Goal: Task Accomplishment & Management: Complete application form

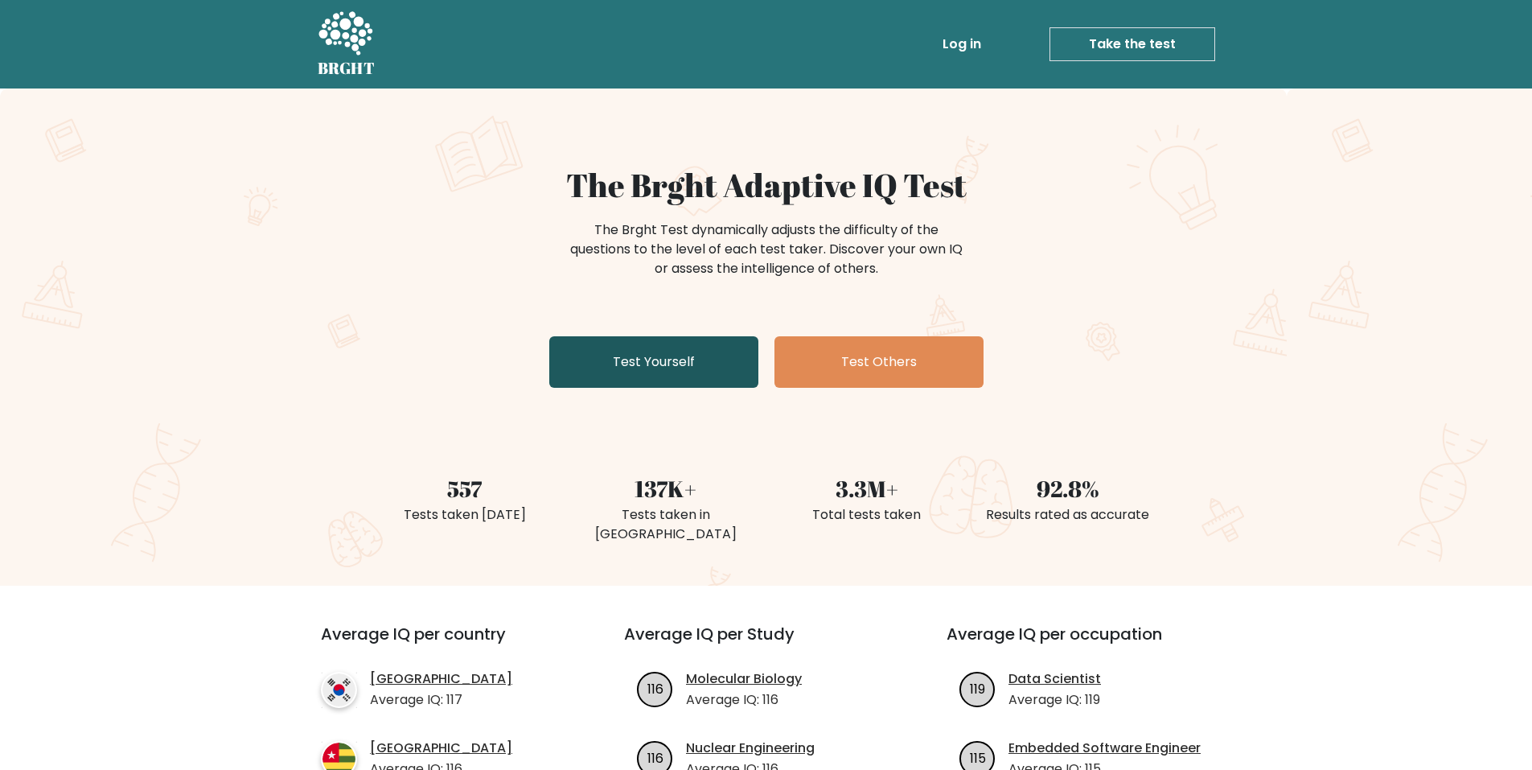
click at [626, 352] on link "Test Yourself" at bounding box center [653, 361] width 209 height 51
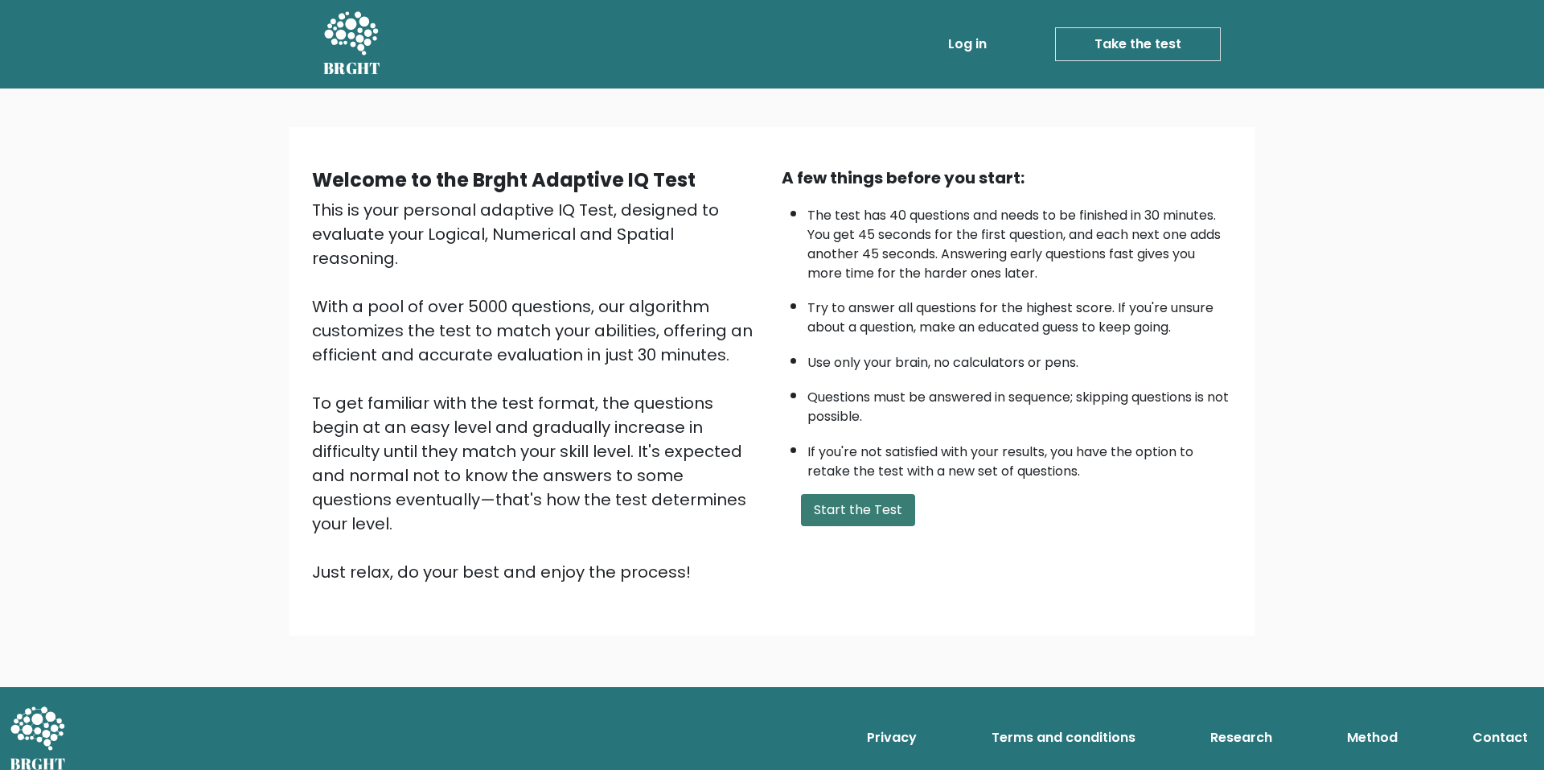
click at [829, 501] on button "Start the Test" at bounding box center [858, 510] width 114 height 32
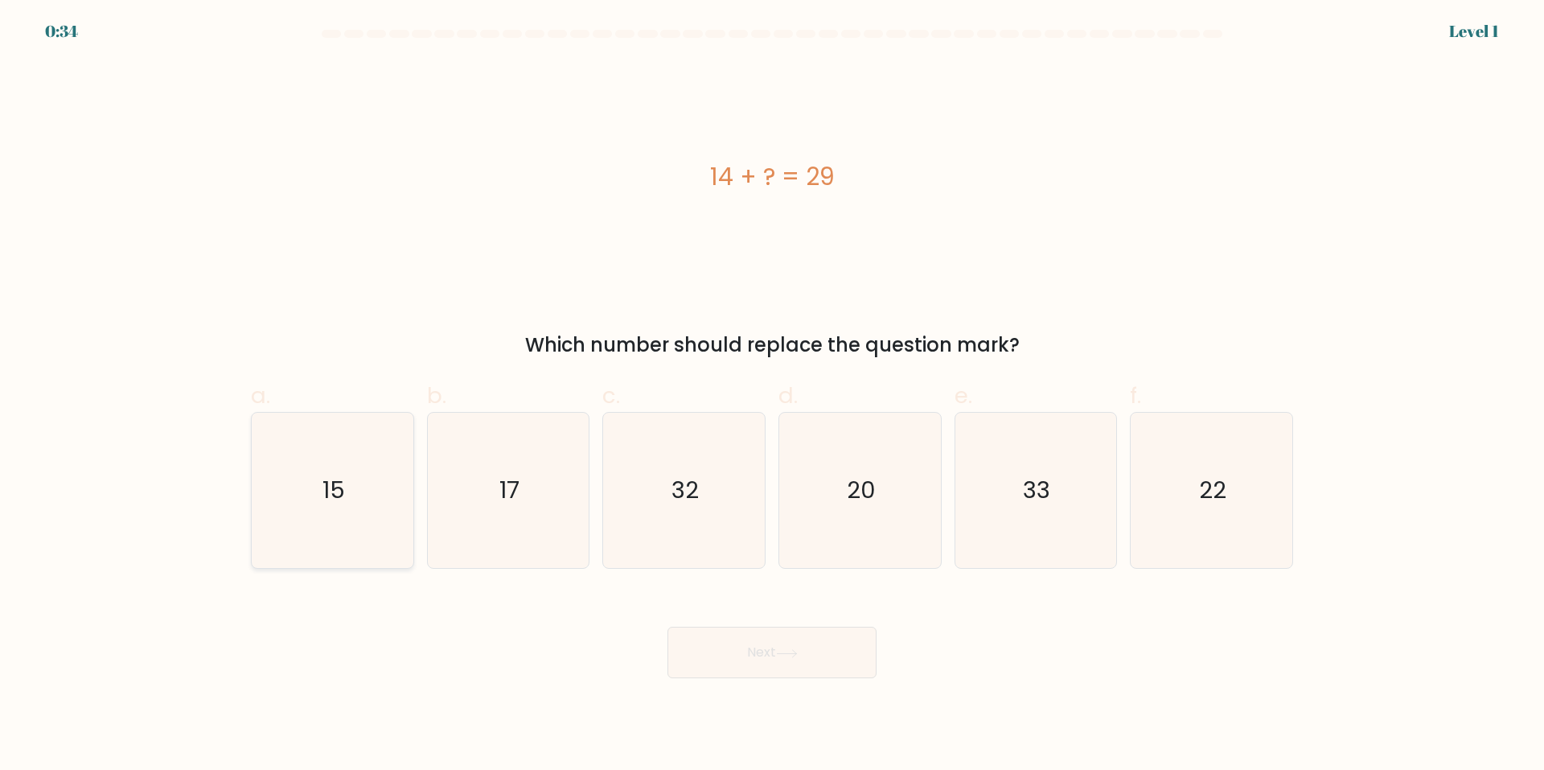
click at [304, 482] on icon "15" at bounding box center [332, 490] width 155 height 155
click at [772, 396] on input "a. 15" at bounding box center [772, 390] width 1 height 10
radio input "true"
click at [781, 649] on icon at bounding box center [787, 653] width 22 height 9
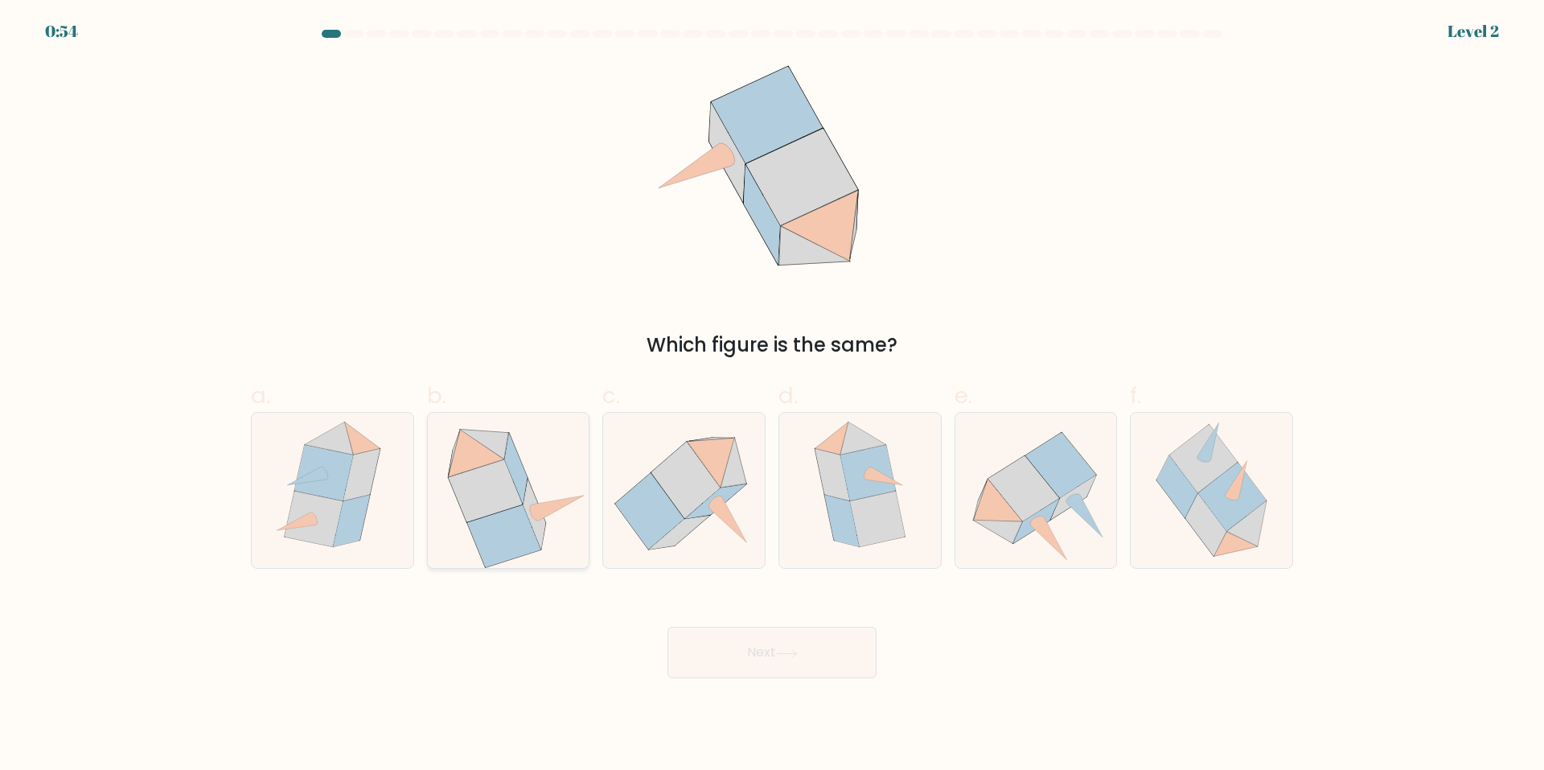
click at [504, 463] on icon at bounding box center [486, 491] width 74 height 62
click at [772, 396] on input "b." at bounding box center [772, 390] width 1 height 10
radio input "true"
click at [809, 642] on button "Next" at bounding box center [772, 652] width 209 height 51
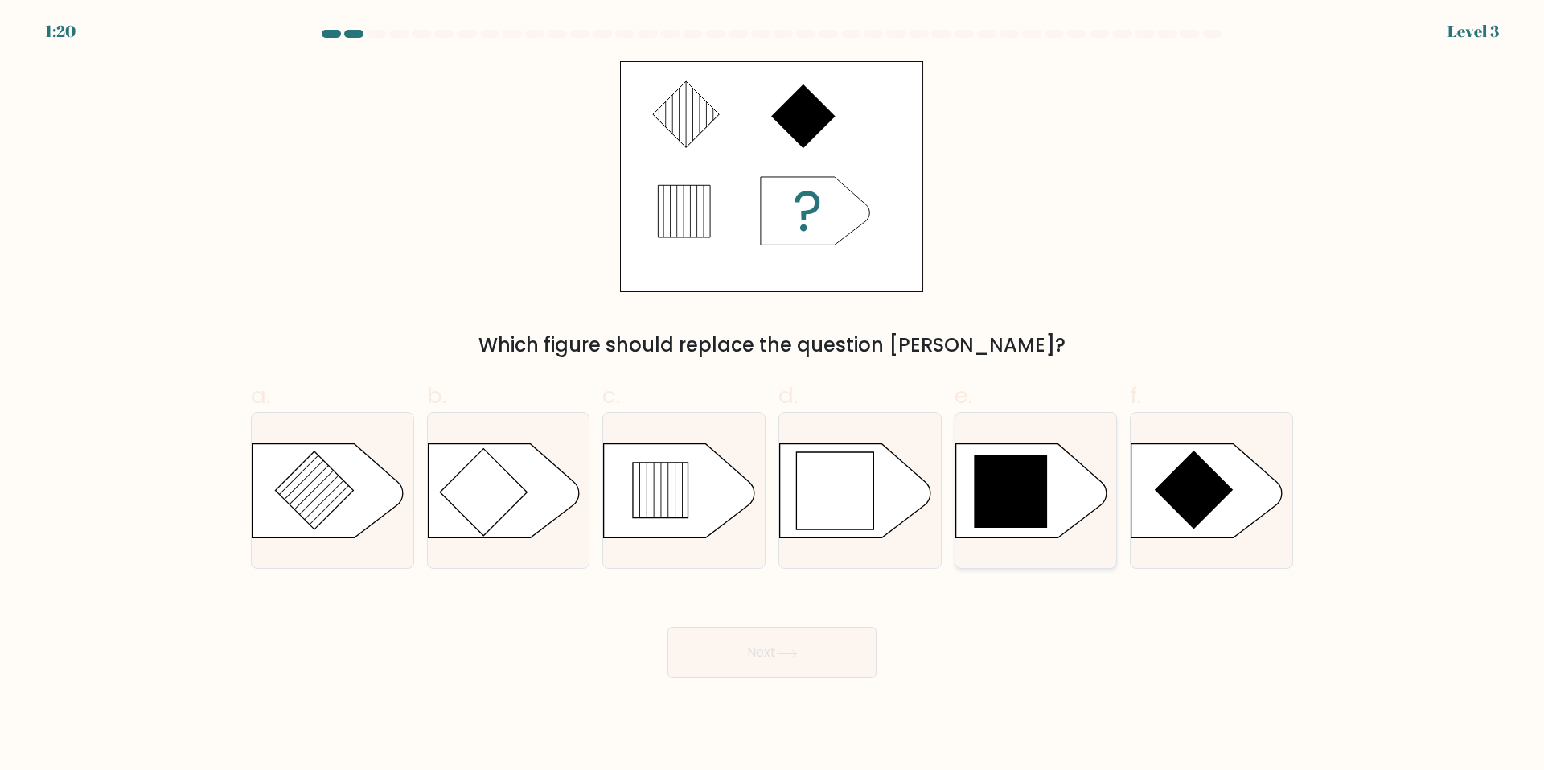
click at [1027, 441] on div at bounding box center [1036, 490] width 163 height 157
click at [773, 396] on input "e." at bounding box center [772, 390] width 1 height 10
radio input "true"
click at [777, 651] on button "Next" at bounding box center [772, 652] width 209 height 51
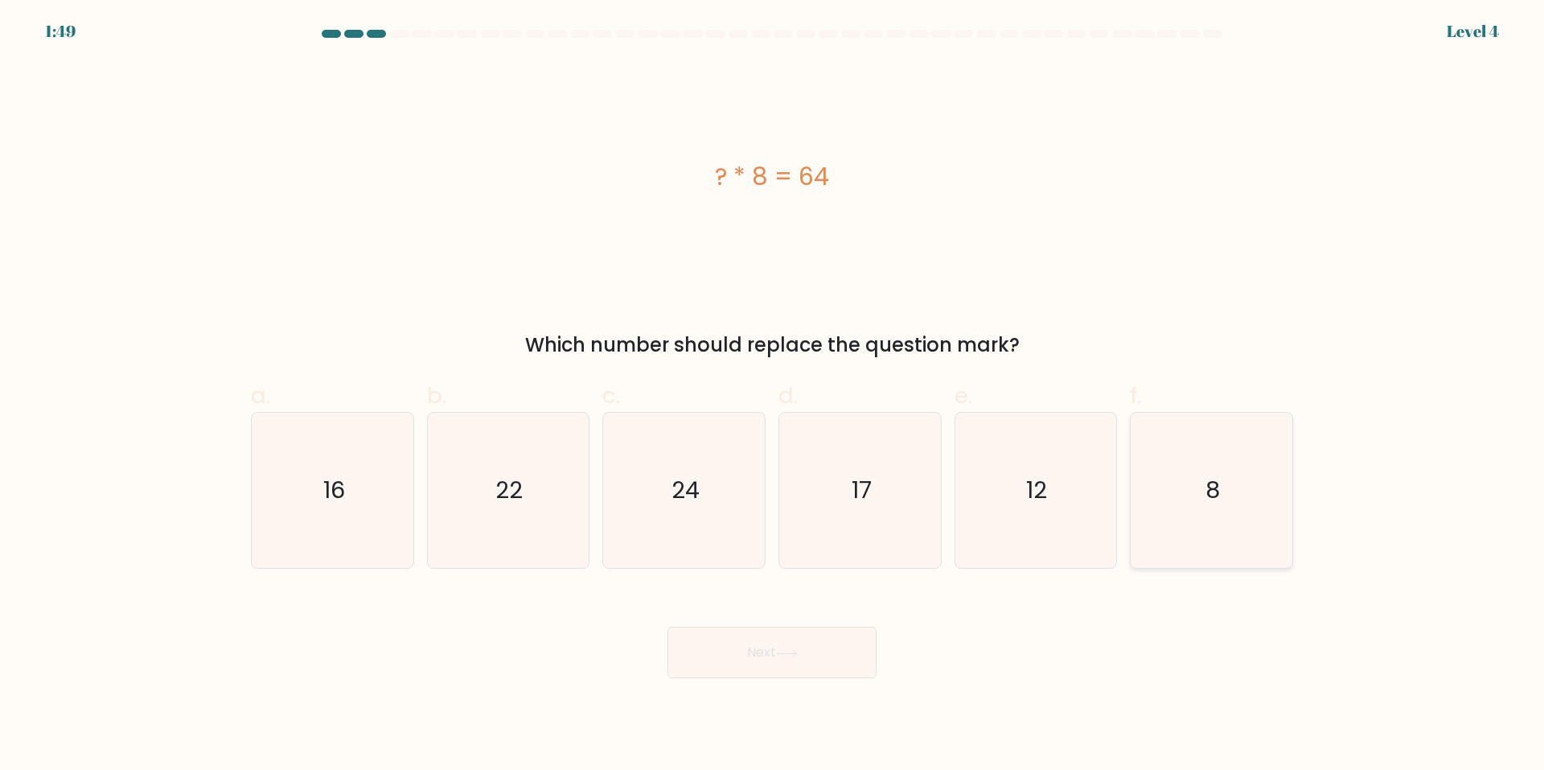
click at [1215, 483] on text "8" at bounding box center [1214, 491] width 14 height 32
click at [773, 396] on input "f. 8" at bounding box center [772, 390] width 1 height 10
radio input "true"
click at [803, 641] on button "Next" at bounding box center [772, 652] width 209 height 51
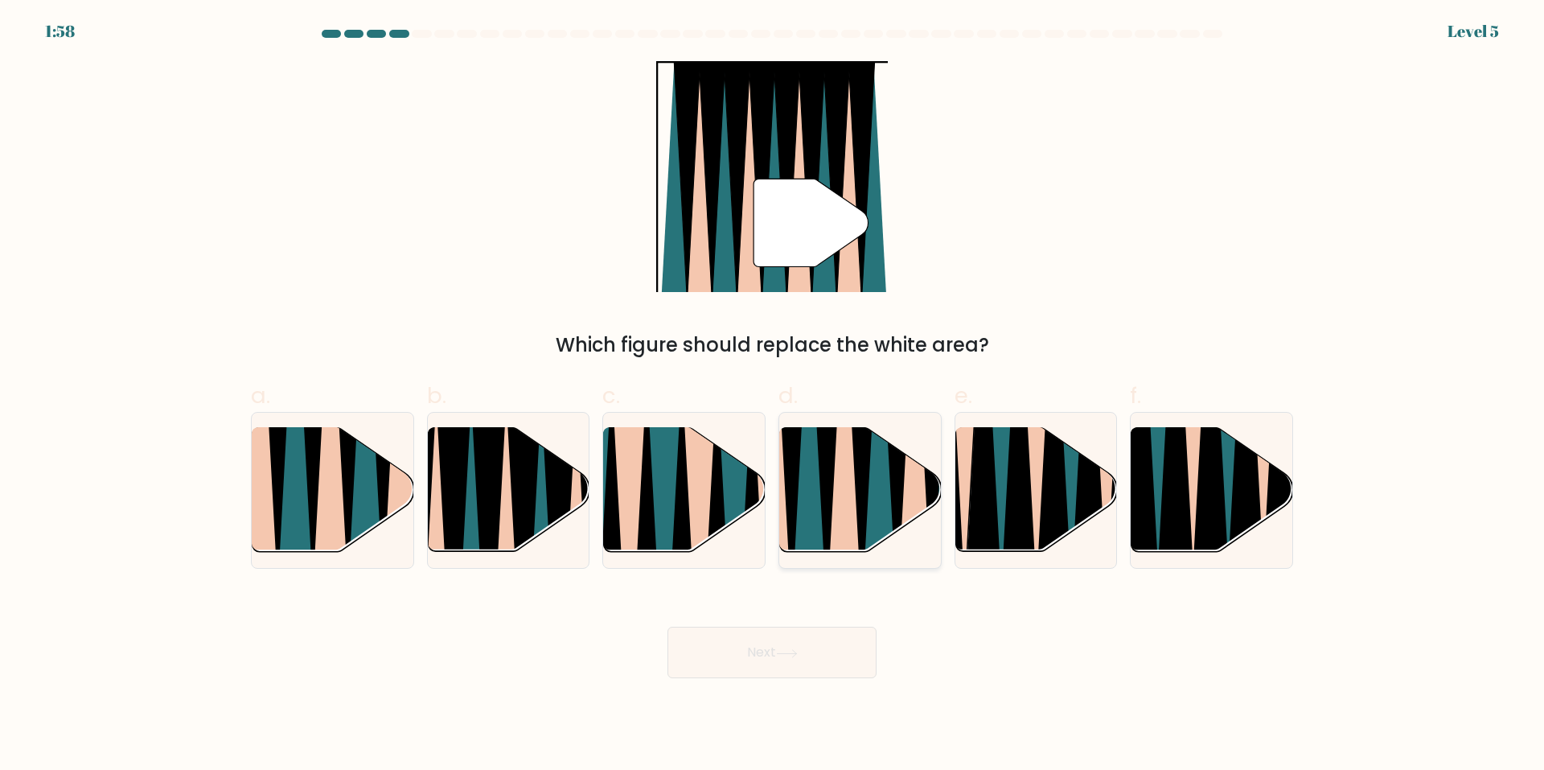
click at [825, 491] on icon at bounding box center [826, 425] width 36 height 323
click at [773, 396] on input "d." at bounding box center [772, 390] width 1 height 10
radio input "true"
click at [770, 642] on button "Next" at bounding box center [772, 652] width 209 height 51
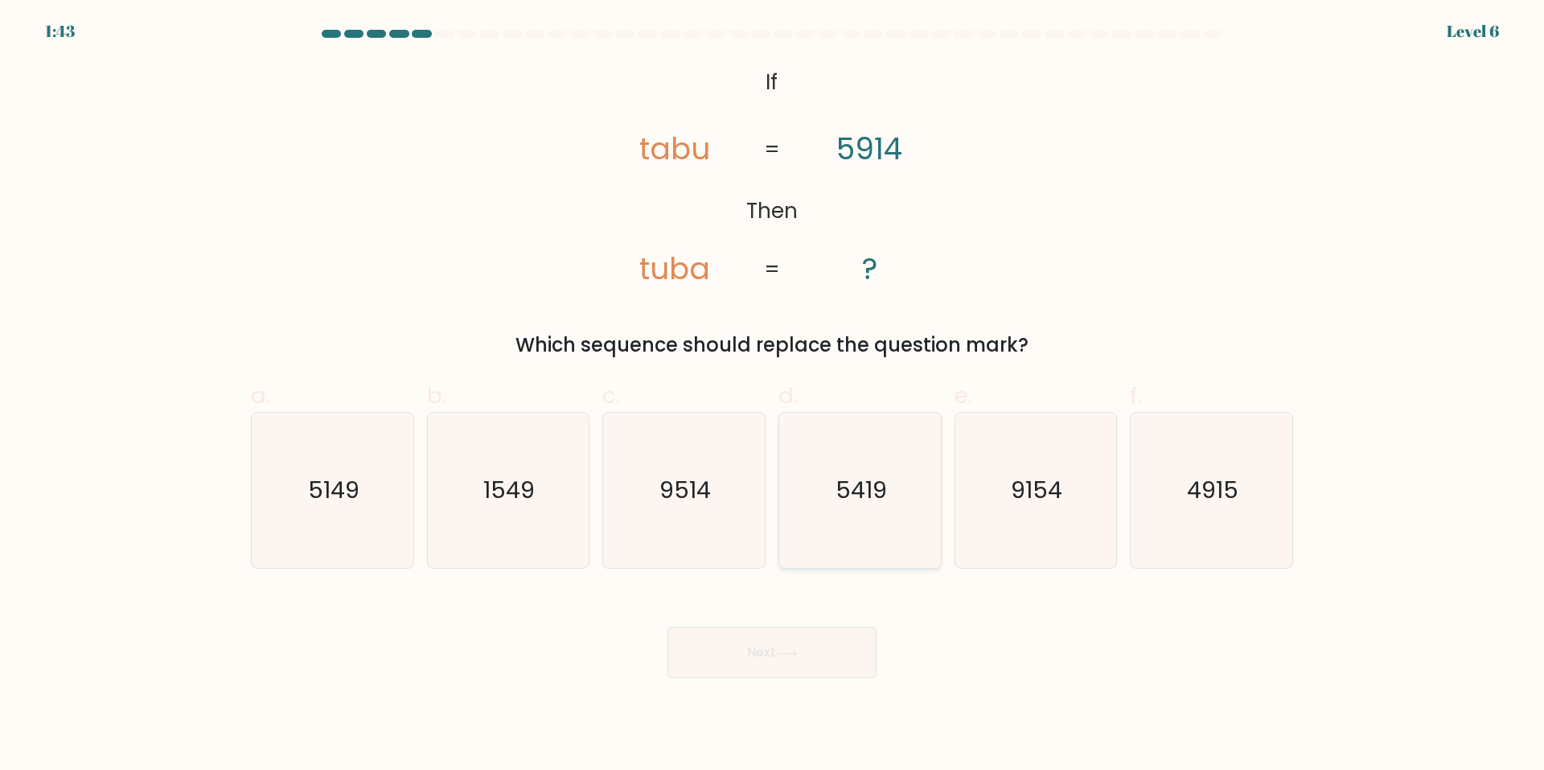
click at [885, 480] on text "5419" at bounding box center [861, 491] width 51 height 32
click at [773, 396] on input "d. 5419" at bounding box center [772, 390] width 1 height 10
radio input "true"
click at [822, 635] on button "Next" at bounding box center [772, 652] width 209 height 51
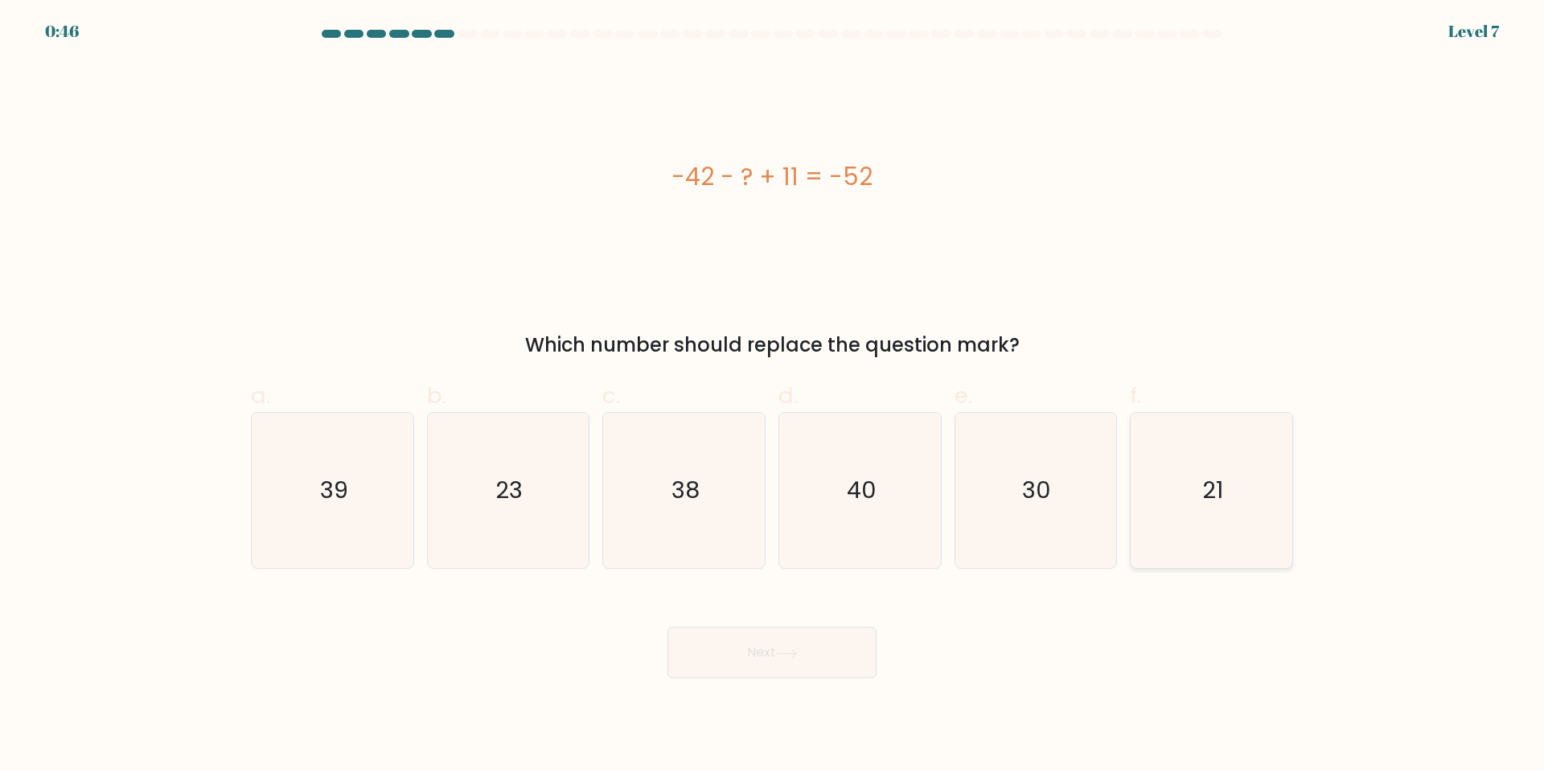
click at [1211, 470] on icon "21" at bounding box center [1211, 490] width 155 height 155
click at [773, 396] on input "f. 21" at bounding box center [772, 390] width 1 height 10
radio input "true"
click at [746, 664] on button "Next" at bounding box center [772, 652] width 209 height 51
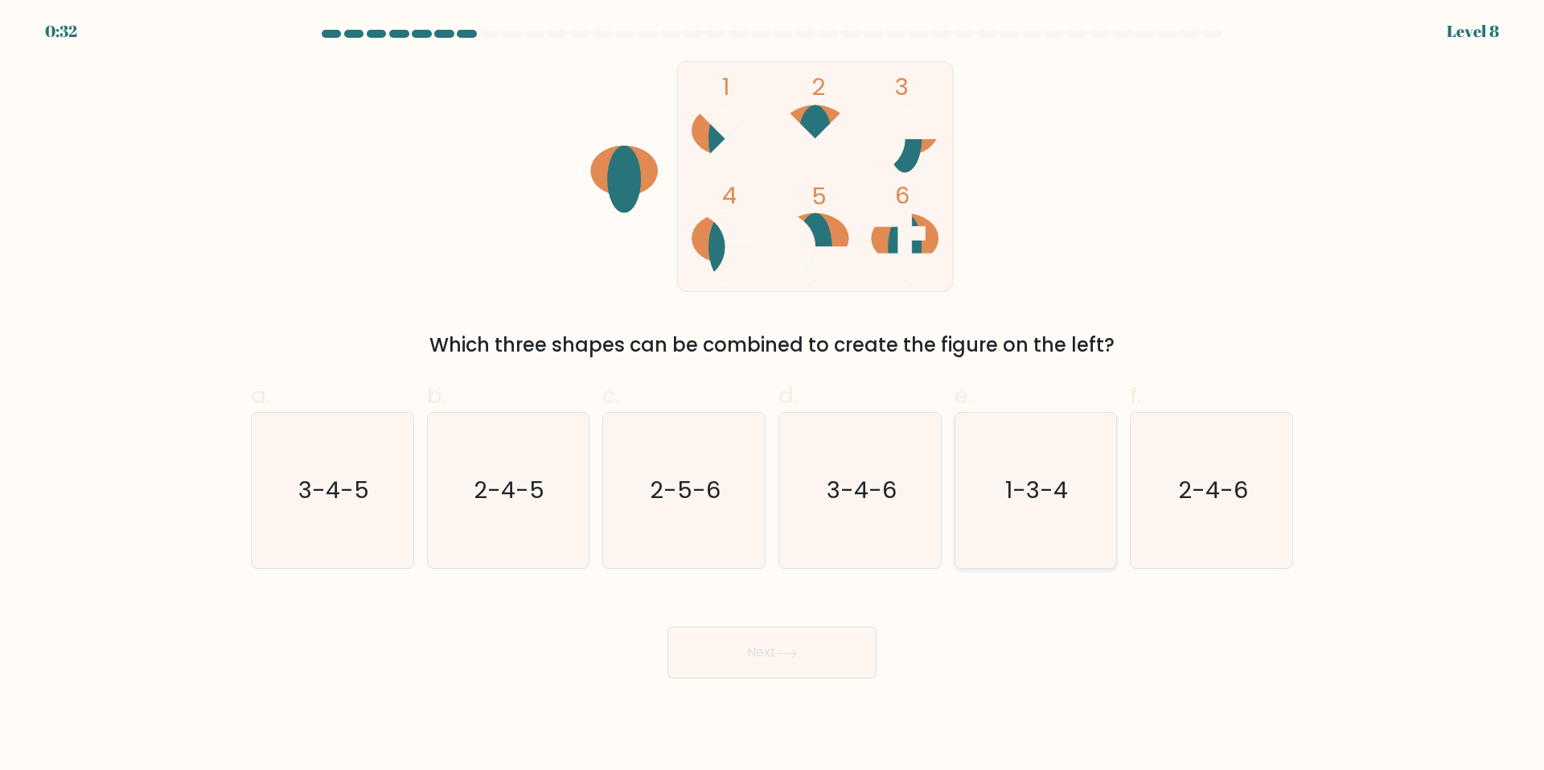
click at [1057, 529] on icon "1-3-4" at bounding box center [1035, 490] width 155 height 155
click at [773, 396] on input "e. 1-3-4" at bounding box center [772, 390] width 1 height 10
radio input "true"
click at [726, 619] on div "Next" at bounding box center [772, 633] width 1062 height 90
click at [722, 640] on button "Next" at bounding box center [772, 652] width 209 height 51
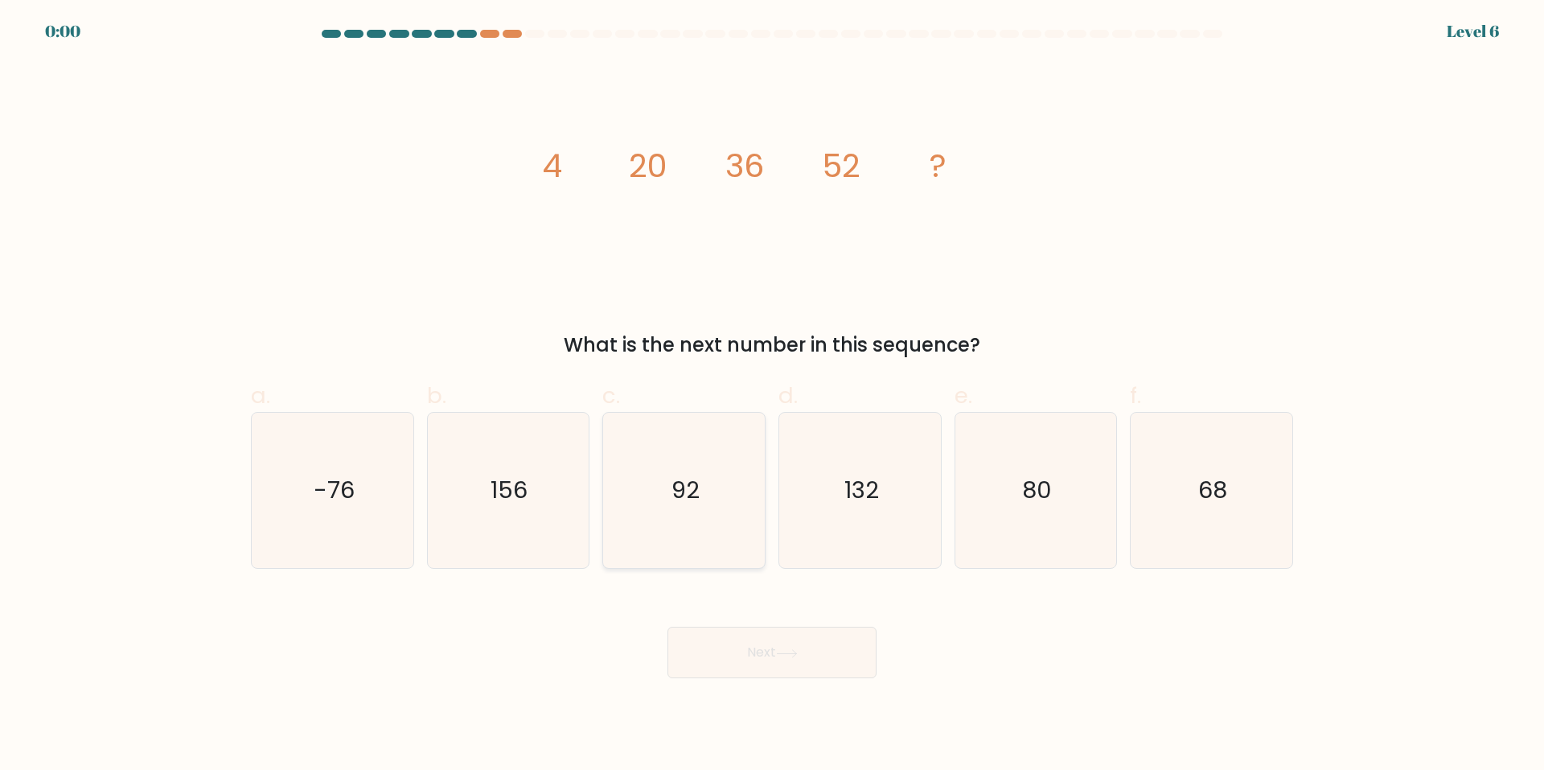
click at [694, 477] on text "92" at bounding box center [686, 491] width 28 height 32
click at [772, 396] on input "c. 92" at bounding box center [772, 390] width 1 height 10
radio input "true"
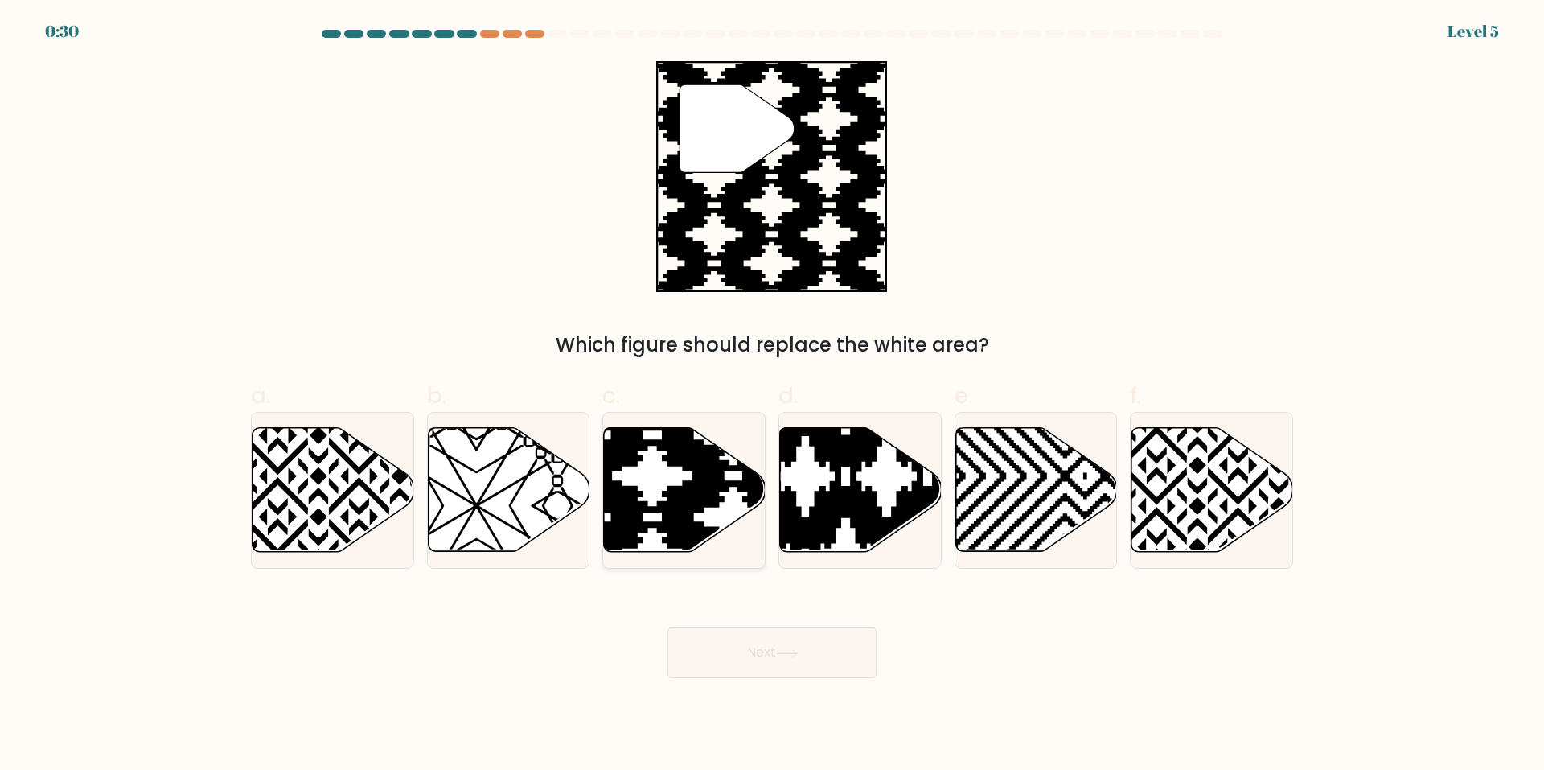
click at [709, 467] on icon at bounding box center [734, 558] width 326 height 326
click at [772, 396] on input "c." at bounding box center [772, 390] width 1 height 10
radio input "true"
click at [724, 649] on button "Next" at bounding box center [772, 652] width 209 height 51
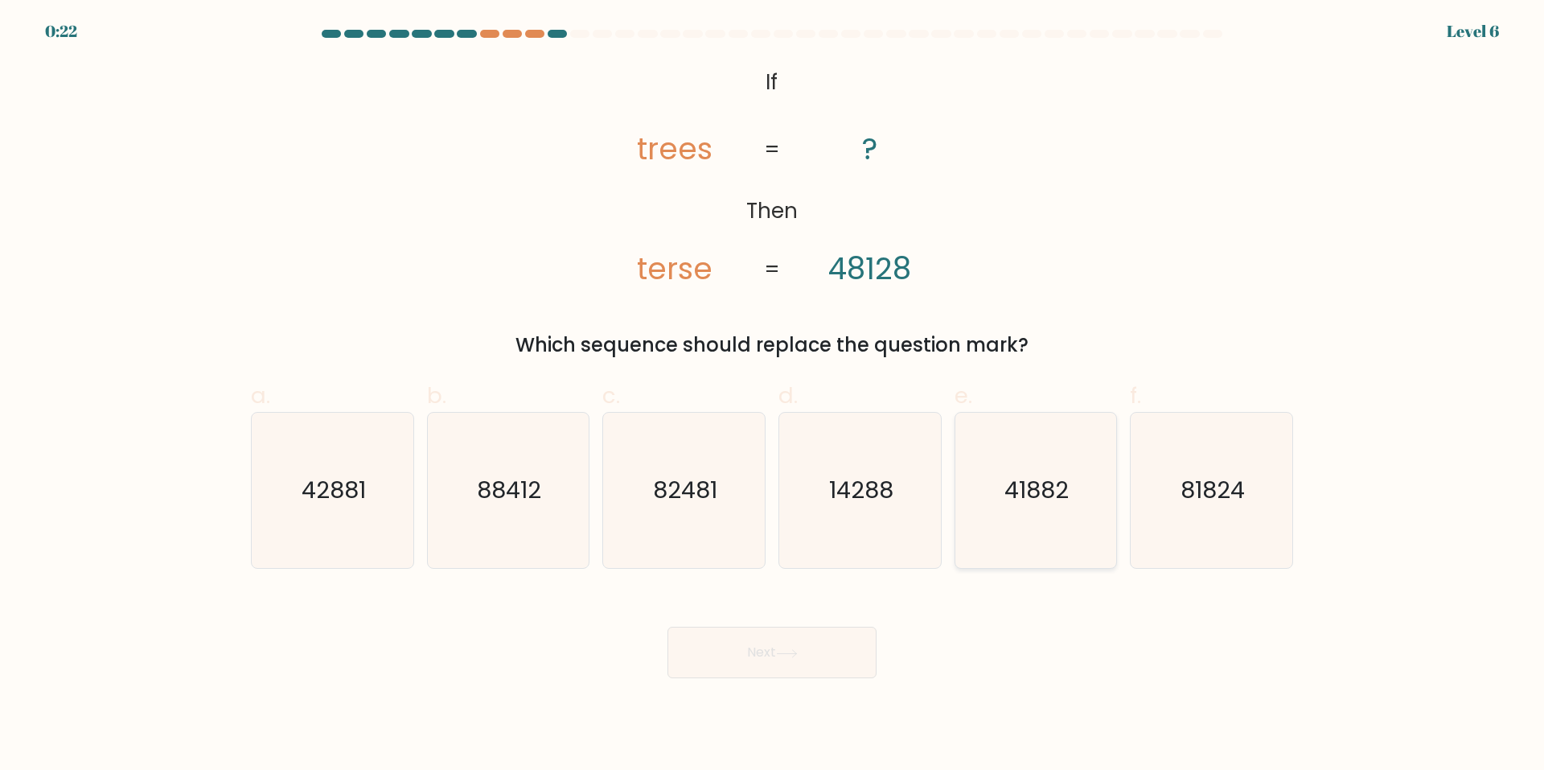
click at [1057, 486] on text "41882" at bounding box center [1037, 491] width 64 height 32
click at [773, 396] on input "e. 41882" at bounding box center [772, 390] width 1 height 10
radio input "true"
click at [722, 664] on button "Next" at bounding box center [772, 652] width 209 height 51
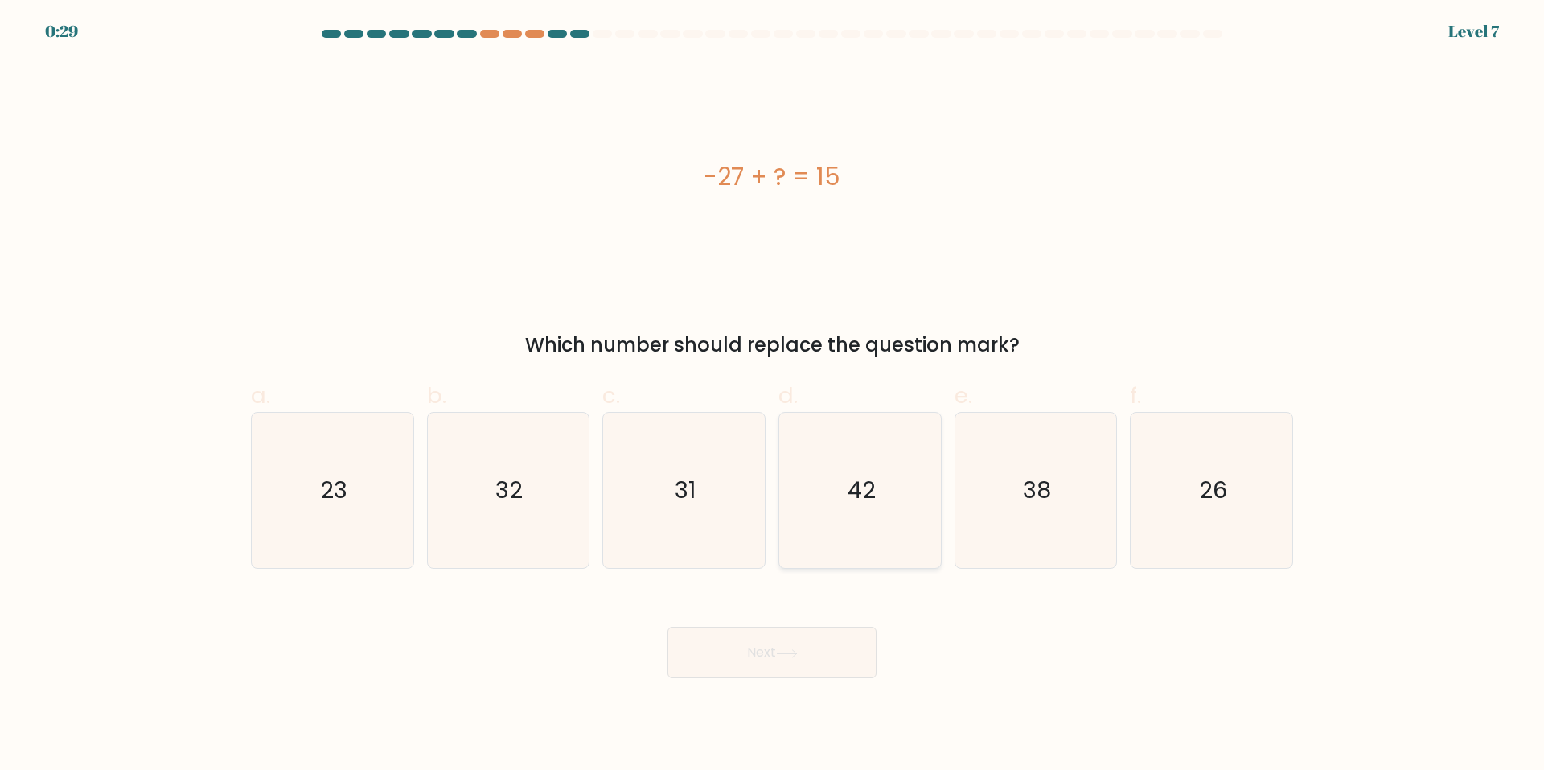
click at [888, 495] on icon "42" at bounding box center [860, 490] width 155 height 155
click at [773, 396] on input "d. 42" at bounding box center [772, 390] width 1 height 10
radio input "true"
click at [763, 638] on button "Next" at bounding box center [772, 652] width 209 height 51
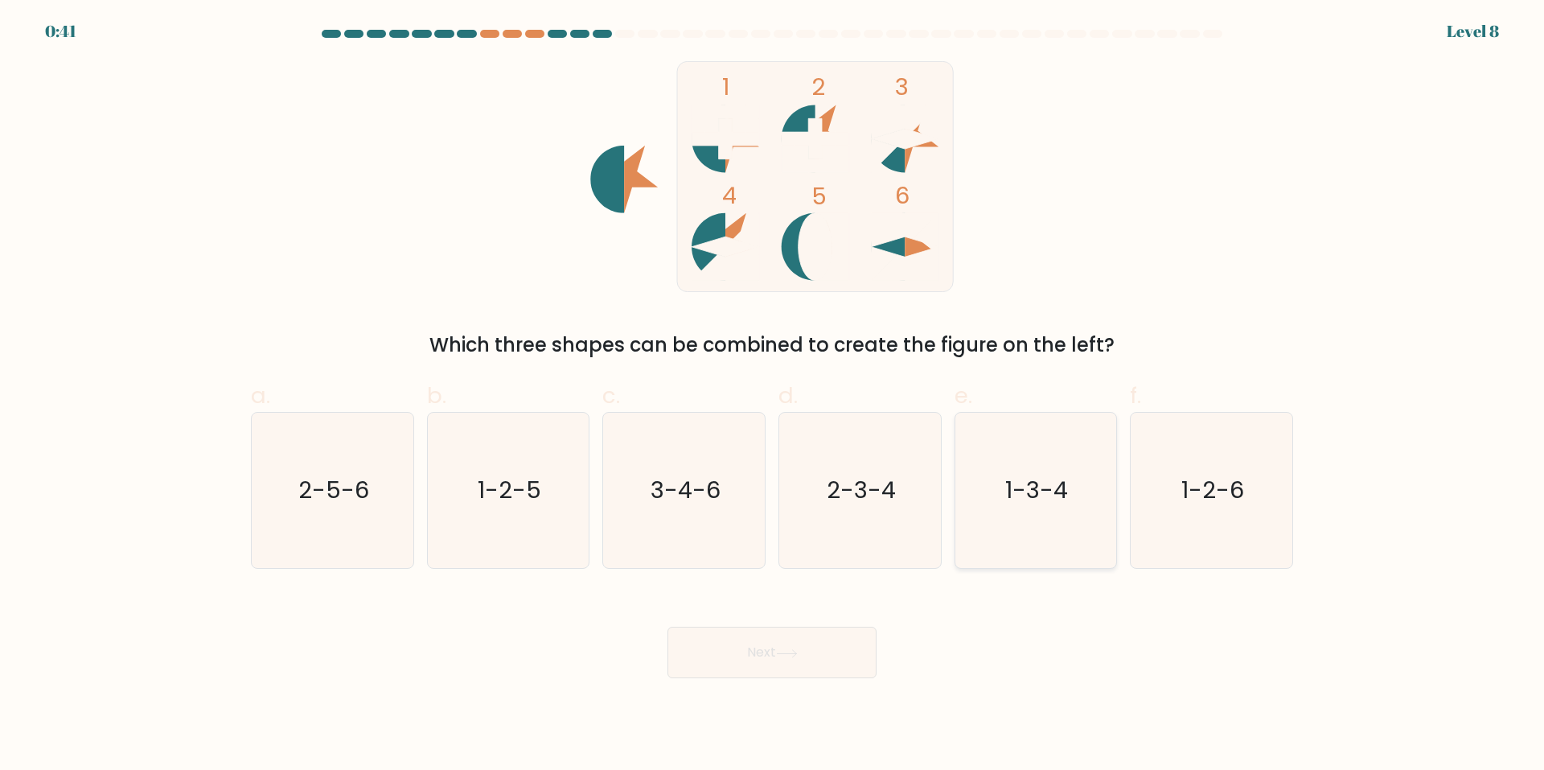
click at [996, 450] on icon "1-3-4" at bounding box center [1035, 490] width 155 height 155
click at [773, 396] on input "e. 1-3-4" at bounding box center [772, 390] width 1 height 10
radio input "true"
click at [774, 659] on button "Next" at bounding box center [772, 652] width 209 height 51
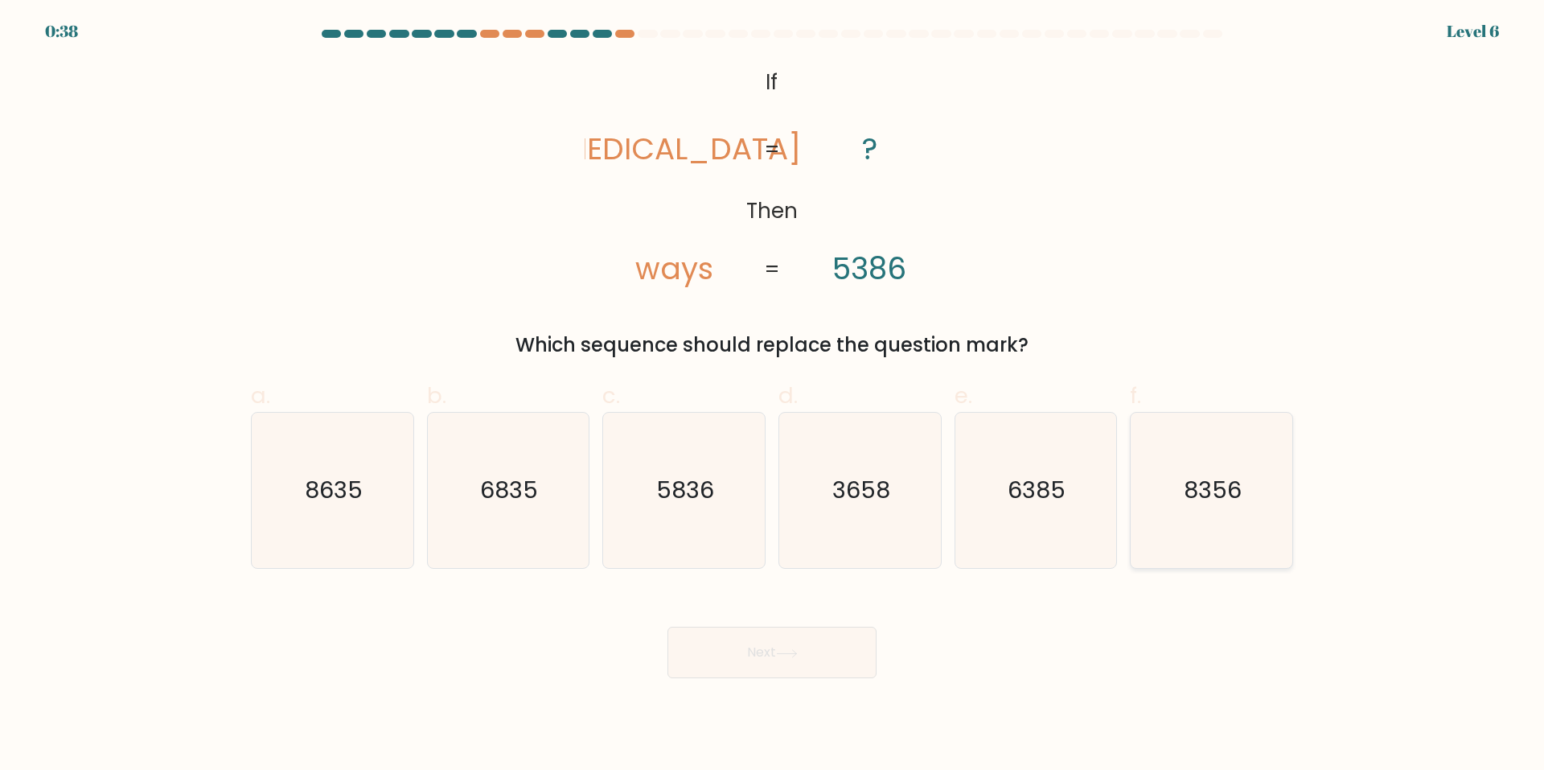
click at [1198, 501] on text "8356" at bounding box center [1214, 491] width 58 height 32
click at [773, 396] on input "f. 8356" at bounding box center [772, 390] width 1 height 10
radio input "true"
click at [777, 635] on button "Next" at bounding box center [772, 652] width 209 height 51
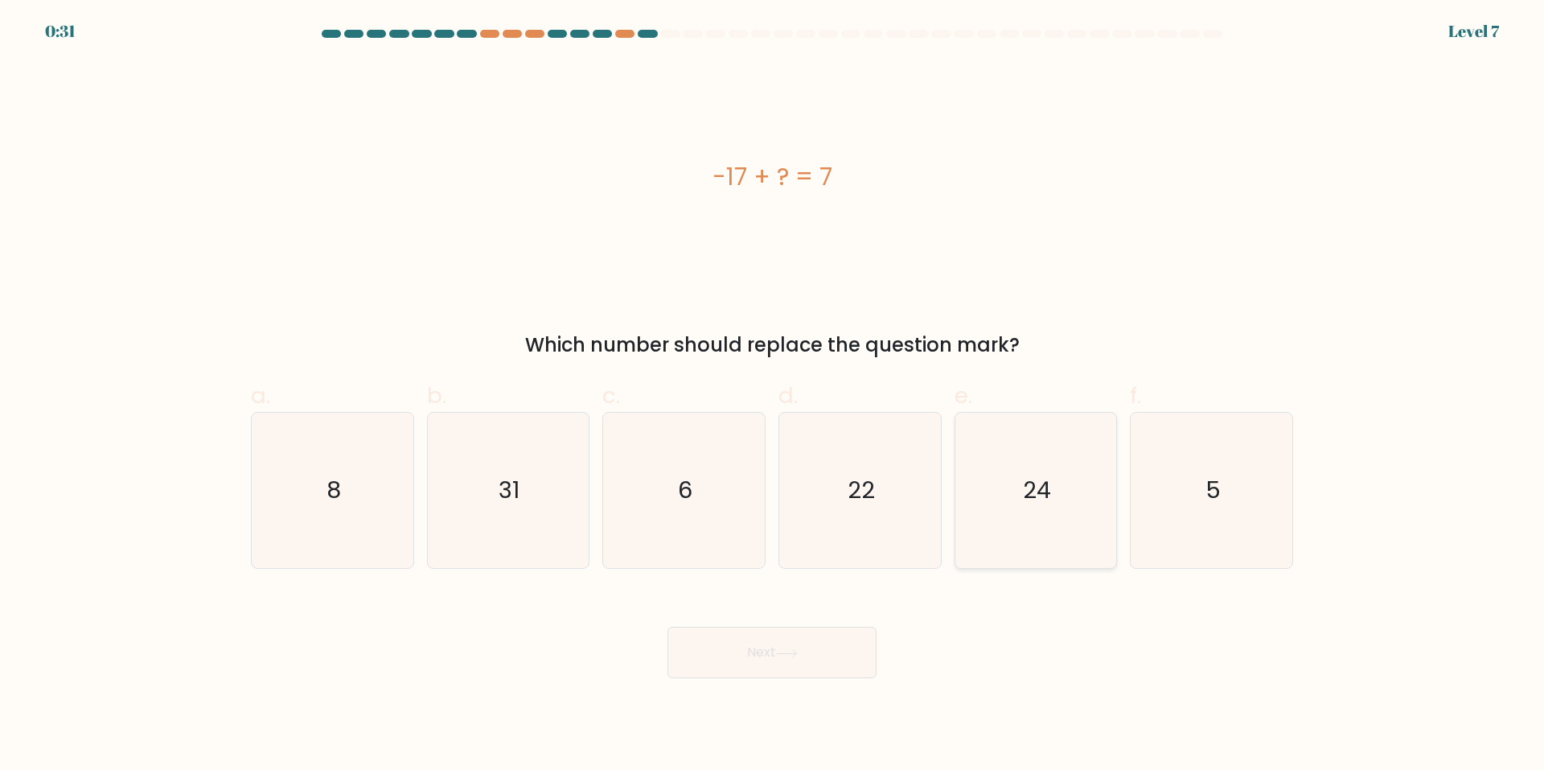
click at [993, 479] on icon "24" at bounding box center [1035, 490] width 155 height 155
click at [773, 396] on input "e. 24" at bounding box center [772, 390] width 1 height 10
radio input "true"
click at [757, 644] on button "Next" at bounding box center [772, 652] width 209 height 51
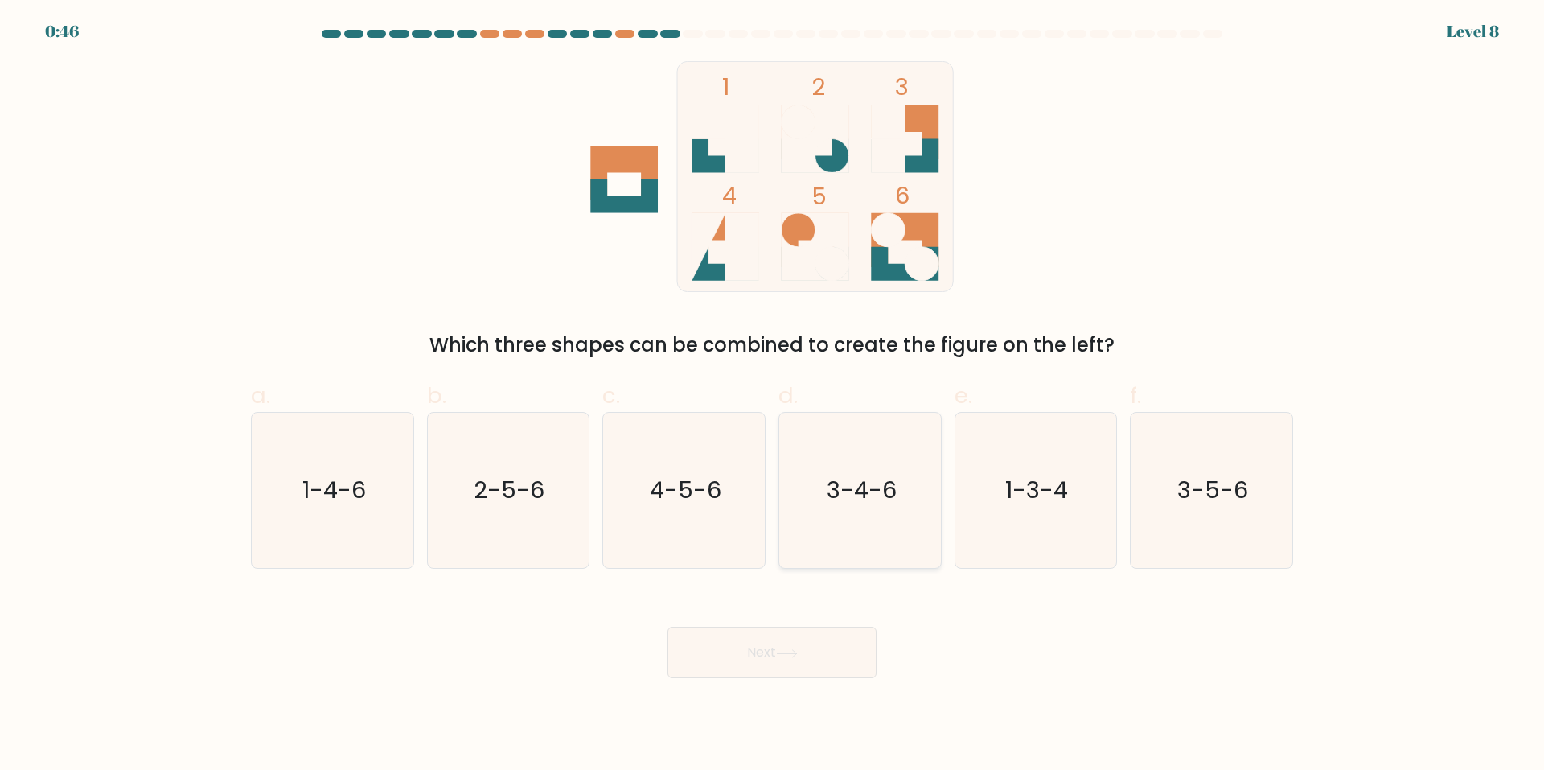
click at [870, 516] on icon "3-4-6" at bounding box center [860, 490] width 155 height 155
click at [773, 396] on input "d. 3-4-6" at bounding box center [772, 390] width 1 height 10
radio input "true"
click at [791, 652] on icon at bounding box center [787, 653] width 22 height 9
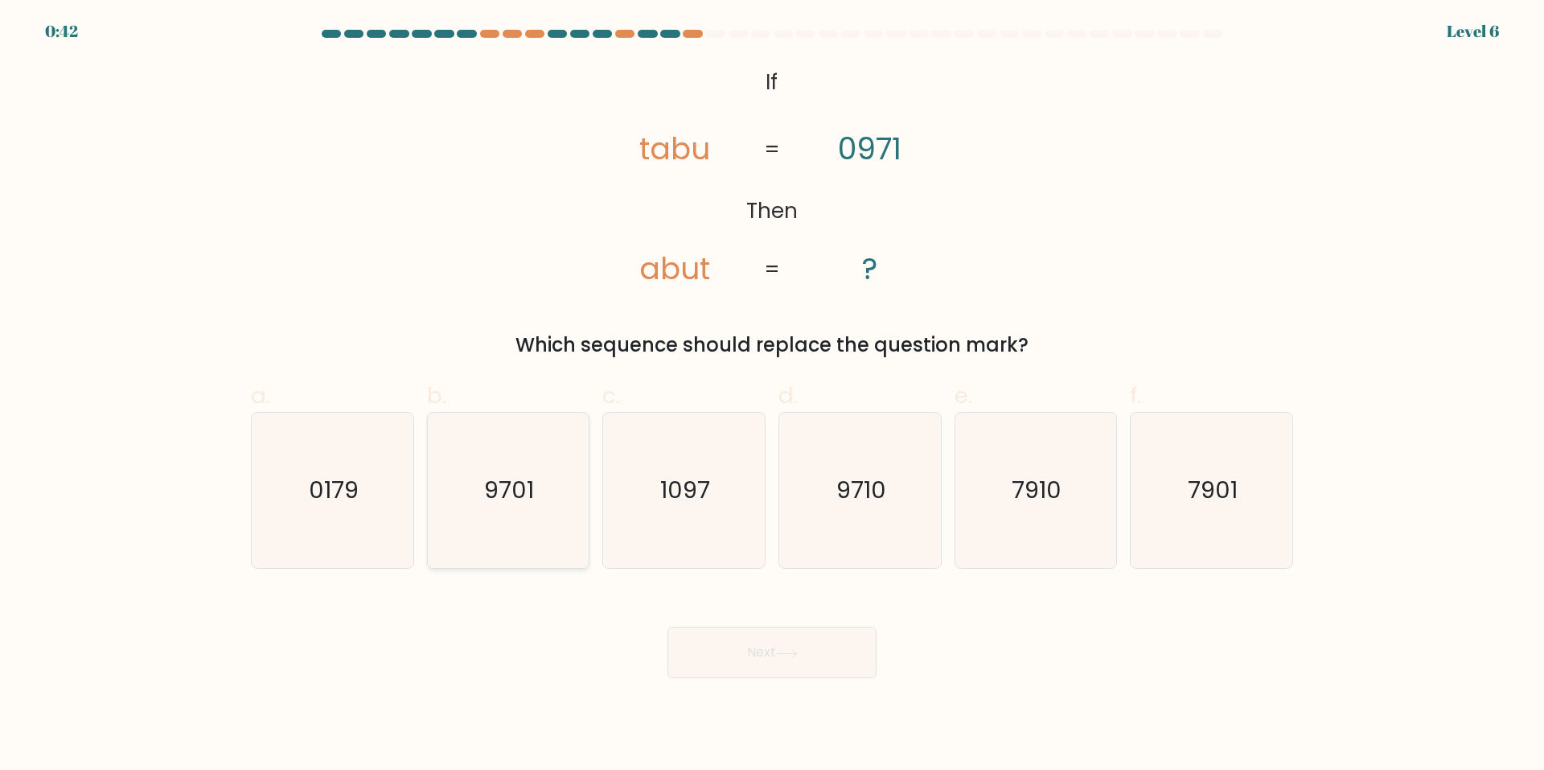
click at [529, 442] on icon "9701" at bounding box center [507, 490] width 155 height 155
click at [772, 396] on input "b. 9701" at bounding box center [772, 390] width 1 height 10
radio input "true"
click at [738, 645] on button "Next" at bounding box center [772, 652] width 209 height 51
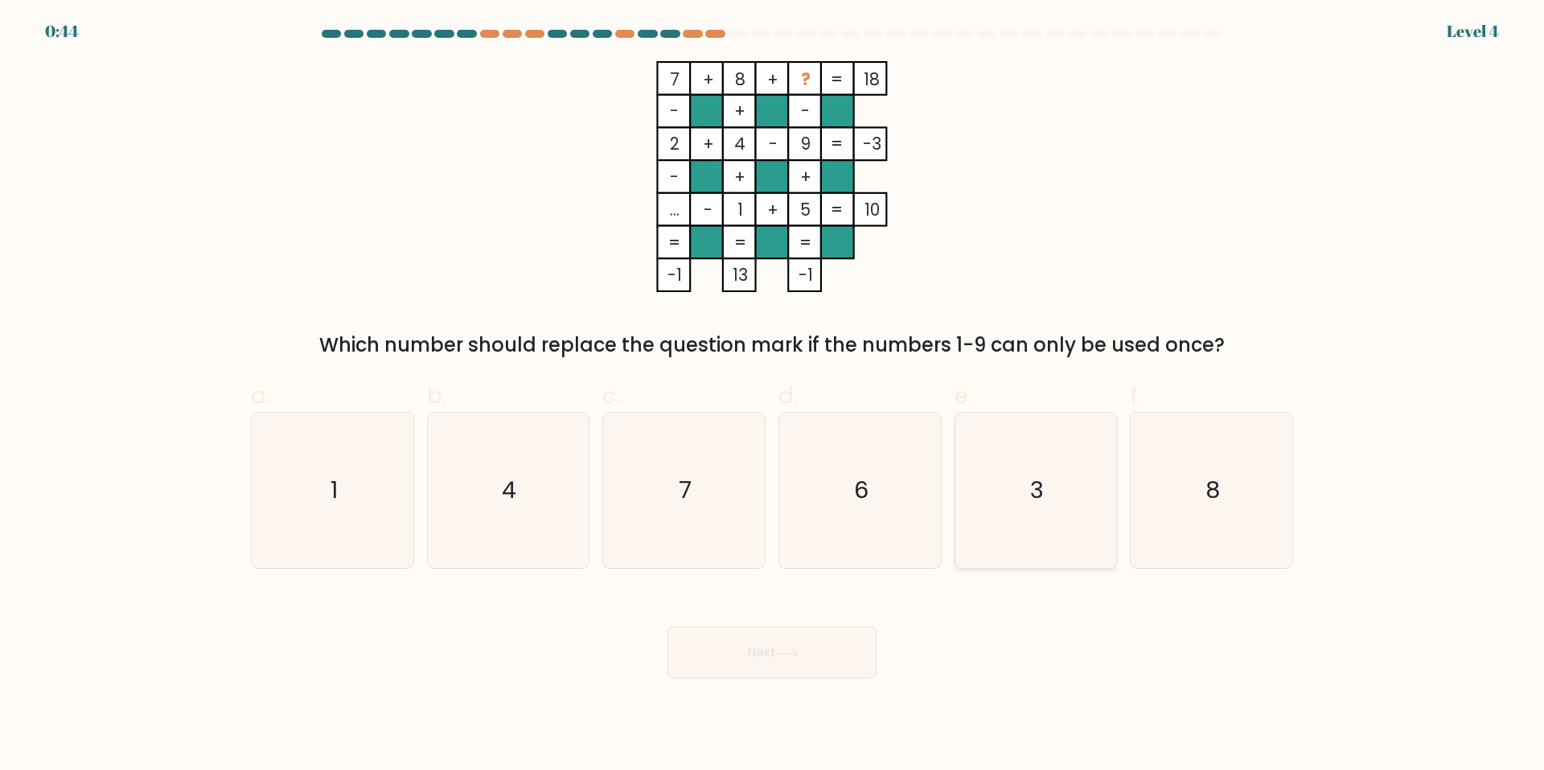
click at [1038, 472] on icon "3" at bounding box center [1035, 490] width 155 height 155
click at [773, 396] on input "e. 3" at bounding box center [772, 390] width 1 height 10
radio input "true"
click at [759, 652] on button "Next" at bounding box center [772, 652] width 209 height 51
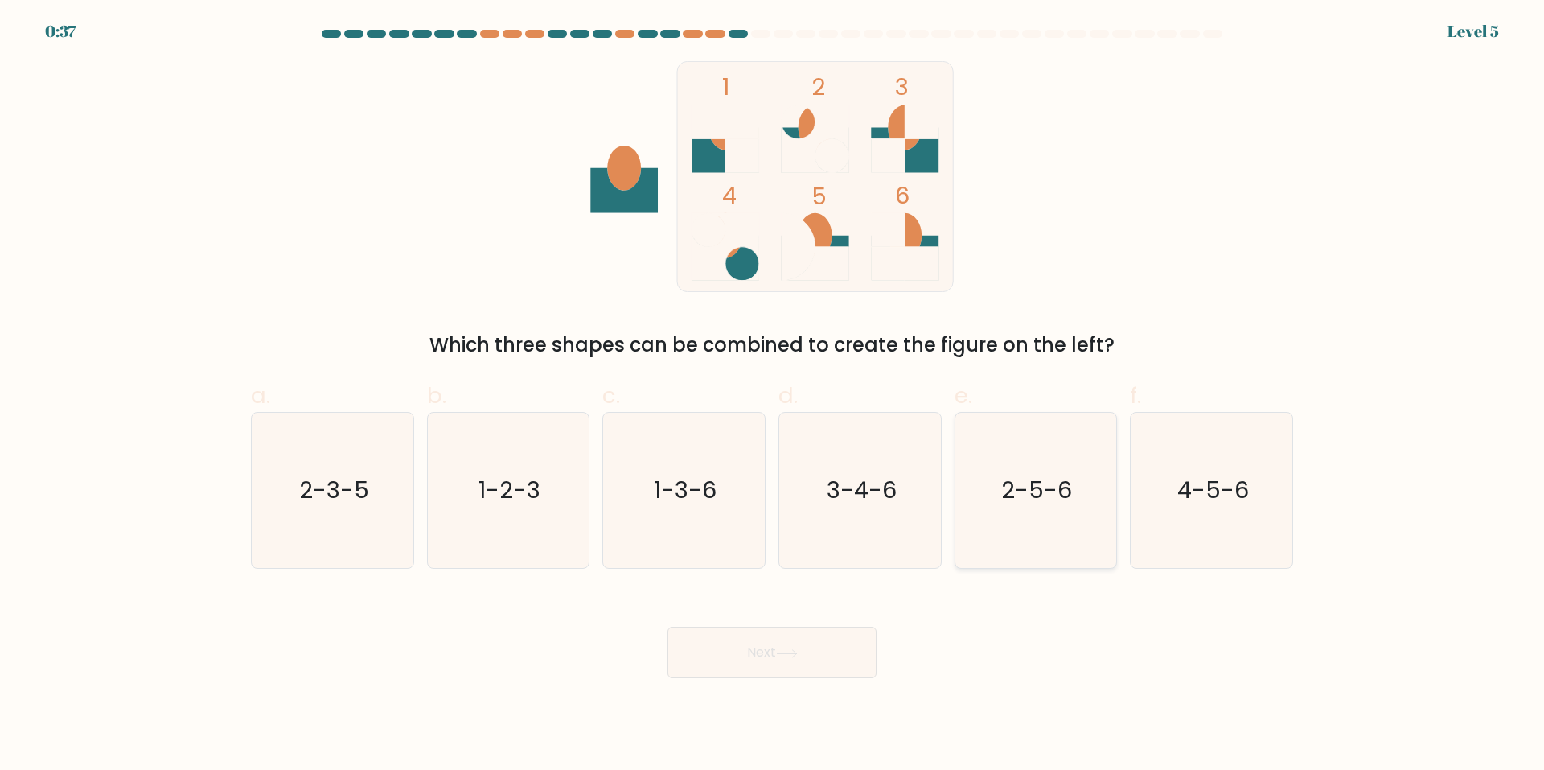
click at [979, 491] on icon "2-5-6" at bounding box center [1035, 490] width 155 height 155
click at [773, 396] on input "e. 2-5-6" at bounding box center [772, 390] width 1 height 10
radio input "true"
click at [776, 649] on button "Next" at bounding box center [772, 652] width 209 height 51
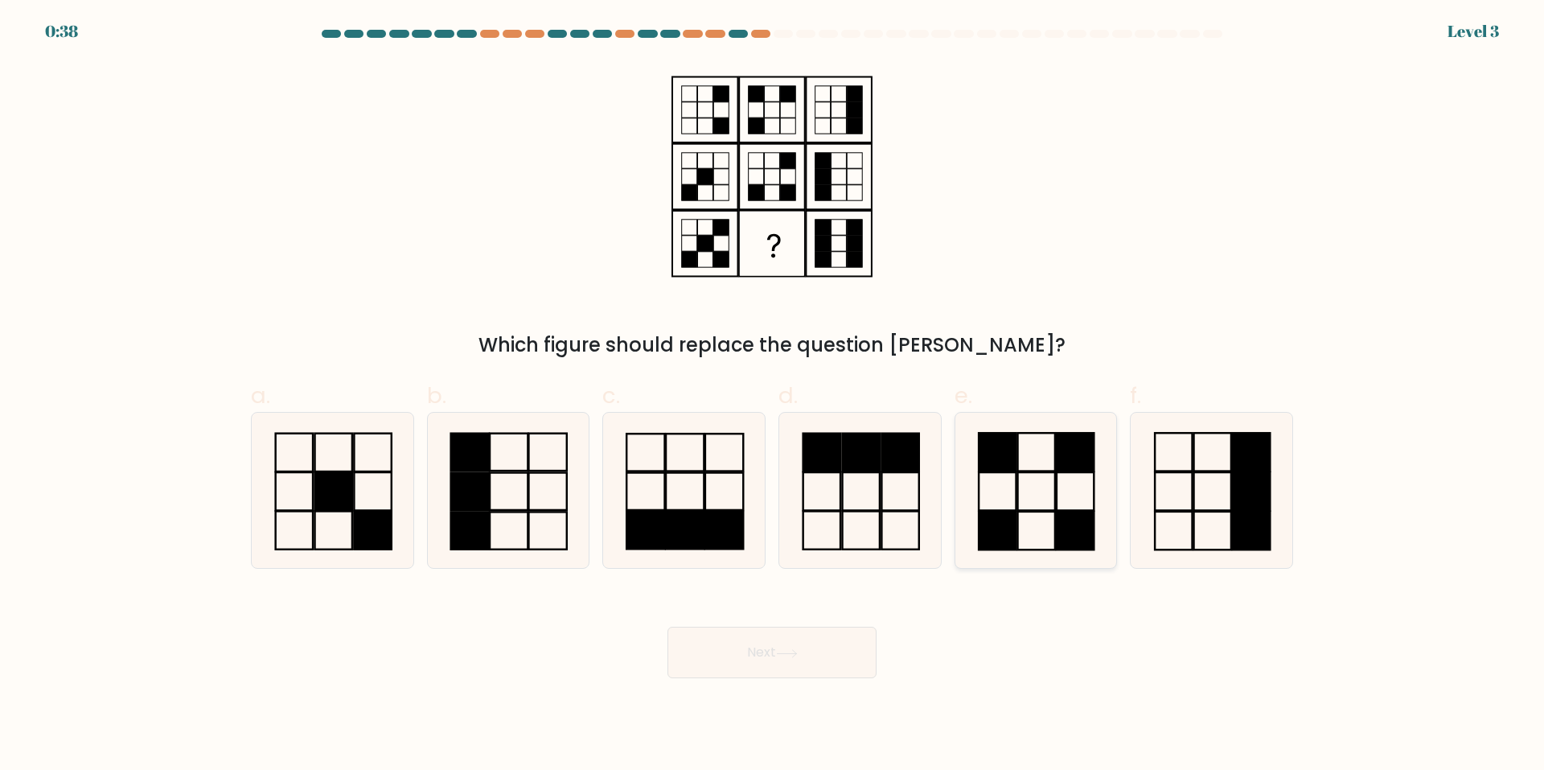
click at [1027, 495] on icon at bounding box center [1035, 490] width 155 height 155
click at [773, 396] on input "e." at bounding box center [772, 390] width 1 height 10
radio input "true"
click at [805, 653] on button "Next" at bounding box center [772, 652] width 209 height 51
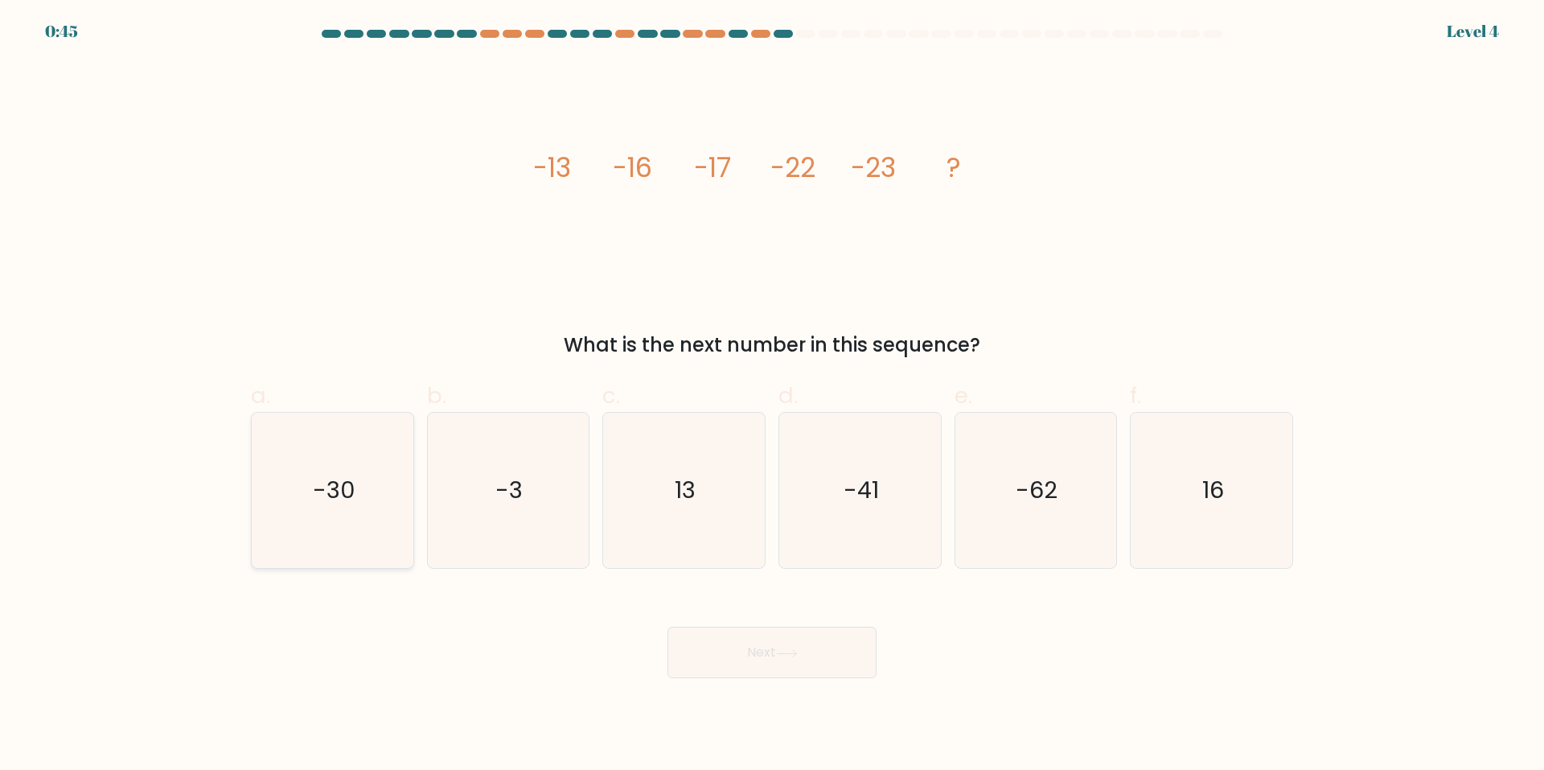
click at [364, 470] on icon "-30" at bounding box center [332, 490] width 155 height 155
click at [772, 396] on input "a. -30" at bounding box center [772, 390] width 1 height 10
radio input "true"
click at [768, 646] on button "Next" at bounding box center [772, 652] width 209 height 51
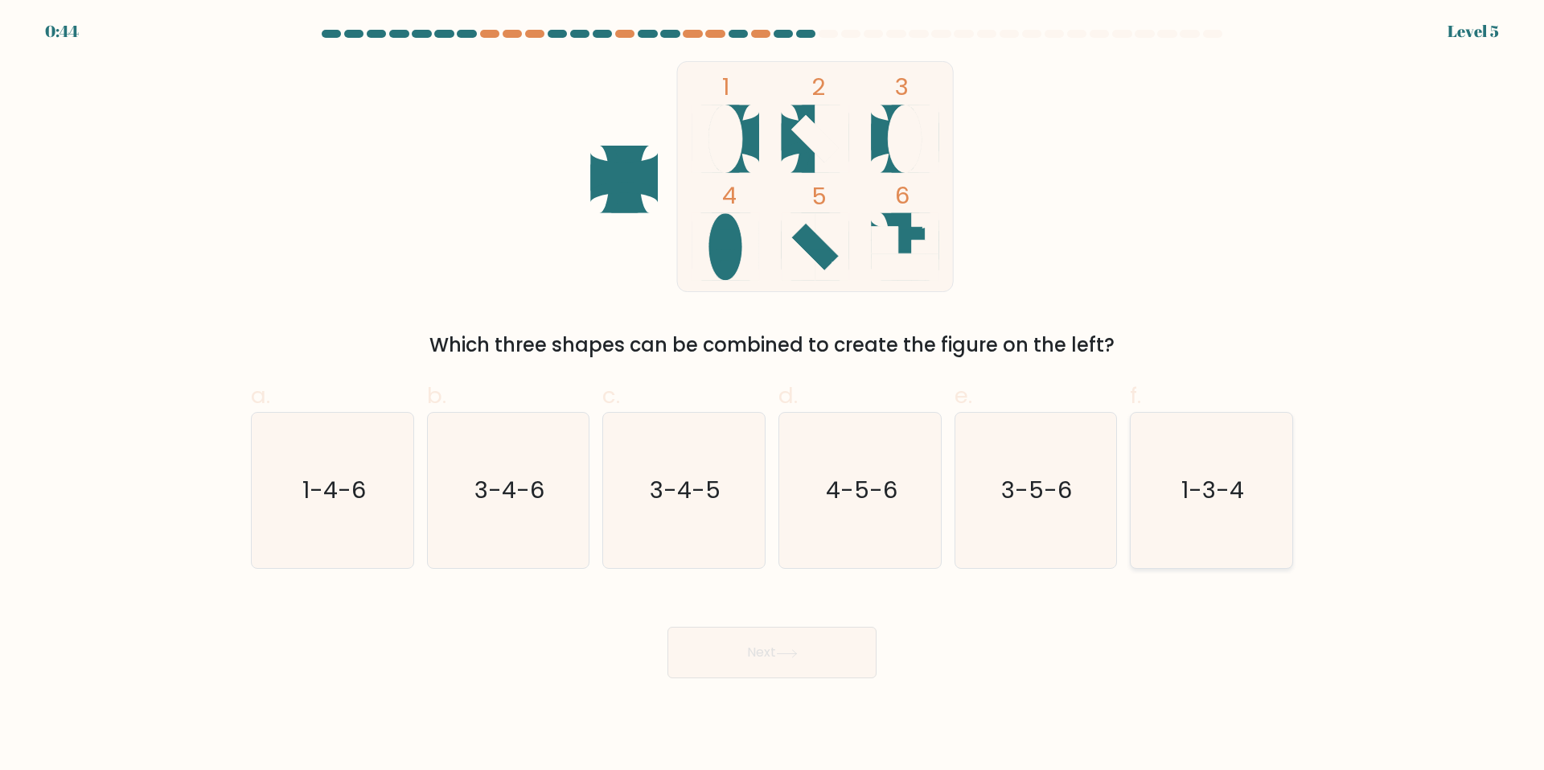
click at [1213, 470] on icon "1-3-4" at bounding box center [1211, 490] width 155 height 155
click at [773, 396] on input "f. 1-3-4" at bounding box center [772, 390] width 1 height 10
radio input "true"
click at [787, 655] on icon at bounding box center [787, 653] width 22 height 9
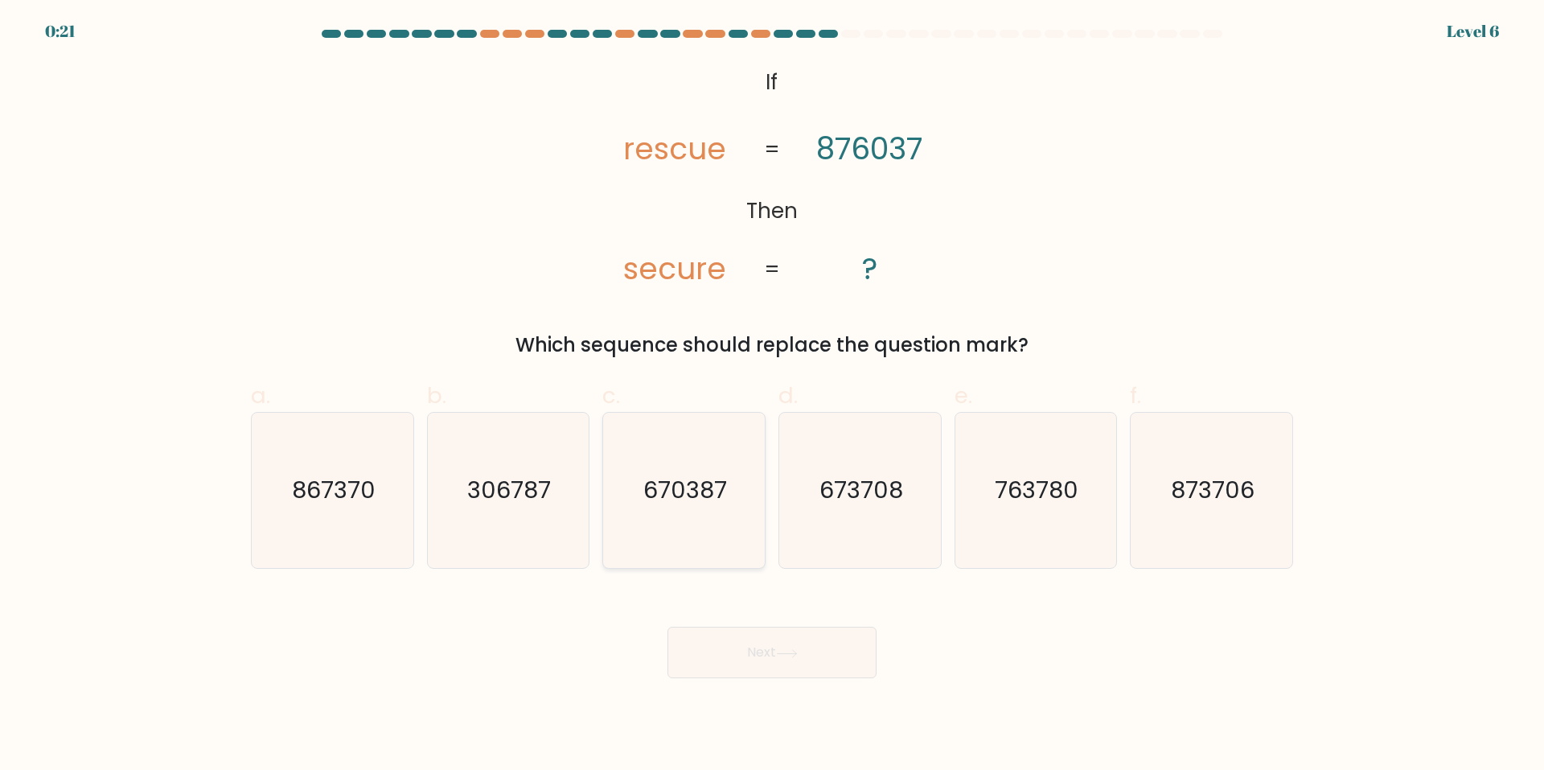
click at [708, 531] on icon "670387" at bounding box center [684, 490] width 155 height 155
click at [772, 396] on input "c. 670387" at bounding box center [772, 390] width 1 height 10
radio input "true"
click at [762, 656] on button "Next" at bounding box center [772, 652] width 209 height 51
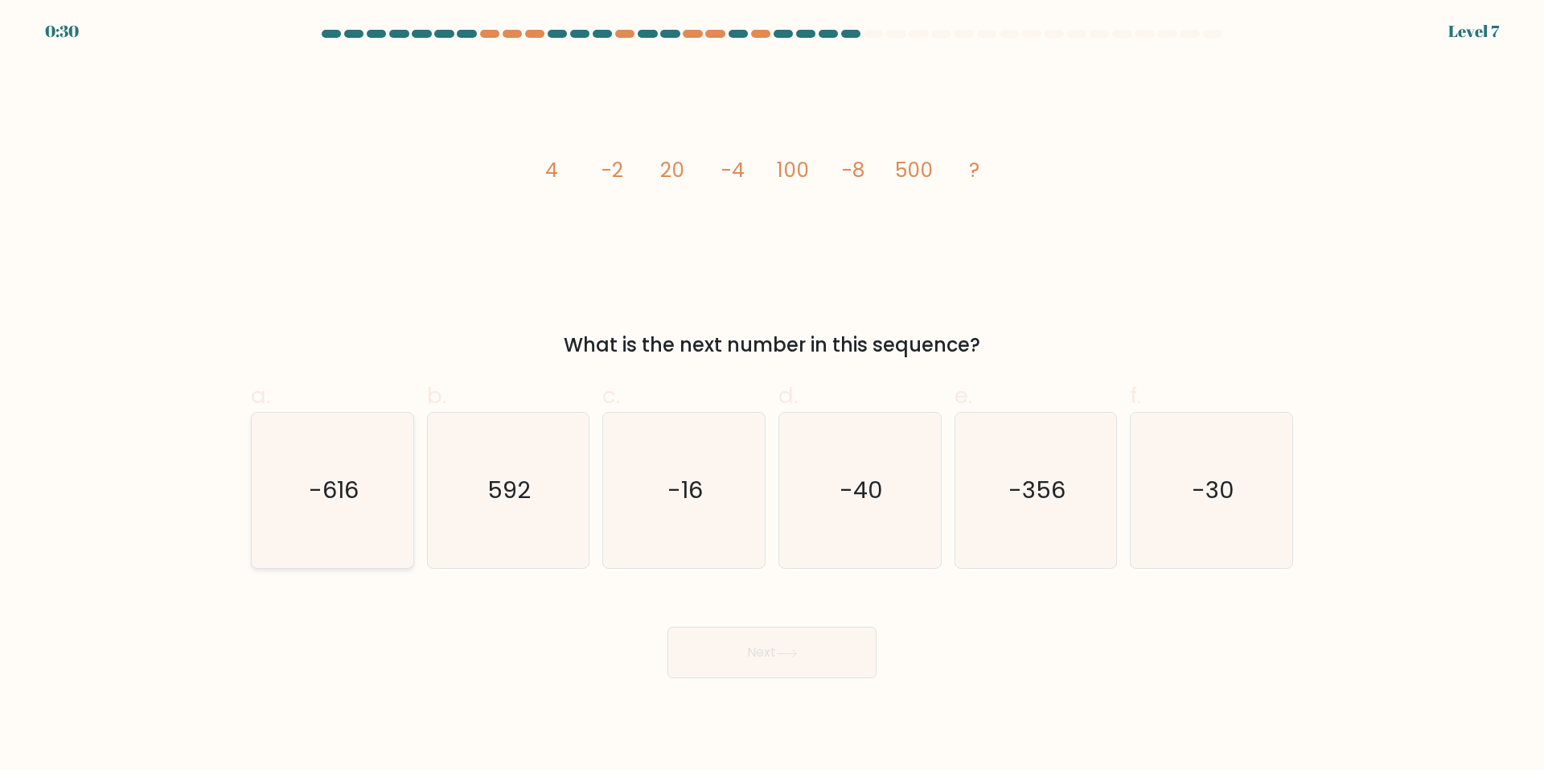
click at [321, 500] on text "-616" at bounding box center [334, 491] width 50 height 32
click at [772, 396] on input "a. -616" at bounding box center [772, 390] width 1 height 10
radio input "true"
click at [833, 656] on button "Next" at bounding box center [772, 652] width 209 height 51
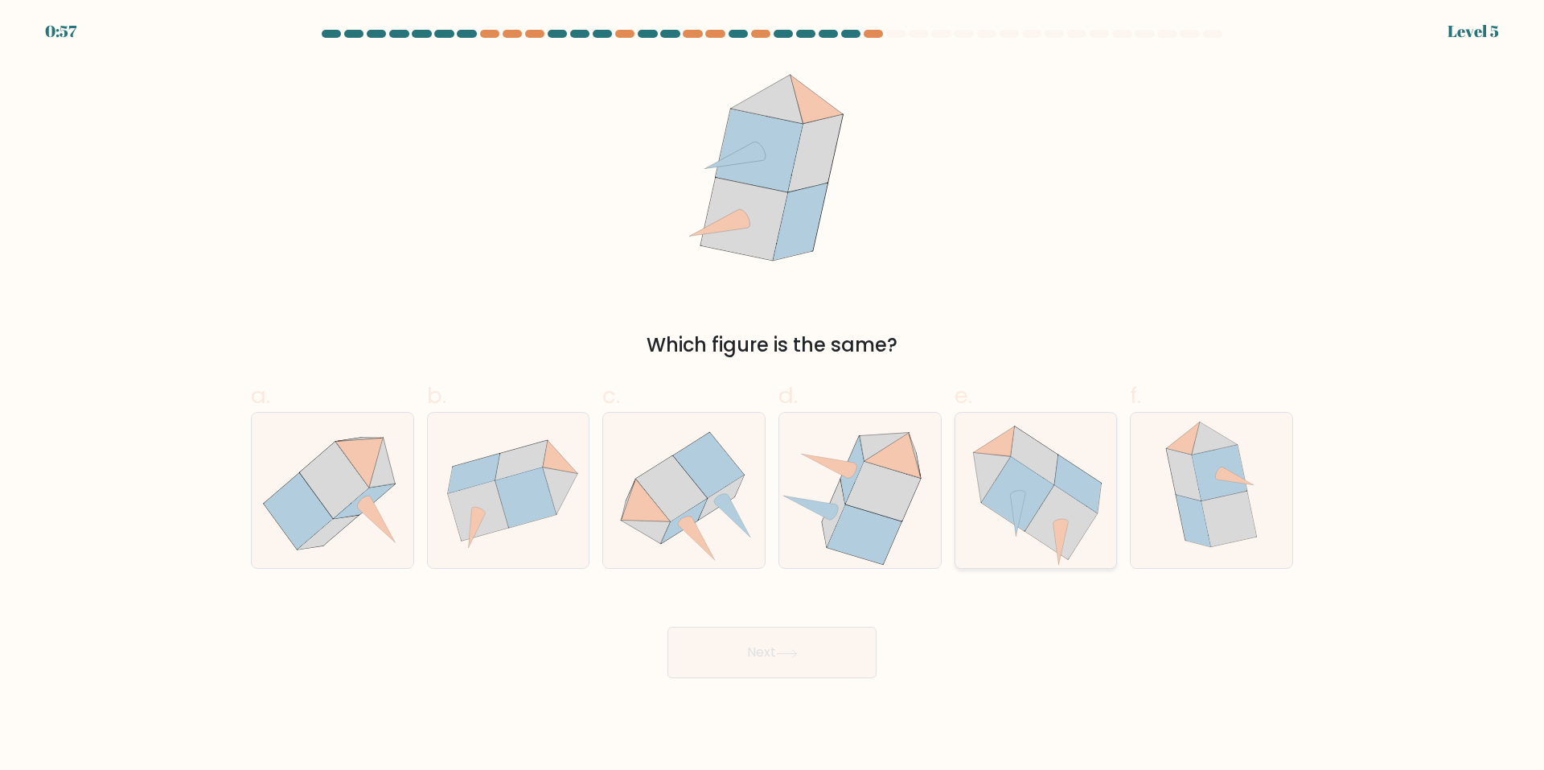
click at [1071, 486] on icon at bounding box center [1078, 483] width 47 height 58
click at [773, 396] on input "e." at bounding box center [772, 390] width 1 height 10
radio input "true"
click at [840, 650] on button "Next" at bounding box center [772, 652] width 209 height 51
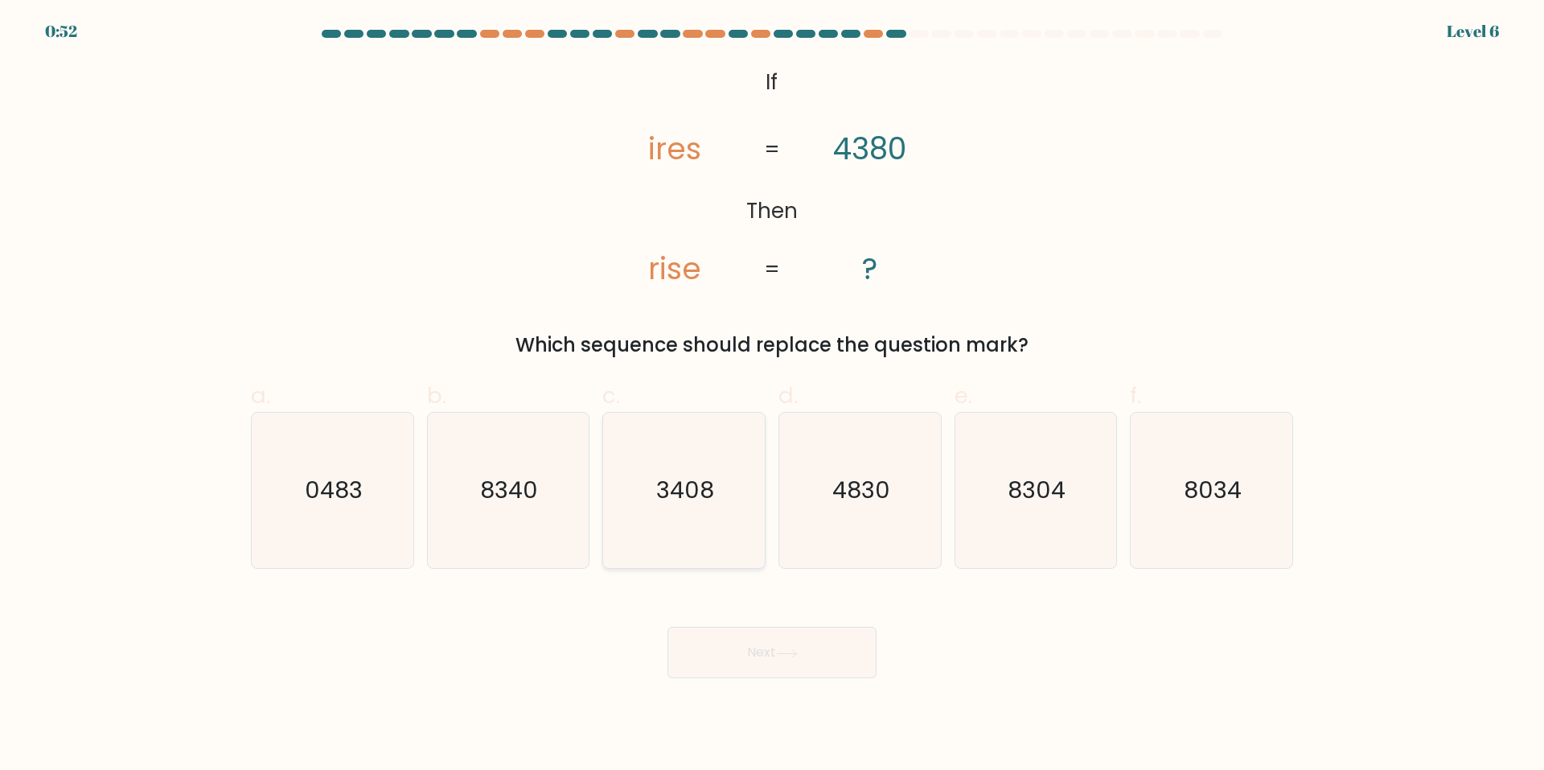
click at [691, 483] on text "3408" at bounding box center [686, 491] width 58 height 32
click at [772, 396] on input "c. 3408" at bounding box center [772, 390] width 1 height 10
radio input "true"
click at [755, 653] on button "Next" at bounding box center [772, 652] width 209 height 51
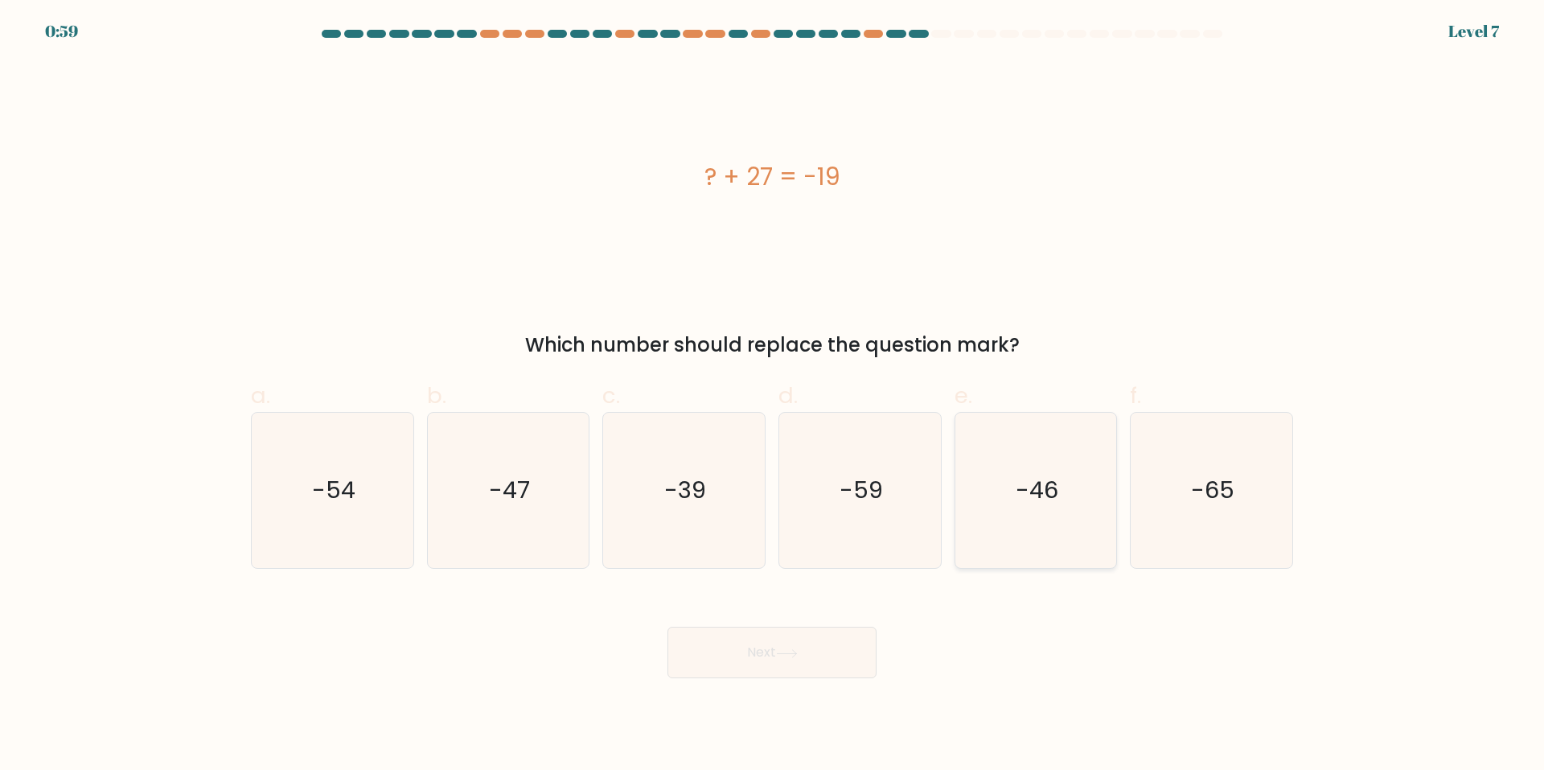
click at [1034, 517] on icon "-46" at bounding box center [1035, 490] width 155 height 155
click at [773, 396] on input "e. -46" at bounding box center [772, 390] width 1 height 10
radio input "true"
click at [766, 660] on button "Next" at bounding box center [772, 652] width 209 height 51
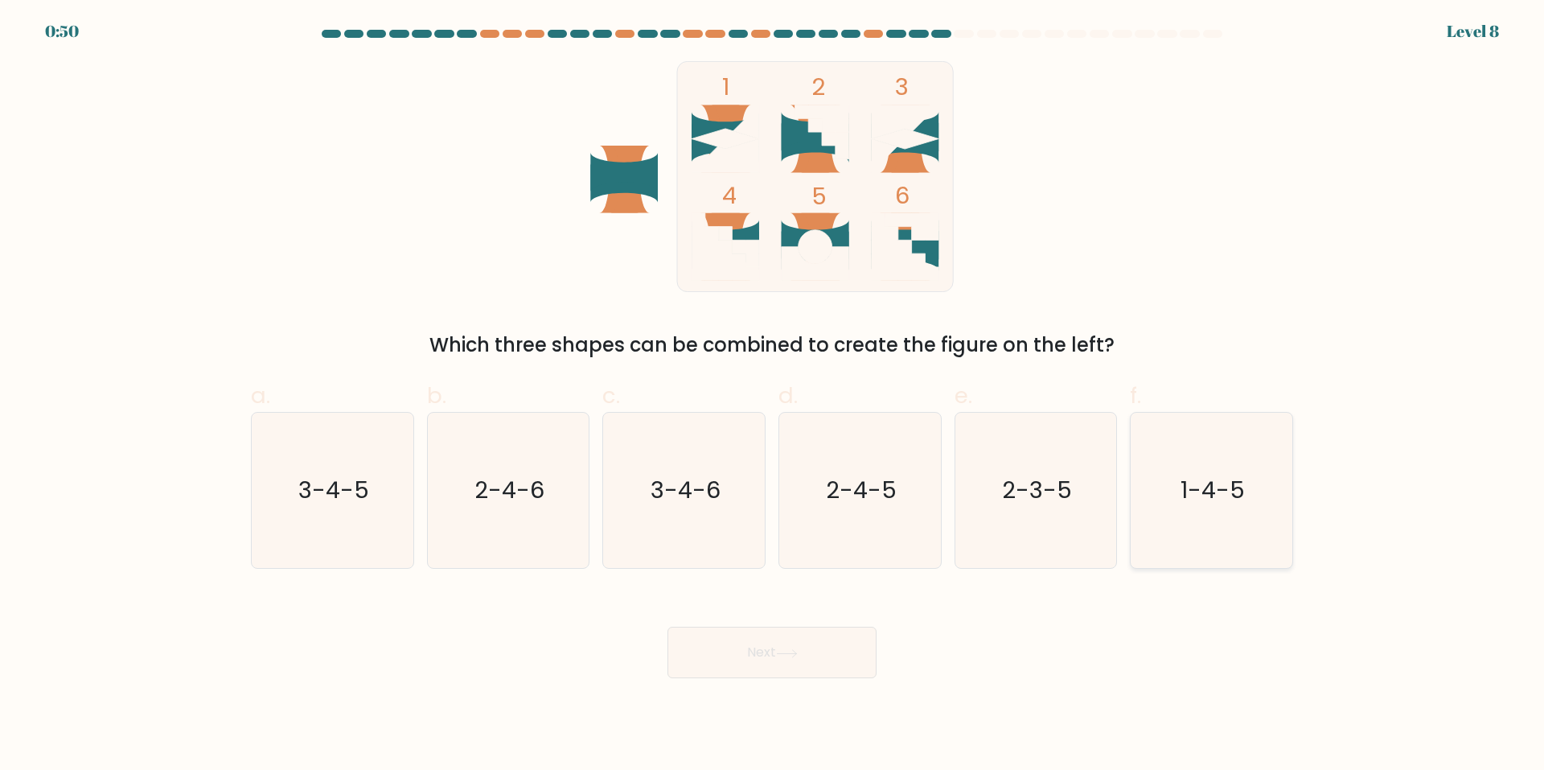
click at [1208, 479] on text "1-4-5" at bounding box center [1214, 491] width 64 height 32
click at [773, 396] on input "f. 1-4-5" at bounding box center [772, 390] width 1 height 10
radio input "true"
click at [827, 652] on button "Next" at bounding box center [772, 652] width 209 height 51
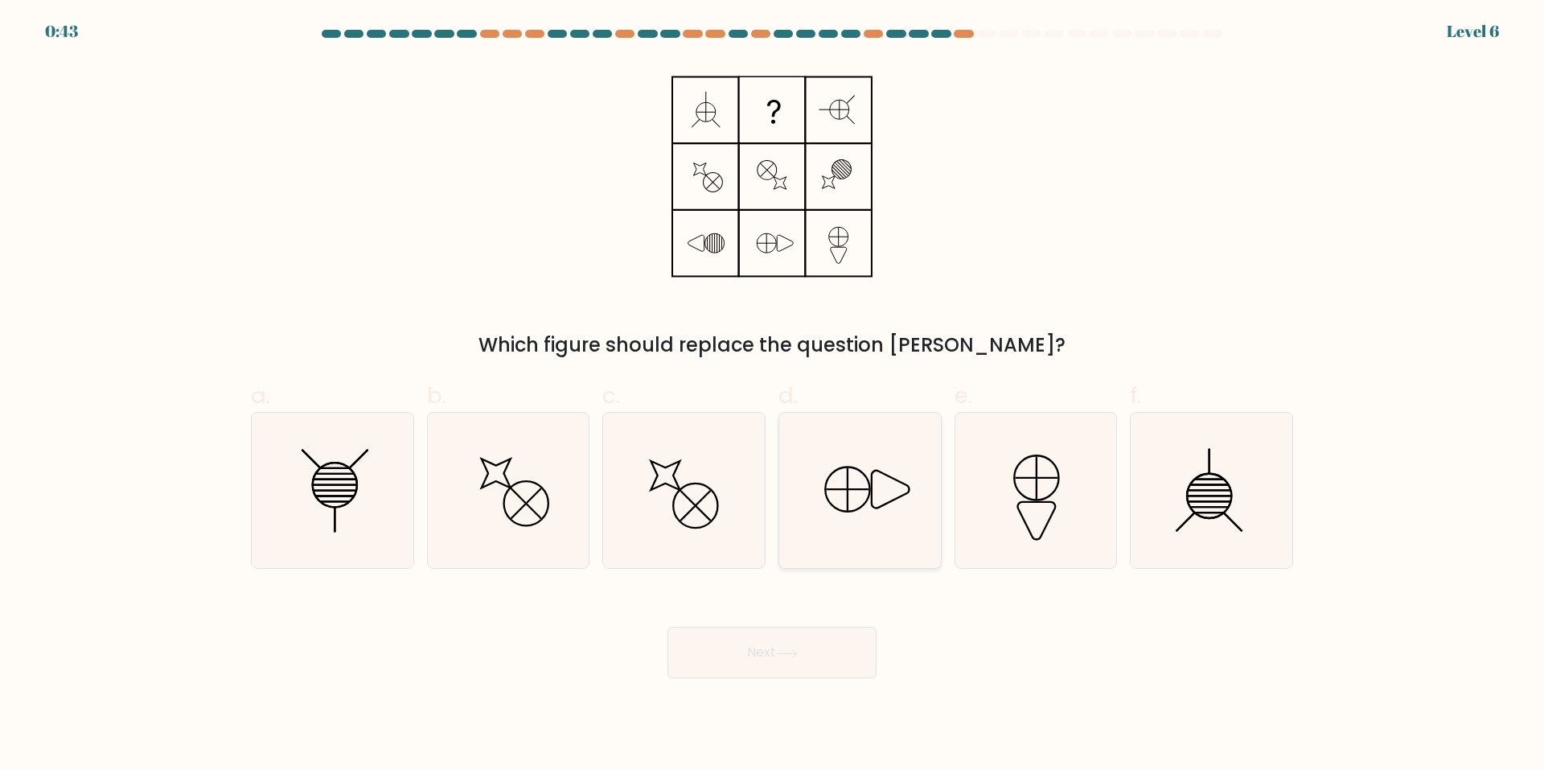
click at [889, 490] on icon at bounding box center [860, 490] width 155 height 155
click at [773, 396] on input "d." at bounding box center [772, 390] width 1 height 10
radio input "true"
click at [800, 661] on button "Next" at bounding box center [772, 652] width 209 height 51
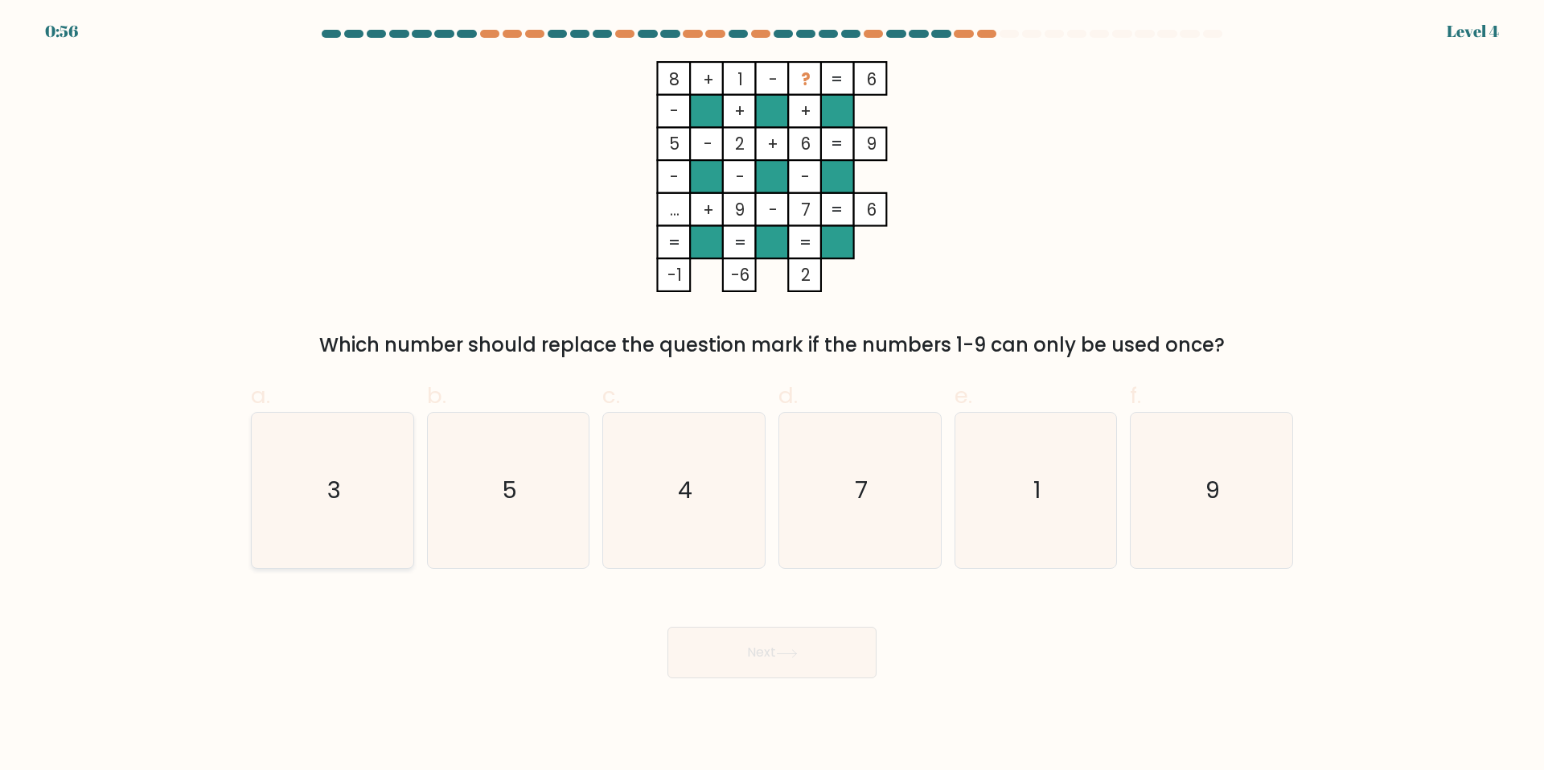
click at [344, 496] on icon "3" at bounding box center [332, 490] width 155 height 155
click at [772, 396] on input "a. 3" at bounding box center [772, 390] width 1 height 10
radio input "true"
click at [765, 655] on button "Next" at bounding box center [772, 652] width 209 height 51
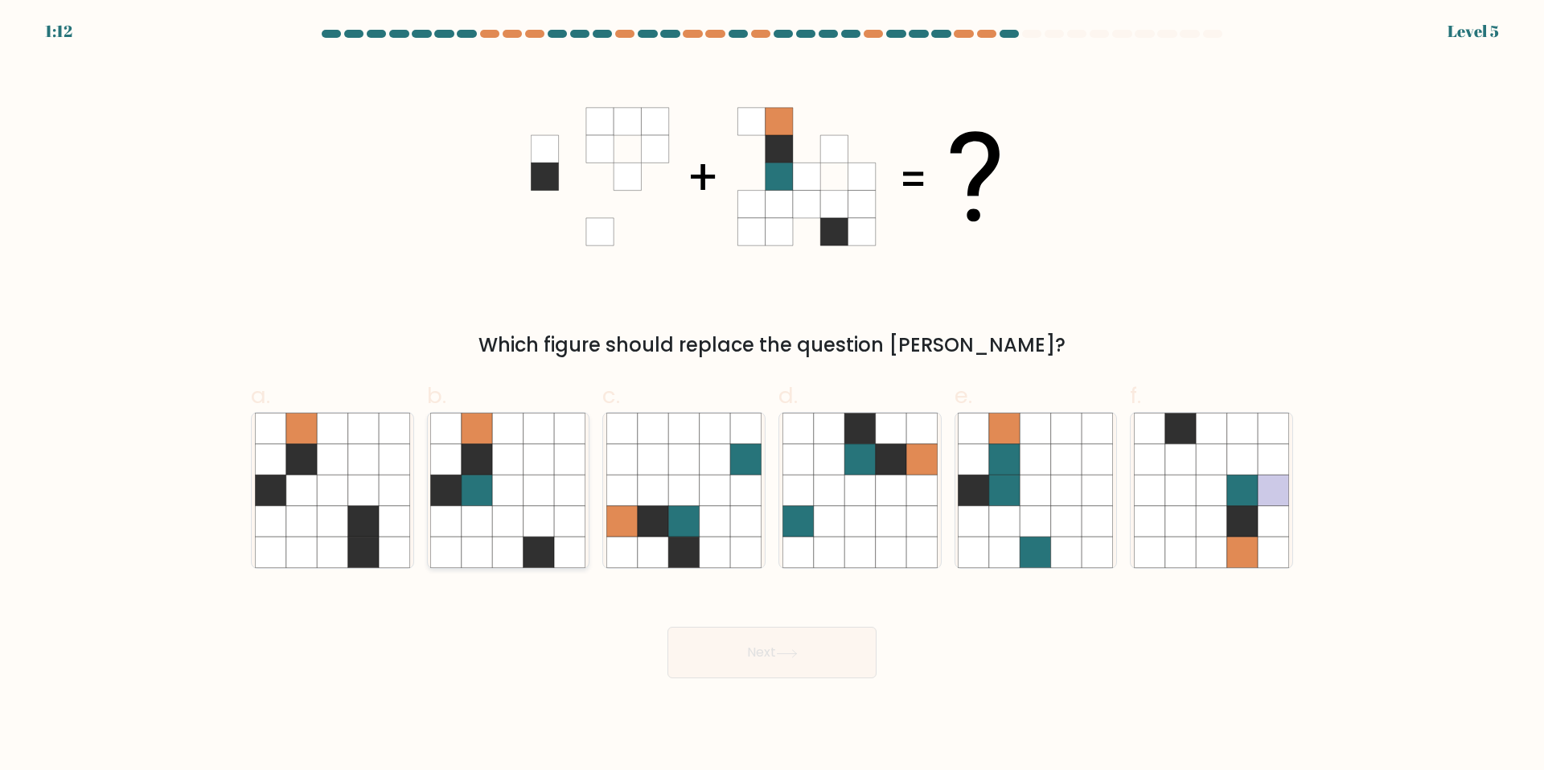
click at [475, 430] on icon at bounding box center [477, 428] width 31 height 31
click at [772, 396] on input "b." at bounding box center [772, 390] width 1 height 10
radio input "true"
click at [734, 653] on button "Next" at bounding box center [772, 652] width 209 height 51
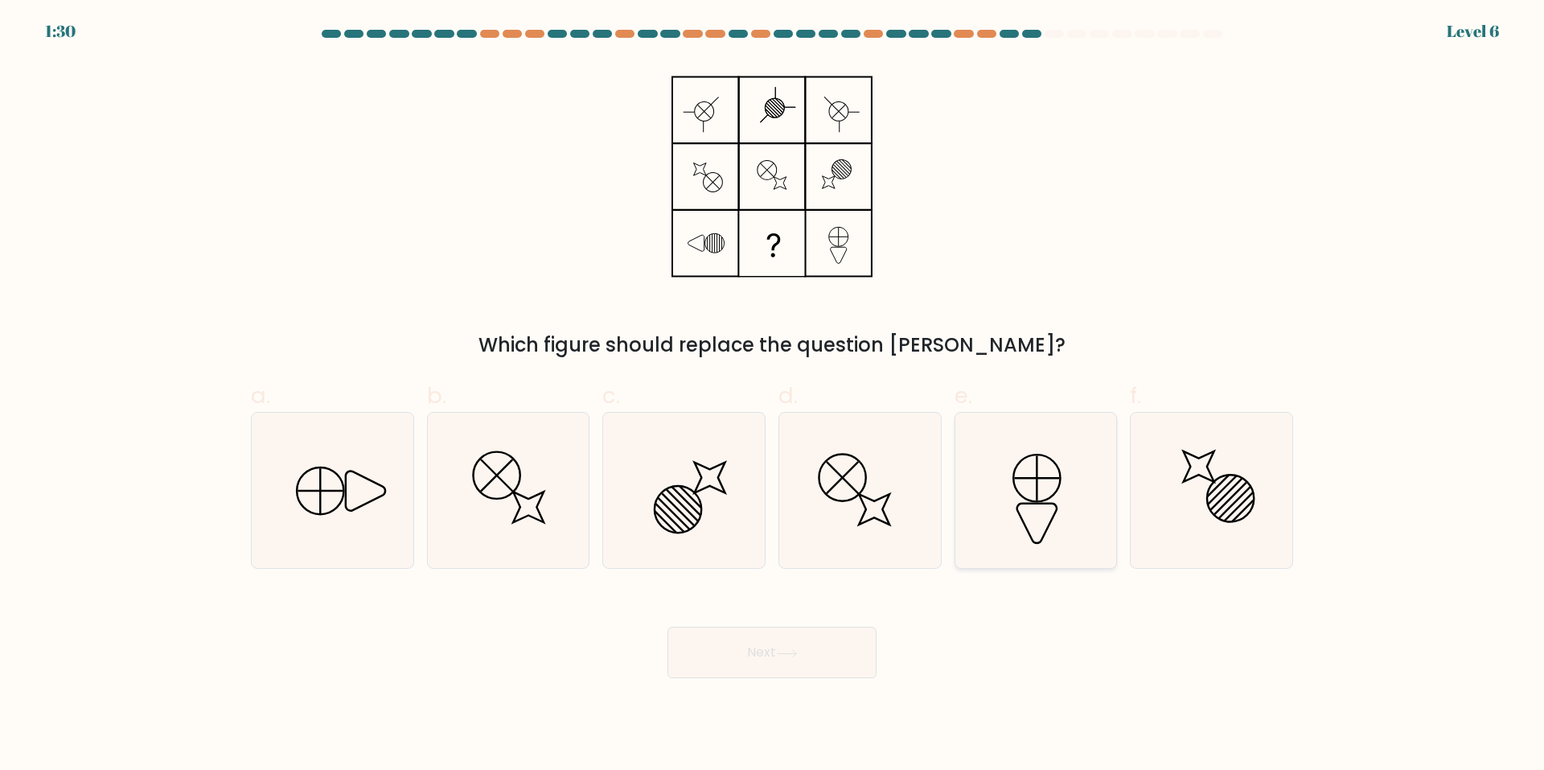
click at [1076, 479] on icon at bounding box center [1035, 490] width 155 height 155
click at [773, 396] on input "e." at bounding box center [772, 390] width 1 height 10
radio input "true"
click at [809, 656] on button "Next" at bounding box center [772, 652] width 209 height 51
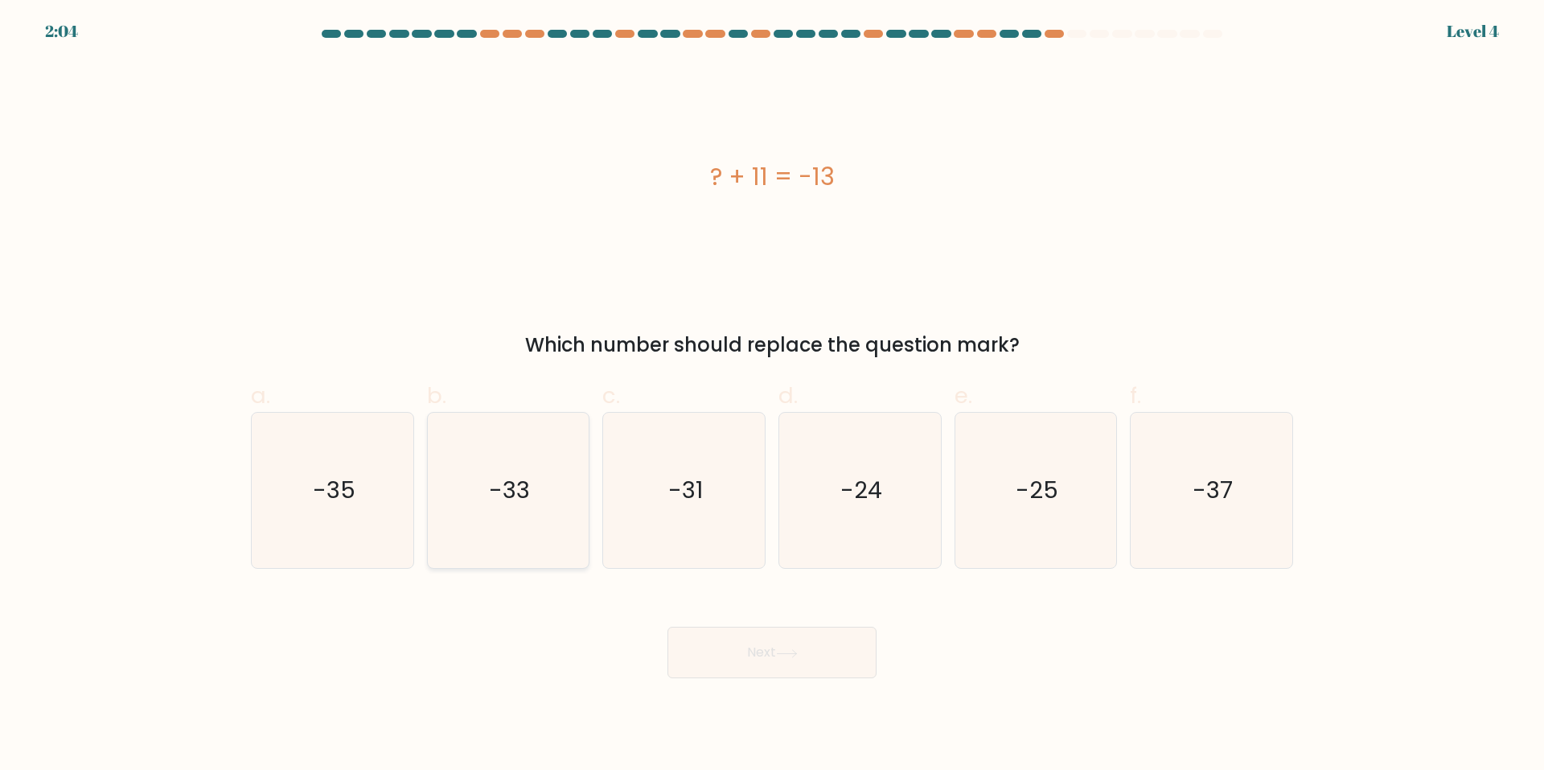
click at [508, 467] on icon "-33" at bounding box center [507, 490] width 155 height 155
click at [772, 396] on input "b. -33" at bounding box center [772, 390] width 1 height 10
radio input "true"
click at [768, 646] on button "Next" at bounding box center [772, 652] width 209 height 51
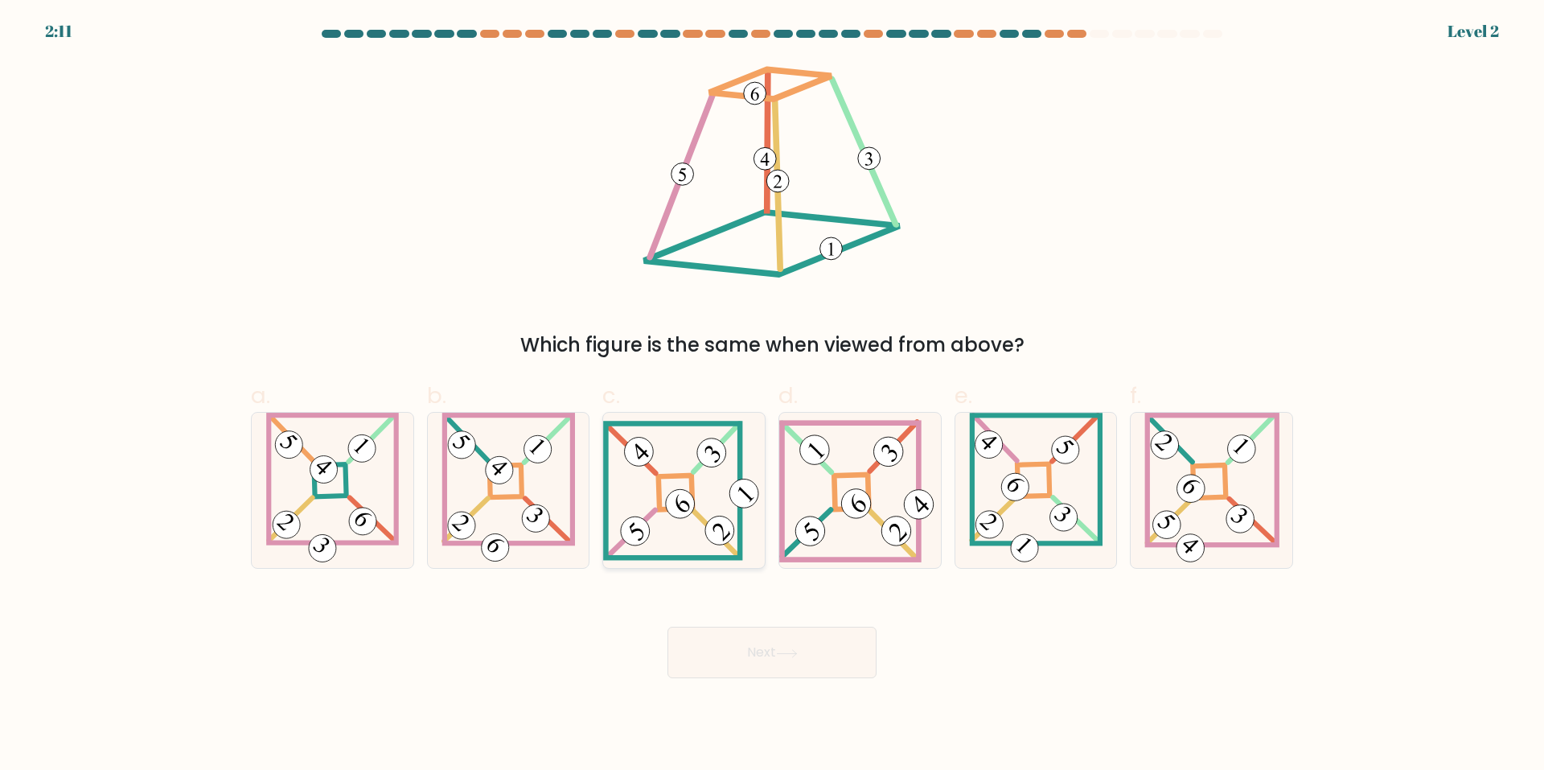
click at [684, 520] on icon at bounding box center [684, 490] width 162 height 139
click at [772, 396] on input "c." at bounding box center [772, 390] width 1 height 10
radio input "true"
click at [795, 654] on icon at bounding box center [787, 653] width 22 height 9
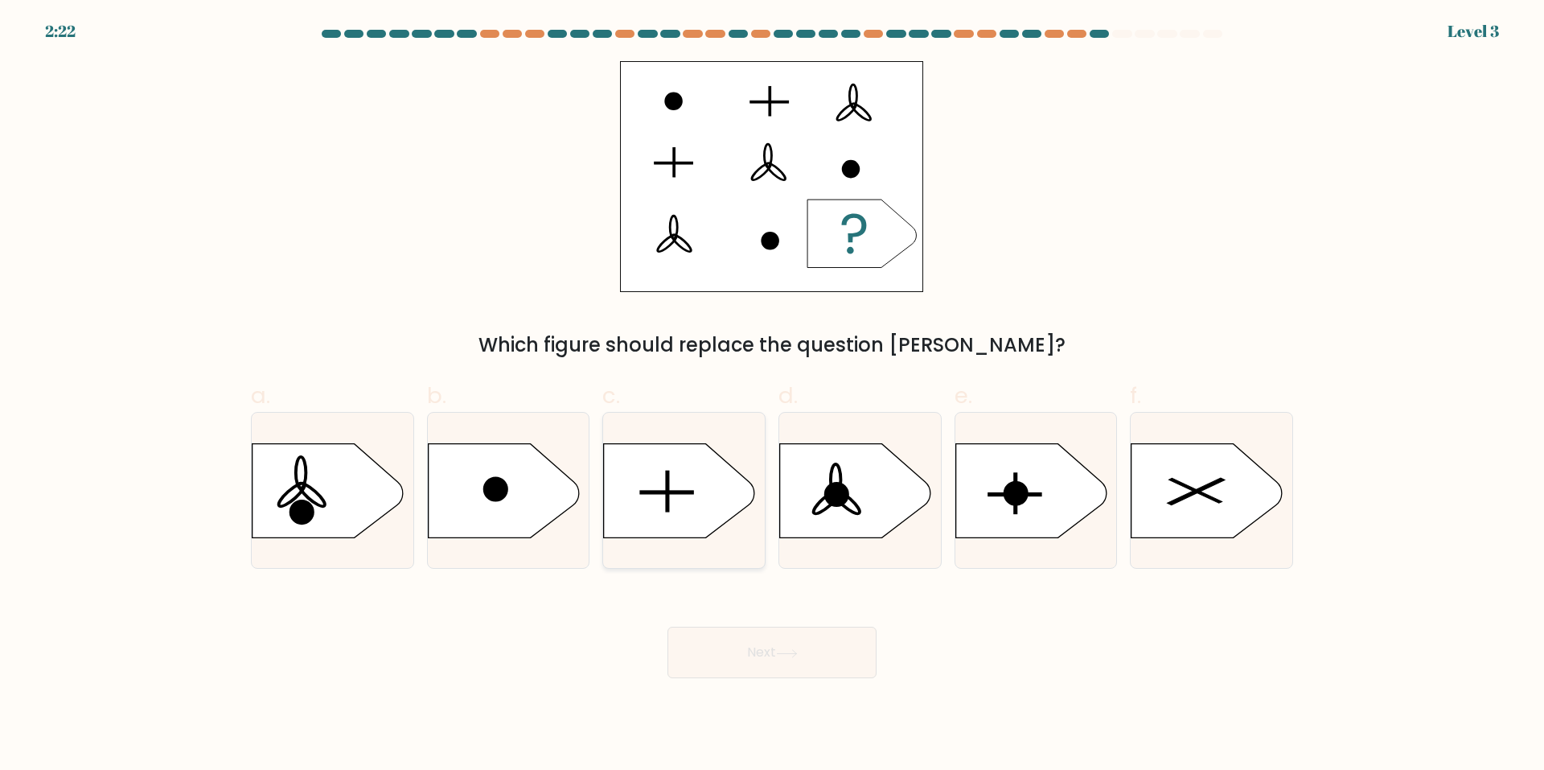
click at [722, 536] on icon at bounding box center [684, 491] width 162 height 96
click at [772, 396] on input "c." at bounding box center [772, 390] width 1 height 10
radio input "true"
click at [817, 656] on button "Next" at bounding box center [772, 652] width 209 height 51
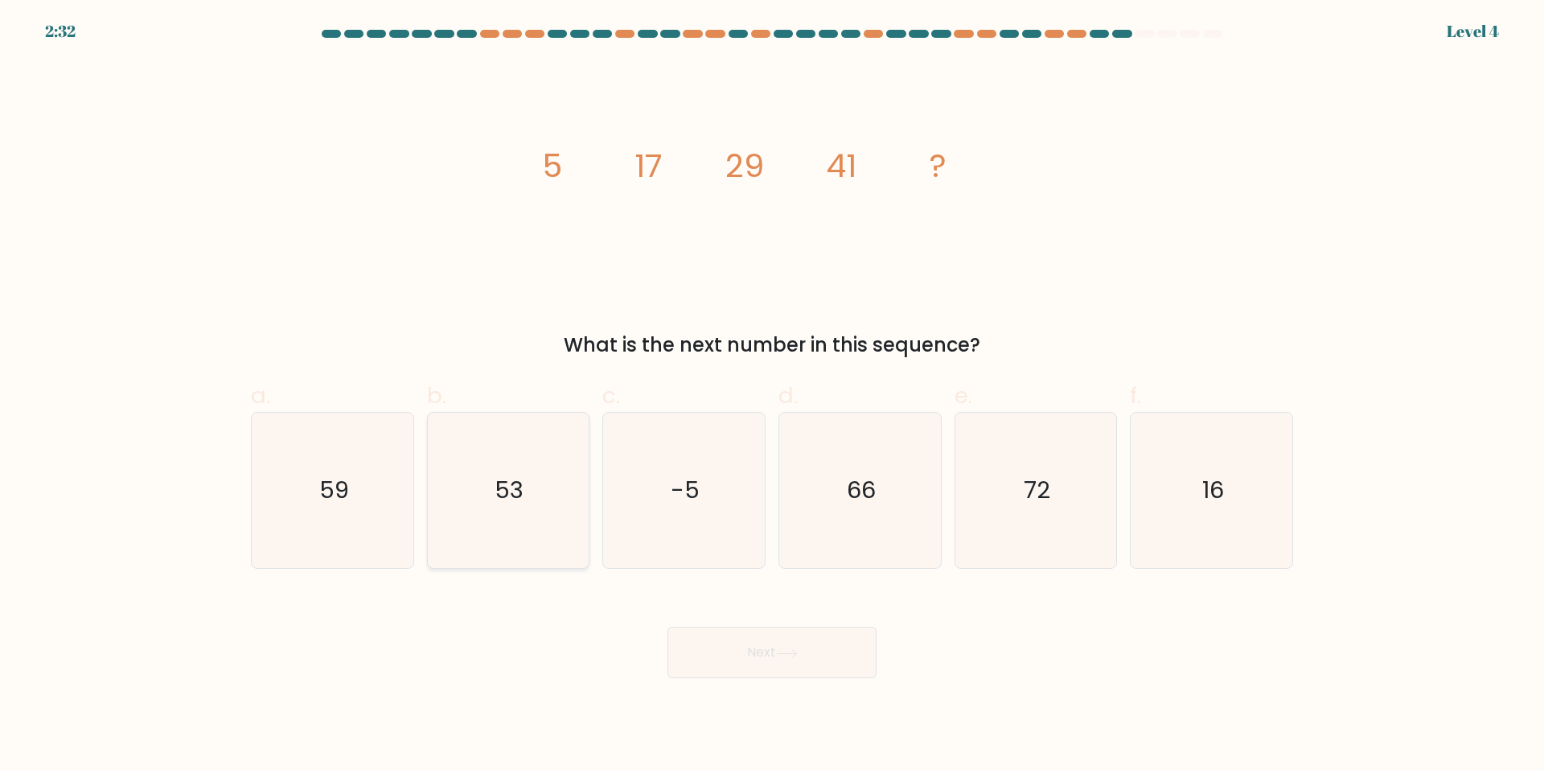
click at [515, 479] on text "53" at bounding box center [510, 491] width 29 height 32
click at [772, 396] on input "b. 53" at bounding box center [772, 390] width 1 height 10
radio input "true"
click at [819, 651] on button "Next" at bounding box center [772, 652] width 209 height 51
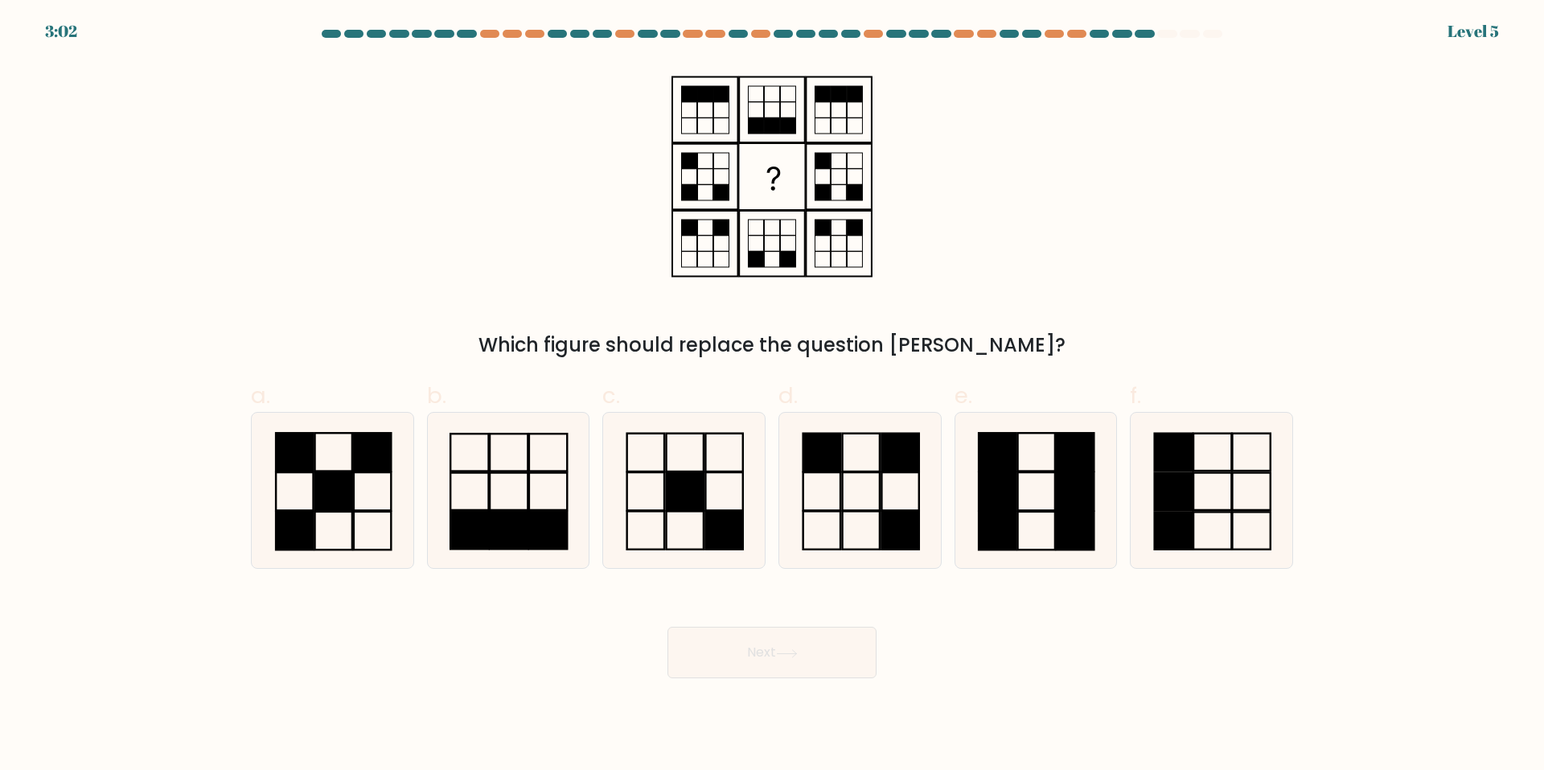
click at [771, 487] on div "c." at bounding box center [684, 474] width 176 height 190
click at [824, 492] on icon at bounding box center [860, 490] width 155 height 155
click at [773, 396] on input "d." at bounding box center [772, 390] width 1 height 10
radio input "true"
click at [767, 651] on button "Next" at bounding box center [772, 652] width 209 height 51
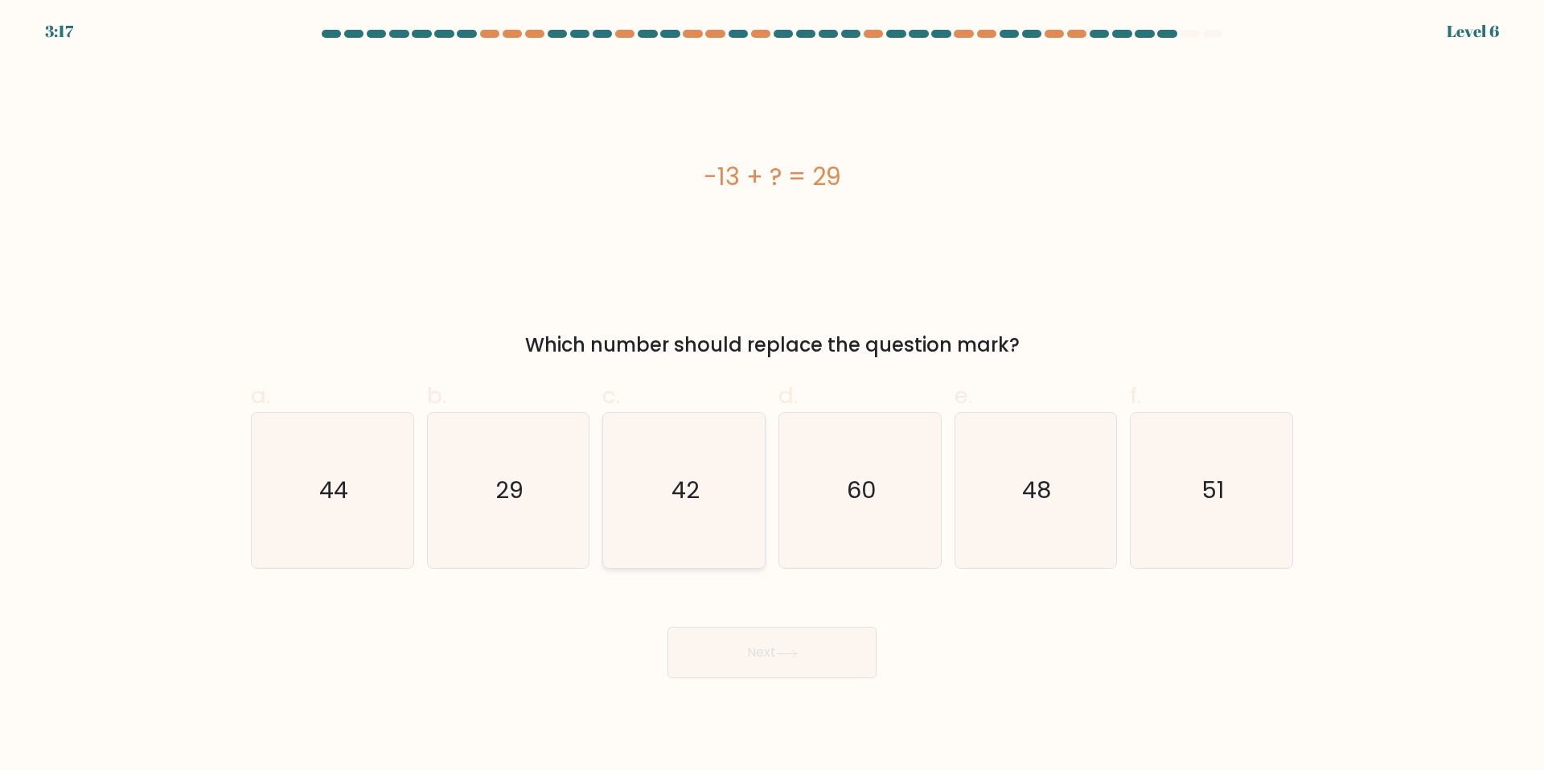
click at [718, 487] on icon "42" at bounding box center [684, 490] width 155 height 155
click at [772, 396] on input "c. 42" at bounding box center [772, 390] width 1 height 10
radio input "true"
click at [793, 658] on button "Next" at bounding box center [772, 652] width 209 height 51
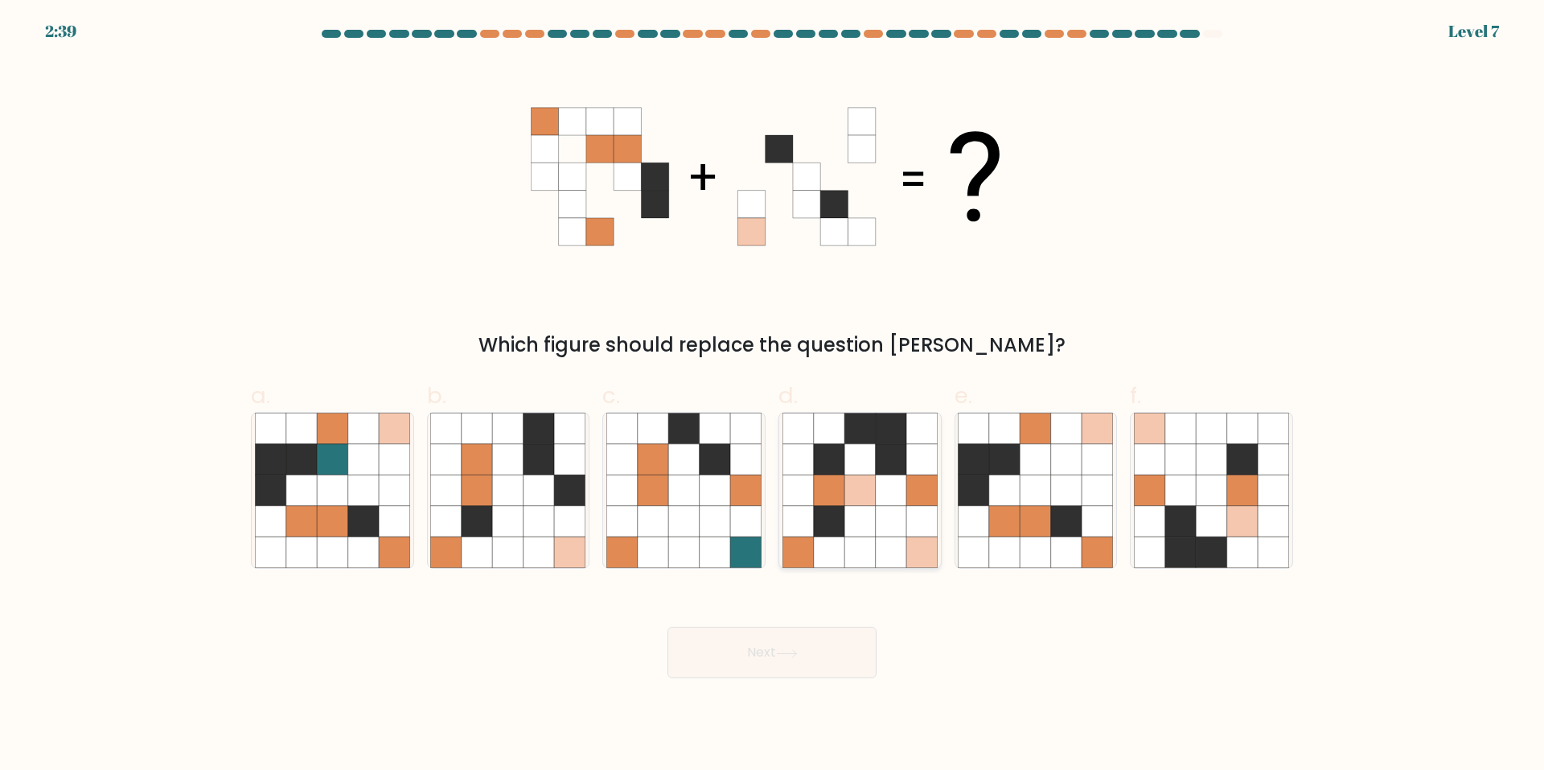
click at [883, 499] on icon at bounding box center [891, 490] width 31 height 31
click at [773, 396] on input "d." at bounding box center [772, 390] width 1 height 10
radio input "true"
click at [773, 652] on button "Next" at bounding box center [772, 652] width 209 height 51
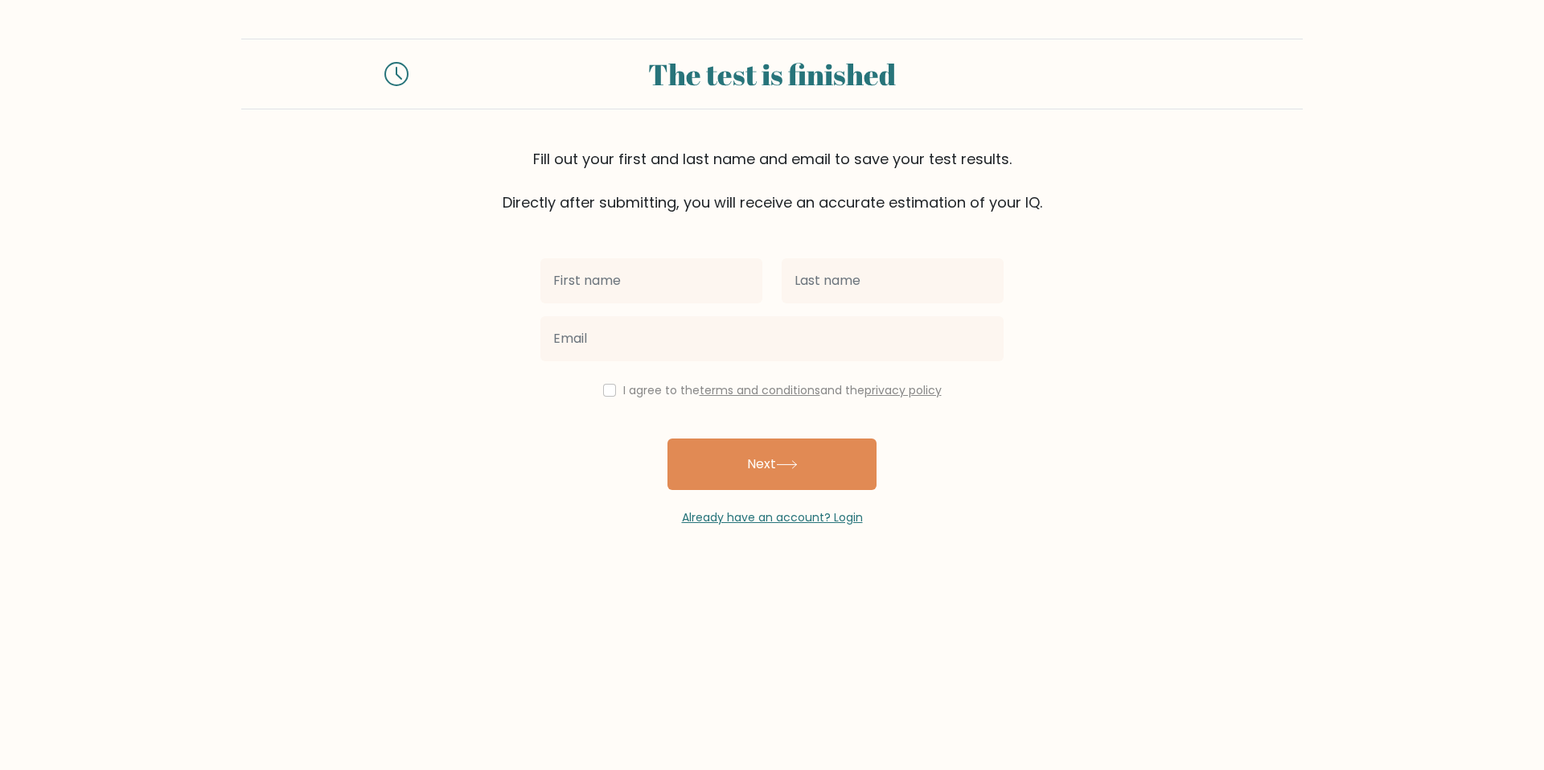
click at [661, 296] on input "text" at bounding box center [652, 280] width 222 height 45
click at [667, 282] on input "d" at bounding box center [652, 280] width 222 height 45
type input "[PERSON_NAME]"
click at [800, 277] on input "text" at bounding box center [893, 280] width 222 height 45
type input "d"
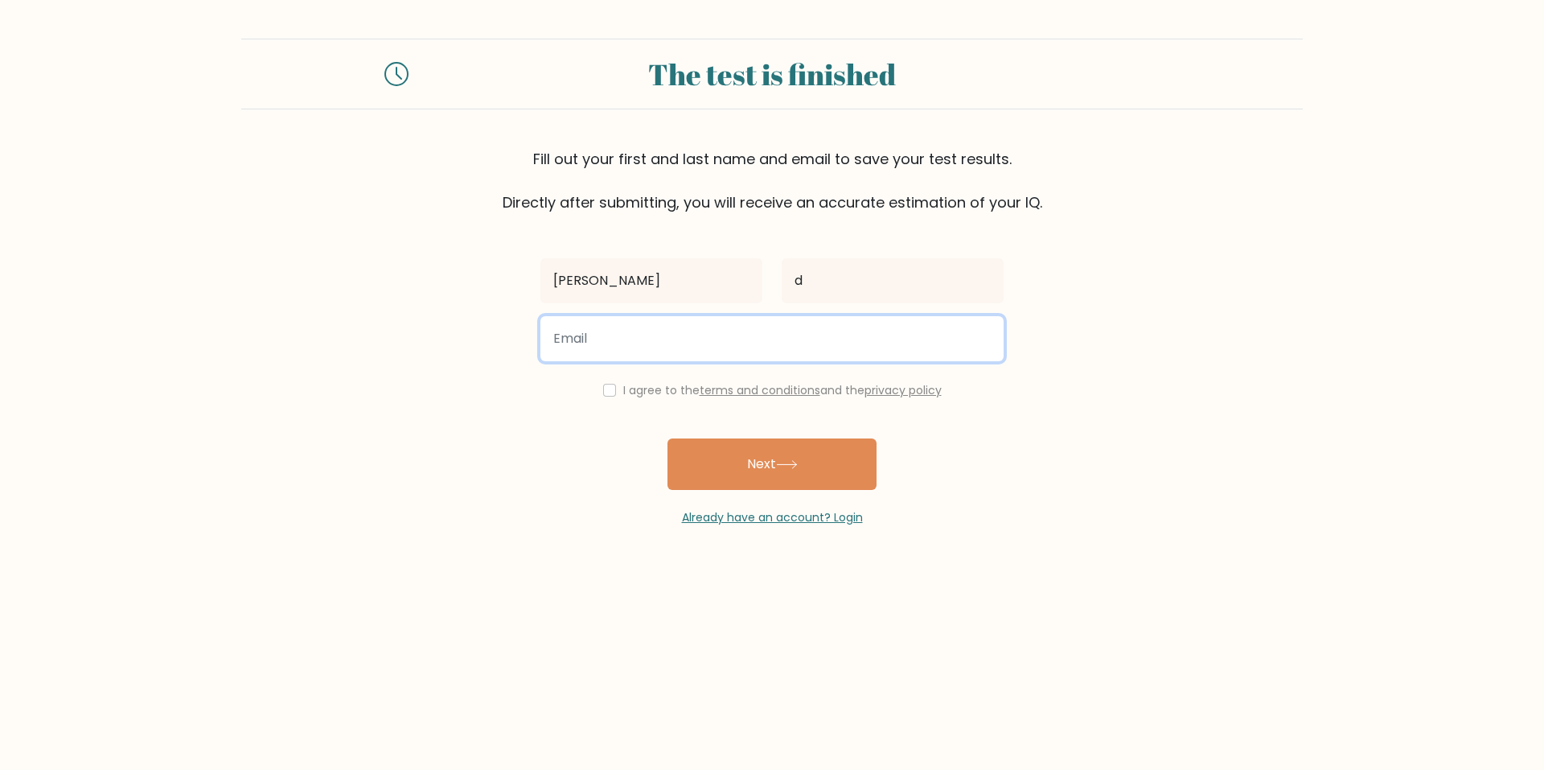
click at [649, 328] on input "email" at bounding box center [772, 338] width 463 height 45
type input "[EMAIL_ADDRESS][DOMAIN_NAME]"
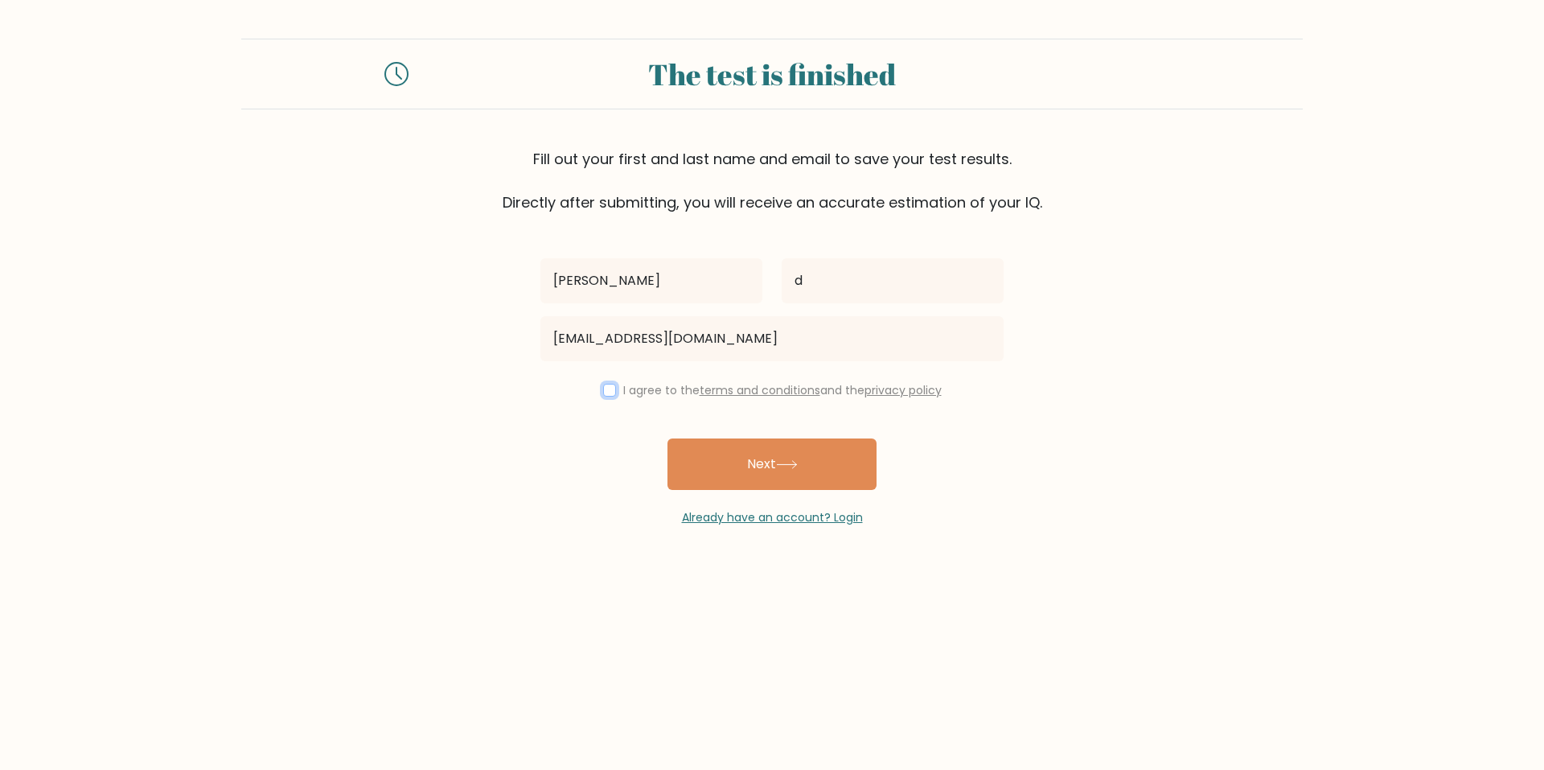
click at [606, 389] on input "checkbox" at bounding box center [609, 390] width 13 height 13
checkbox input "true"
click at [734, 452] on button "Next" at bounding box center [772, 463] width 209 height 51
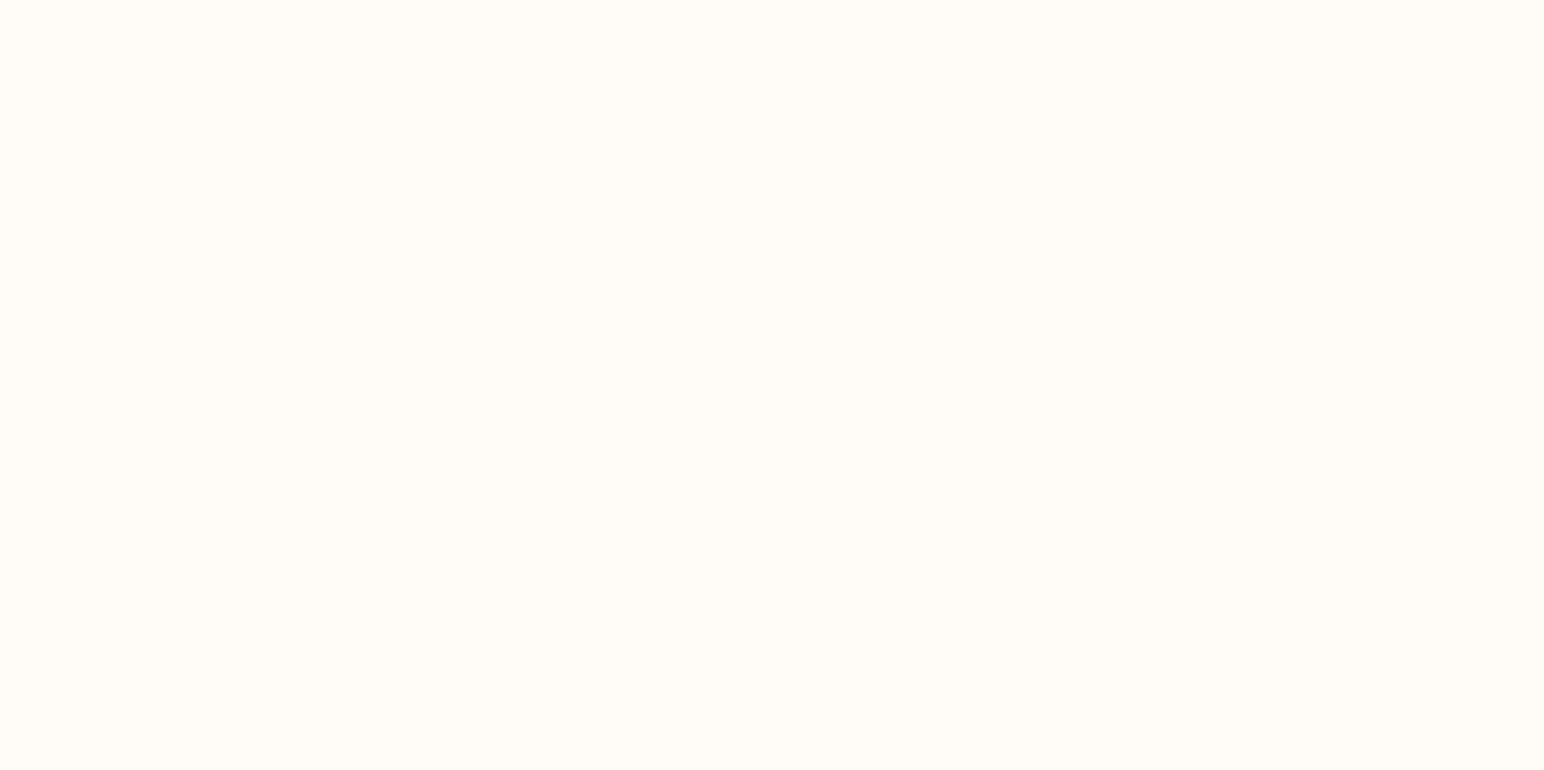
select select "US"
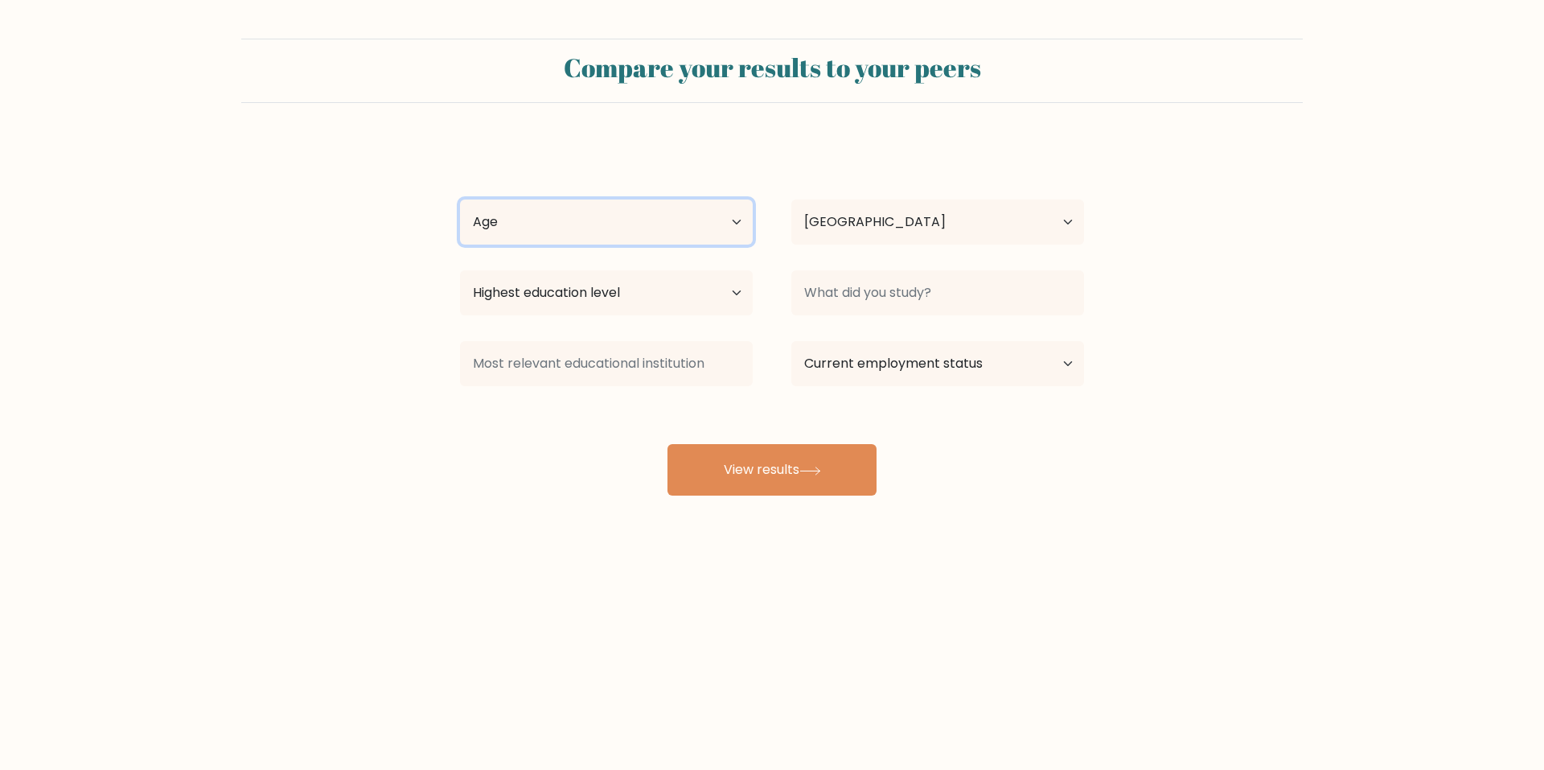
click at [548, 229] on select "Age Under [DEMOGRAPHIC_DATA] [DEMOGRAPHIC_DATA] [DEMOGRAPHIC_DATA] [DEMOGRAPHIC…" at bounding box center [606, 221] width 293 height 45
select select "25_34"
click at [460, 199] on select "Age Under [DEMOGRAPHIC_DATA] [DEMOGRAPHIC_DATA] [DEMOGRAPHIC_DATA] [DEMOGRAPHIC…" at bounding box center [606, 221] width 293 height 45
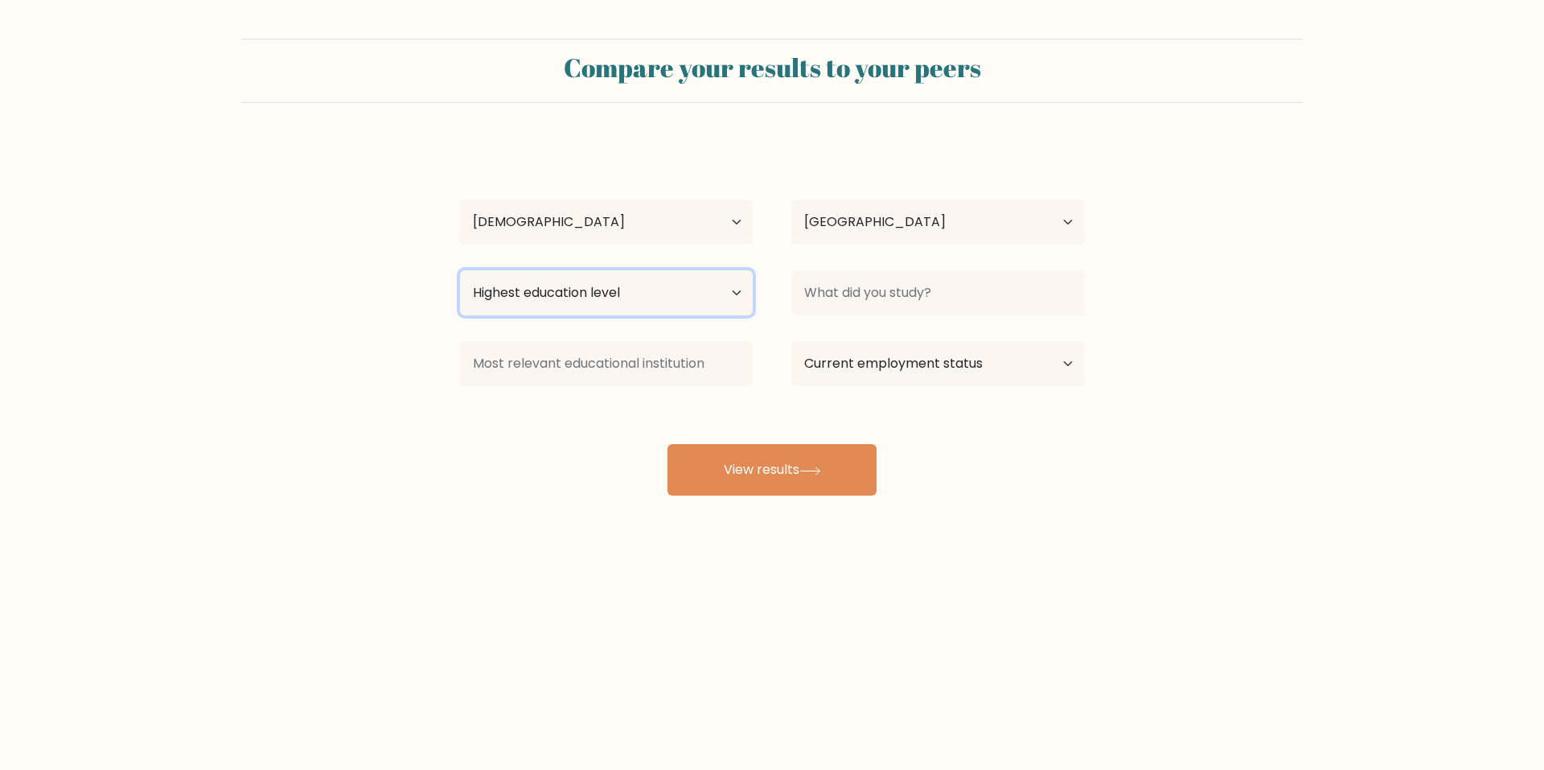
click at [571, 301] on select "Highest education level No schooling Primary Lower Secondary Upper Secondary Oc…" at bounding box center [606, 292] width 293 height 45
select select "upper_secondary"
click at [460, 270] on select "Highest education level No schooling Primary Lower Secondary Upper Secondary Oc…" at bounding box center [606, 292] width 293 height 45
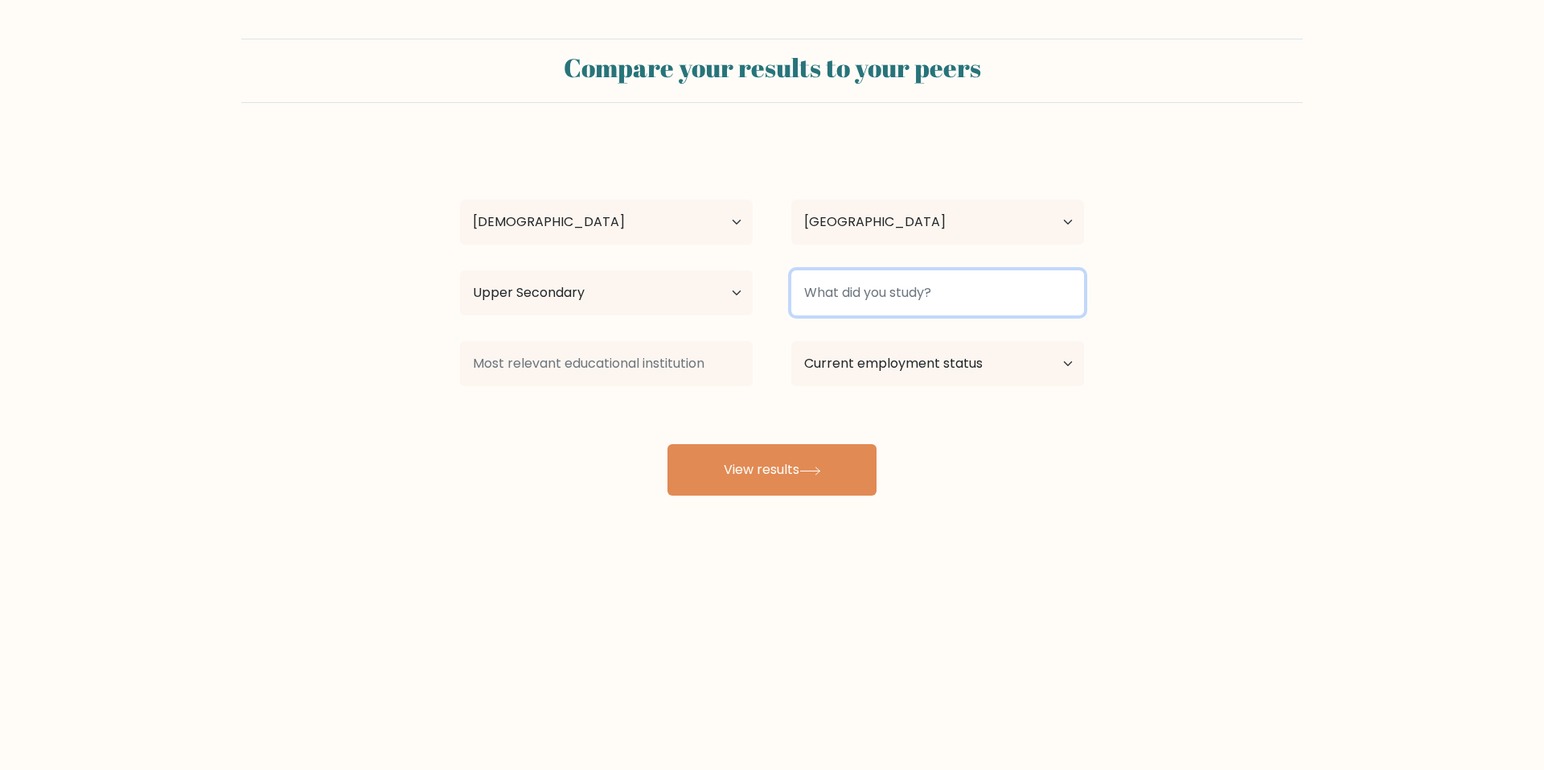
click at [812, 302] on input at bounding box center [938, 292] width 293 height 45
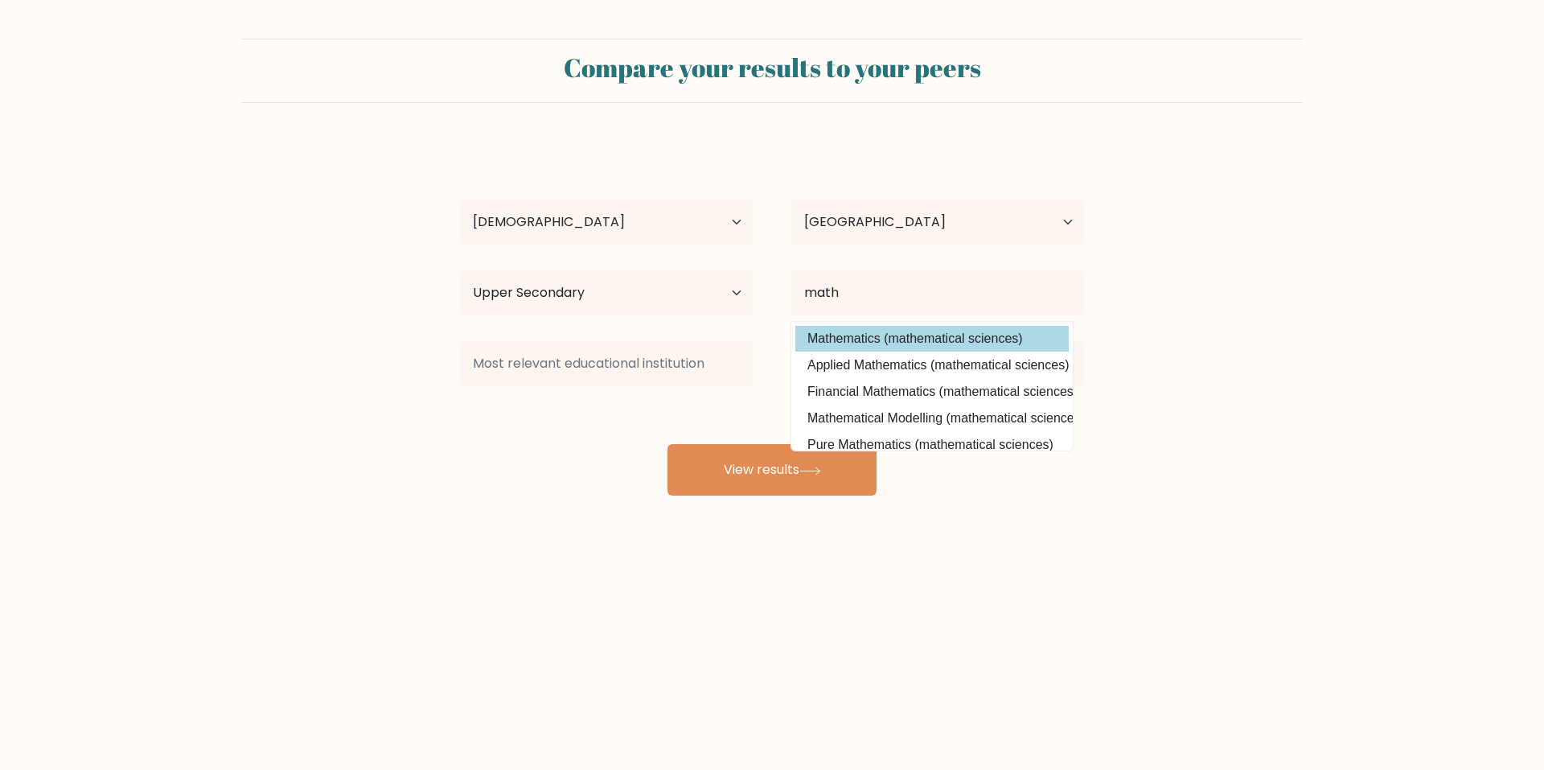
click at [842, 344] on option "Mathematics (mathematical sciences)" at bounding box center [932, 339] width 273 height 26
type input "Mathematics"
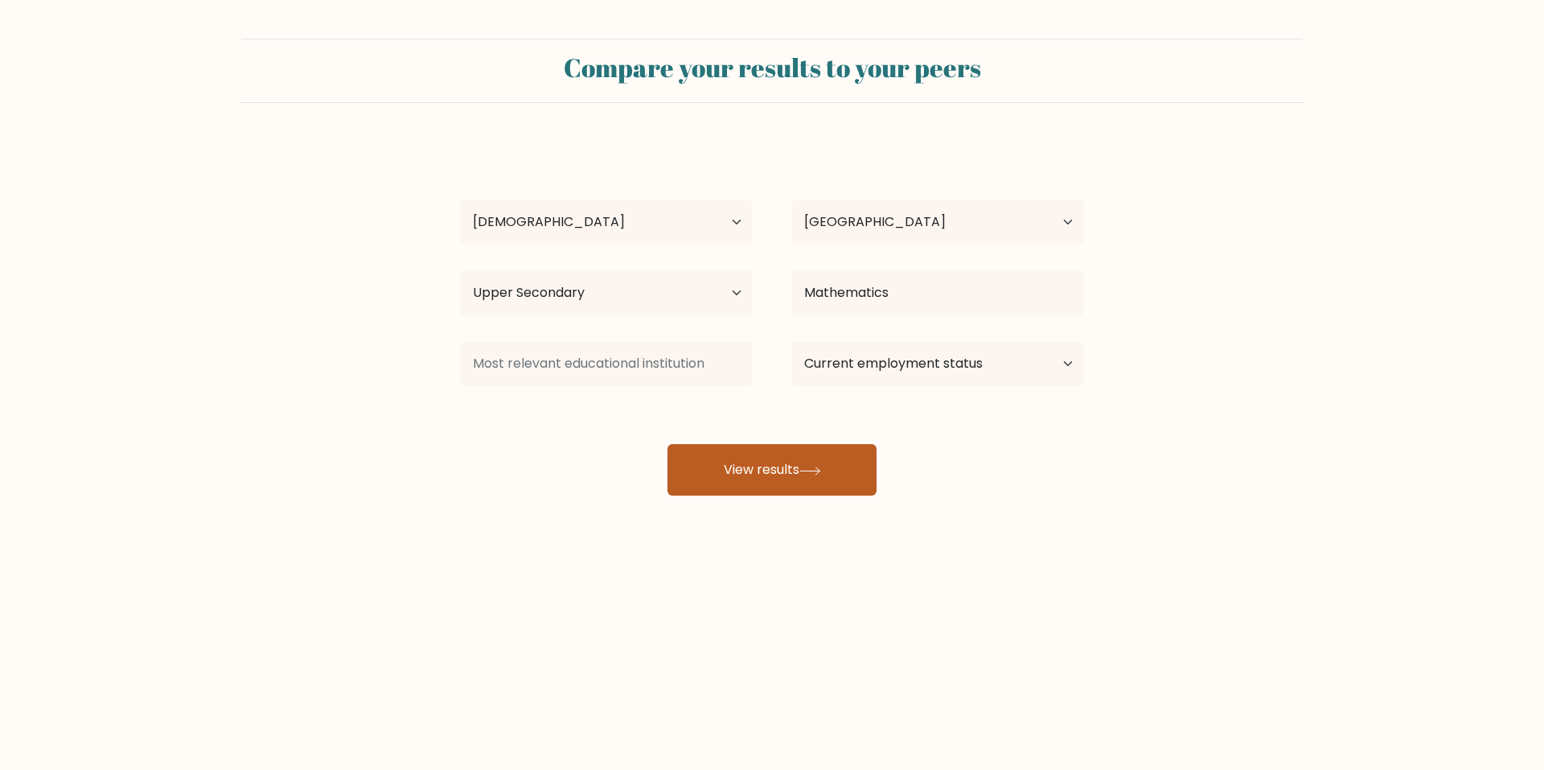
click at [816, 488] on button "View results" at bounding box center [772, 469] width 209 height 51
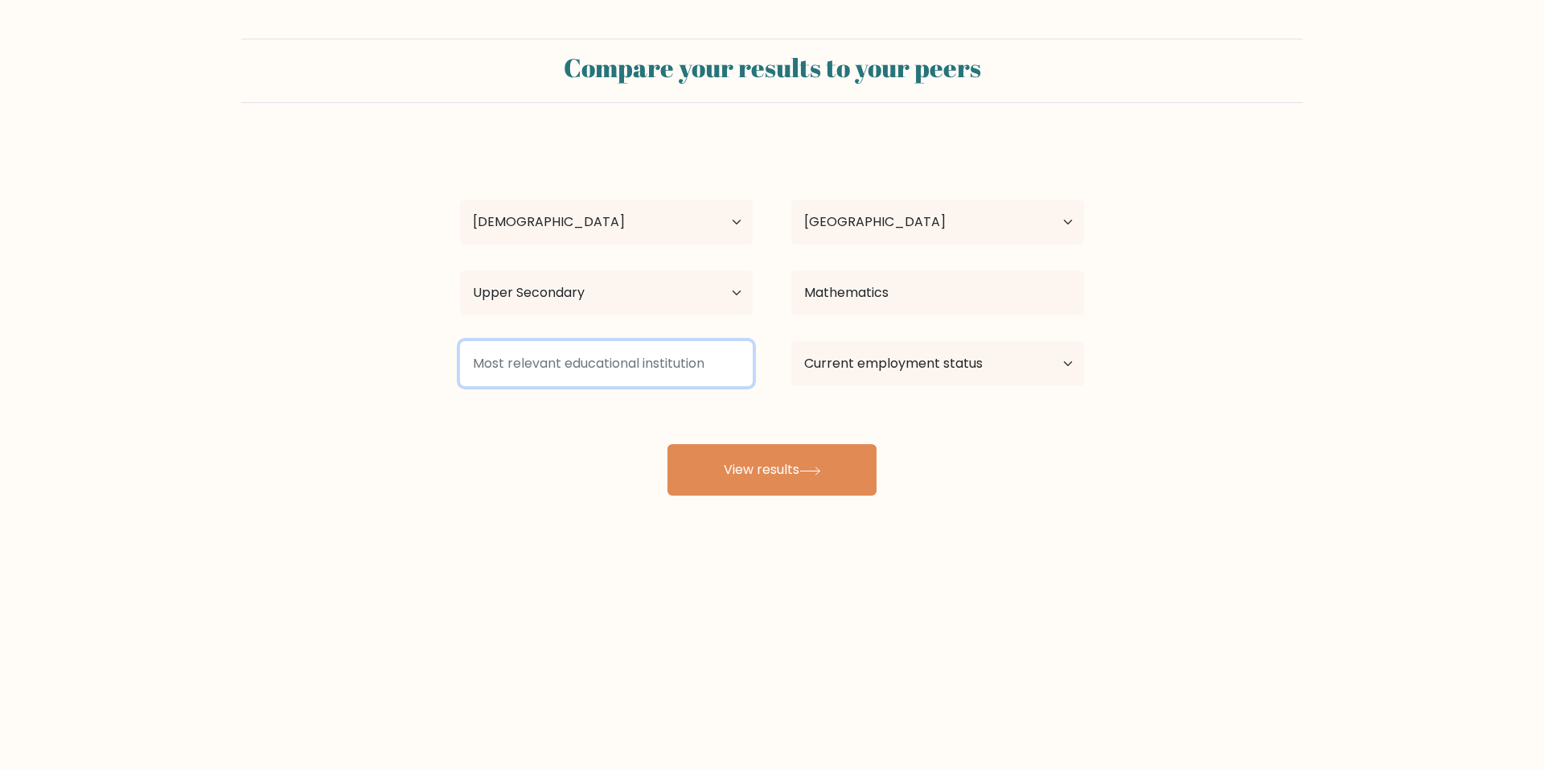
click at [613, 366] on input at bounding box center [606, 363] width 293 height 45
type input "h"
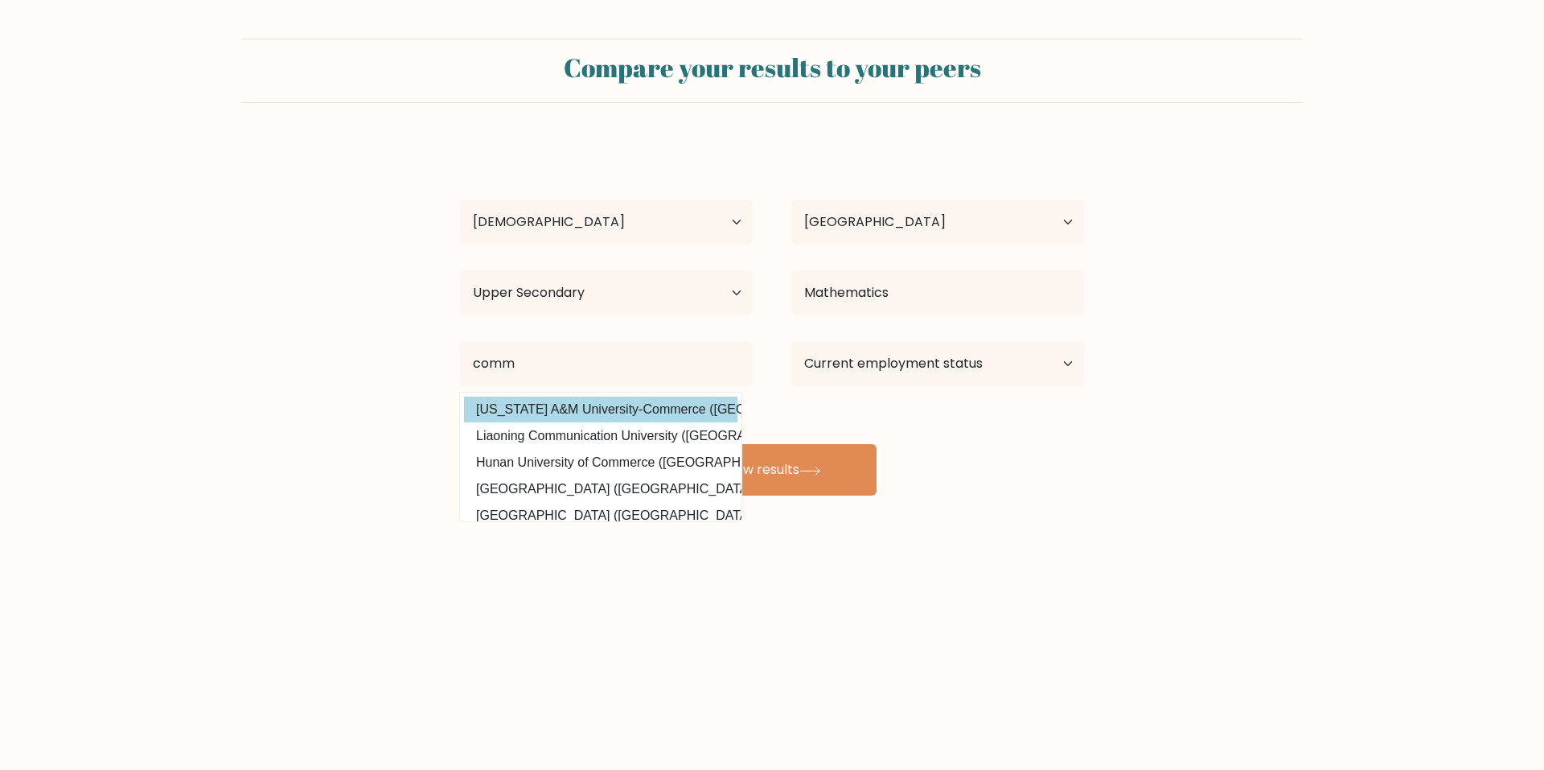
click at [673, 413] on option "[US_STATE] A&M University-Commerce ([GEOGRAPHIC_DATA])" at bounding box center [600, 410] width 273 height 26
type input "[US_STATE] A&M University-Commerce"
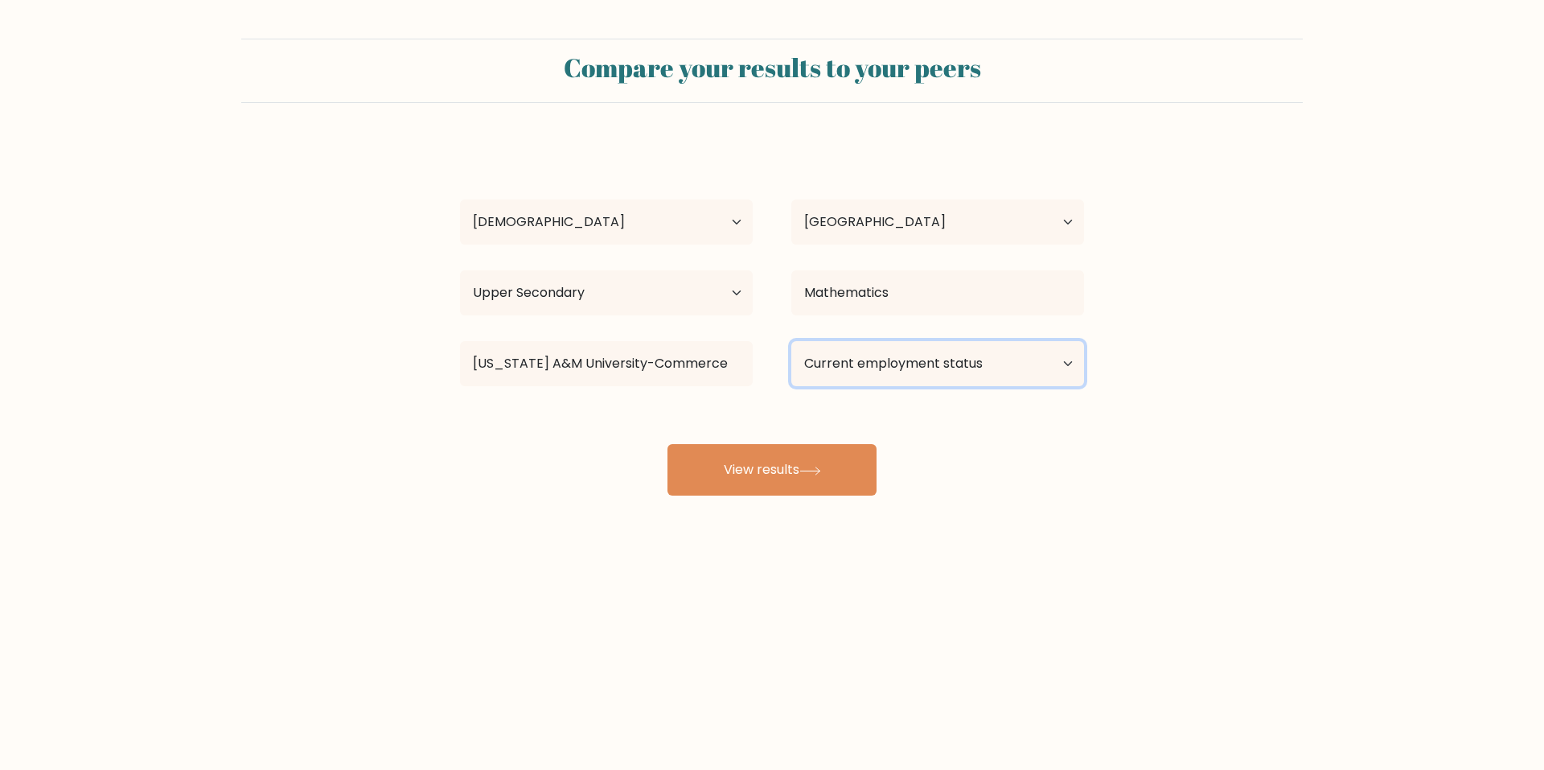
click at [870, 352] on select "Current employment status Employed Student Retired Other / prefer not to answer" at bounding box center [938, 363] width 293 height 45
select select "student"
click at [792, 341] on select "Current employment status Employed Student Retired Other / prefer not to answer" at bounding box center [938, 363] width 293 height 45
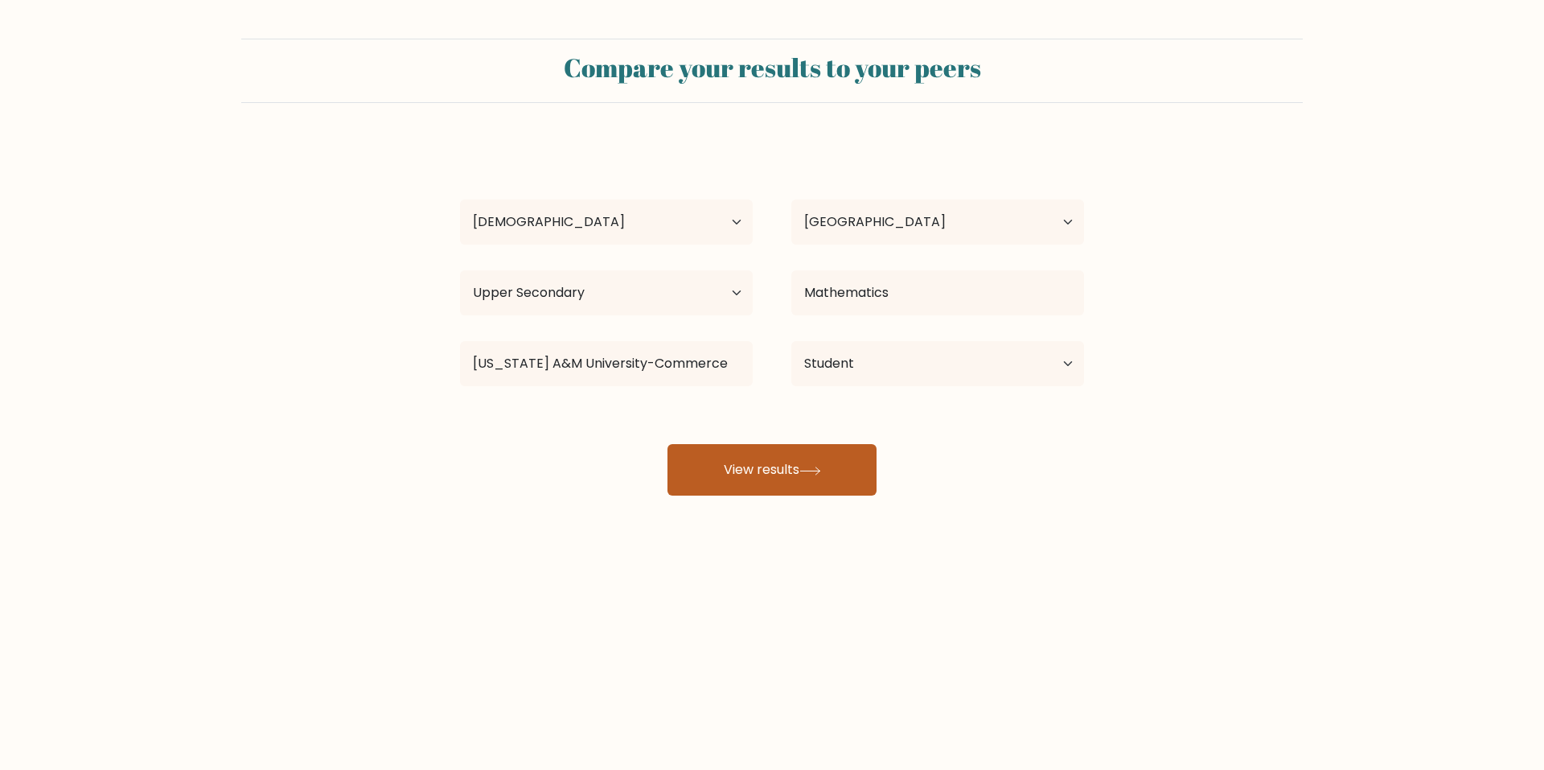
click at [734, 482] on button "View results" at bounding box center [772, 469] width 209 height 51
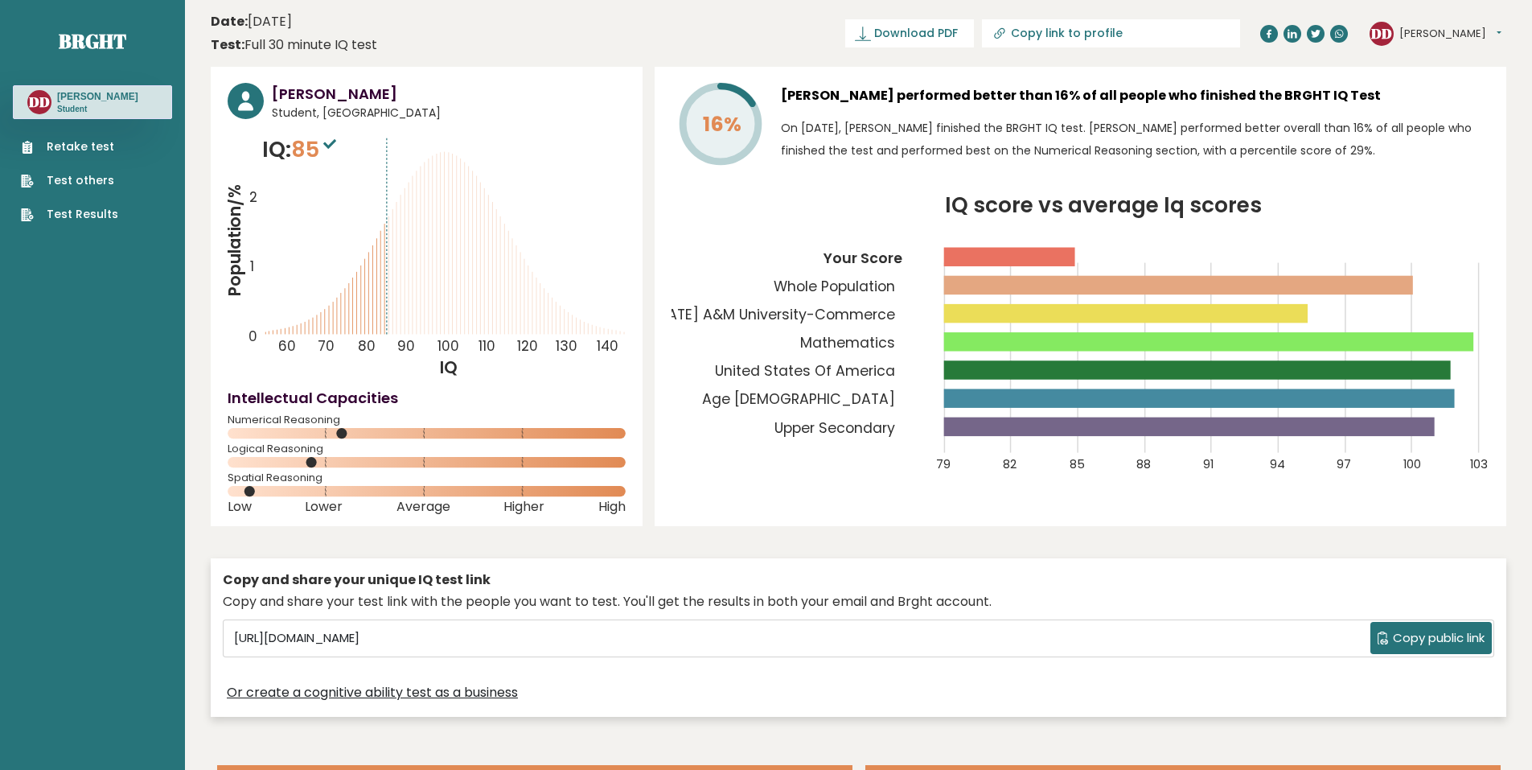
click at [93, 141] on link "Retake test" at bounding box center [69, 146] width 97 height 17
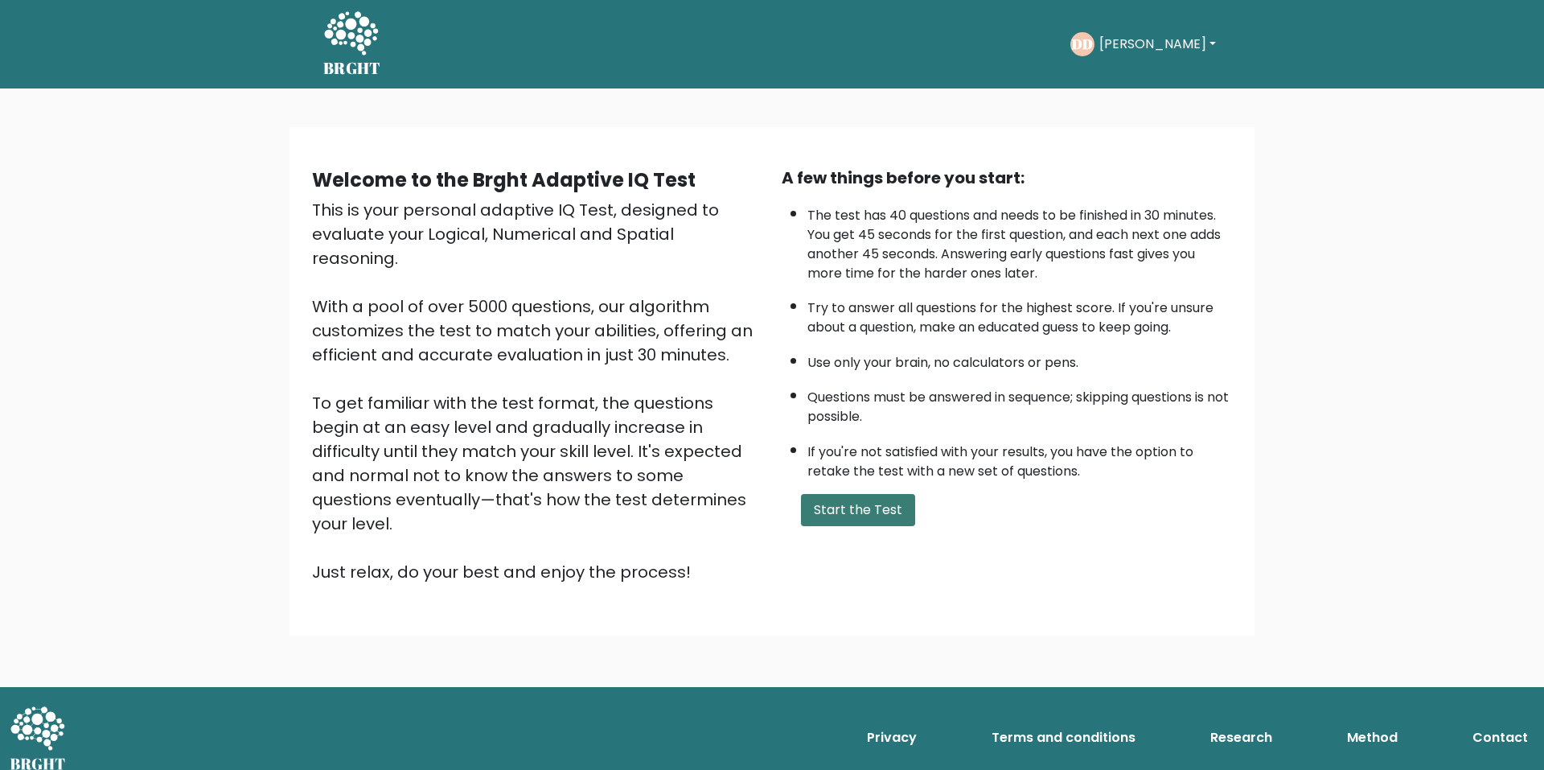
click at [833, 515] on button "Start the Test" at bounding box center [858, 510] width 114 height 32
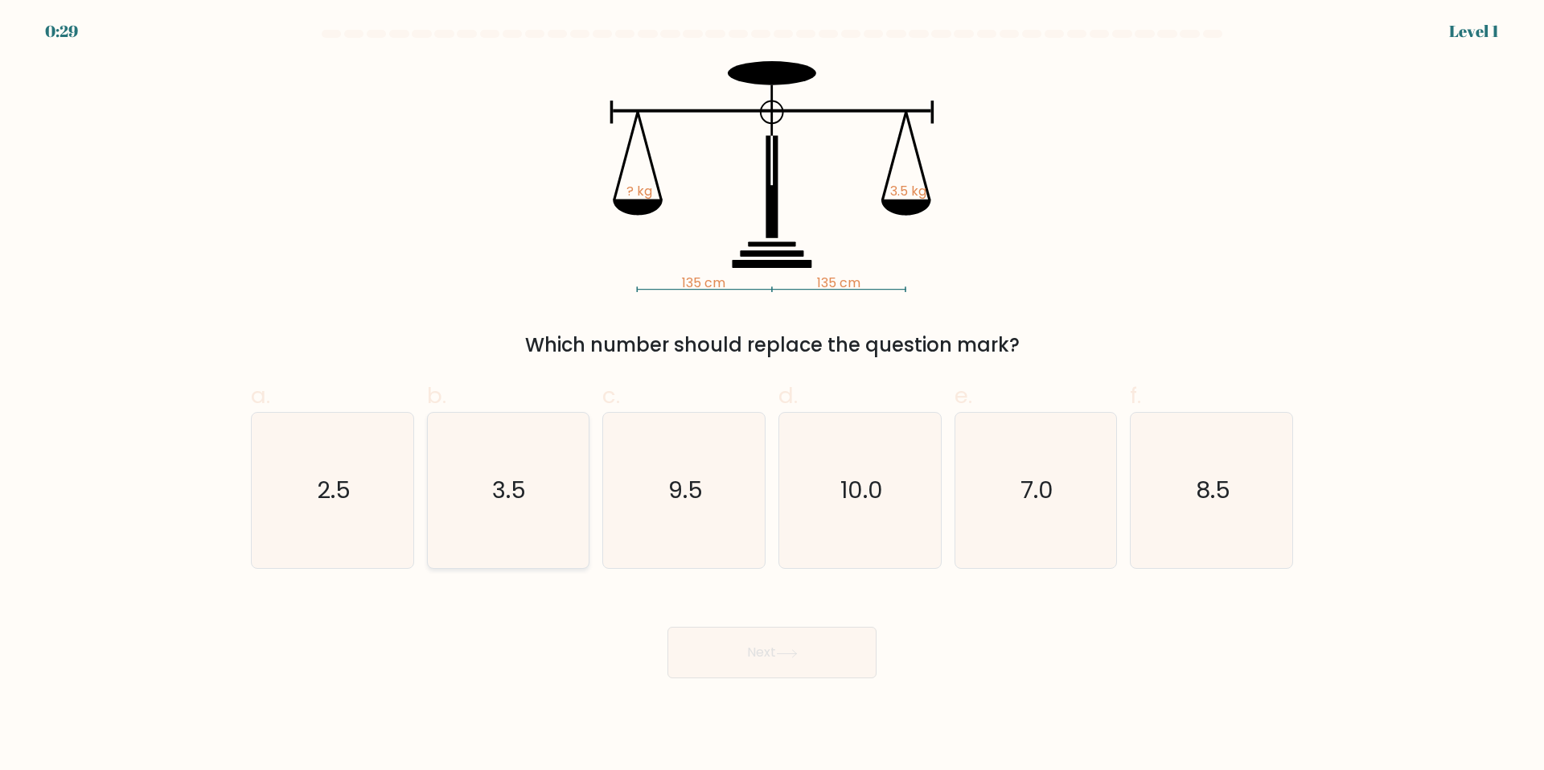
click at [511, 508] on icon "3.5" at bounding box center [507, 490] width 155 height 155
click at [772, 396] on input "b. 3.5" at bounding box center [772, 390] width 1 height 10
radio input "true"
click at [791, 662] on button "Next" at bounding box center [772, 652] width 209 height 51
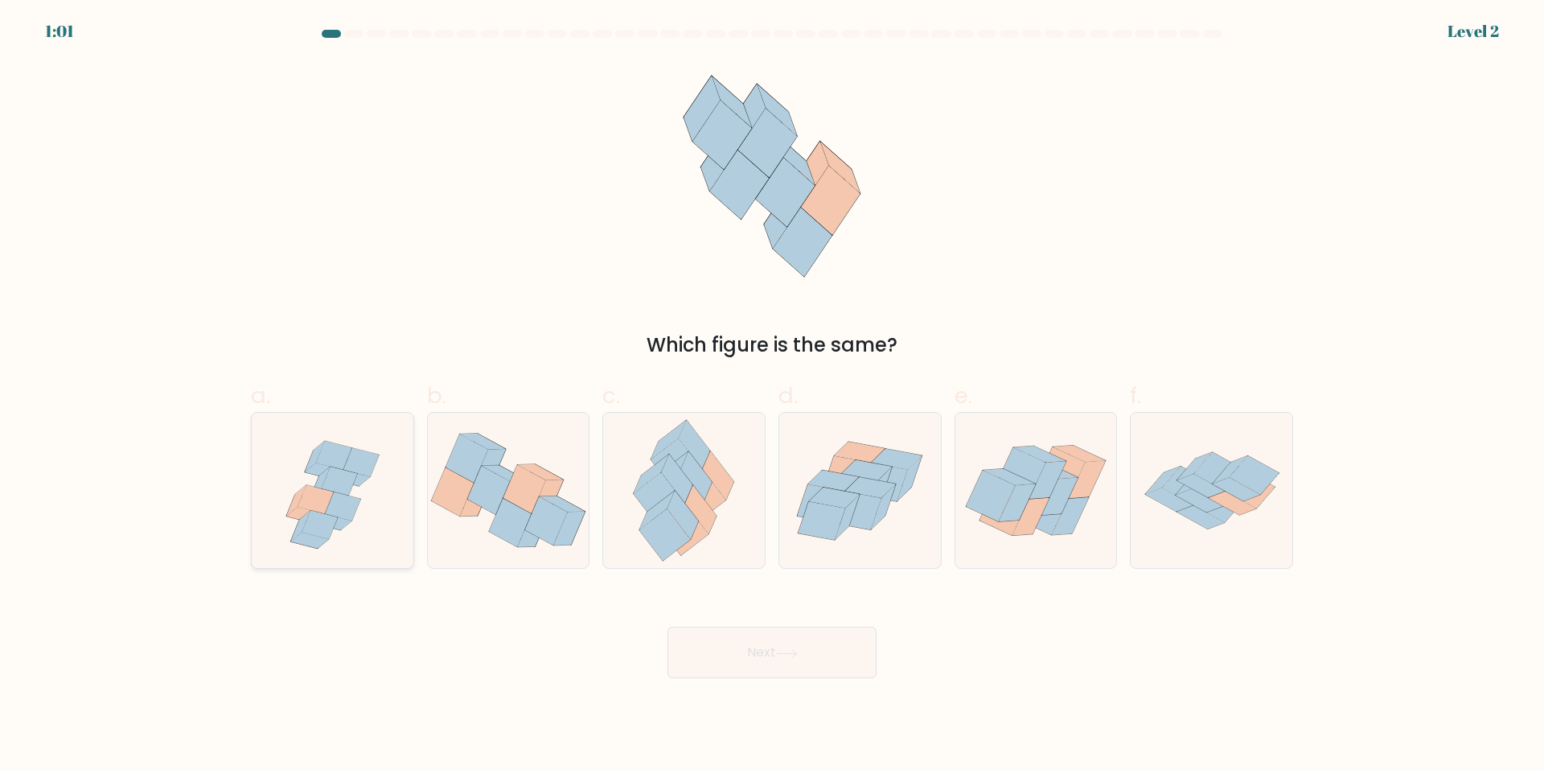
click at [330, 463] on icon at bounding box center [333, 455] width 35 height 29
click at [772, 396] on input "a." at bounding box center [772, 390] width 1 height 10
radio input "true"
click at [776, 646] on button "Next" at bounding box center [772, 652] width 209 height 51
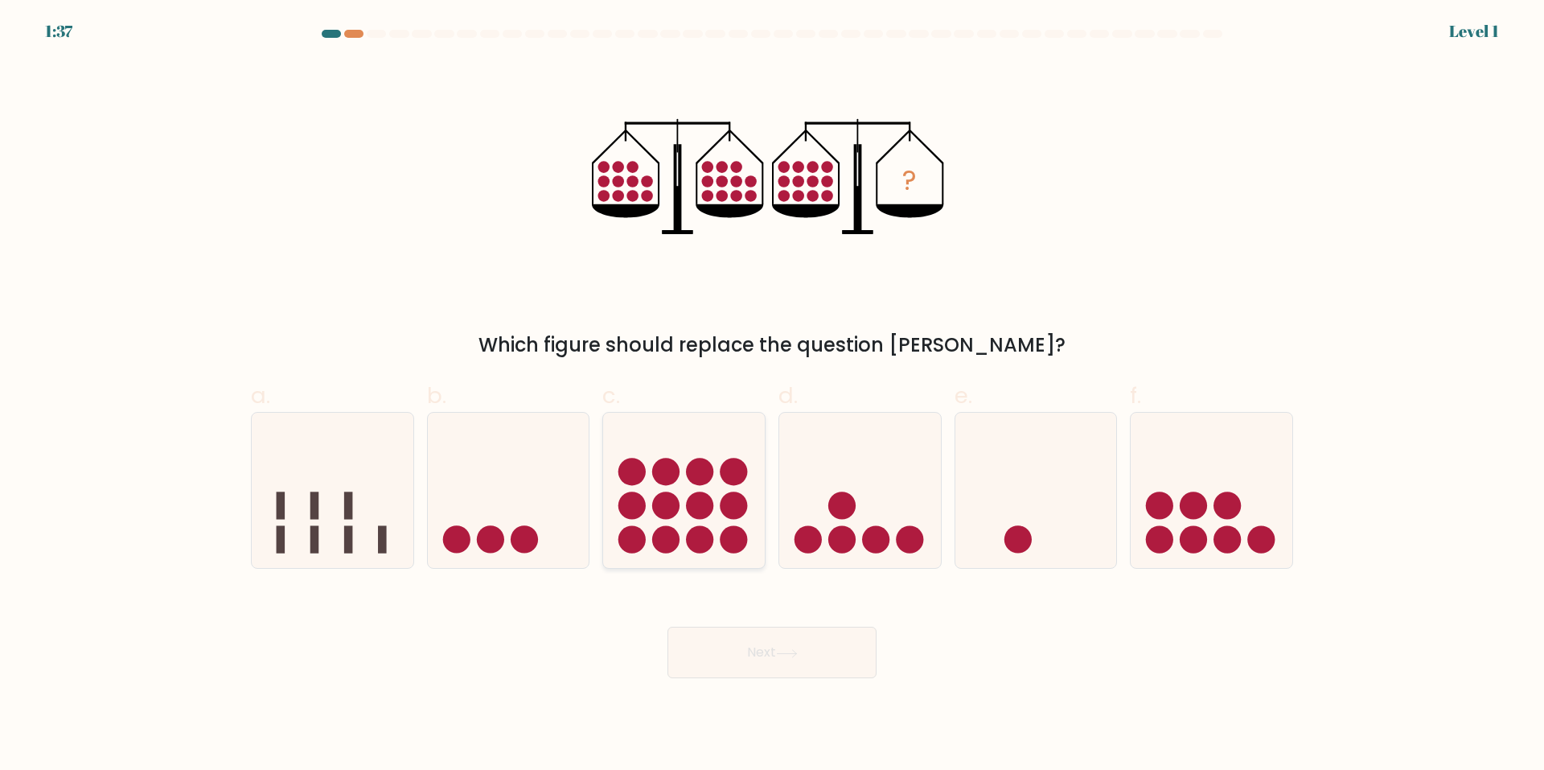
click at [693, 514] on circle at bounding box center [700, 504] width 27 height 27
click at [772, 396] on input "c." at bounding box center [772, 390] width 1 height 10
radio input "true"
click at [779, 645] on button "Next" at bounding box center [772, 652] width 209 height 51
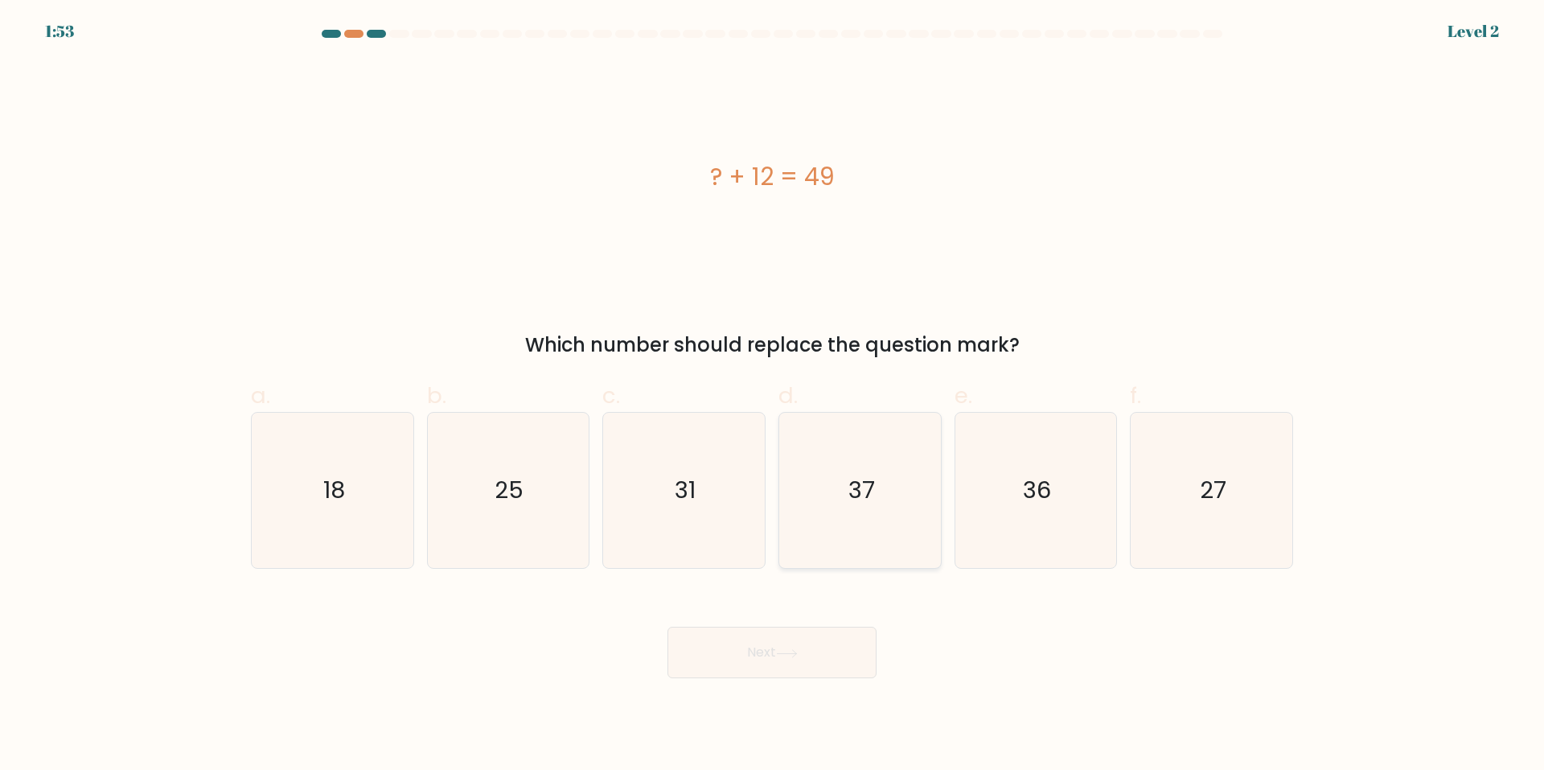
click at [866, 497] on text "37" at bounding box center [862, 491] width 27 height 32
click at [773, 396] on input "d. 37" at bounding box center [772, 390] width 1 height 10
radio input "true"
click at [793, 643] on button "Next" at bounding box center [772, 652] width 209 height 51
click at [762, 647] on button "Next" at bounding box center [772, 652] width 209 height 51
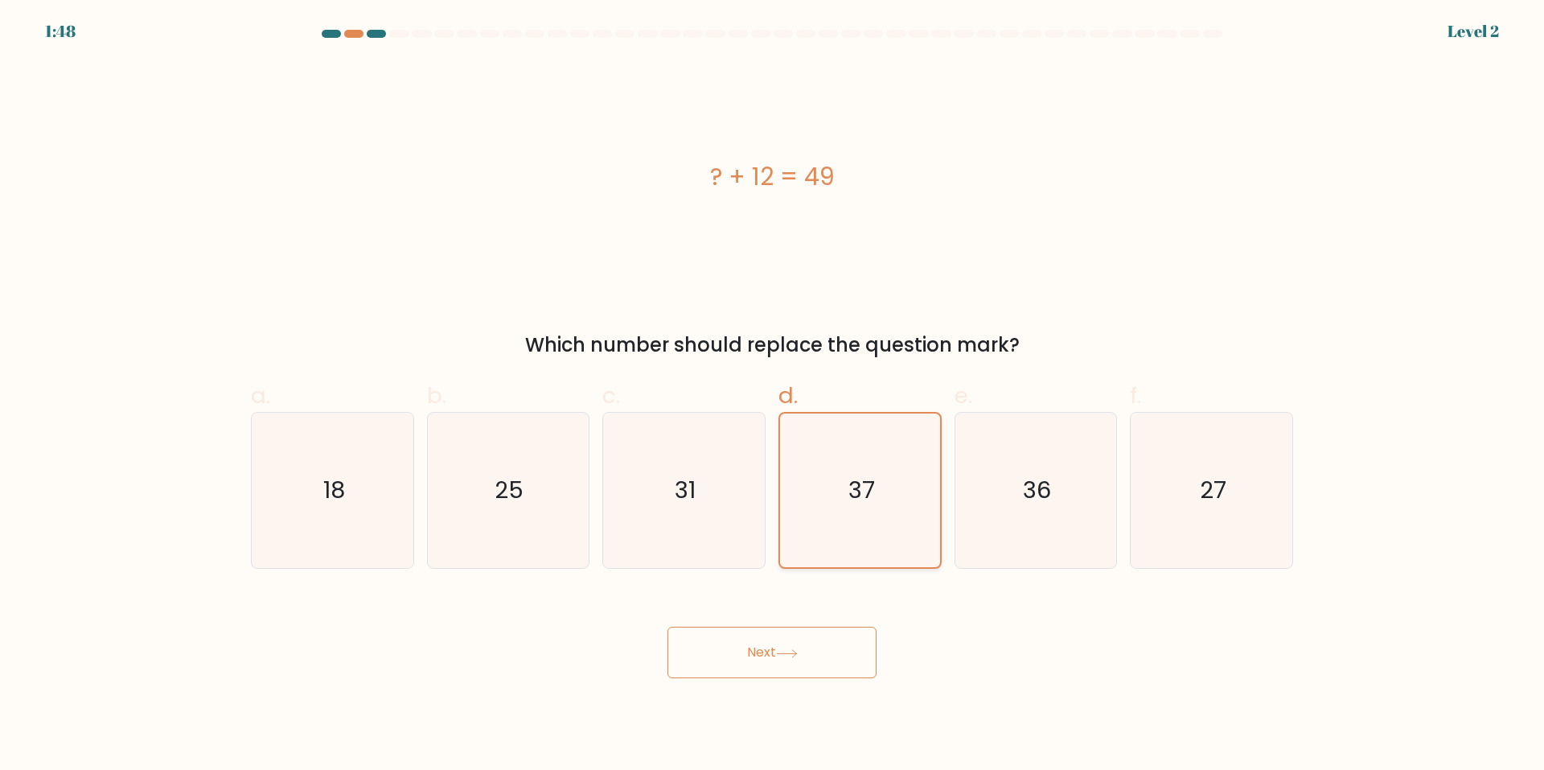
click at [903, 463] on icon "37" at bounding box center [860, 490] width 154 height 154
click at [773, 396] on input "d. 37" at bounding box center [772, 390] width 1 height 10
click at [772, 642] on button "Next" at bounding box center [772, 652] width 209 height 51
click at [1021, 539] on icon "36" at bounding box center [1035, 490] width 155 height 155
click at [773, 396] on input "e. 36" at bounding box center [772, 390] width 1 height 10
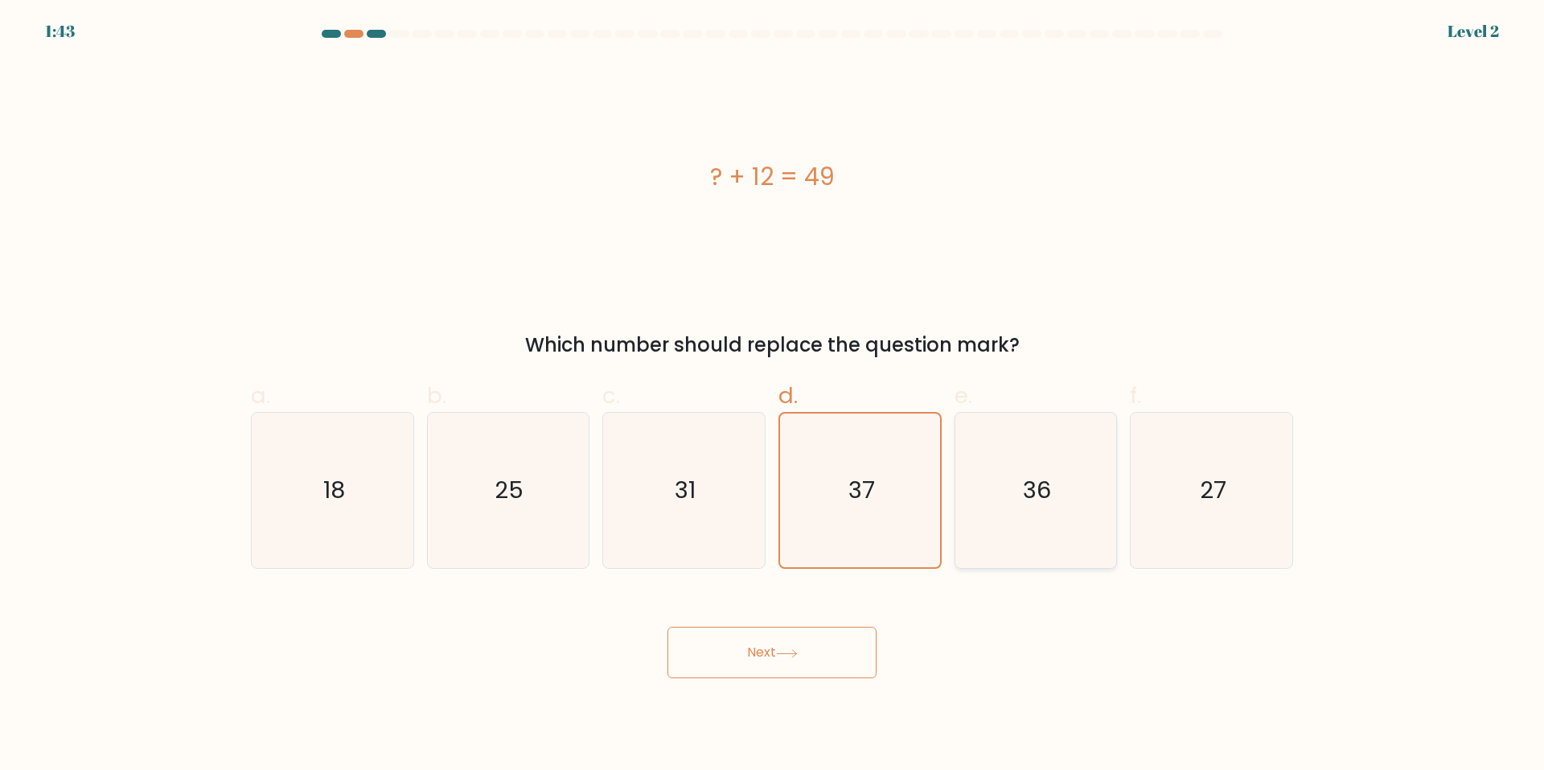
radio input "true"
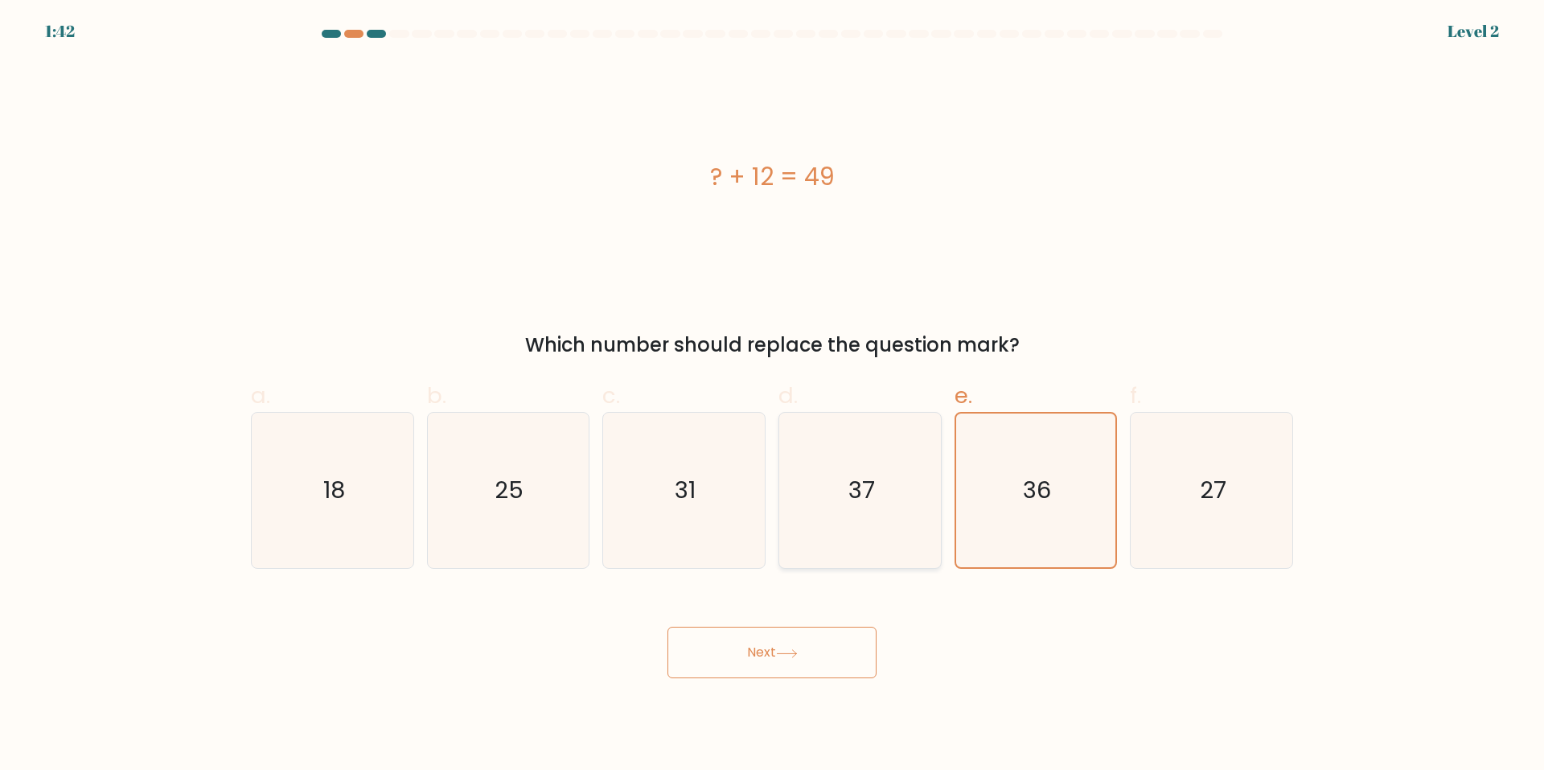
click at [870, 475] on text "37" at bounding box center [862, 491] width 27 height 32
click at [773, 396] on input "d. 37" at bounding box center [772, 390] width 1 height 10
radio input "true"
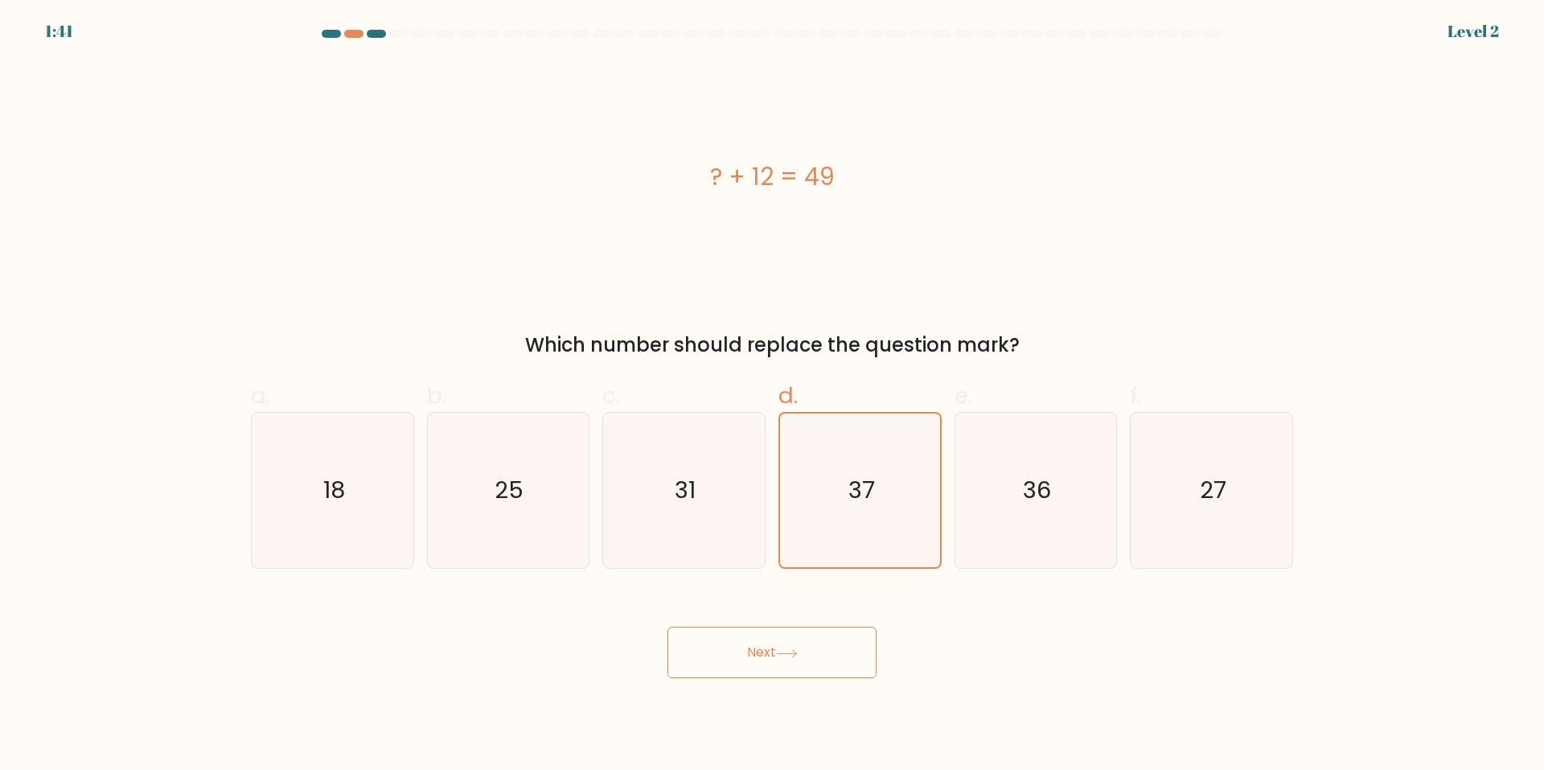
click at [808, 658] on button "Next" at bounding box center [772, 652] width 209 height 51
click at [658, 467] on icon "31" at bounding box center [684, 490] width 155 height 155
click at [772, 396] on input "c. 31" at bounding box center [772, 390] width 1 height 10
radio input "true"
click at [756, 662] on button "Next" at bounding box center [772, 652] width 209 height 51
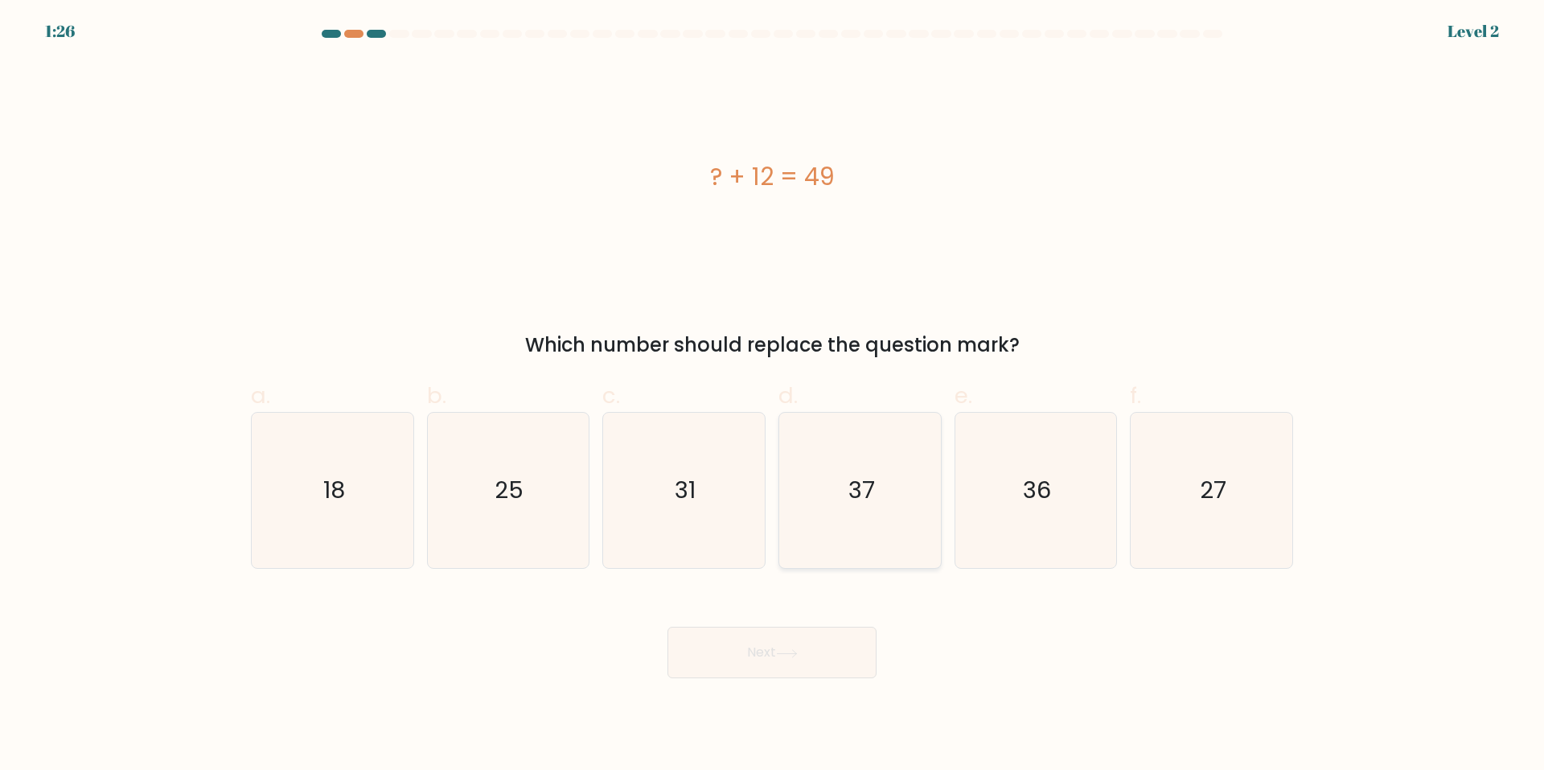
click at [866, 475] on text "37" at bounding box center [862, 491] width 27 height 32
click at [773, 396] on input "d. 37" at bounding box center [772, 390] width 1 height 10
radio input "true"
click at [795, 641] on button "Next" at bounding box center [772, 652] width 209 height 51
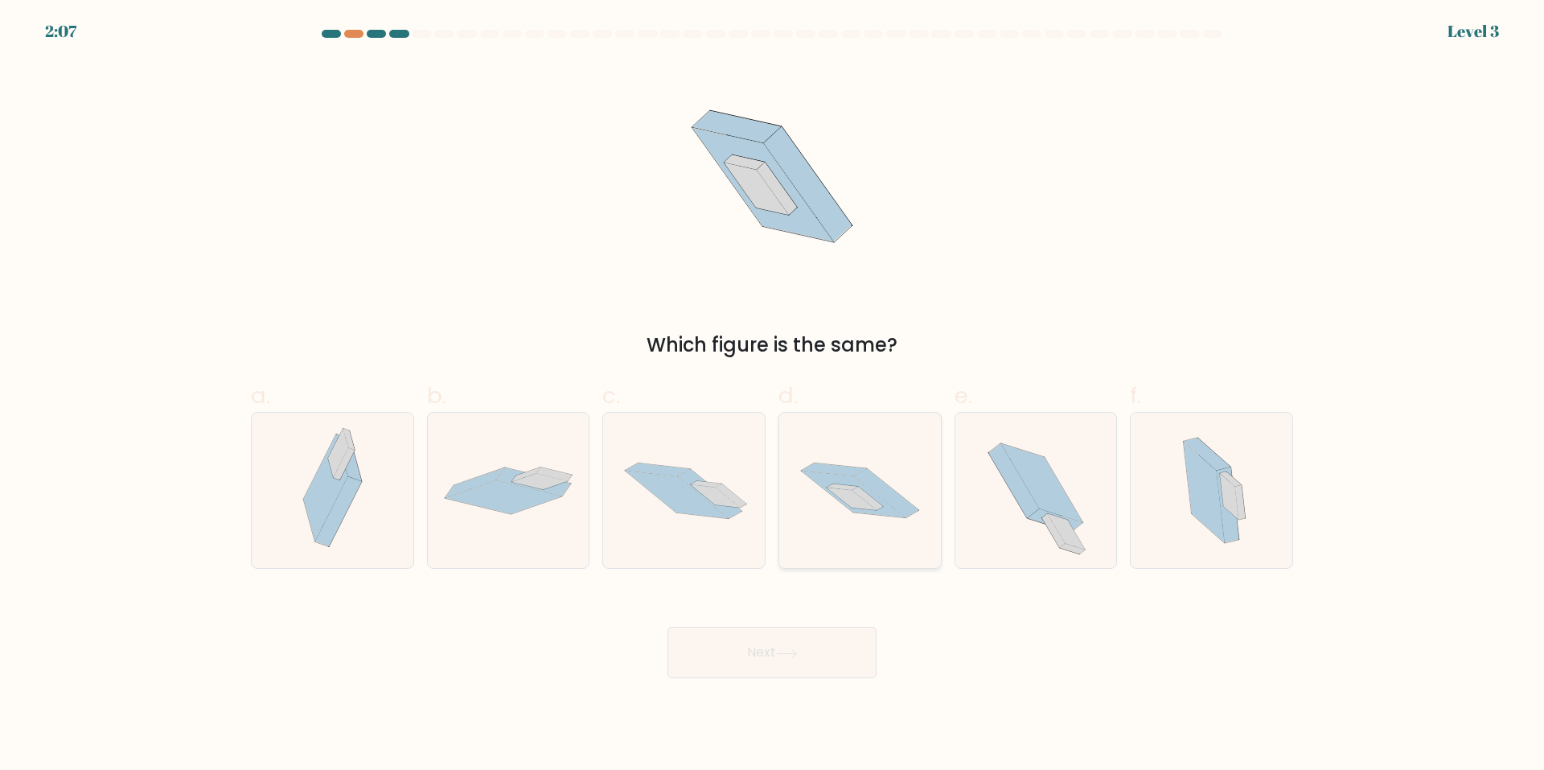
click at [866, 479] on icon at bounding box center [886, 493] width 64 height 49
click at [773, 396] on input "d." at bounding box center [772, 390] width 1 height 10
radio input "true"
click at [768, 657] on button "Next" at bounding box center [772, 652] width 209 height 51
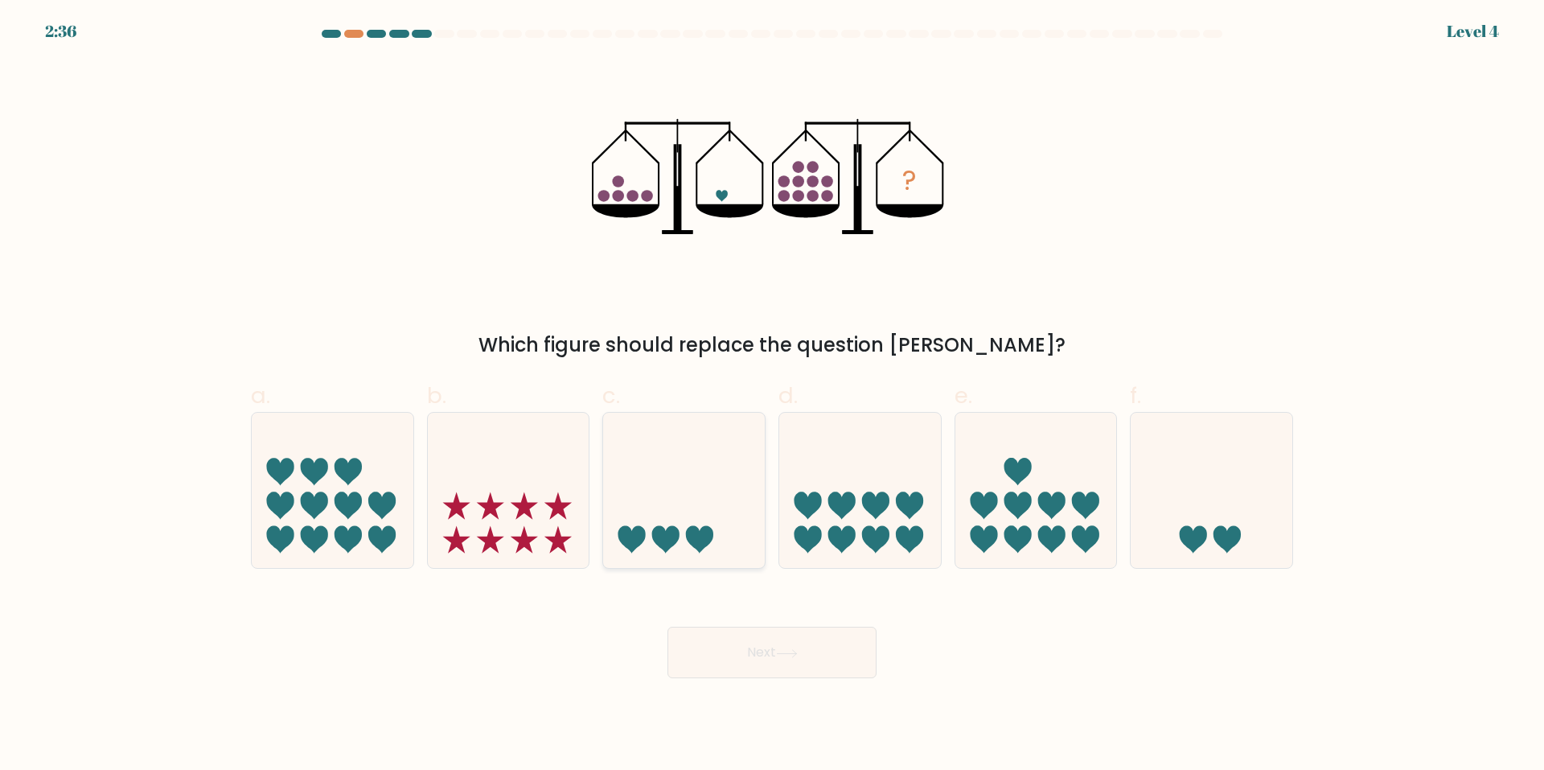
click at [656, 485] on icon at bounding box center [684, 491] width 162 height 134
click at [772, 396] on input "c." at bounding box center [772, 390] width 1 height 10
radio input "true"
click at [747, 659] on button "Next" at bounding box center [772, 652] width 209 height 51
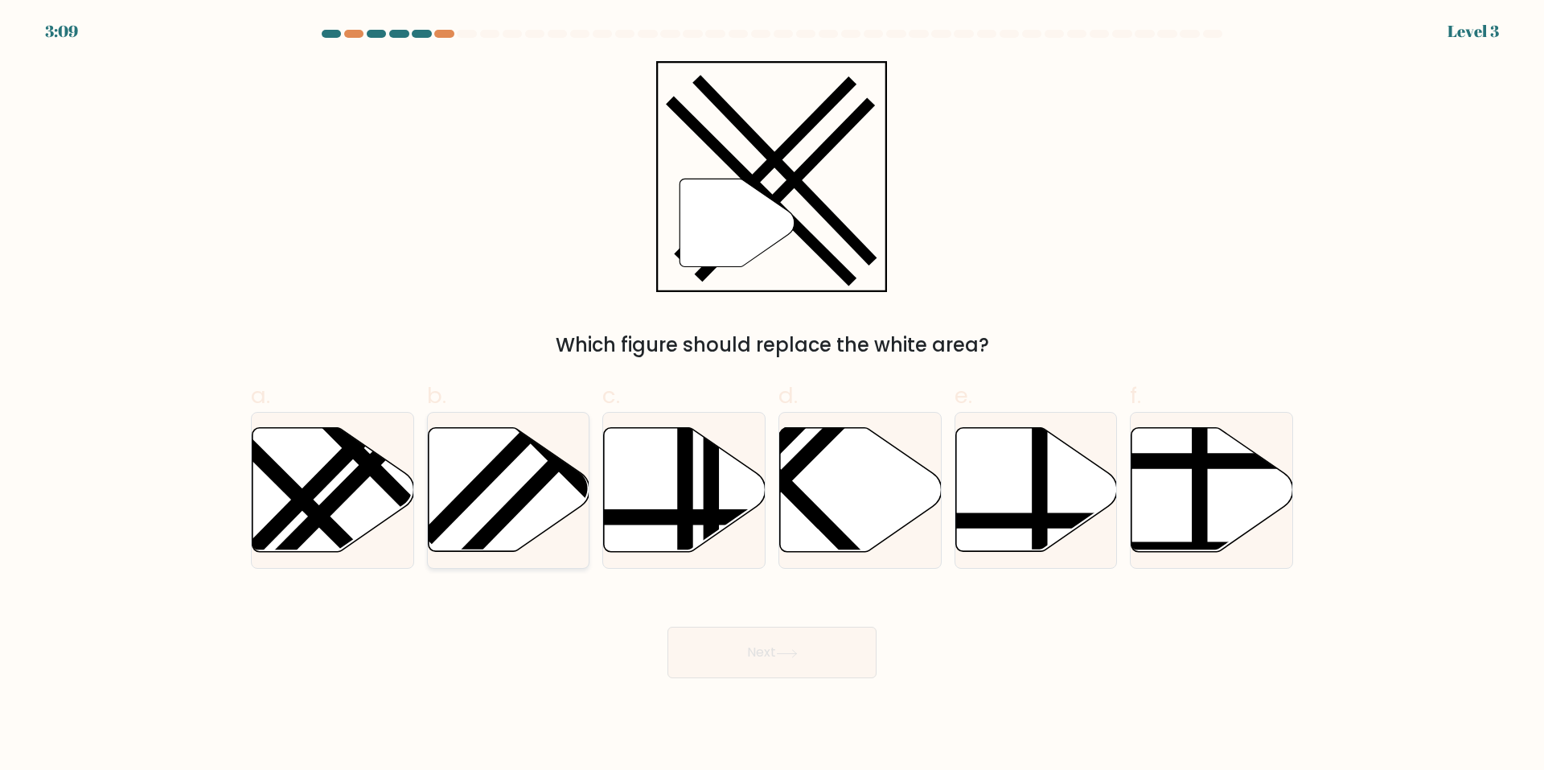
click at [529, 479] on icon at bounding box center [509, 490] width 162 height 124
click at [772, 396] on input "b." at bounding box center [772, 390] width 1 height 10
radio input "true"
click at [756, 656] on button "Next" at bounding box center [772, 652] width 209 height 51
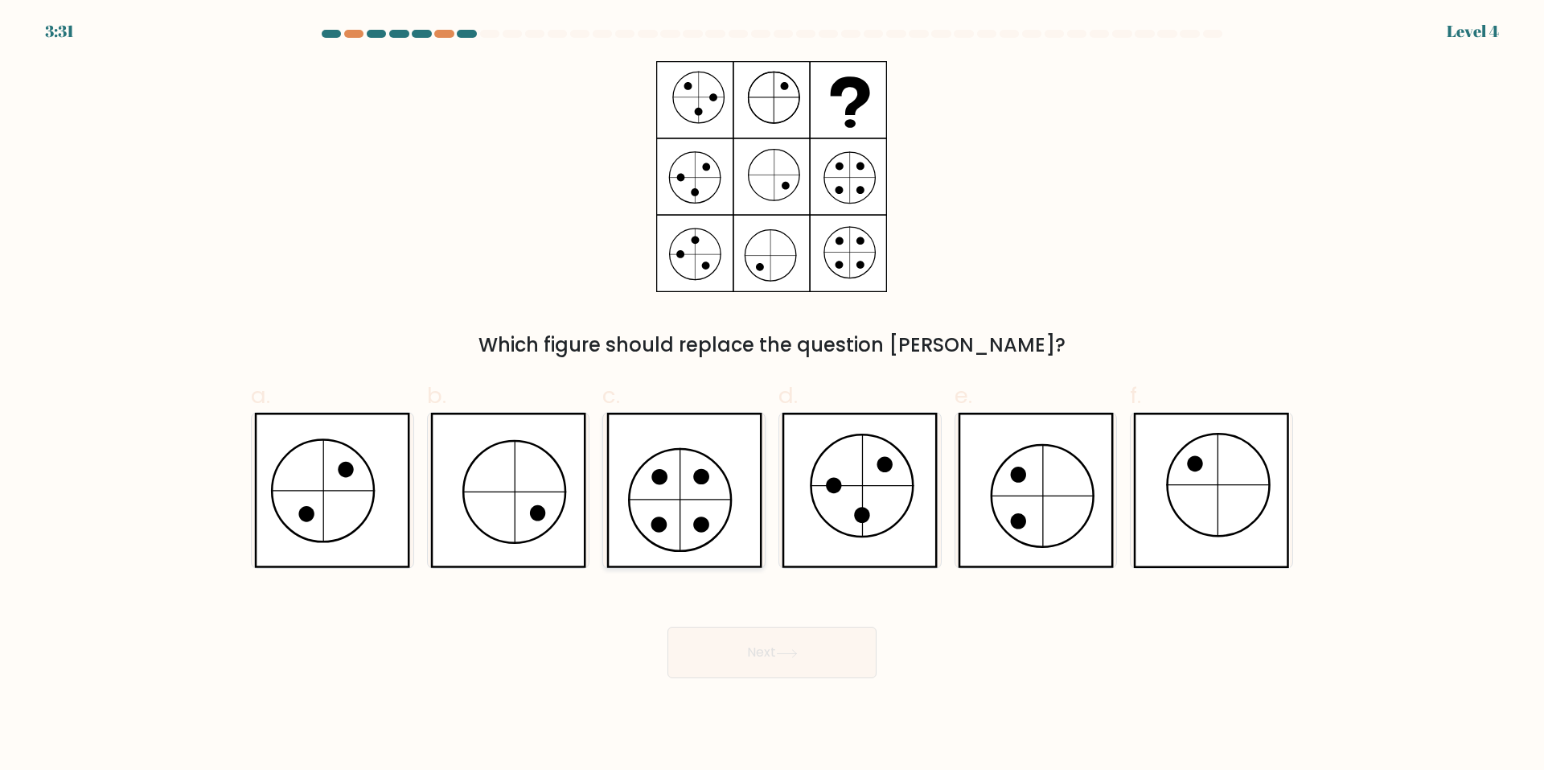
click at [701, 516] on icon at bounding box center [685, 490] width 156 height 155
click at [772, 396] on input "c." at bounding box center [772, 390] width 1 height 10
radio input "true"
click at [764, 660] on button "Next" at bounding box center [772, 652] width 209 height 51
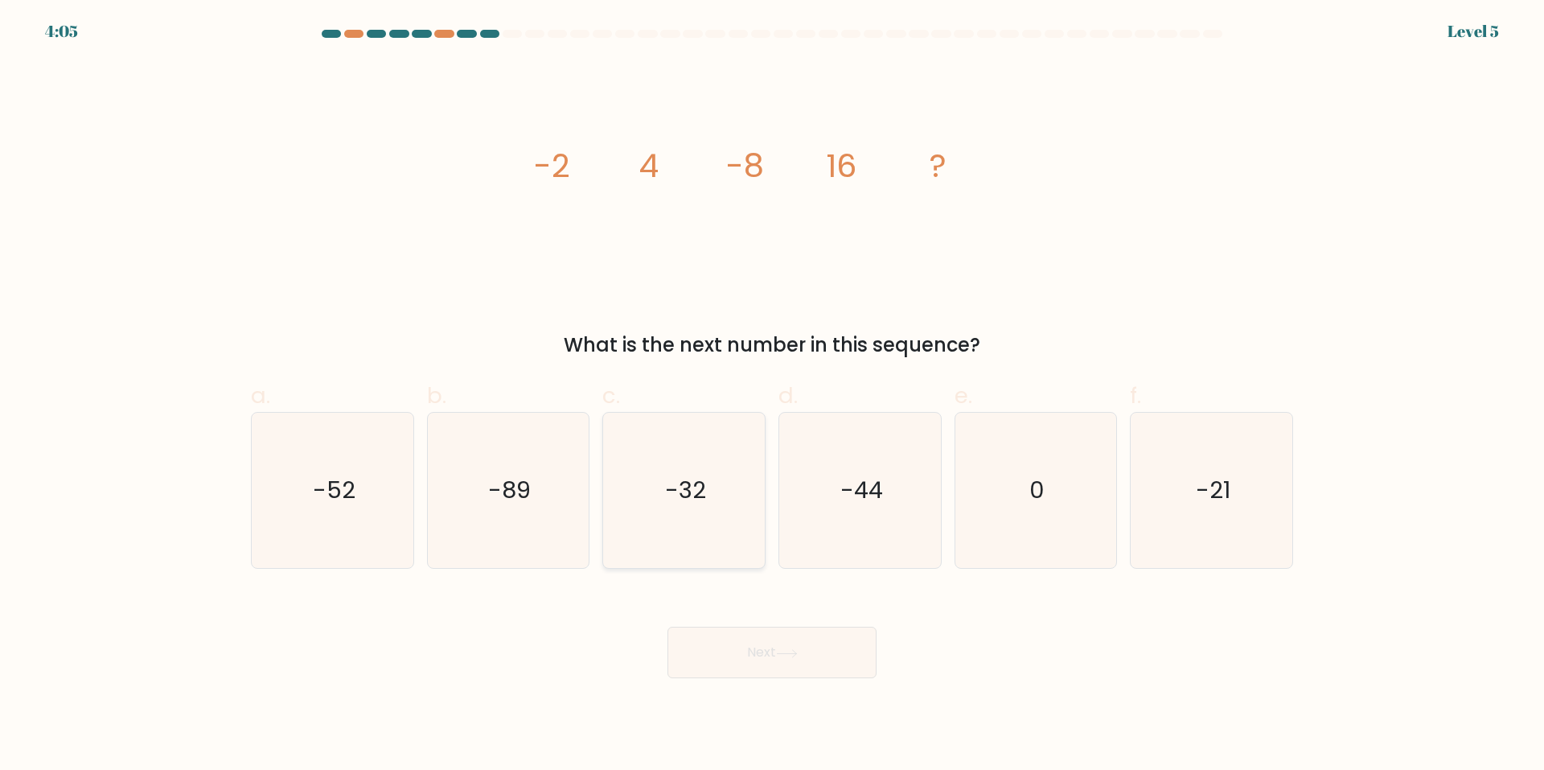
click at [675, 477] on text "-32" at bounding box center [685, 491] width 41 height 32
click at [772, 396] on input "c. -32" at bounding box center [772, 390] width 1 height 10
radio input "true"
click at [748, 648] on button "Next" at bounding box center [772, 652] width 209 height 51
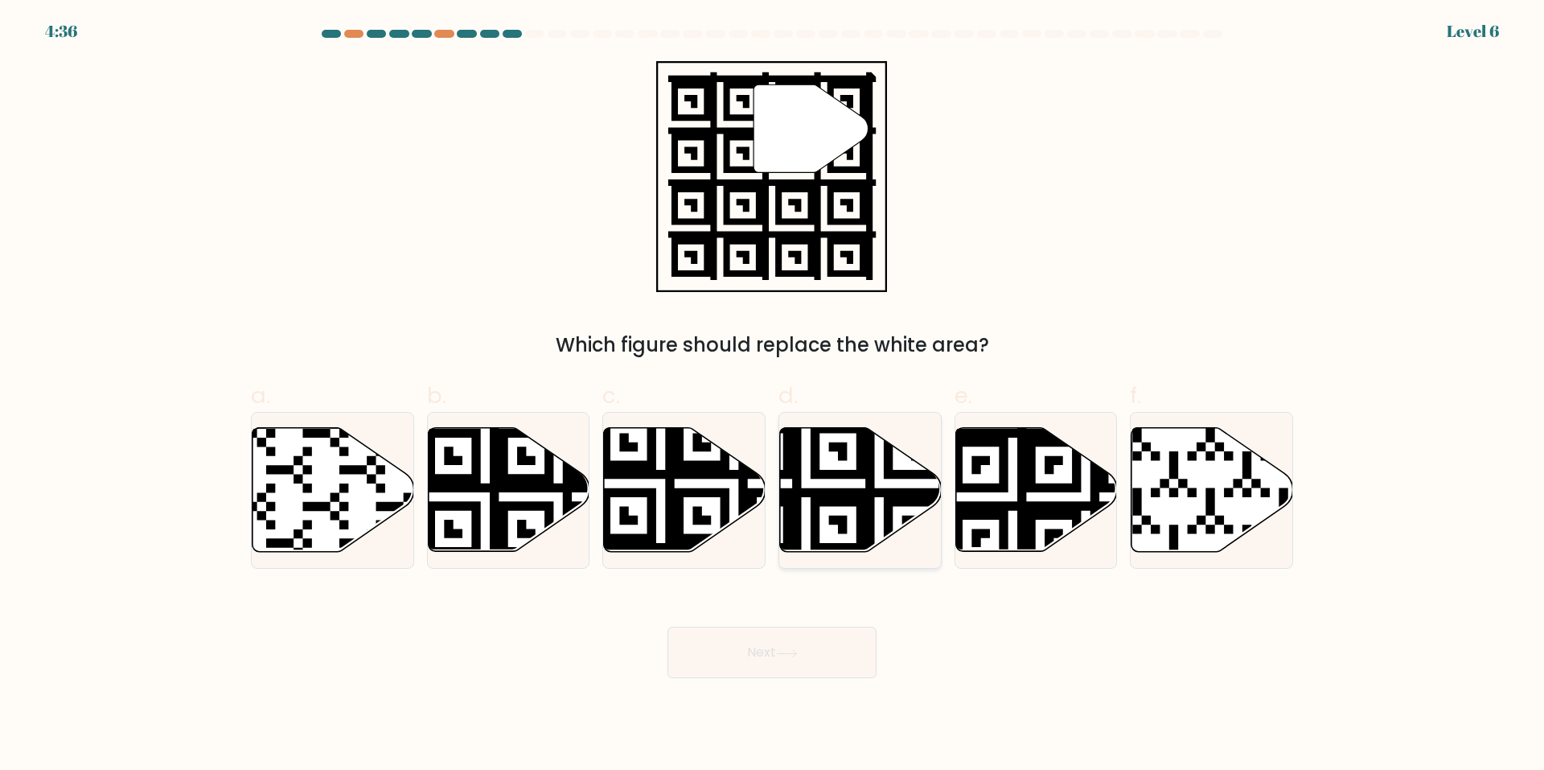
click at [816, 490] on icon at bounding box center [806, 556] width 293 height 293
click at [773, 396] on input "d." at bounding box center [772, 390] width 1 height 10
radio input "true"
click at [778, 651] on button "Next" at bounding box center [772, 652] width 209 height 51
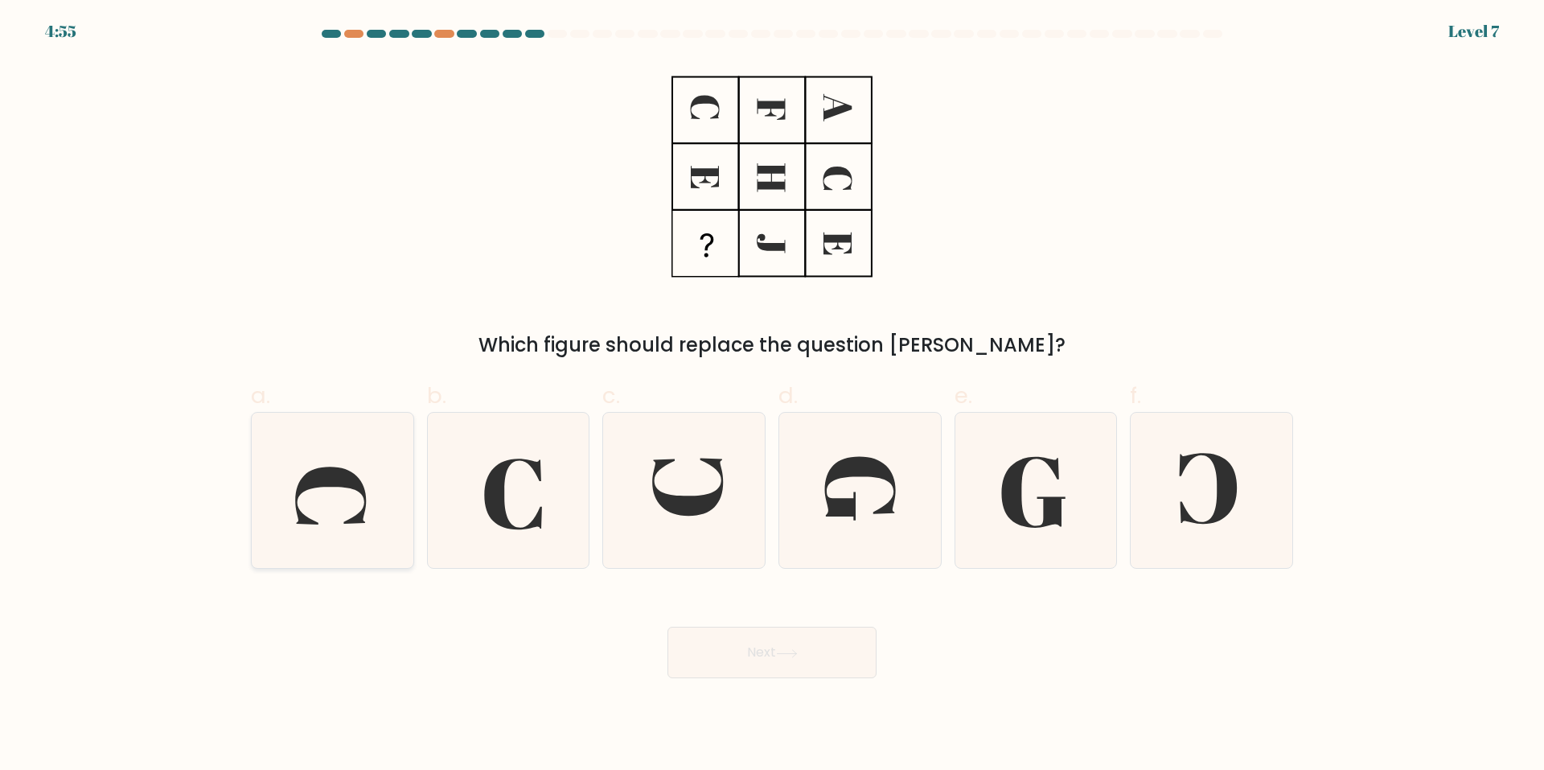
click at [337, 488] on icon at bounding box center [332, 490] width 155 height 155
click at [772, 396] on input "a." at bounding box center [772, 390] width 1 height 10
radio input "true"
click at [798, 651] on icon at bounding box center [787, 653] width 22 height 9
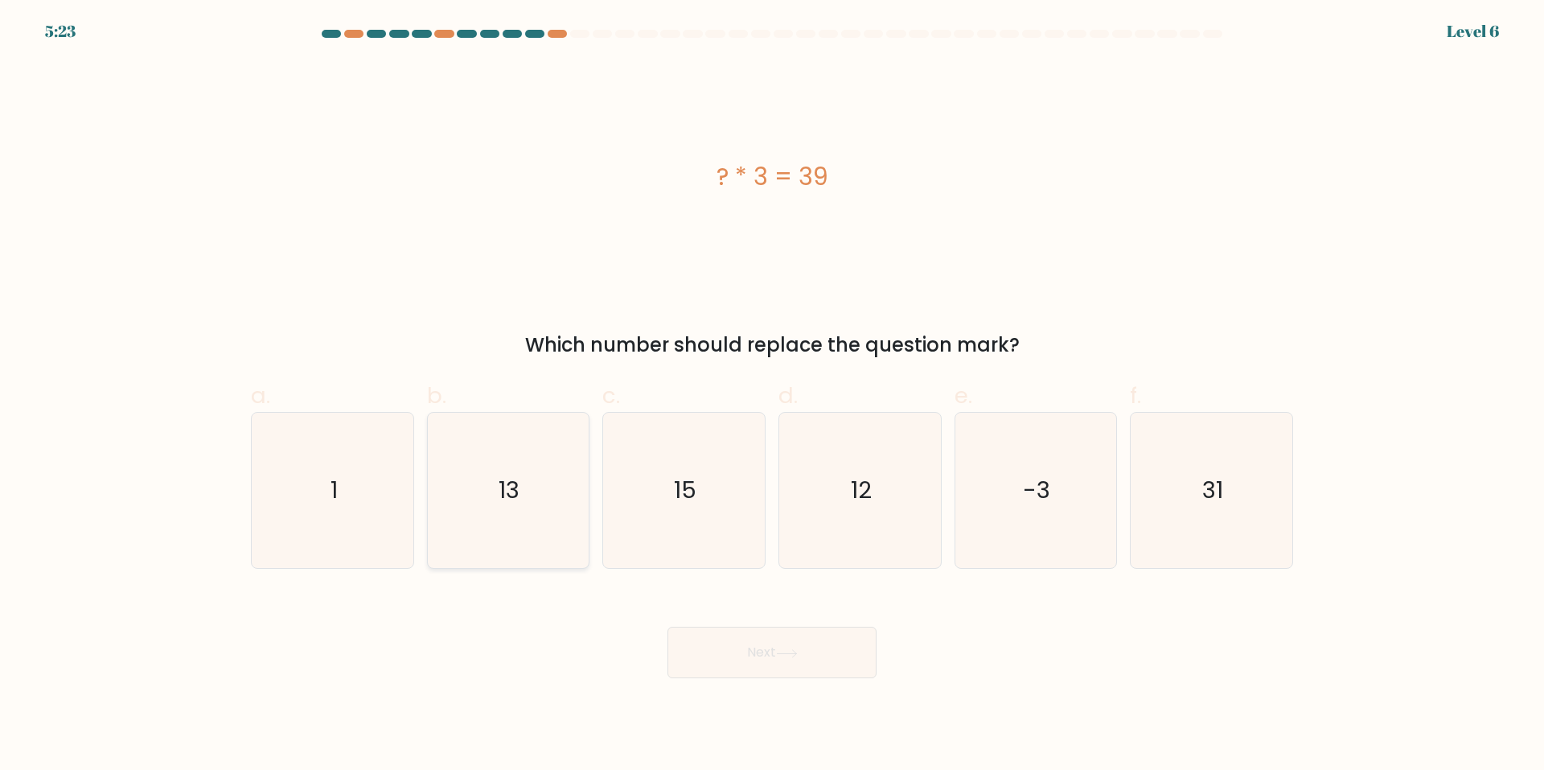
click at [537, 450] on icon "13" at bounding box center [507, 490] width 155 height 155
click at [772, 396] on input "b. 13" at bounding box center [772, 390] width 1 height 10
radio input "true"
click at [777, 661] on button "Next" at bounding box center [772, 652] width 209 height 51
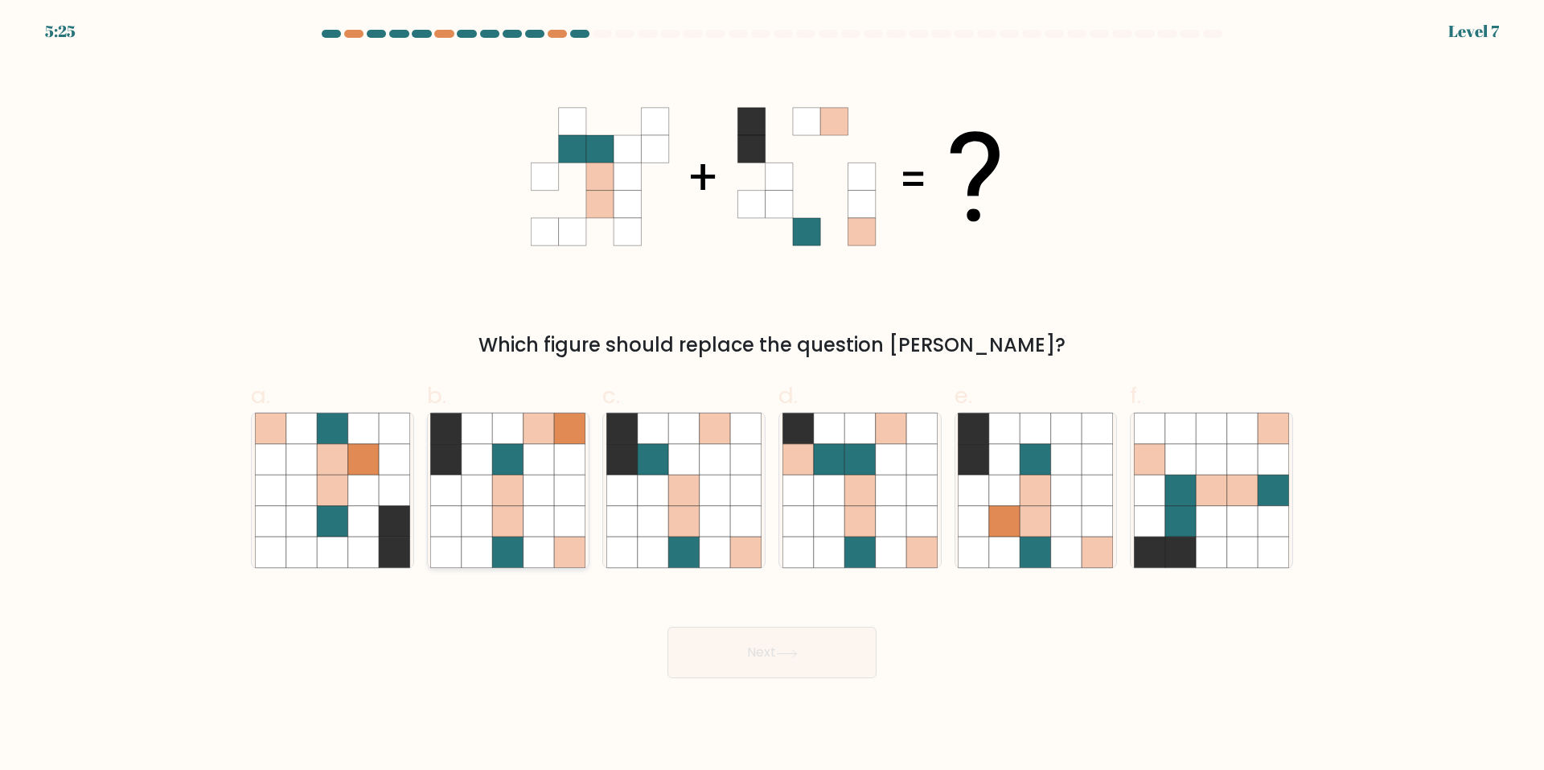
click at [557, 467] on icon at bounding box center [570, 459] width 31 height 31
click at [772, 396] on input "b." at bounding box center [772, 390] width 1 height 10
radio input "true"
click at [893, 493] on icon at bounding box center [891, 490] width 31 height 31
click at [773, 396] on input "d." at bounding box center [772, 390] width 1 height 10
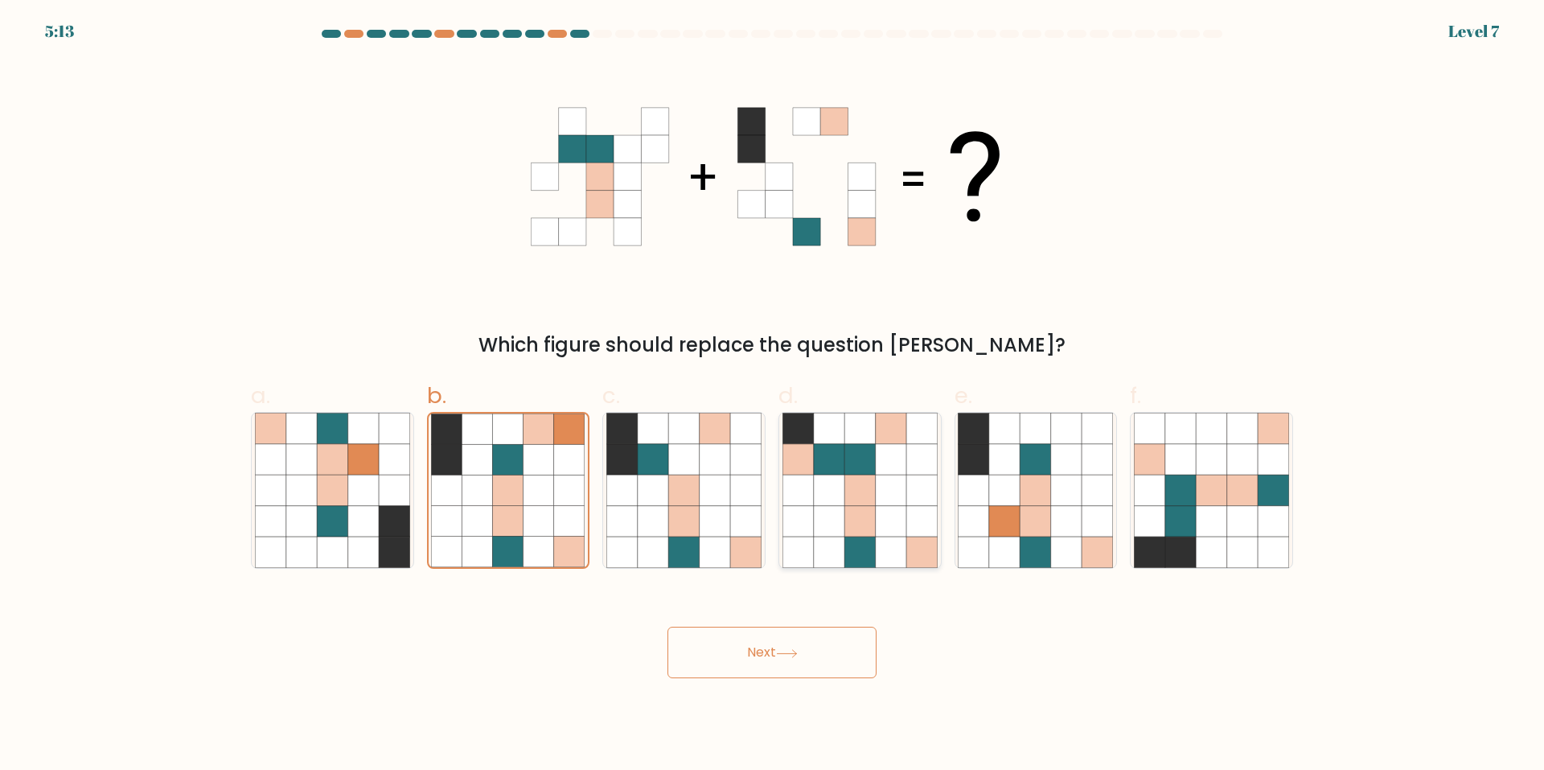
radio input "true"
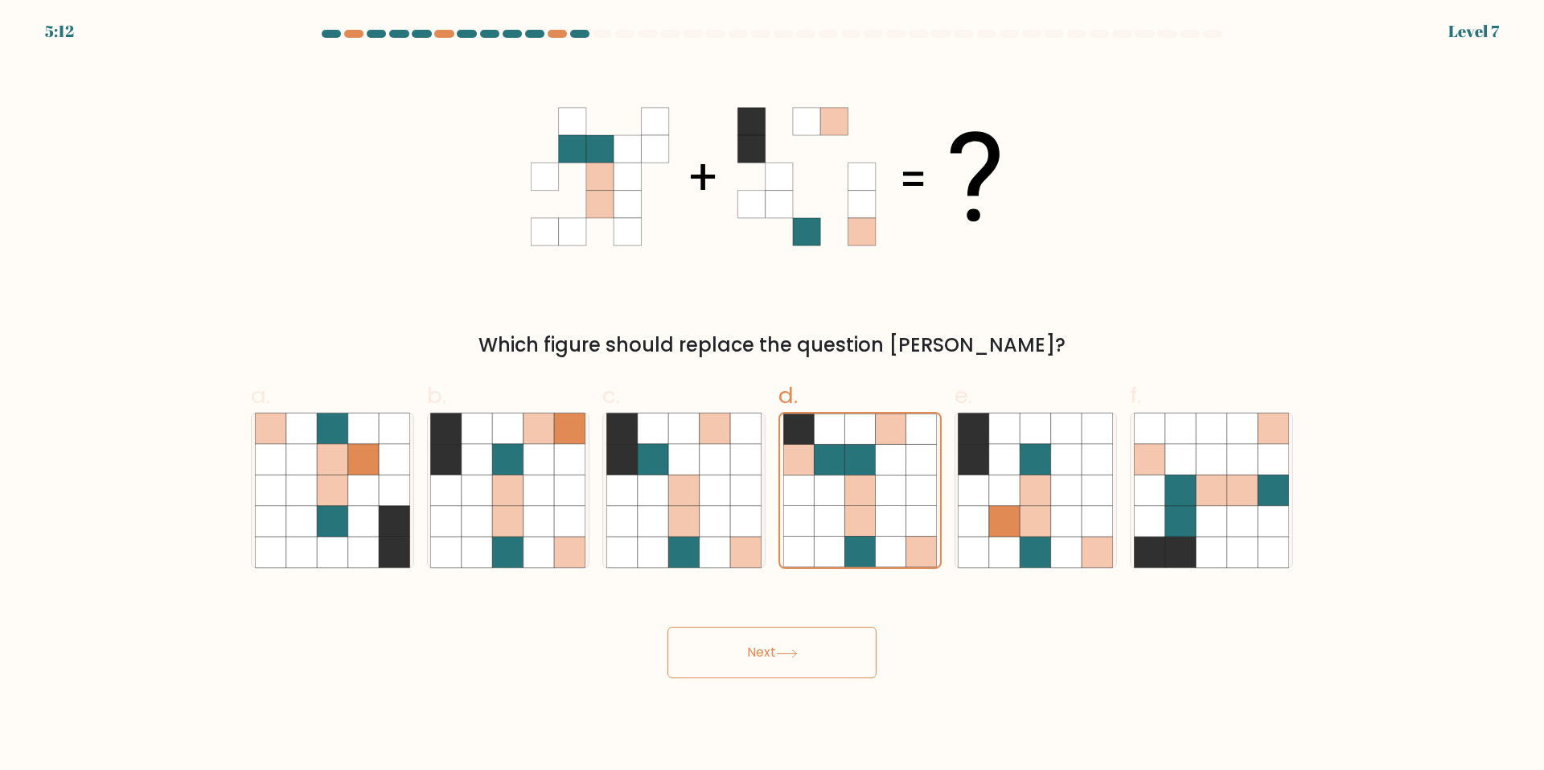
click at [798, 662] on button "Next" at bounding box center [772, 652] width 209 height 51
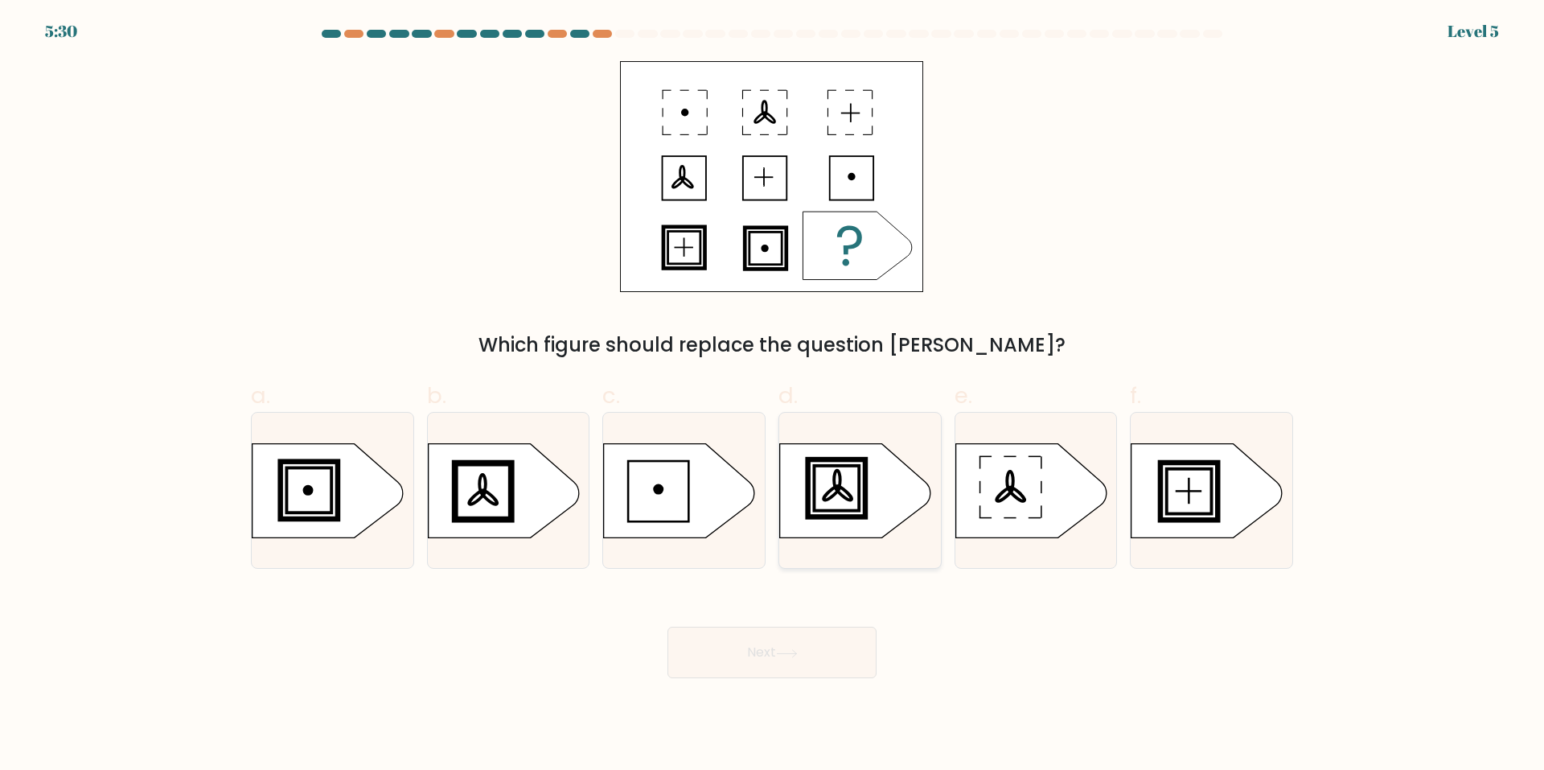
click at [788, 425] on div at bounding box center [860, 490] width 163 height 157
click at [773, 396] on input "d." at bounding box center [772, 390] width 1 height 10
radio input "true"
click at [822, 660] on button "Next" at bounding box center [772, 652] width 209 height 51
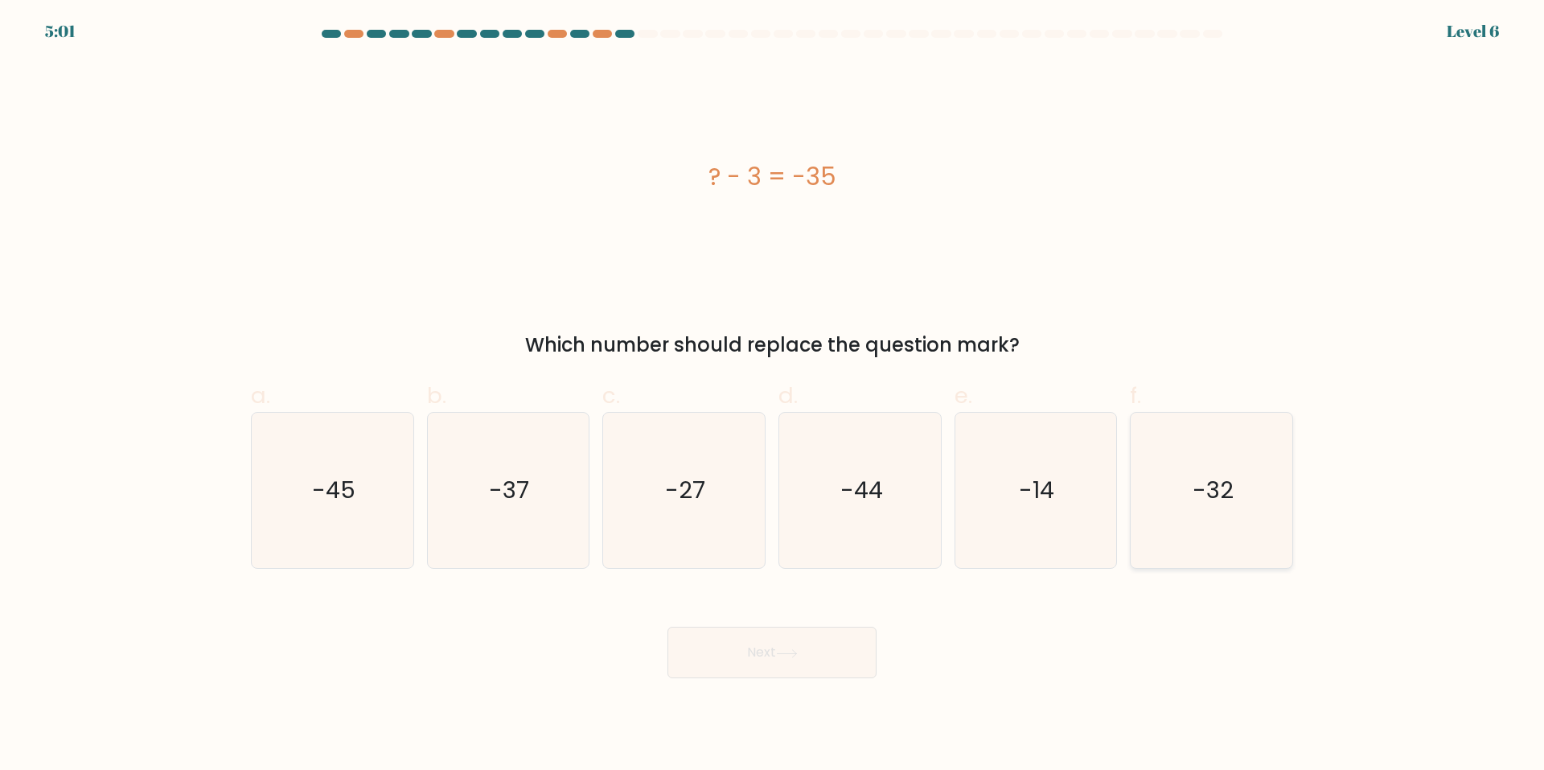
click at [1222, 480] on text "-32" at bounding box center [1213, 491] width 41 height 32
click at [773, 396] on input "f. -32" at bounding box center [772, 390] width 1 height 10
radio input "true"
click at [769, 641] on button "Next" at bounding box center [772, 652] width 209 height 51
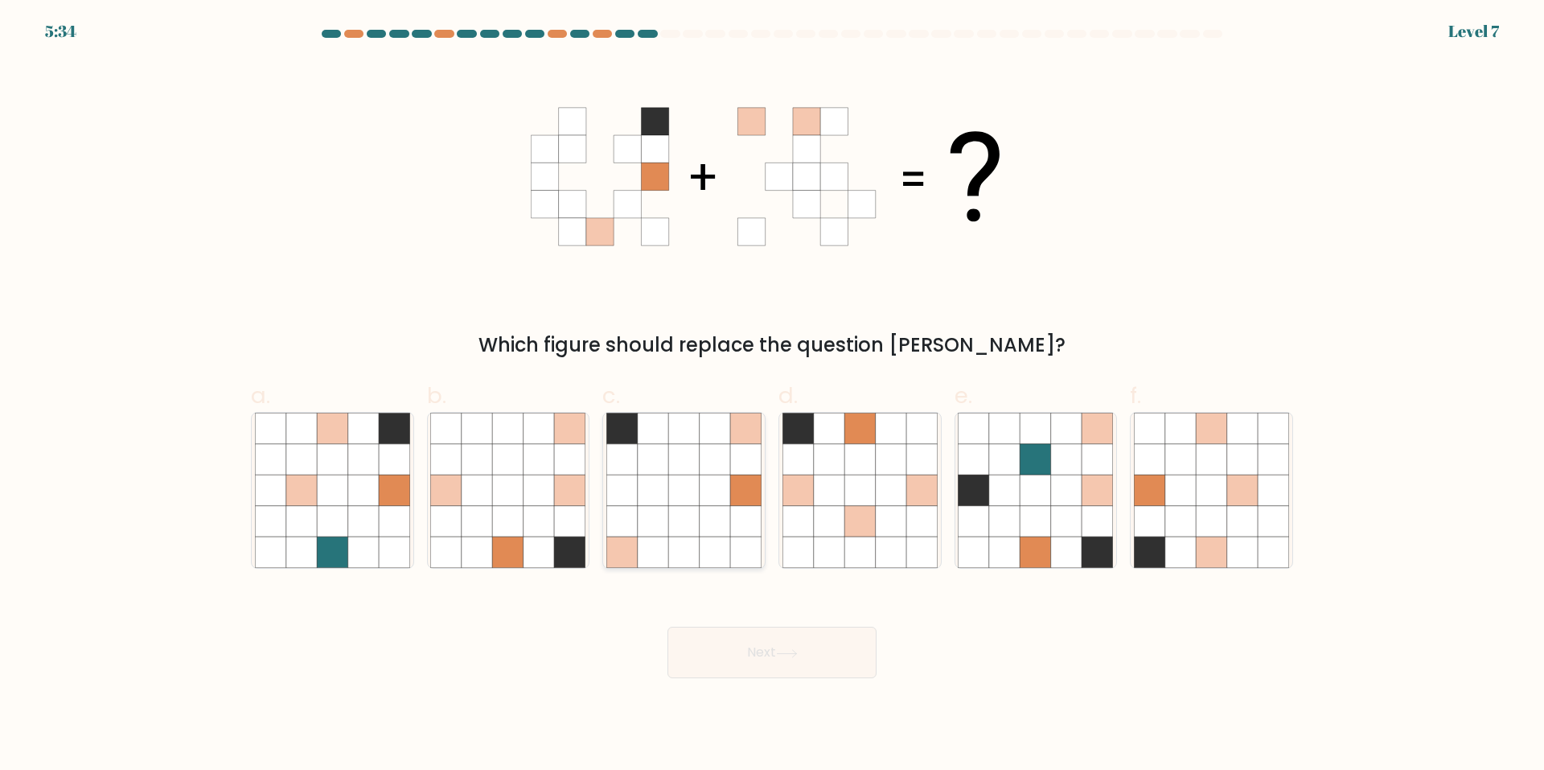
click at [695, 504] on icon at bounding box center [683, 490] width 31 height 31
click at [772, 396] on input "c." at bounding box center [772, 390] width 1 height 10
radio input "true"
click at [796, 657] on icon at bounding box center [787, 653] width 22 height 9
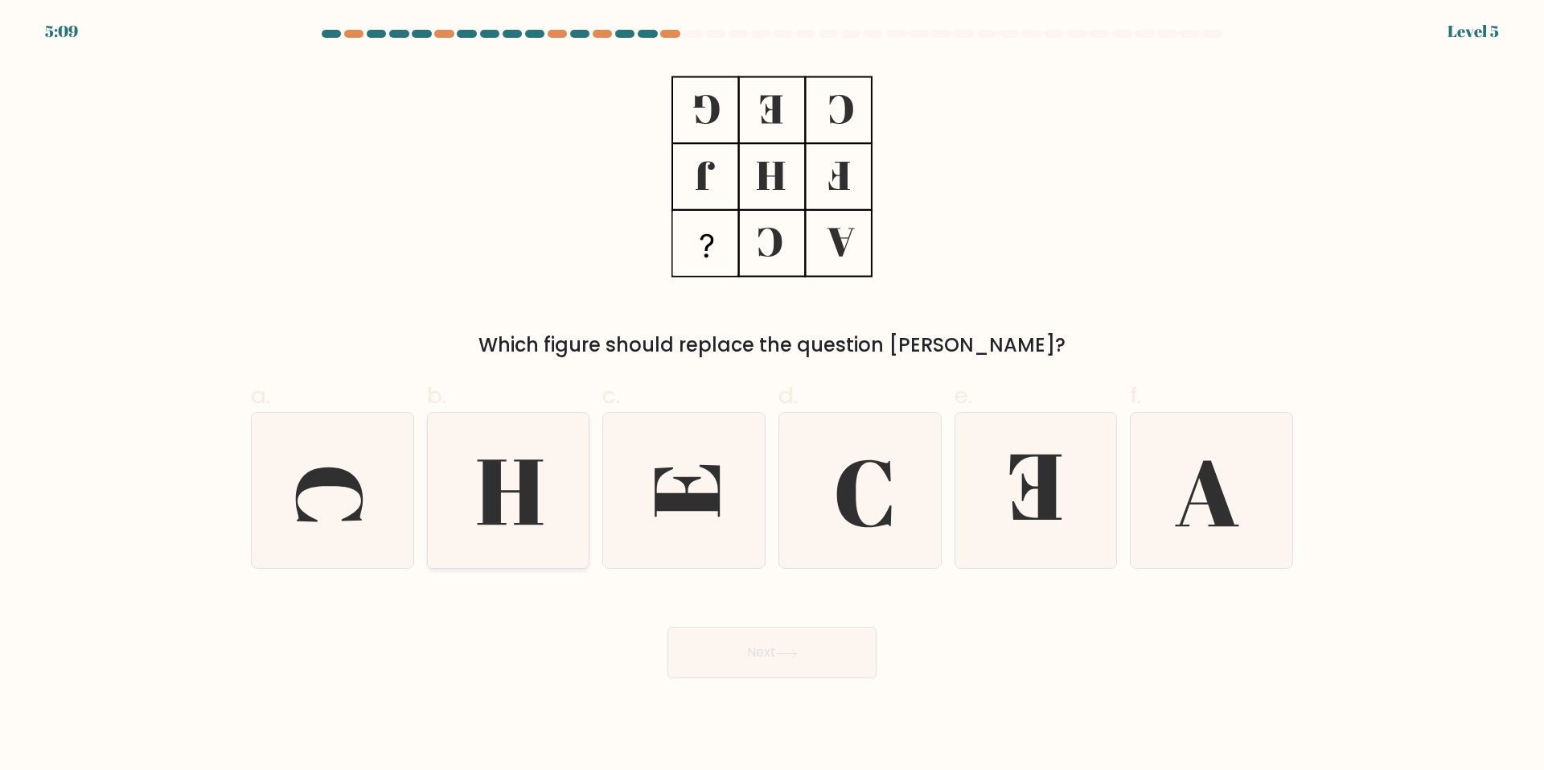
click at [528, 488] on icon at bounding box center [511, 492] width 66 height 65
click at [772, 396] on input "b." at bounding box center [772, 390] width 1 height 10
radio input "true"
click at [847, 647] on button "Next" at bounding box center [772, 652] width 209 height 51
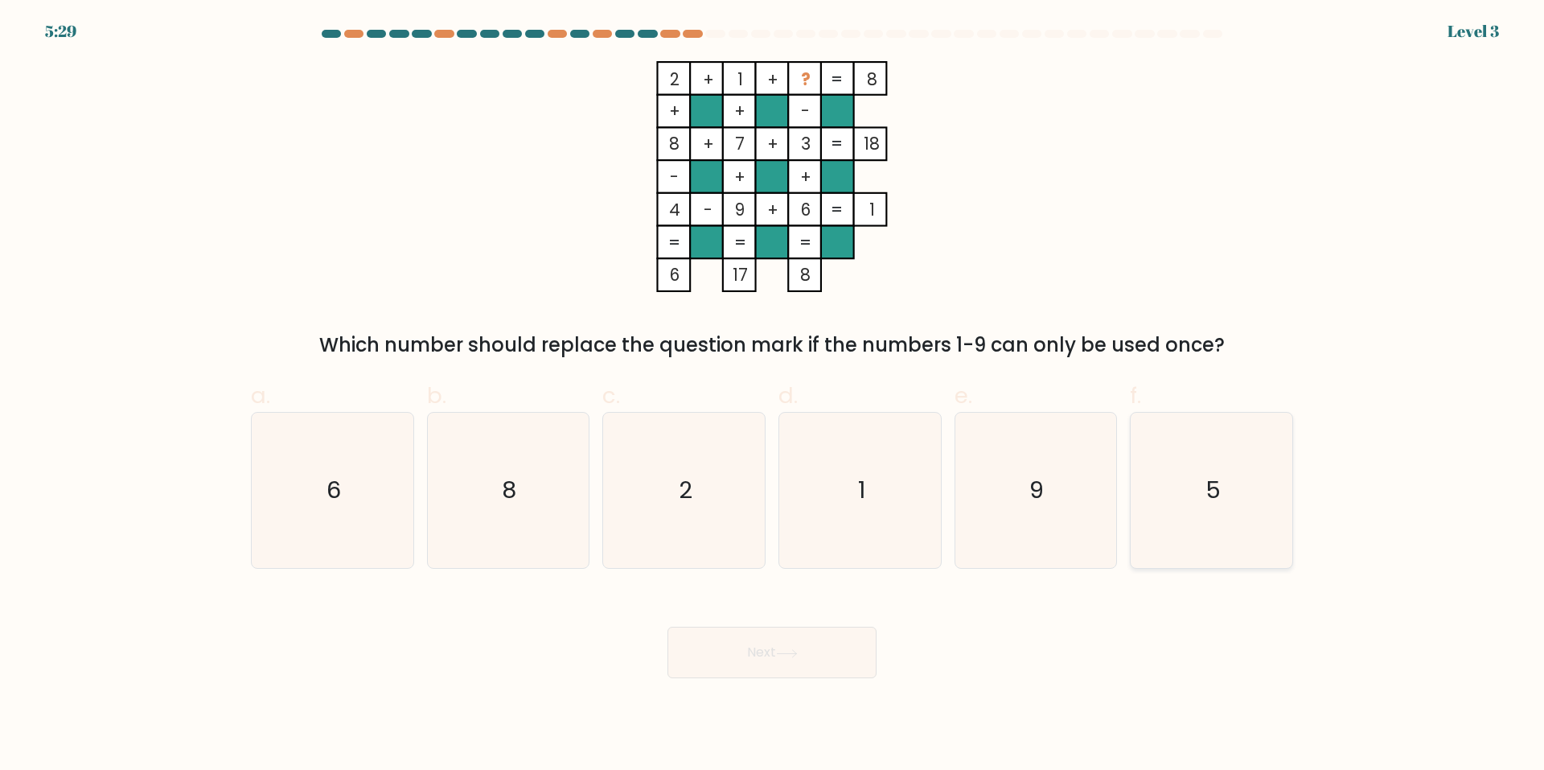
click at [1186, 453] on icon "5" at bounding box center [1211, 490] width 155 height 155
click at [773, 396] on input "f. 5" at bounding box center [772, 390] width 1 height 10
radio input "true"
click at [783, 644] on button "Next" at bounding box center [772, 652] width 209 height 51
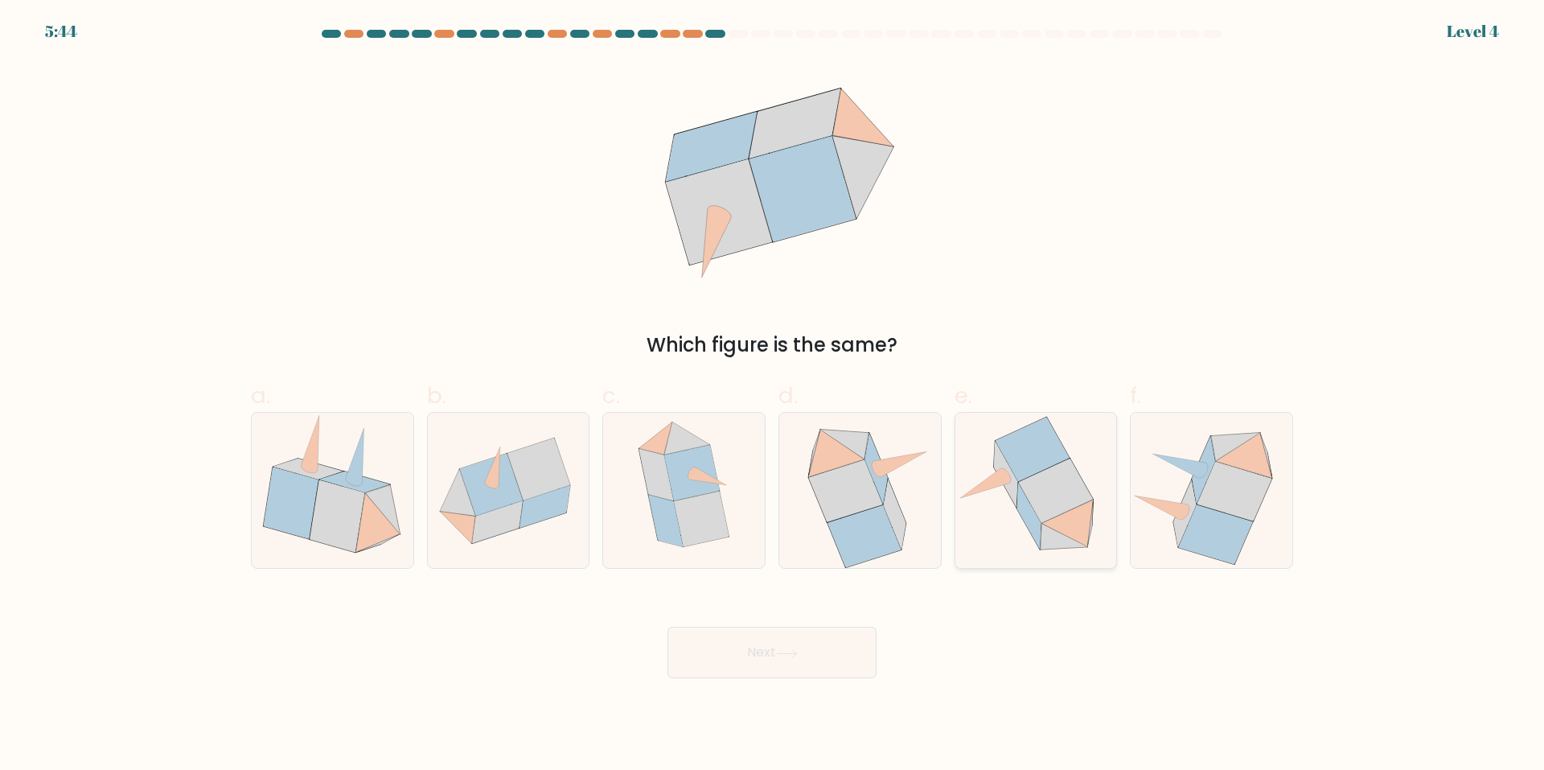
click at [1011, 493] on icon at bounding box center [1006, 474] width 24 height 66
click at [773, 396] on input "e." at bounding box center [772, 390] width 1 height 10
radio input "true"
click at [740, 662] on button "Next" at bounding box center [772, 652] width 209 height 51
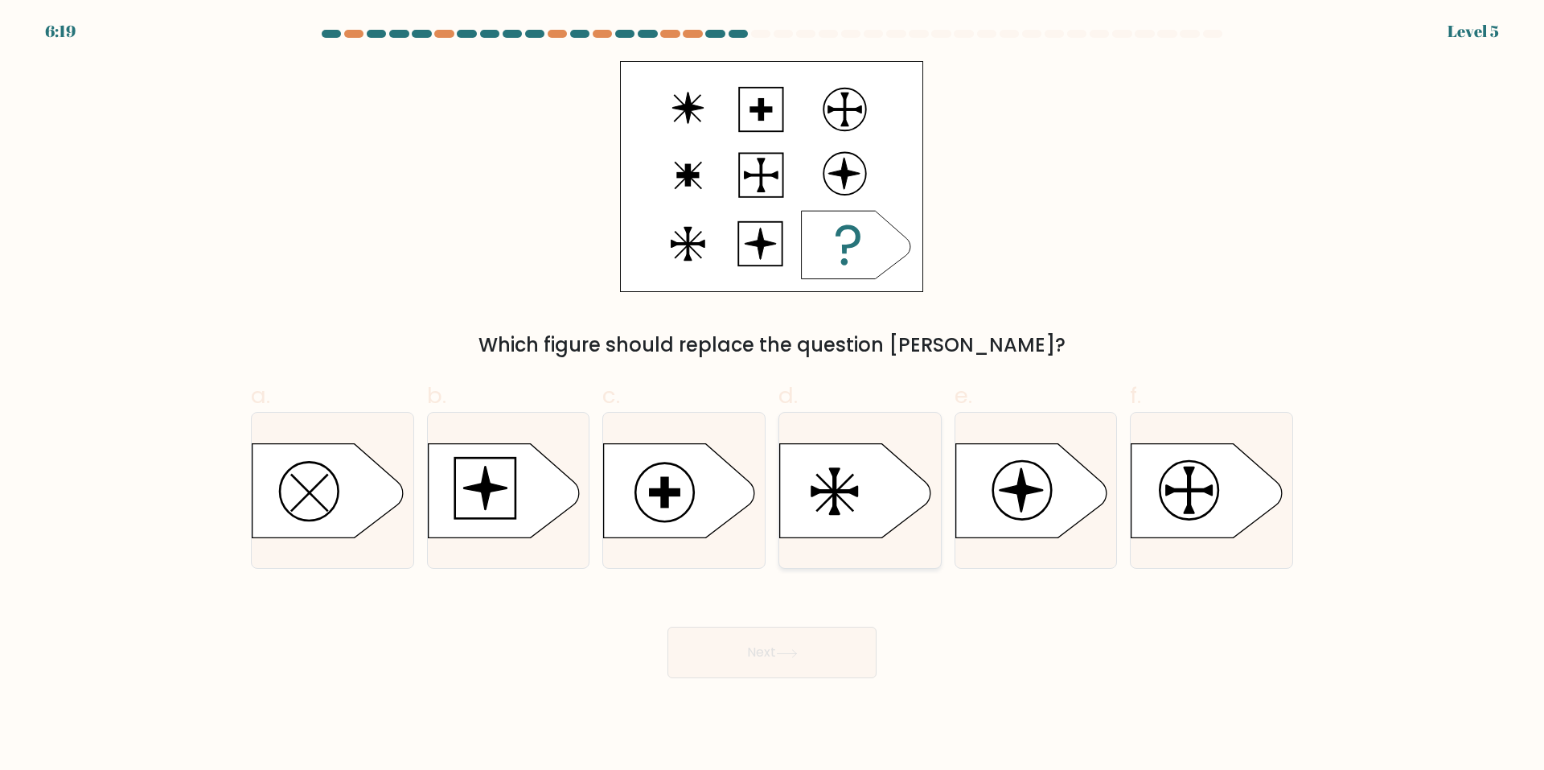
click at [866, 477] on icon at bounding box center [855, 490] width 151 height 94
click at [773, 396] on input "d." at bounding box center [772, 390] width 1 height 10
radio input "true"
click at [772, 644] on button "Next" at bounding box center [772, 652] width 209 height 51
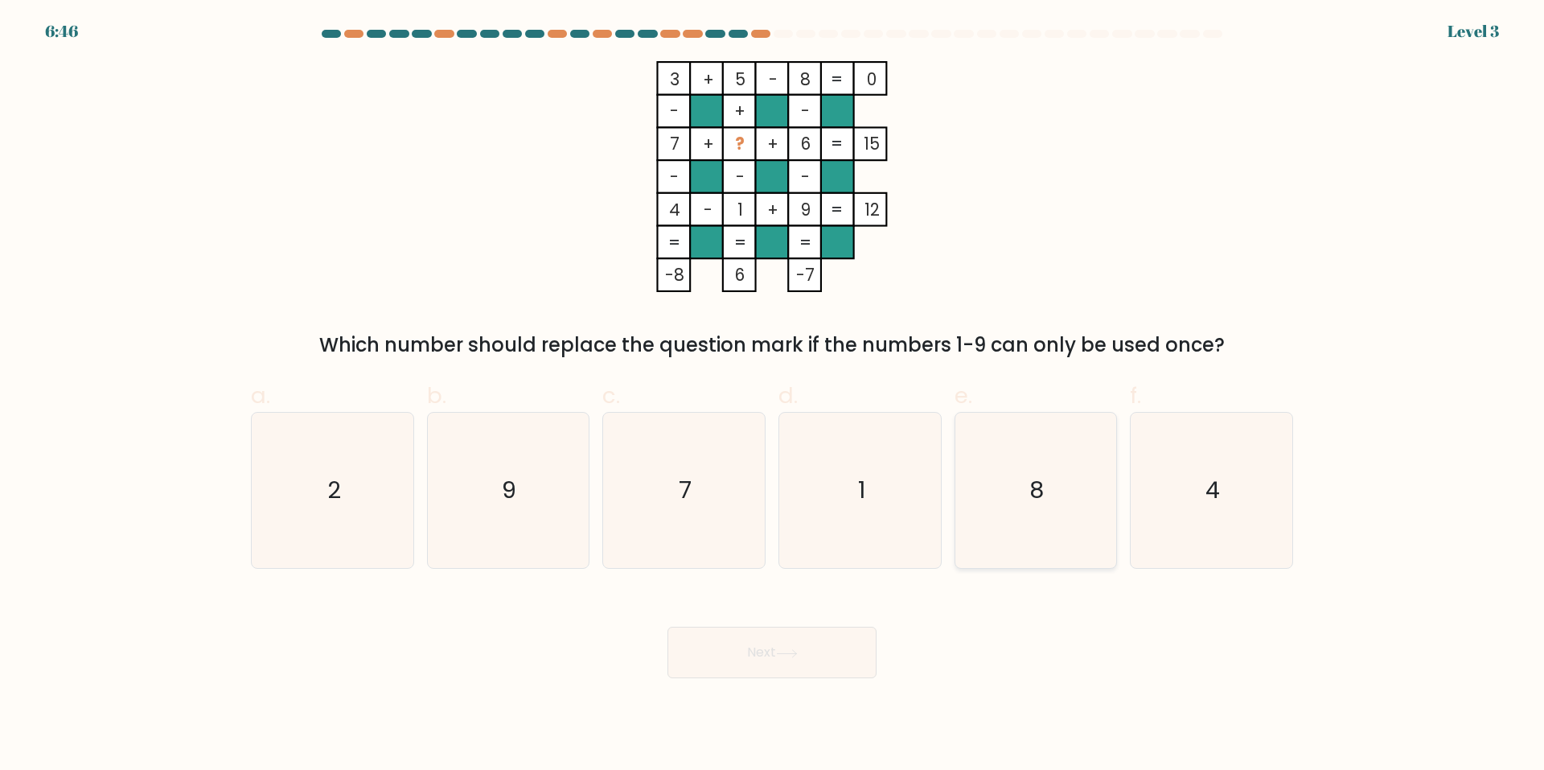
click at [1016, 502] on icon "8" at bounding box center [1035, 490] width 155 height 155
click at [773, 396] on input "e. 8" at bounding box center [772, 390] width 1 height 10
radio input "true"
click at [772, 659] on button "Next" at bounding box center [772, 652] width 209 height 51
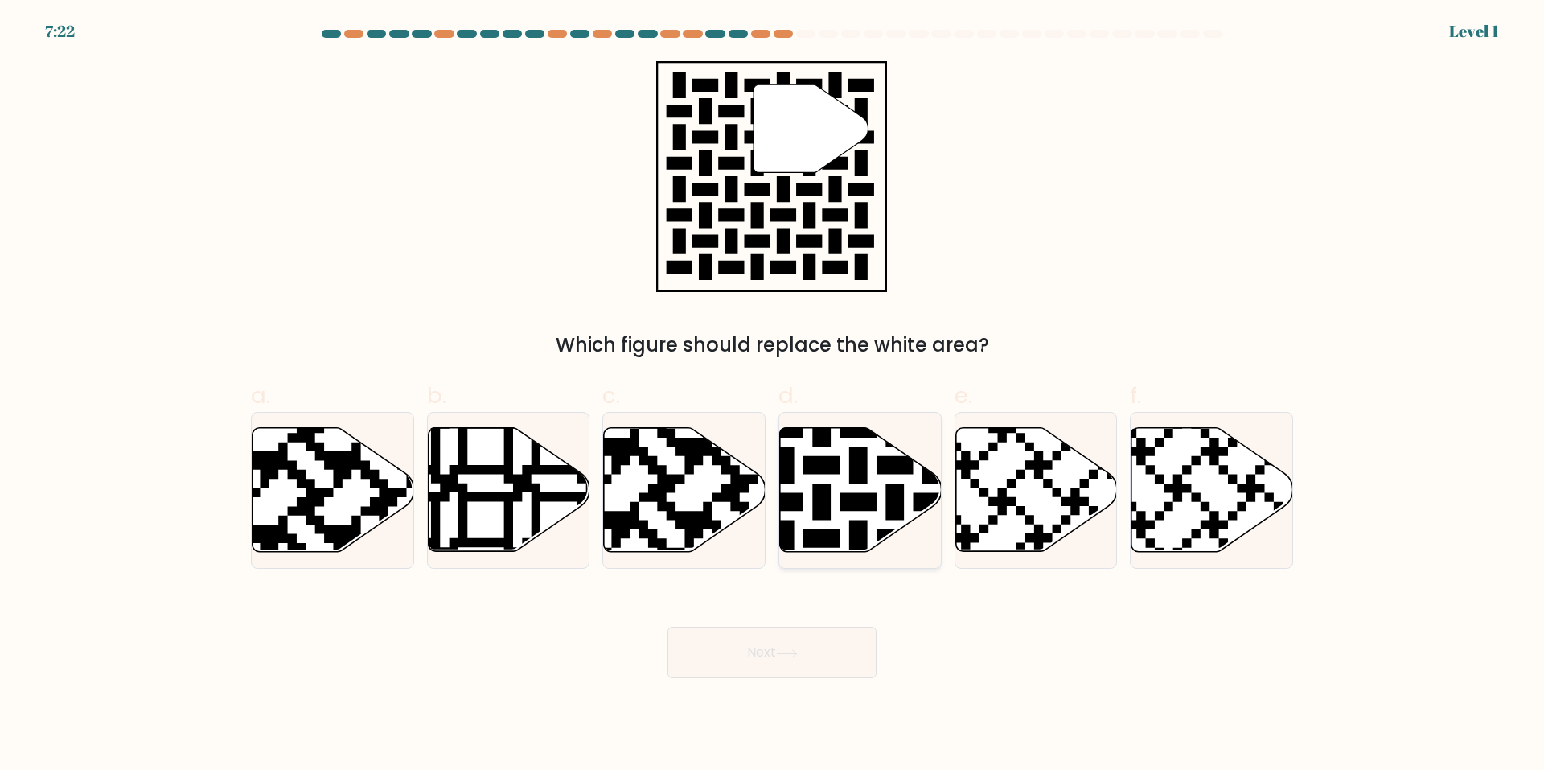
click at [856, 525] on icon at bounding box center [803, 556] width 293 height 293
click at [773, 396] on input "d." at bounding box center [772, 390] width 1 height 10
radio input "true"
click at [792, 649] on icon at bounding box center [787, 653] width 22 height 9
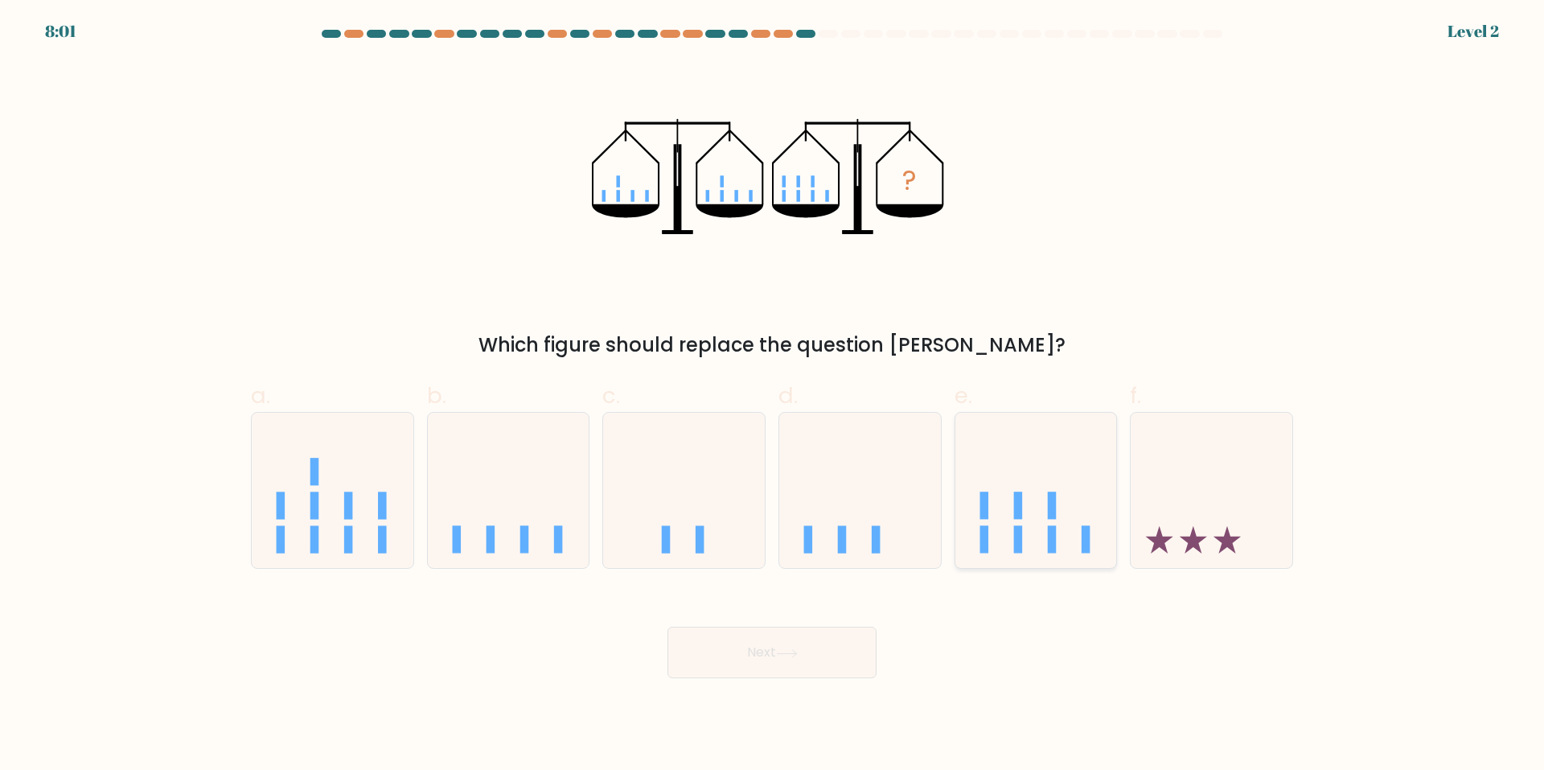
click at [1009, 469] on icon at bounding box center [1037, 491] width 162 height 134
click at [773, 396] on input "e." at bounding box center [772, 390] width 1 height 10
radio input "true"
click at [729, 650] on button "Next" at bounding box center [772, 652] width 209 height 51
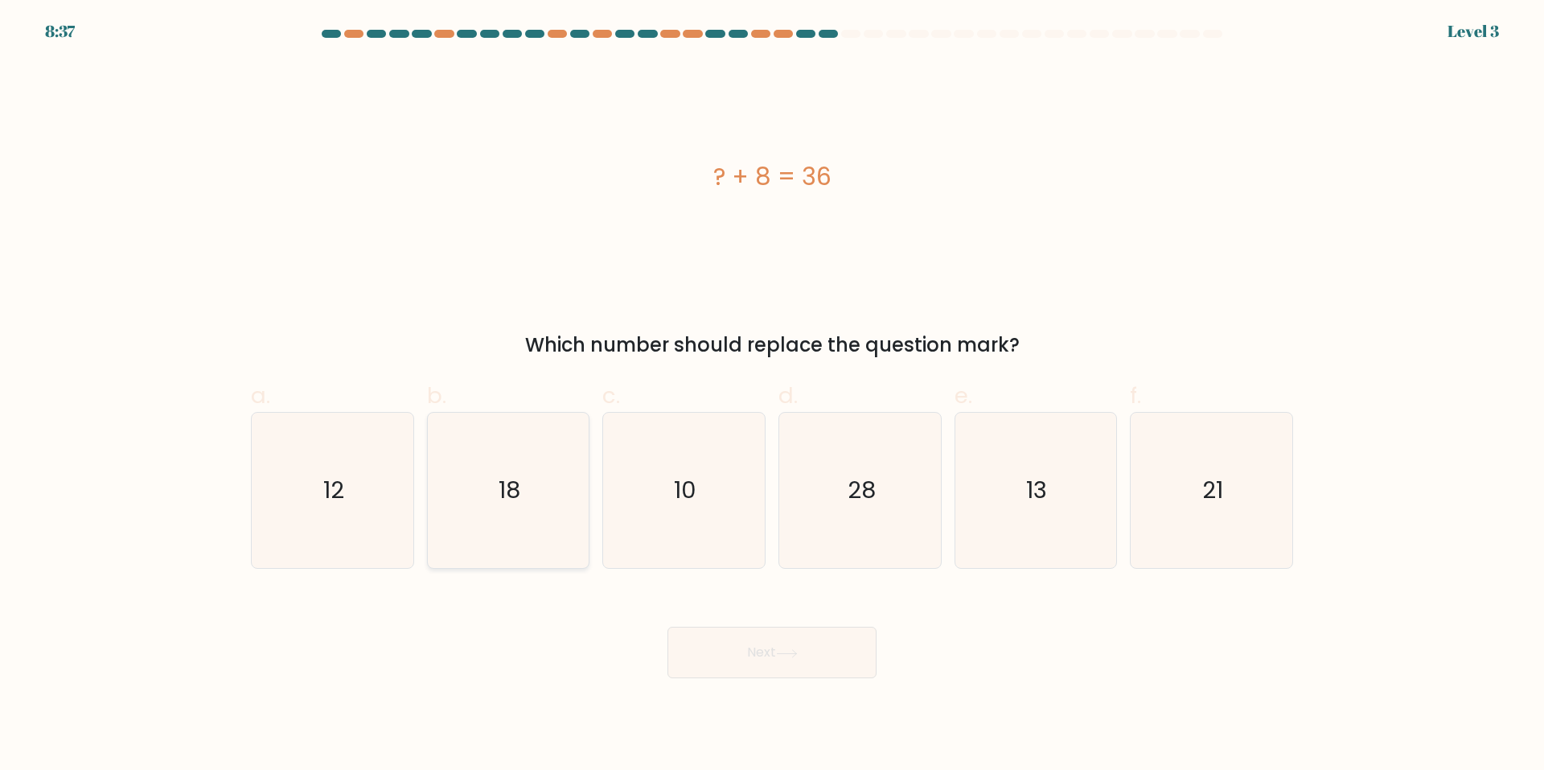
click at [475, 448] on icon "18" at bounding box center [507, 490] width 155 height 155
click at [772, 396] on input "b. 18" at bounding box center [772, 390] width 1 height 10
radio input "true"
click at [698, 631] on button "Next" at bounding box center [772, 652] width 209 height 51
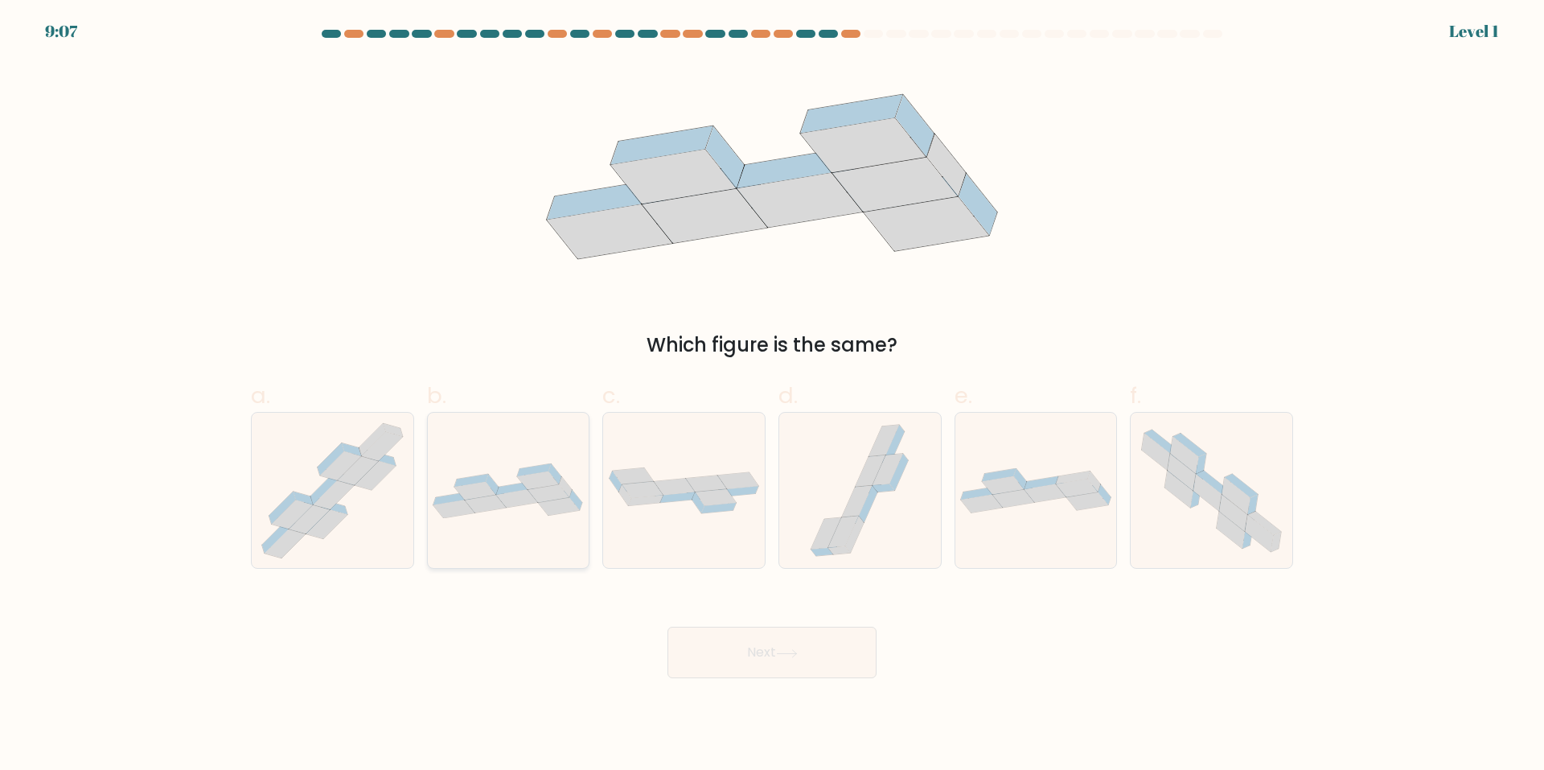
click at [482, 481] on icon at bounding box center [471, 480] width 34 height 13
click at [772, 396] on input "b." at bounding box center [772, 390] width 1 height 10
radio input "true"
click at [828, 658] on button "Next" at bounding box center [772, 652] width 209 height 51
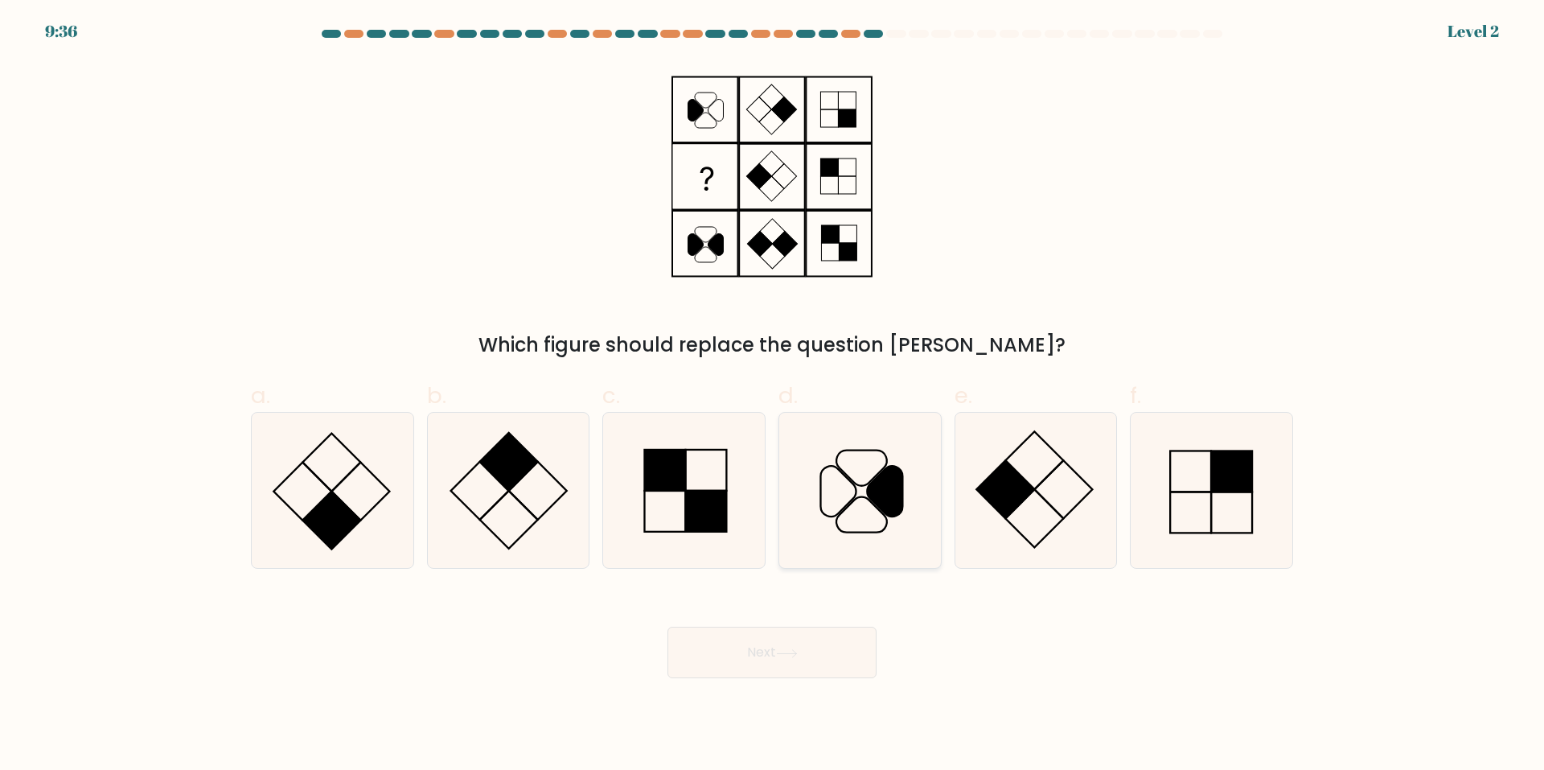
click at [871, 497] on icon at bounding box center [884, 492] width 35 height 51
click at [773, 396] on input "d." at bounding box center [772, 390] width 1 height 10
radio input "true"
click at [782, 644] on button "Next" at bounding box center [772, 652] width 209 height 51
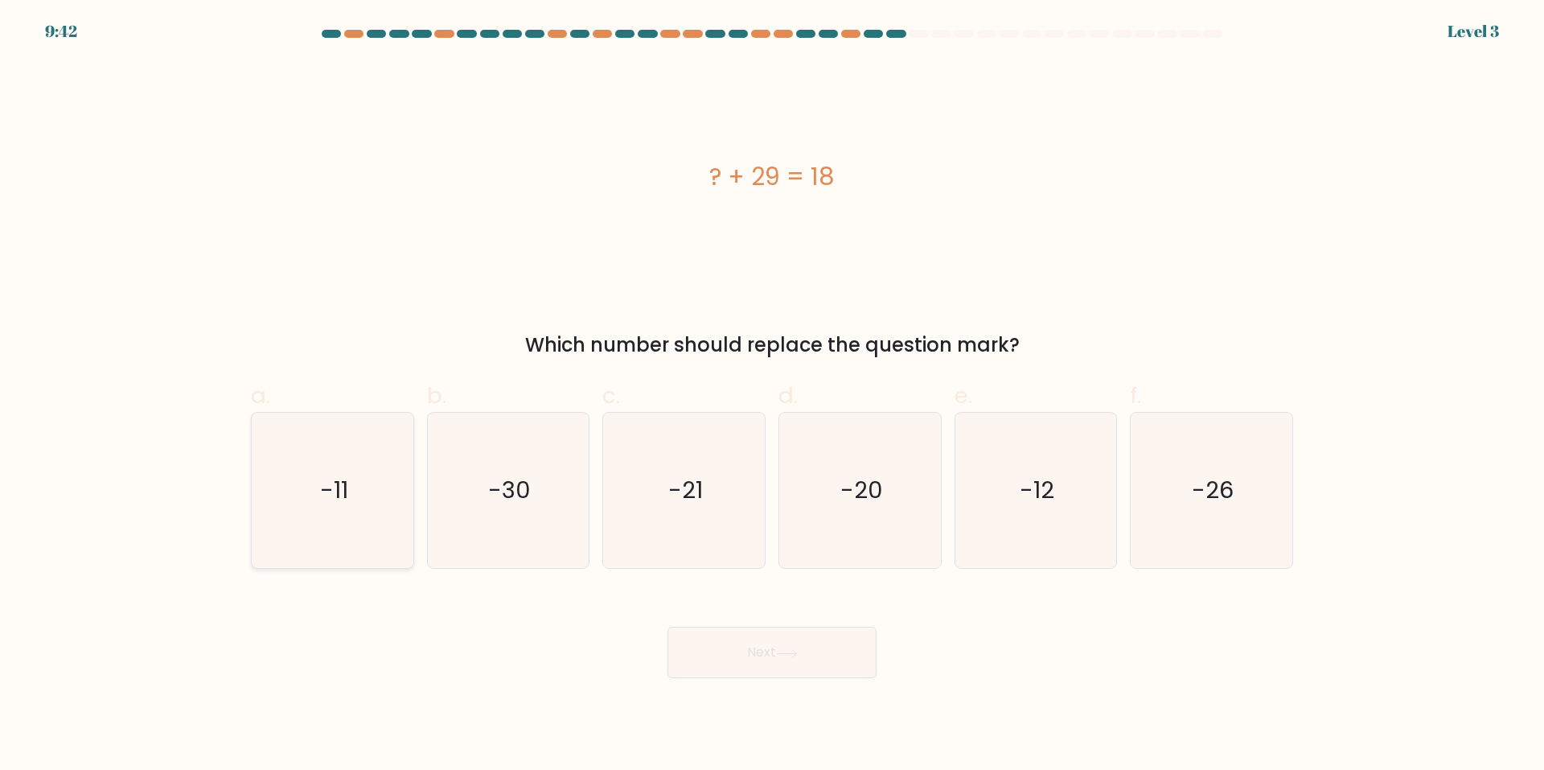
click at [381, 510] on icon "-11" at bounding box center [332, 490] width 155 height 155
click at [772, 396] on input "a. -11" at bounding box center [772, 390] width 1 height 10
radio input "true"
click at [762, 641] on button "Next" at bounding box center [772, 652] width 209 height 51
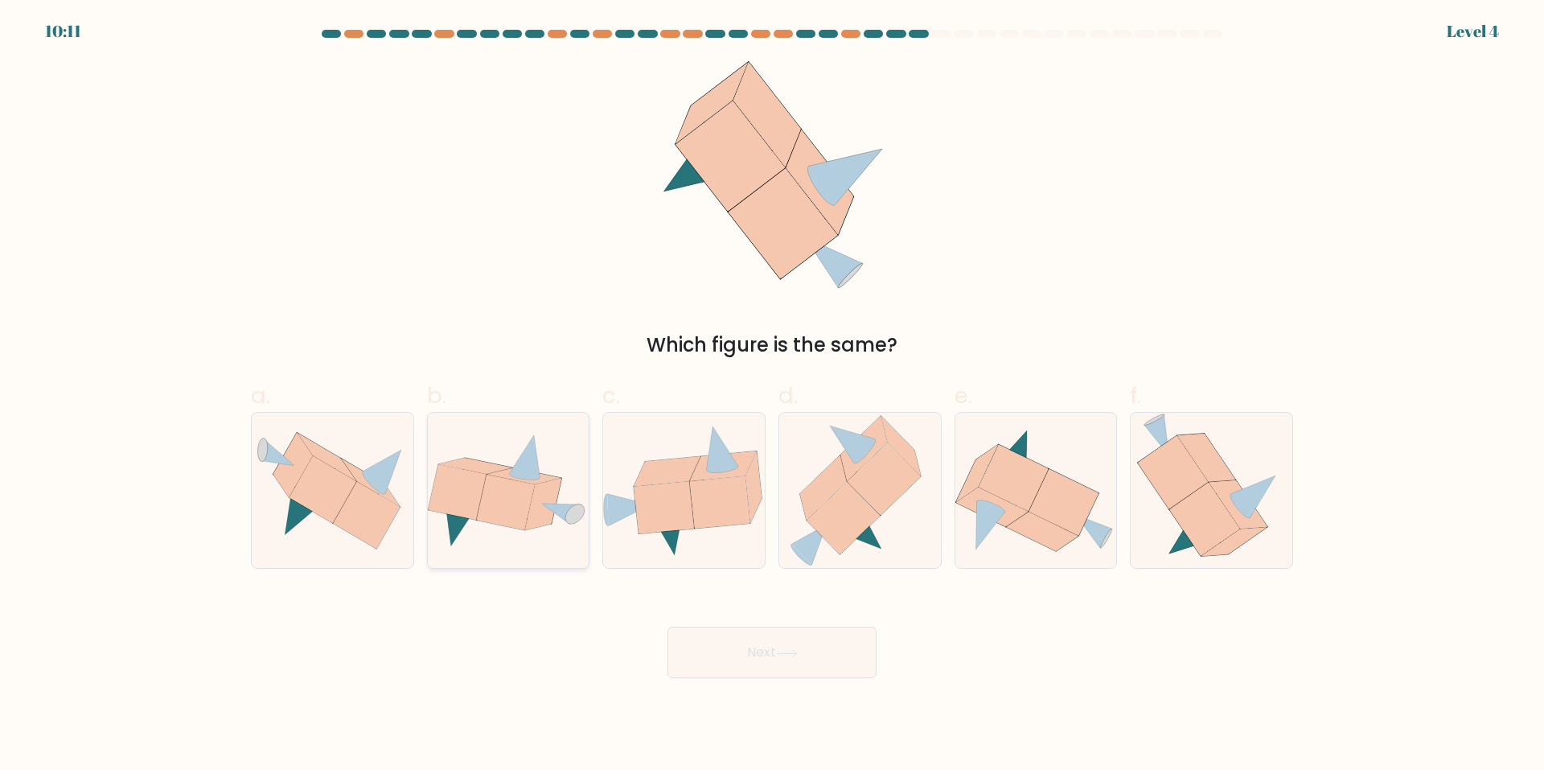
click at [576, 494] on icon at bounding box center [509, 491] width 162 height 116
click at [772, 396] on input "b." at bounding box center [772, 390] width 1 height 10
radio input "true"
click at [822, 662] on button "Next" at bounding box center [772, 652] width 209 height 51
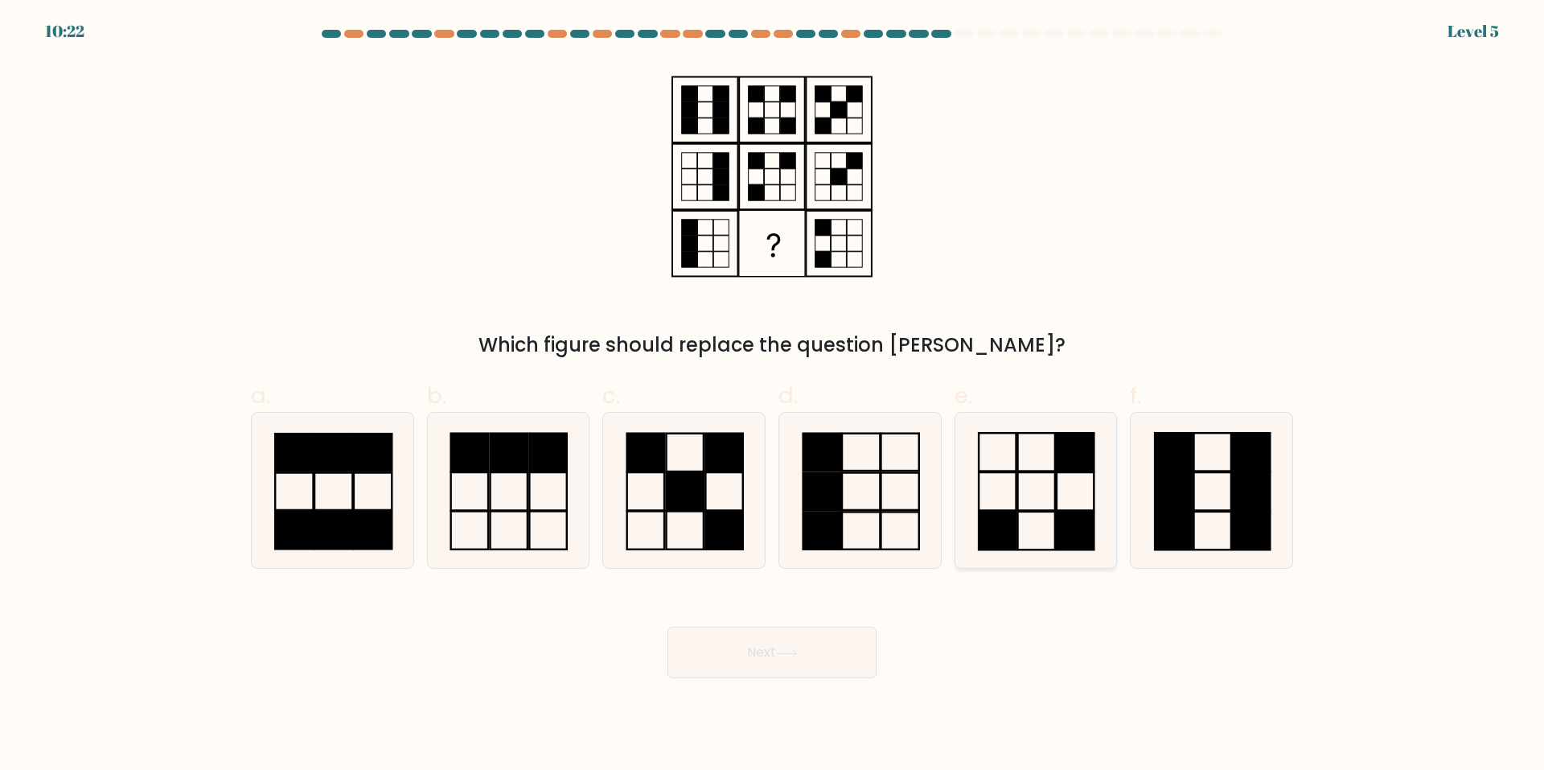
click at [1070, 449] on rect at bounding box center [1075, 453] width 37 height 38
click at [773, 396] on input "e." at bounding box center [772, 390] width 1 height 10
radio input "true"
click at [843, 651] on button "Next" at bounding box center [772, 652] width 209 height 51
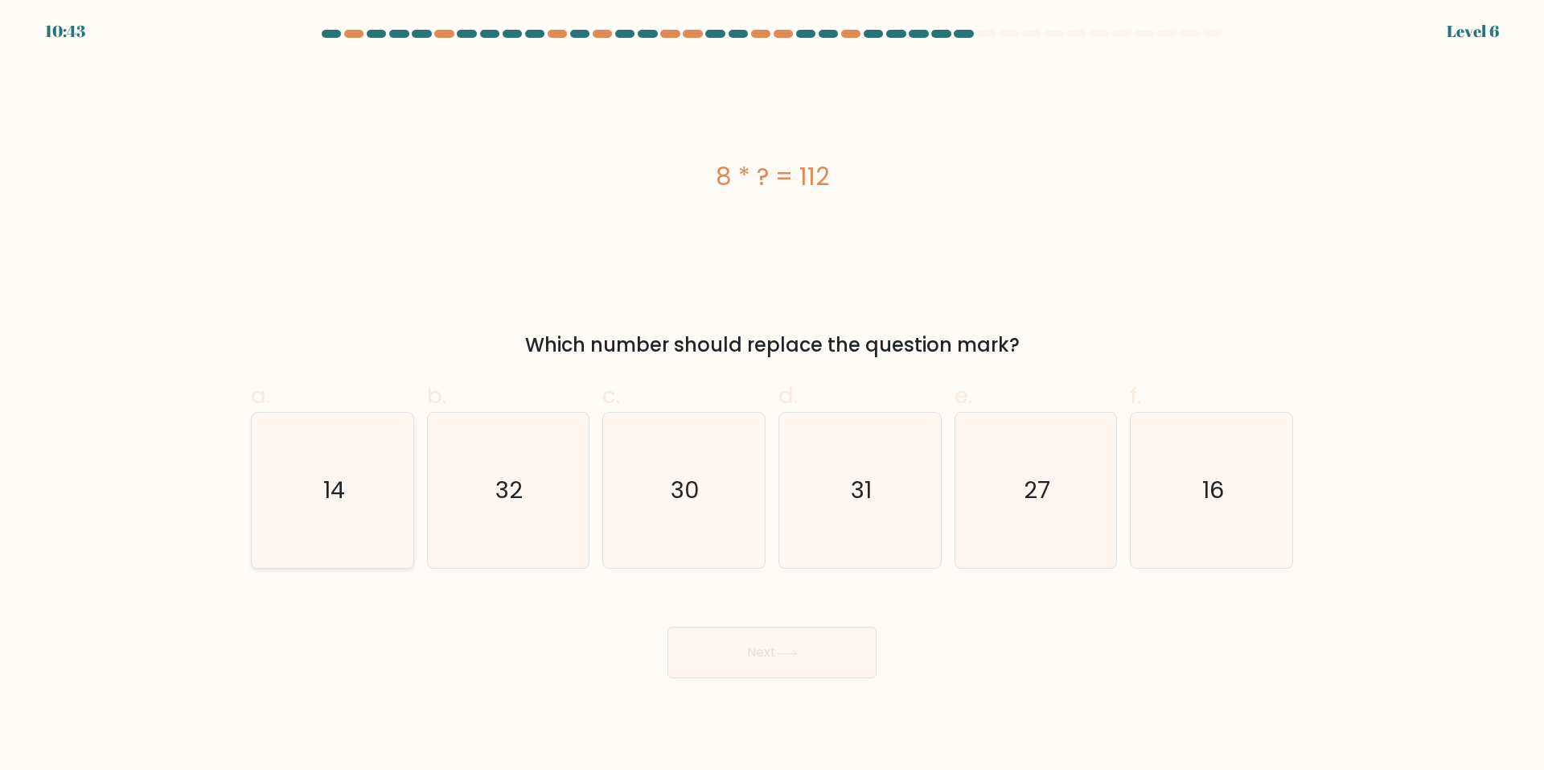
click at [376, 421] on icon "14" at bounding box center [332, 490] width 155 height 155
click at [772, 396] on input "a. 14" at bounding box center [772, 390] width 1 height 10
radio input "true"
click at [784, 646] on button "Next" at bounding box center [772, 652] width 209 height 51
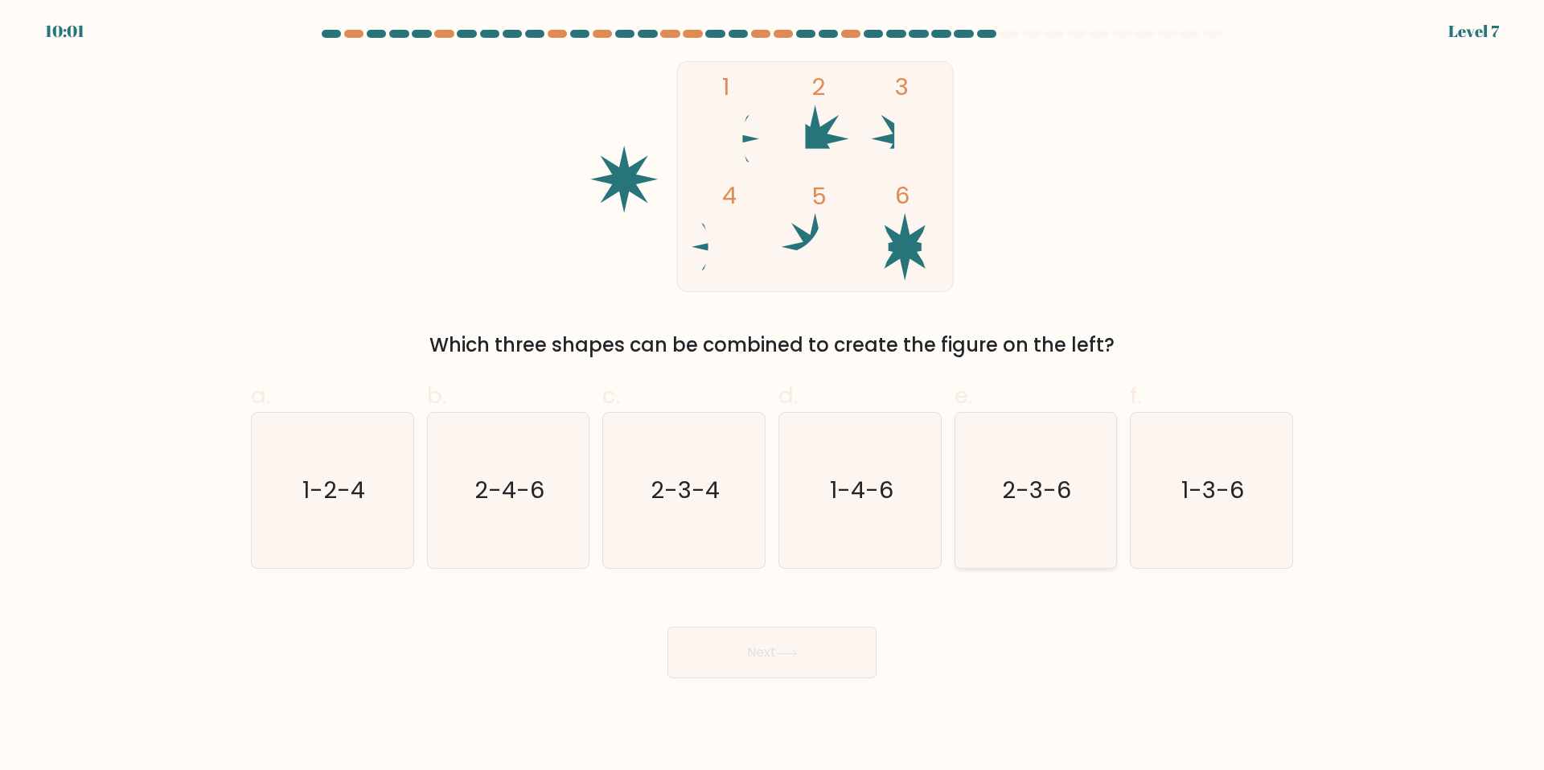
click at [1051, 490] on text "2-3-6" at bounding box center [1037, 491] width 69 height 32
click at [773, 396] on input "e. 2-3-6" at bounding box center [772, 390] width 1 height 10
radio input "true"
click at [764, 660] on button "Next" at bounding box center [772, 652] width 209 height 51
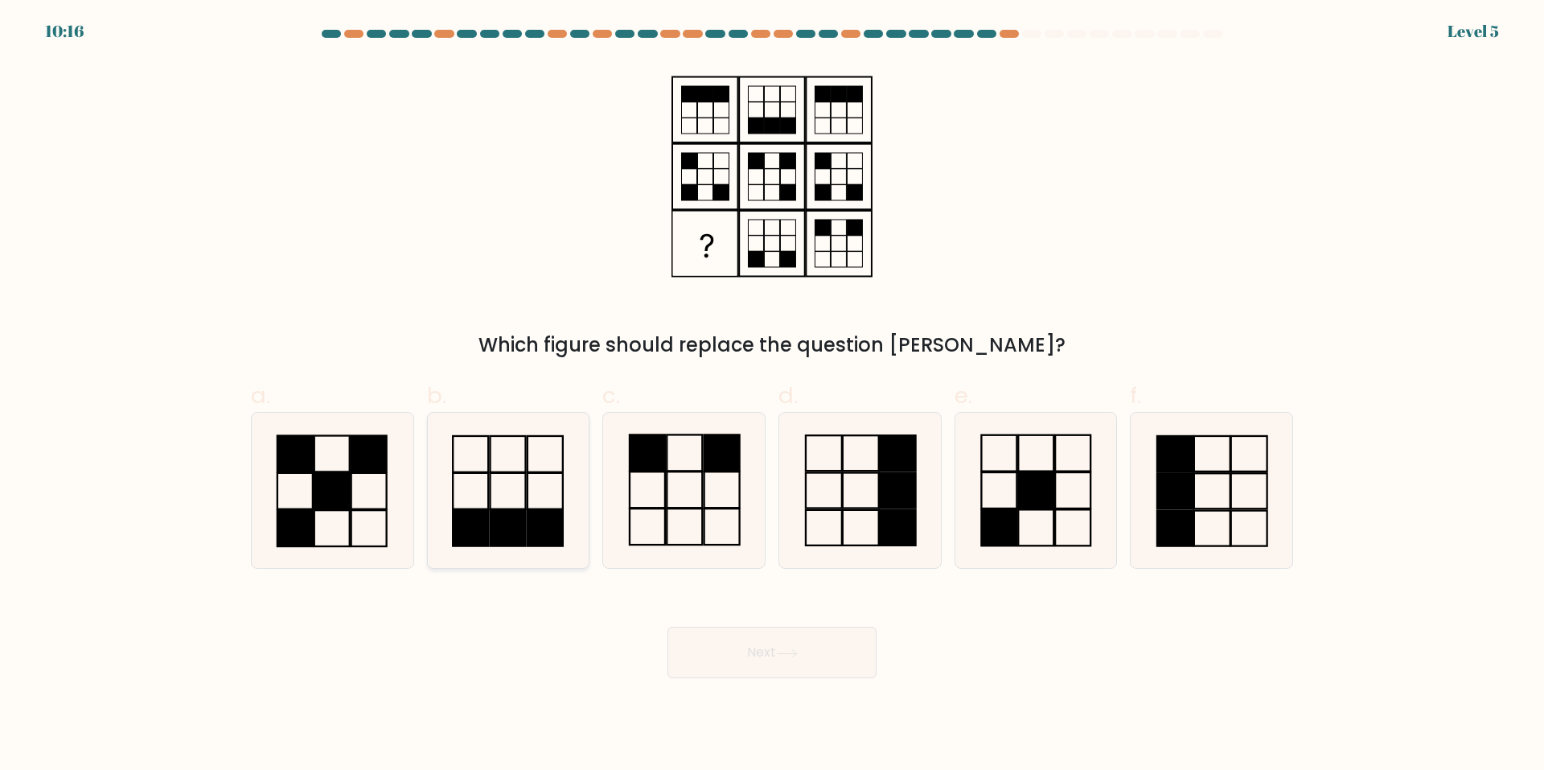
click at [522, 491] on icon at bounding box center [507, 490] width 155 height 155
click at [772, 396] on input "b." at bounding box center [772, 390] width 1 height 10
radio input "true"
click at [792, 643] on button "Next" at bounding box center [772, 652] width 209 height 51
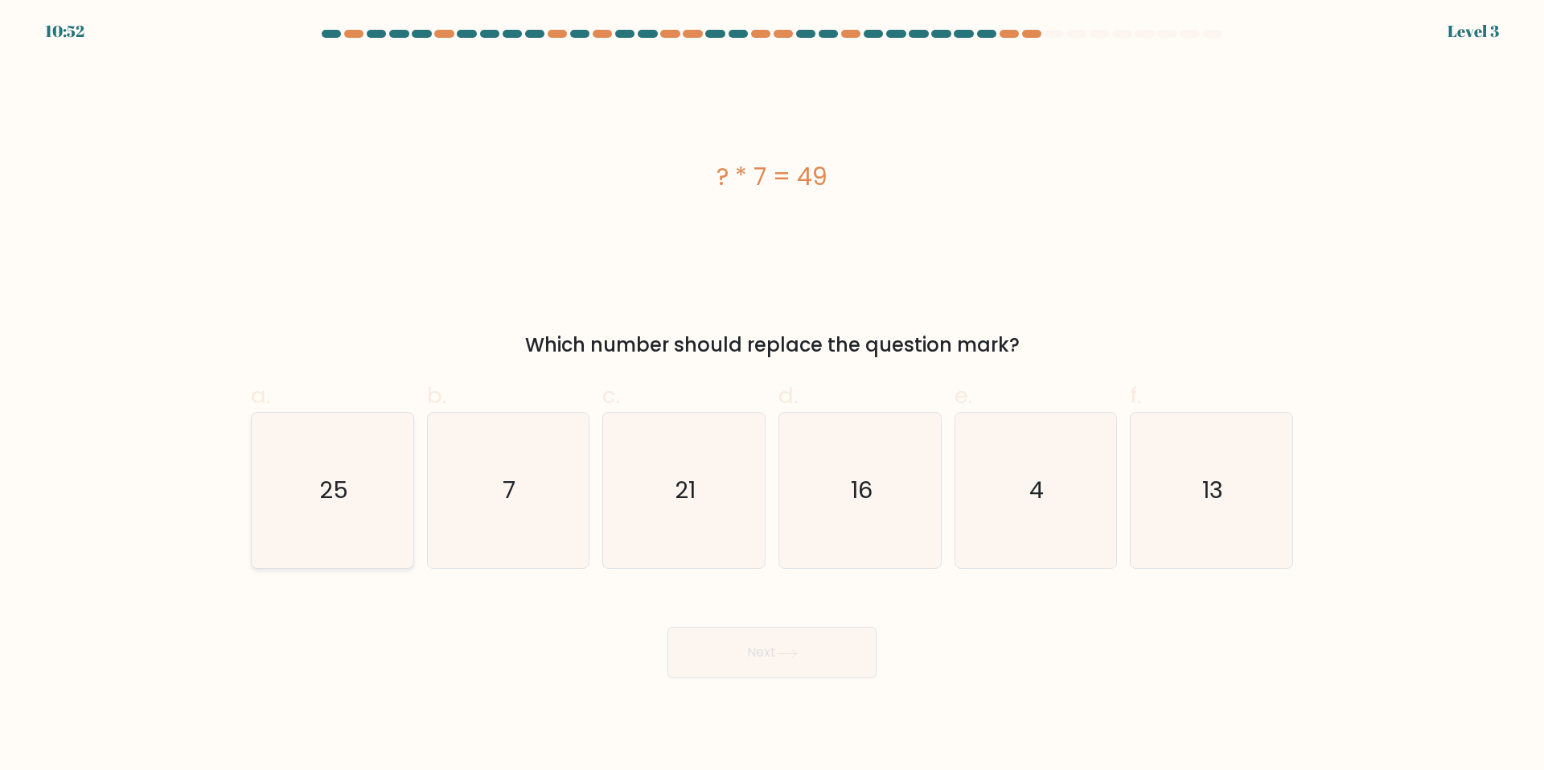
click at [413, 561] on div "25" at bounding box center [332, 490] width 163 height 157
click at [772, 396] on input "a. 25" at bounding box center [772, 390] width 1 height 10
radio input "true"
click at [545, 508] on icon "7" at bounding box center [507, 490] width 155 height 155
click at [772, 396] on input "b. 7" at bounding box center [772, 390] width 1 height 10
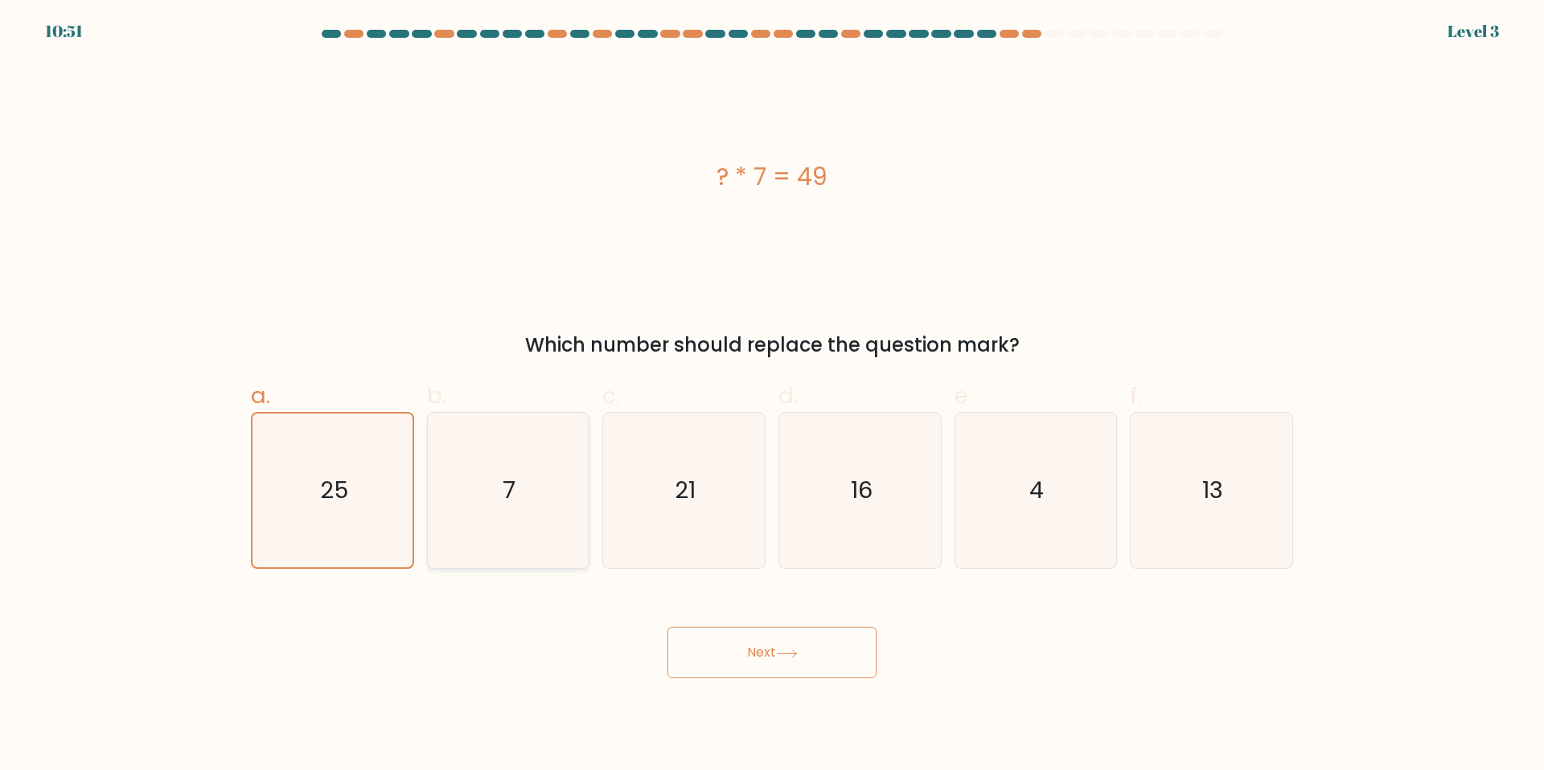
radio input "true"
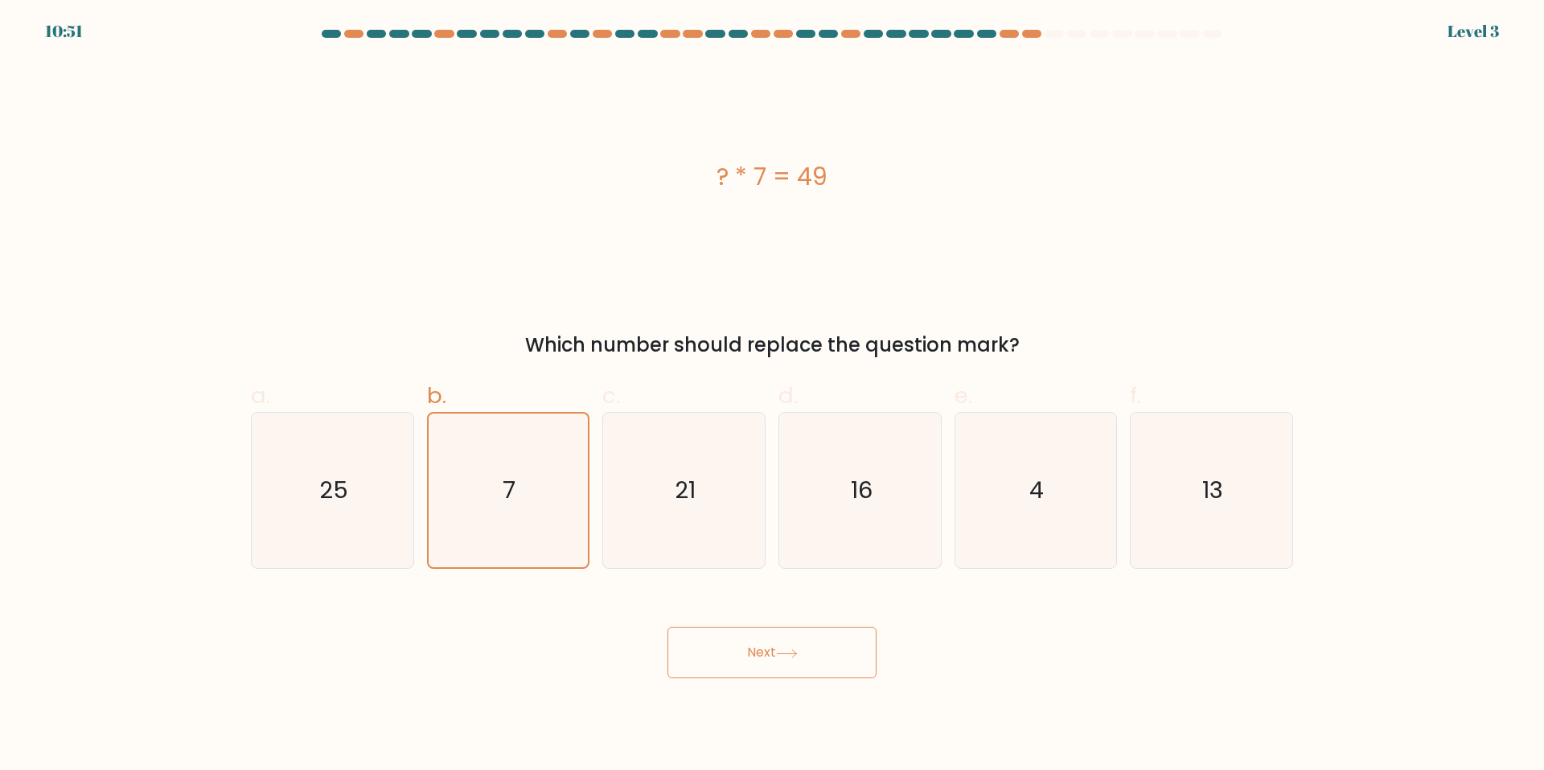
click at [767, 647] on button "Next" at bounding box center [772, 652] width 209 height 51
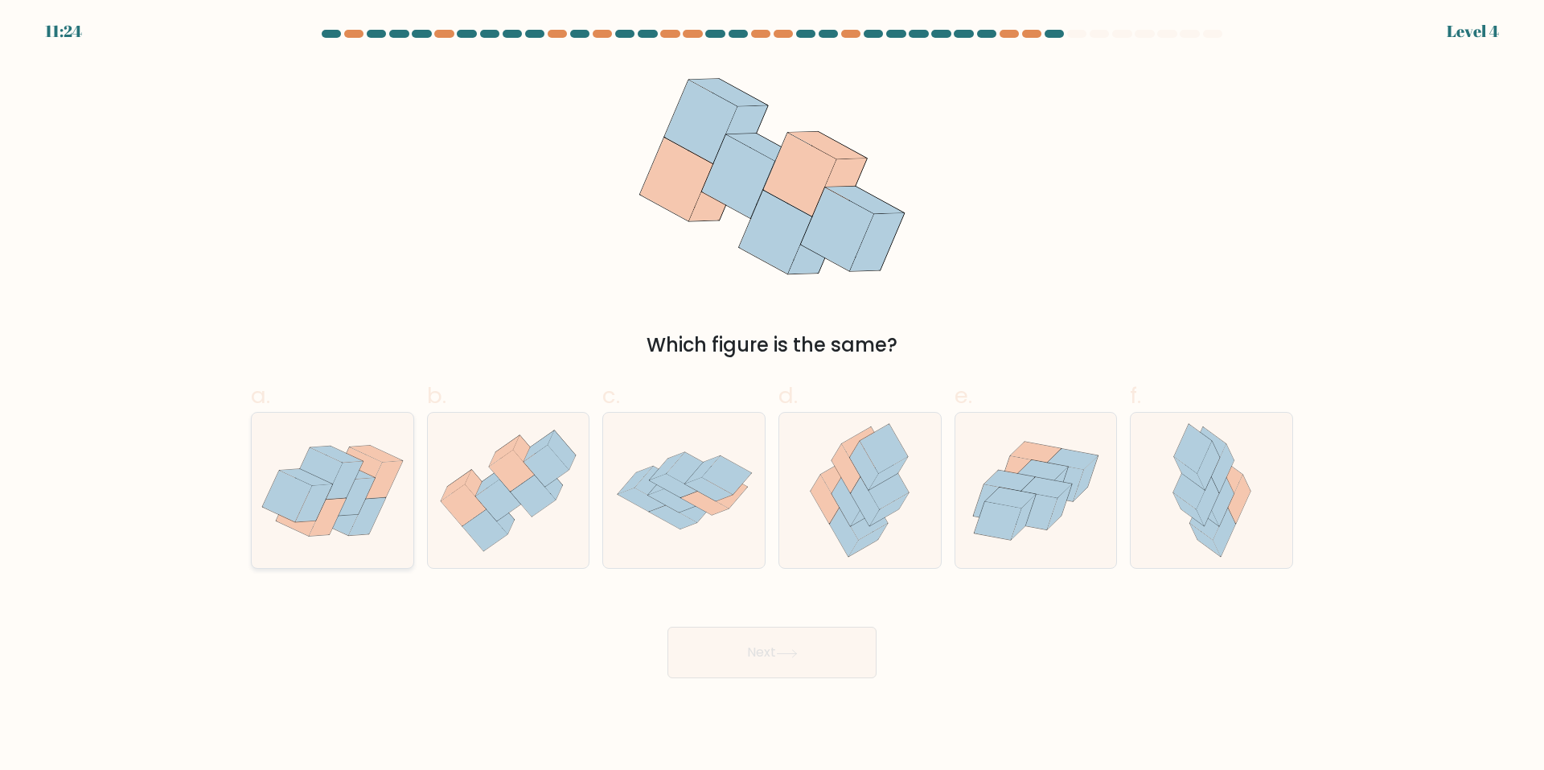
click at [335, 481] on icon at bounding box center [344, 480] width 37 height 38
click at [772, 396] on input "a." at bounding box center [772, 390] width 1 height 10
radio input "true"
click at [820, 656] on button "Next" at bounding box center [772, 652] width 209 height 51
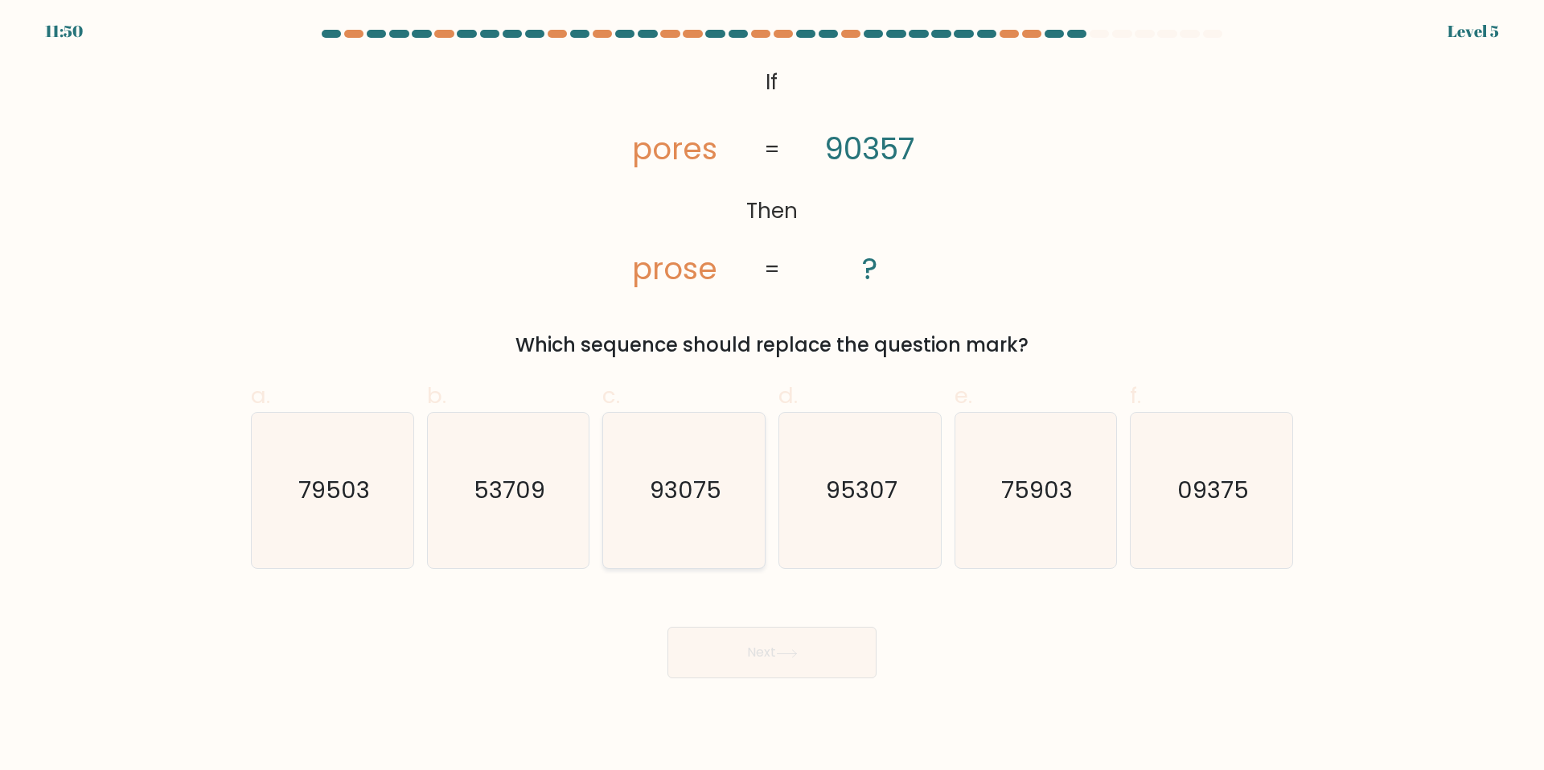
click at [697, 464] on icon "93075" at bounding box center [684, 490] width 155 height 155
click at [772, 396] on input "c. 93075" at bounding box center [772, 390] width 1 height 10
radio input "true"
click at [783, 641] on button "Next" at bounding box center [772, 652] width 209 height 51
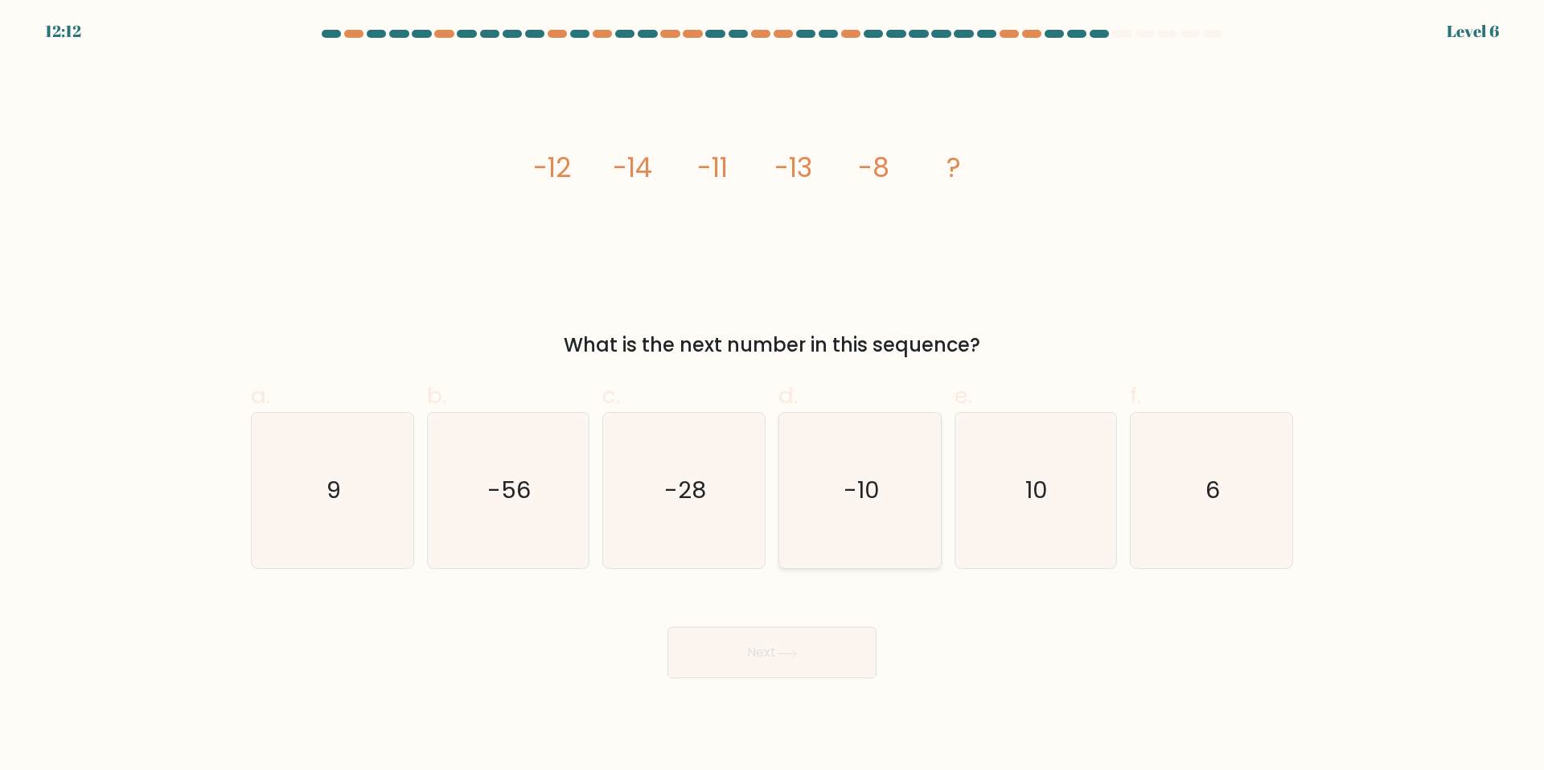
click at [892, 477] on icon "-10" at bounding box center [860, 490] width 155 height 155
click at [773, 396] on input "d. -10" at bounding box center [772, 390] width 1 height 10
radio input "true"
click at [819, 648] on button "Next" at bounding box center [772, 652] width 209 height 51
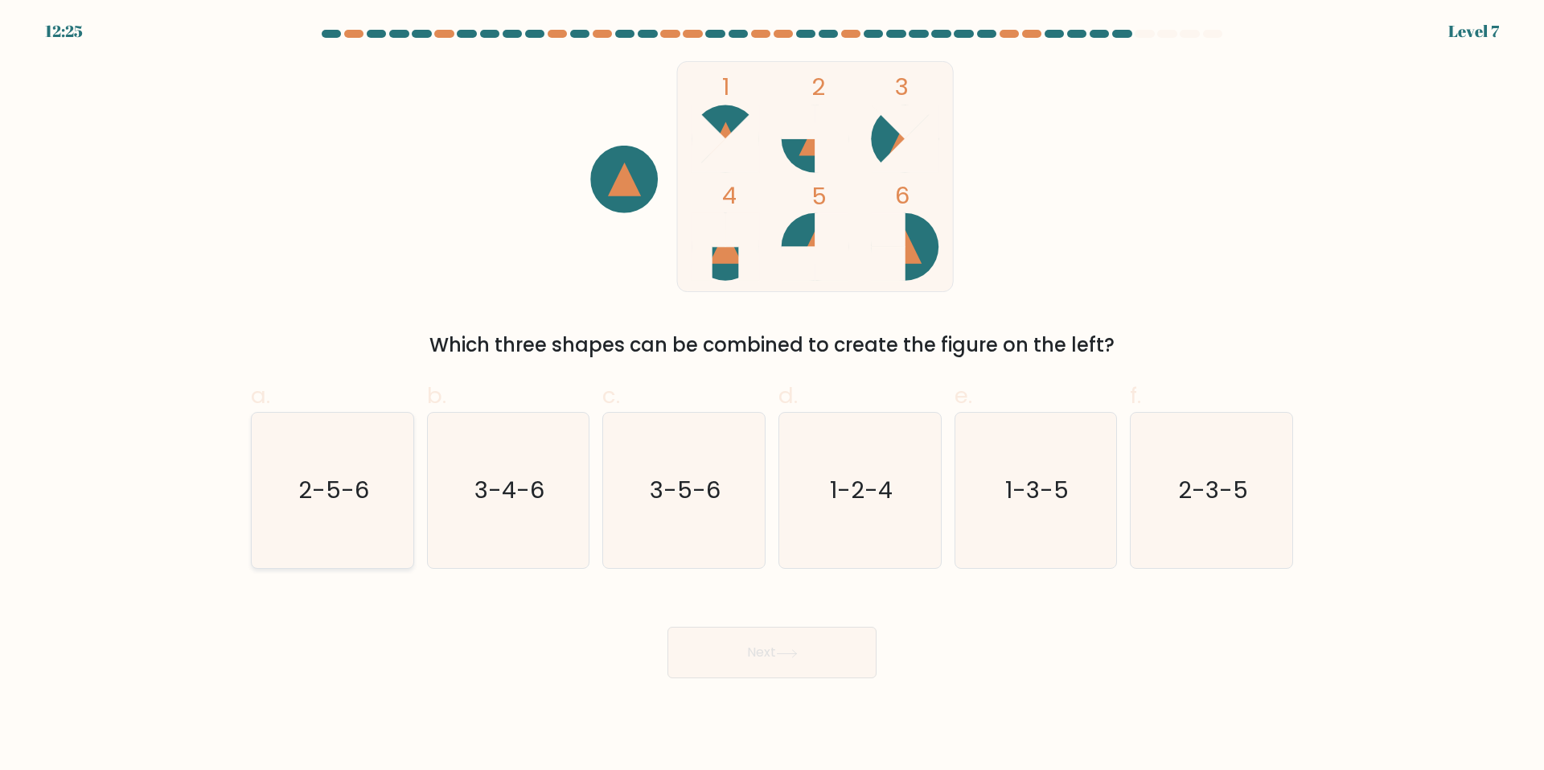
click at [359, 463] on icon "2-5-6" at bounding box center [332, 490] width 155 height 155
click at [772, 396] on input "a. 2-5-6" at bounding box center [772, 390] width 1 height 10
radio input "true"
click at [776, 657] on button "Next" at bounding box center [772, 652] width 209 height 51
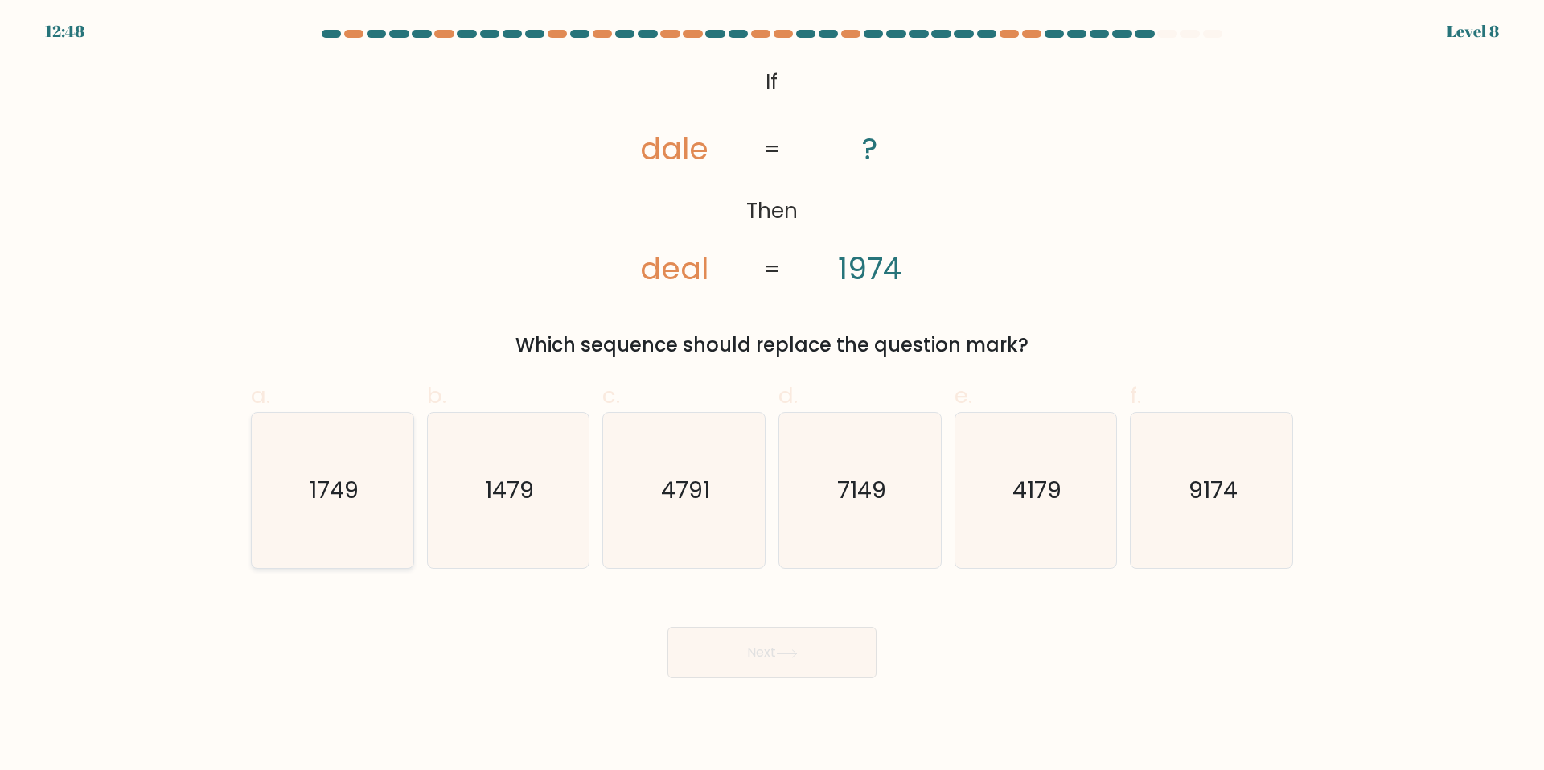
click at [348, 501] on text "1749" at bounding box center [334, 491] width 49 height 32
click at [772, 396] on input "a. 1749" at bounding box center [772, 390] width 1 height 10
radio input "true"
click at [778, 660] on button "Next" at bounding box center [772, 652] width 209 height 51
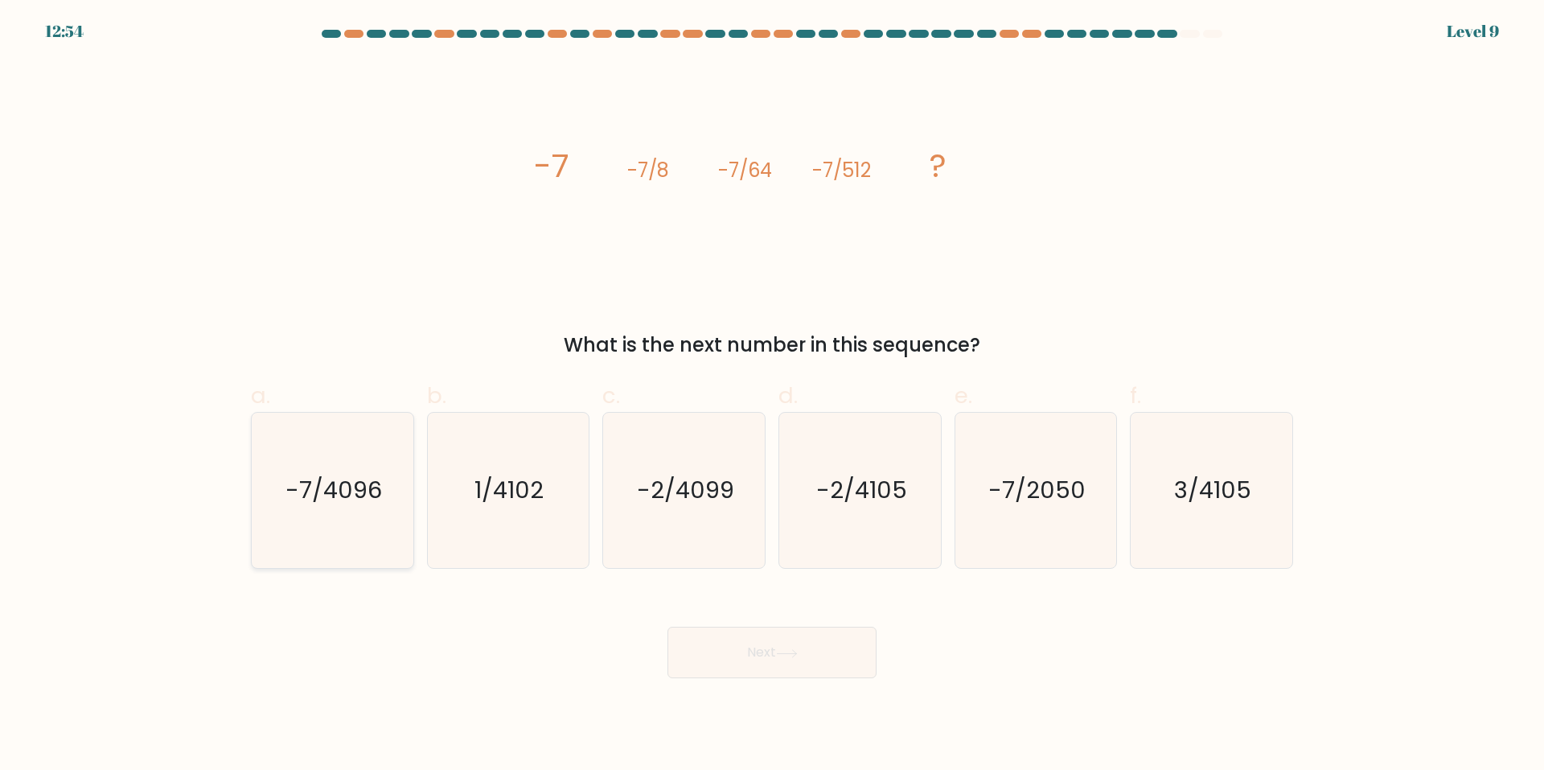
click at [322, 503] on text "-7/4096" at bounding box center [334, 491] width 97 height 32
click at [772, 396] on input "a. -7/4096" at bounding box center [772, 390] width 1 height 10
radio input "true"
click at [741, 645] on button "Next" at bounding box center [772, 652] width 209 height 51
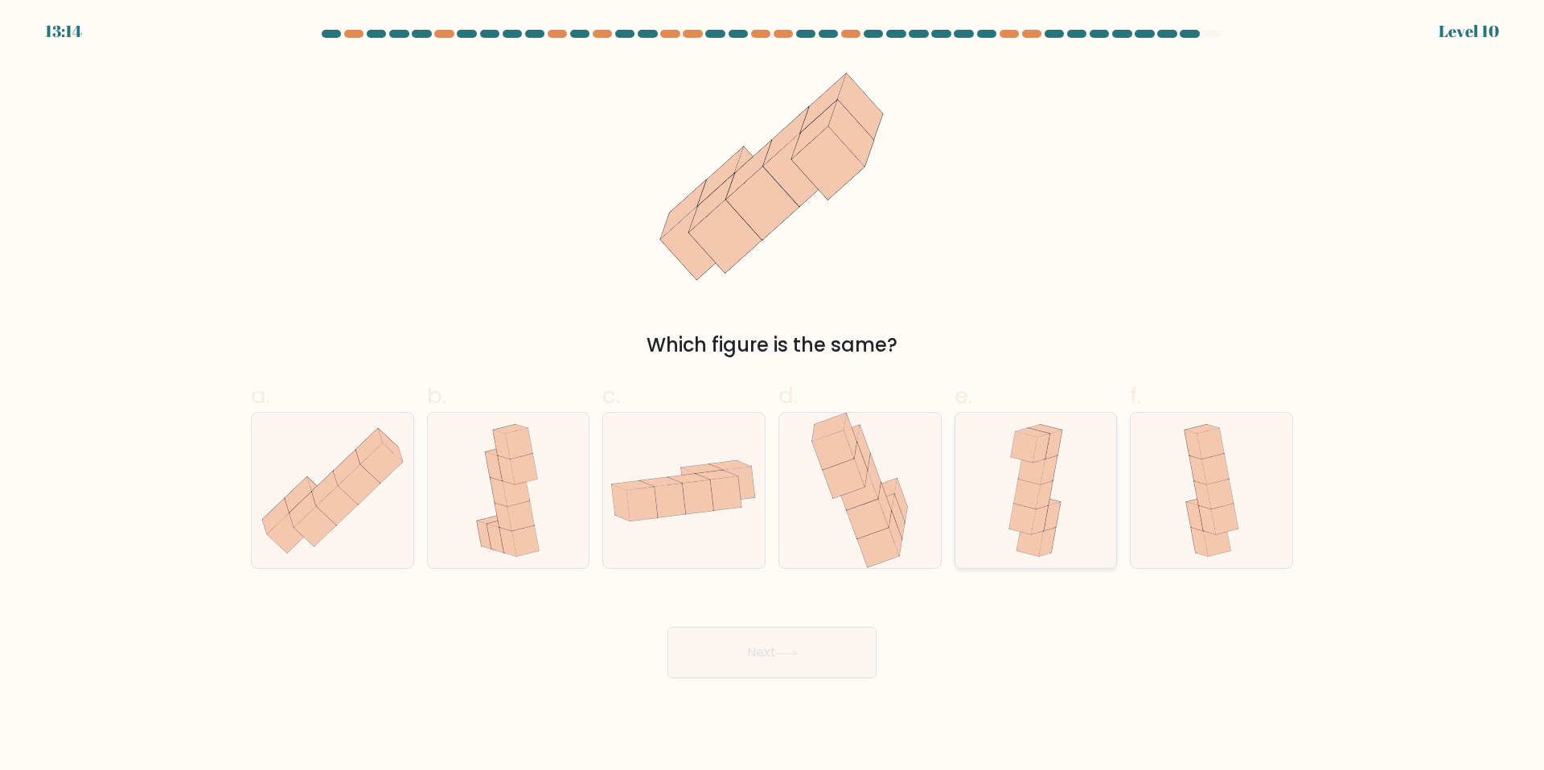
click at [998, 471] on div at bounding box center [1036, 490] width 163 height 157
click at [773, 396] on input "e." at bounding box center [772, 390] width 1 height 10
radio input "true"
click at [839, 648] on button "Next" at bounding box center [772, 652] width 209 height 51
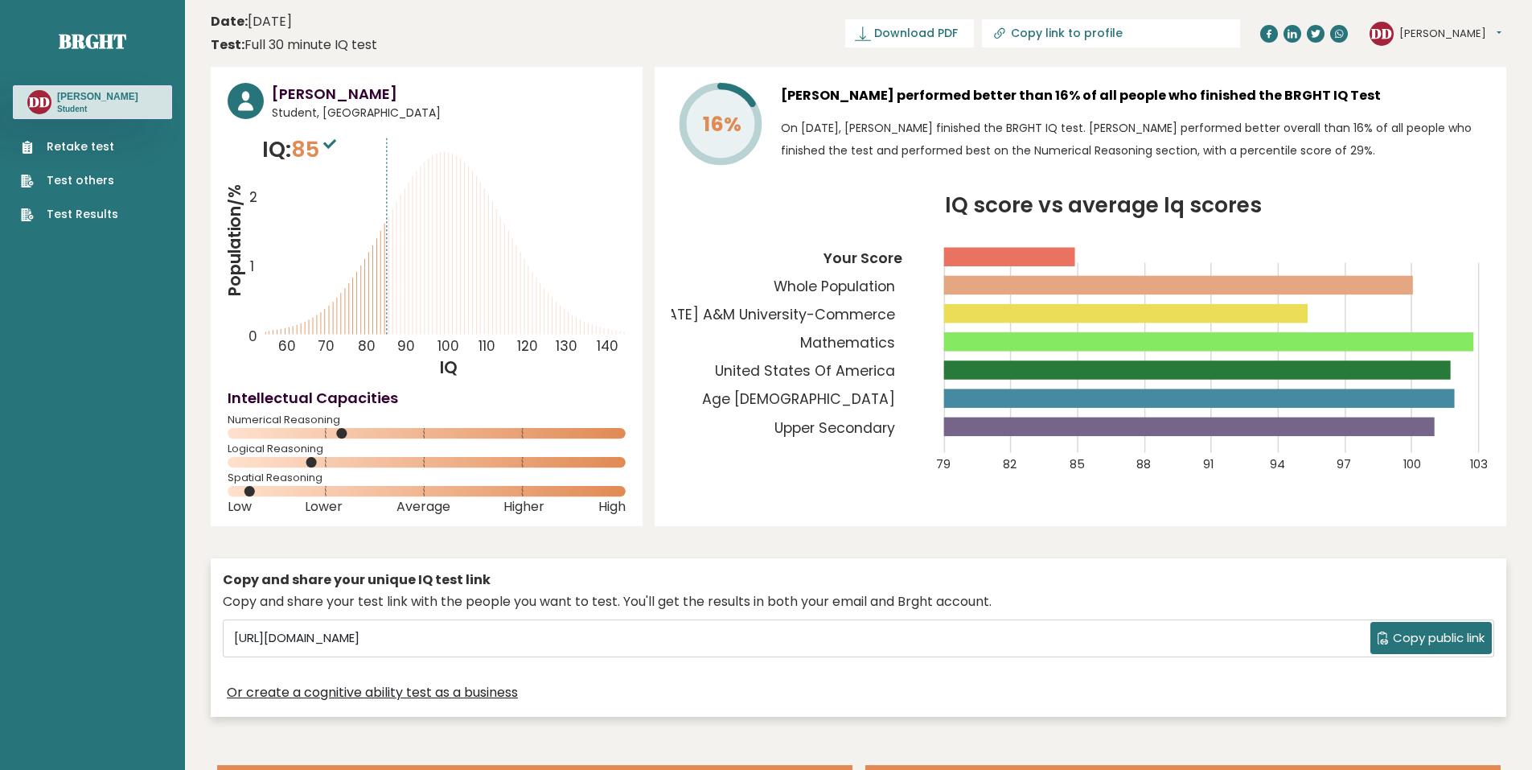
click at [310, 153] on span "85" at bounding box center [315, 149] width 49 height 30
click at [79, 213] on link "Test Results" at bounding box center [69, 214] width 97 height 17
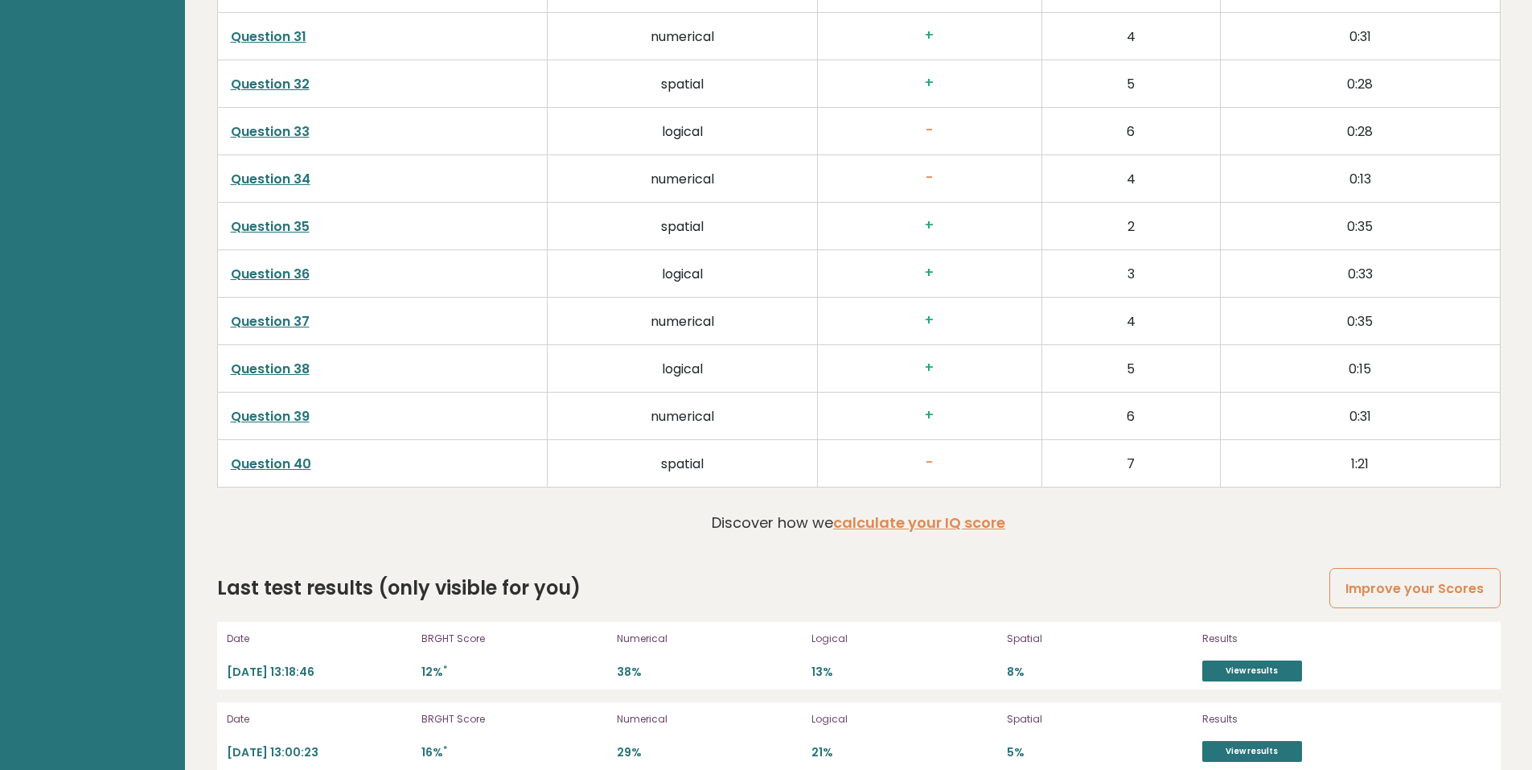
scroll to position [4193, 0]
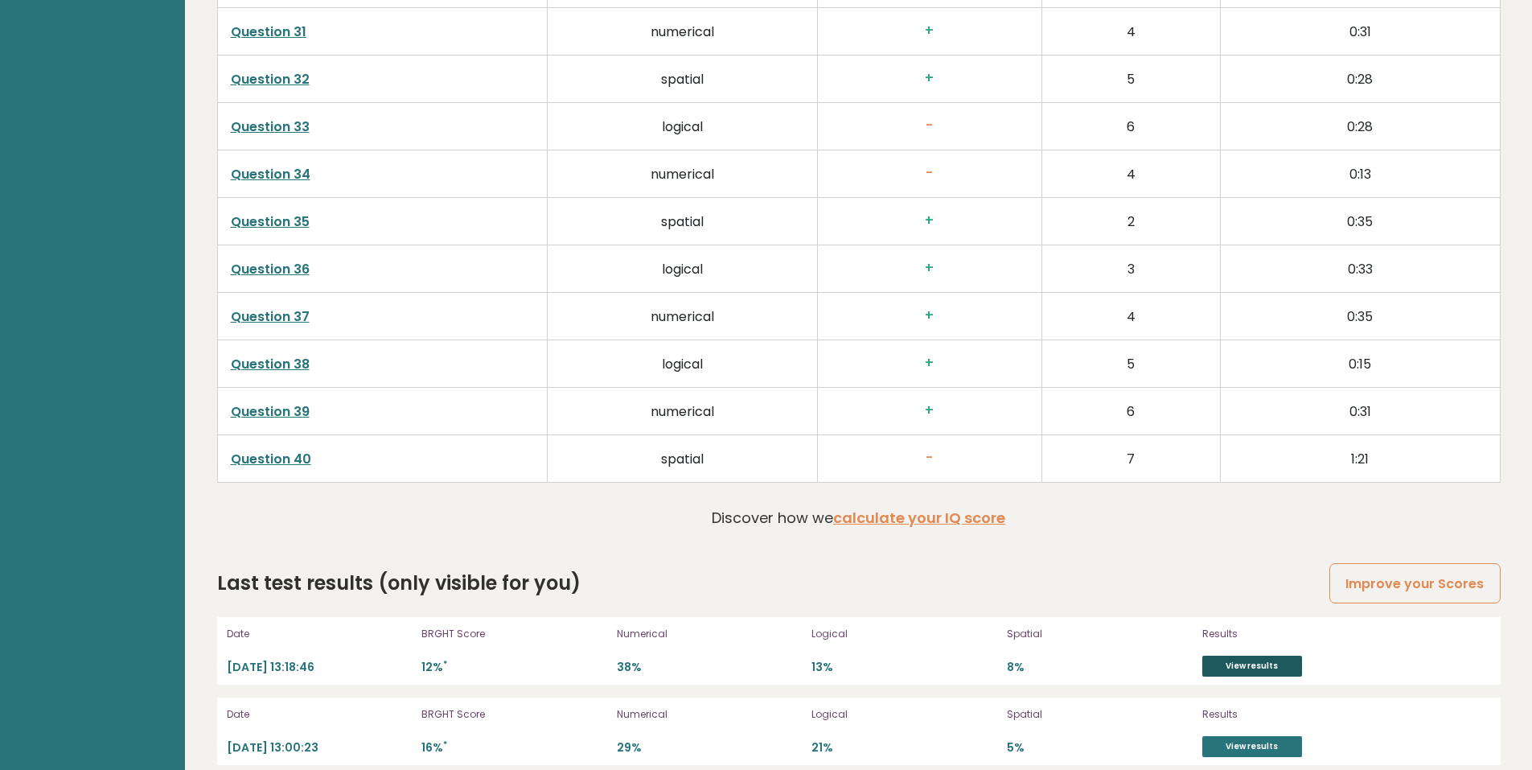
click at [1229, 656] on link "View results" at bounding box center [1253, 666] width 100 height 21
click at [1241, 736] on link "View results" at bounding box center [1253, 746] width 100 height 21
click at [1240, 736] on link "View results" at bounding box center [1253, 746] width 100 height 21
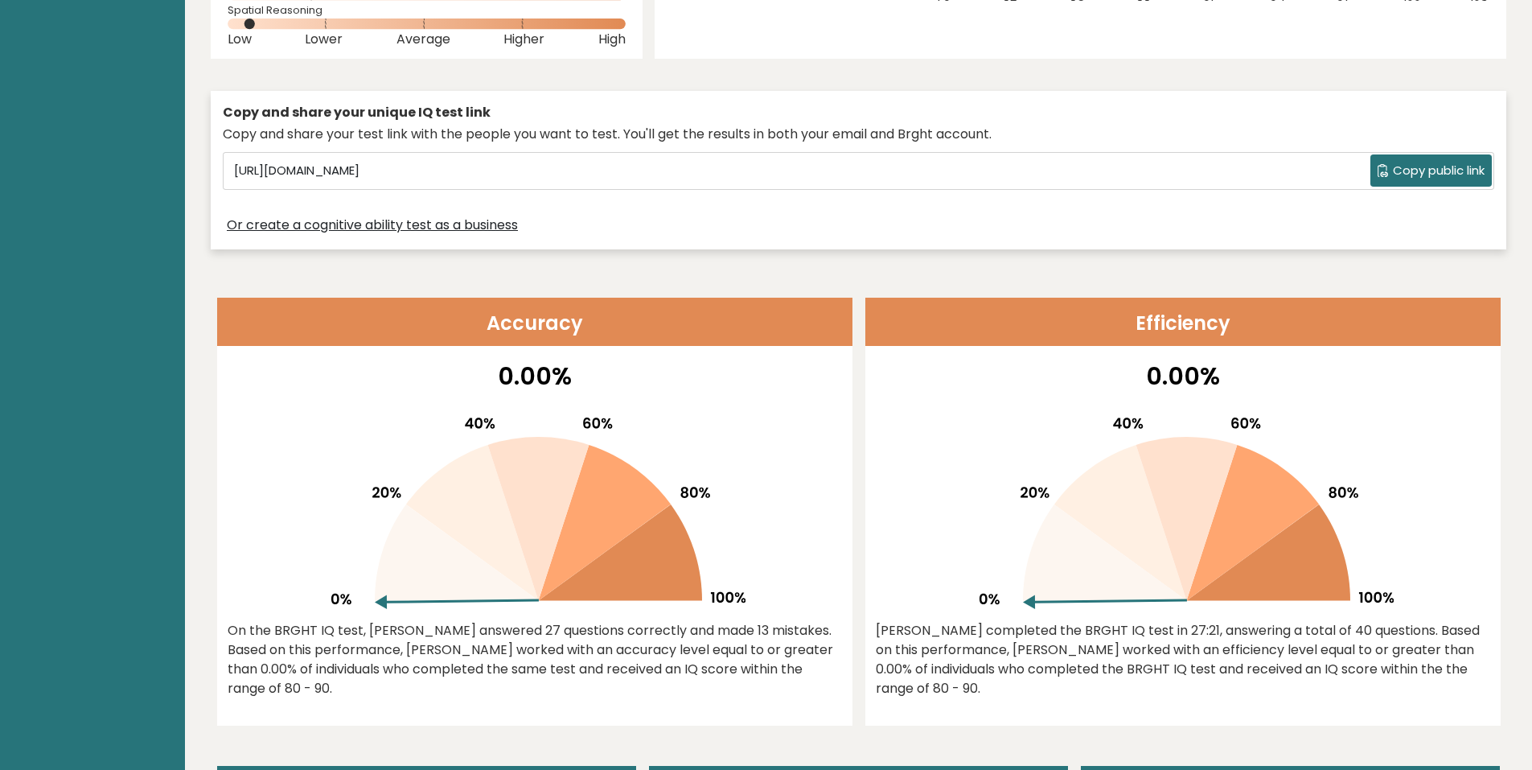
scroll to position [0, 0]
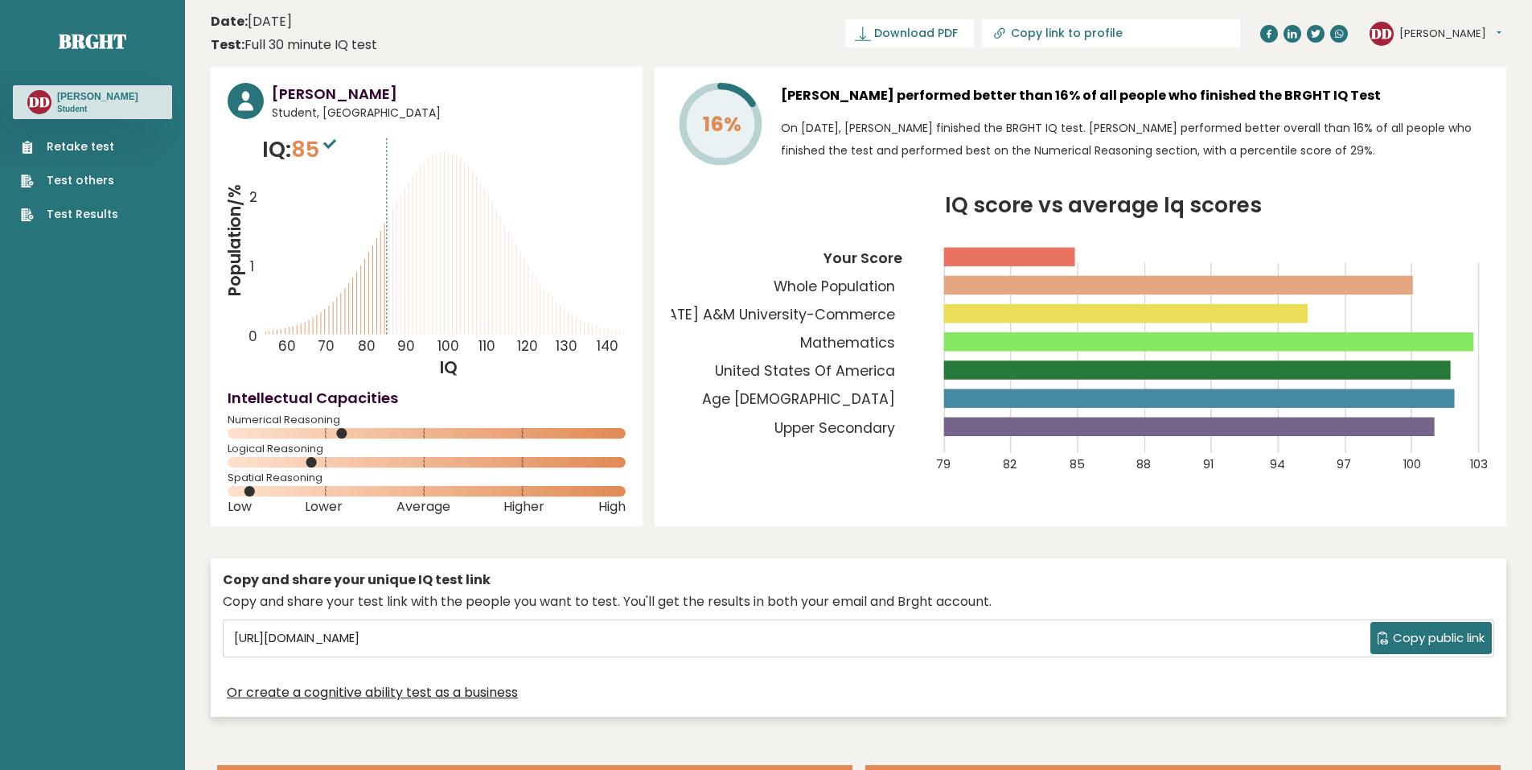
click at [98, 143] on link "Retake test" at bounding box center [69, 146] width 97 height 17
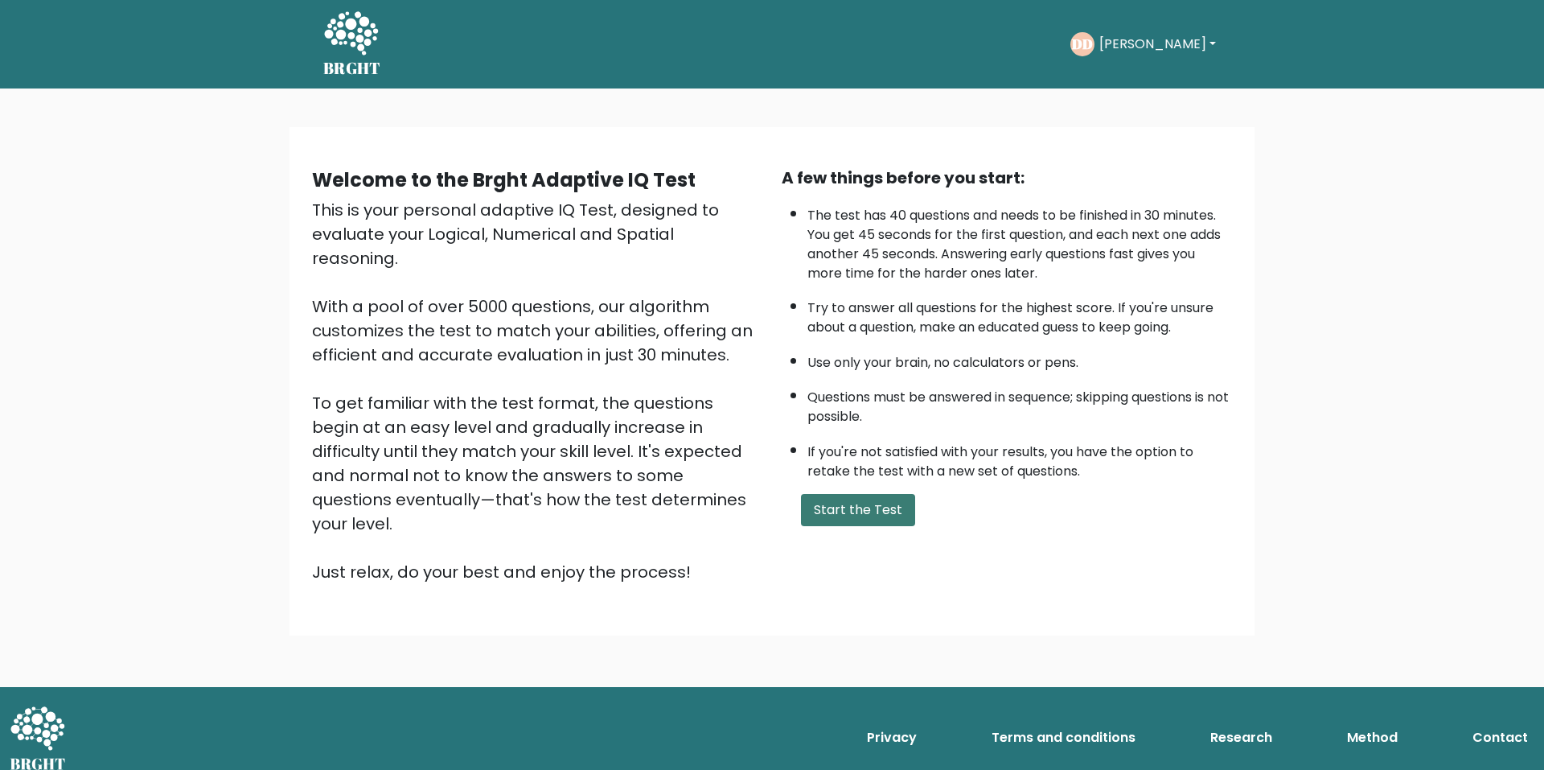
click at [874, 508] on button "Start the Test" at bounding box center [858, 510] width 114 height 32
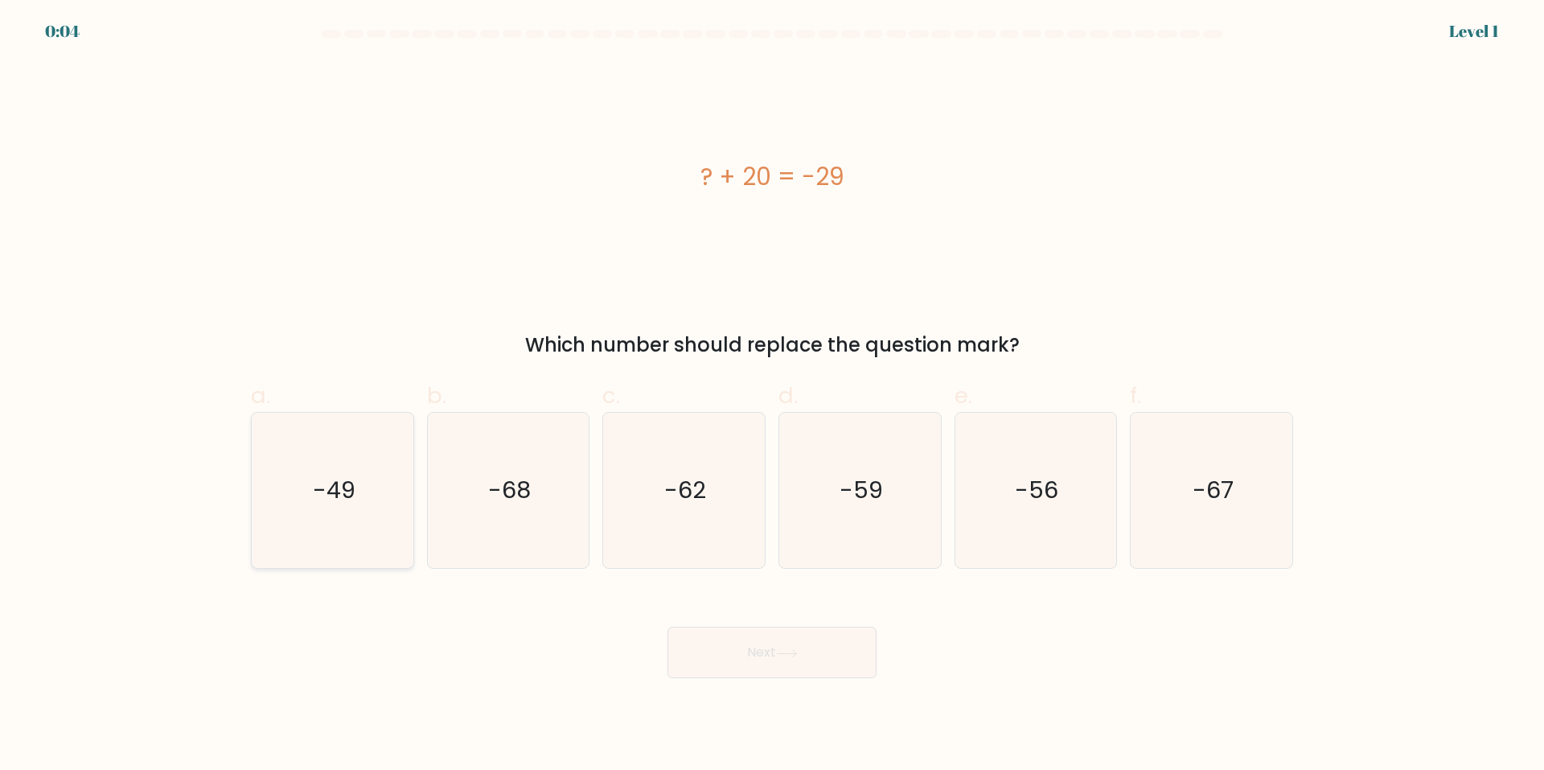
click at [284, 503] on icon "-49" at bounding box center [332, 490] width 155 height 155
click at [772, 396] on input "a. -49" at bounding box center [772, 390] width 1 height 10
radio input "true"
click at [783, 636] on button "Next" at bounding box center [772, 652] width 209 height 51
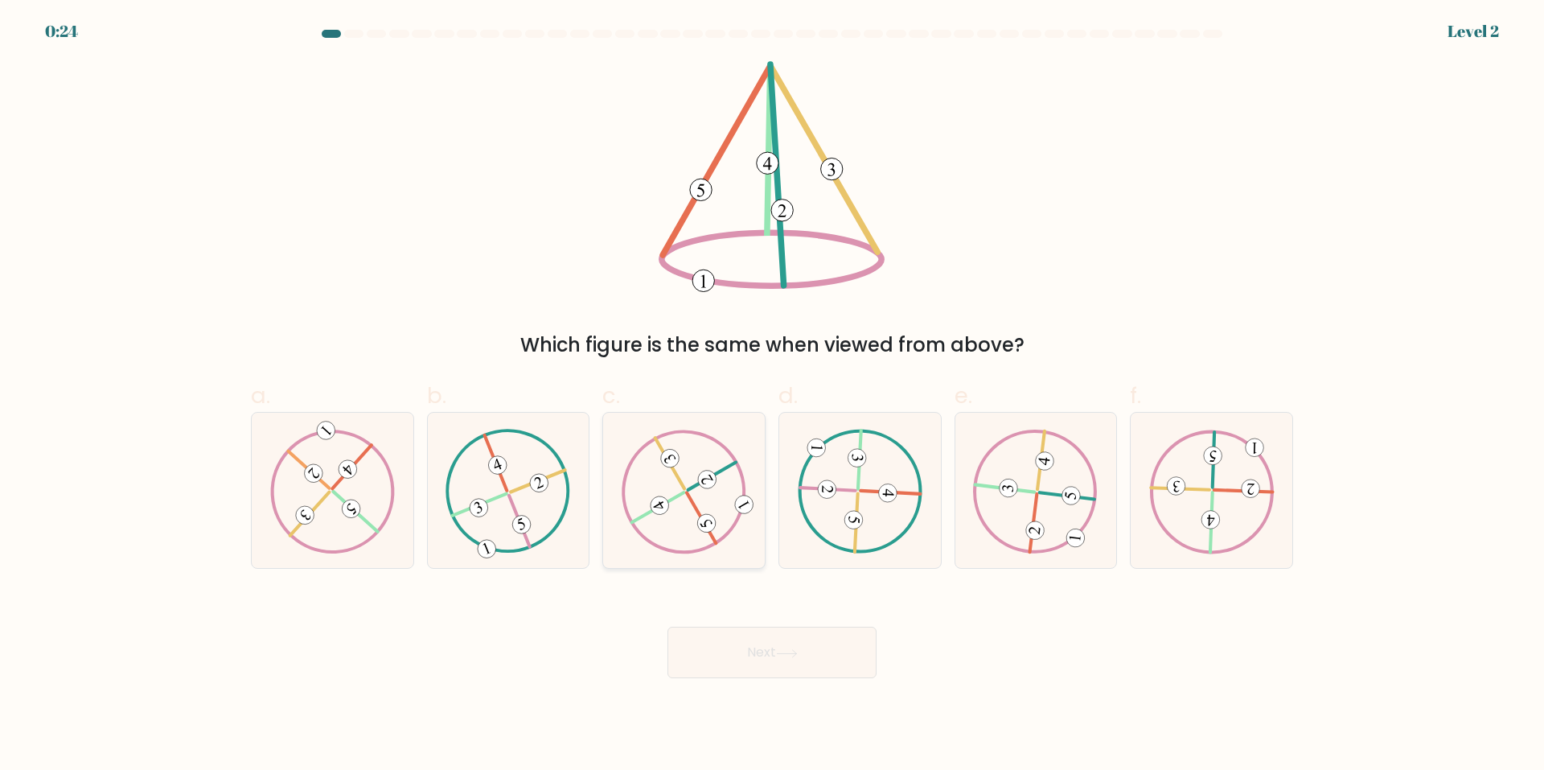
click at [730, 466] on 522 at bounding box center [712, 475] width 48 height 27
click at [772, 396] on input "c." at bounding box center [772, 390] width 1 height 10
radio input "true"
click at [807, 643] on button "Next" at bounding box center [772, 652] width 209 height 51
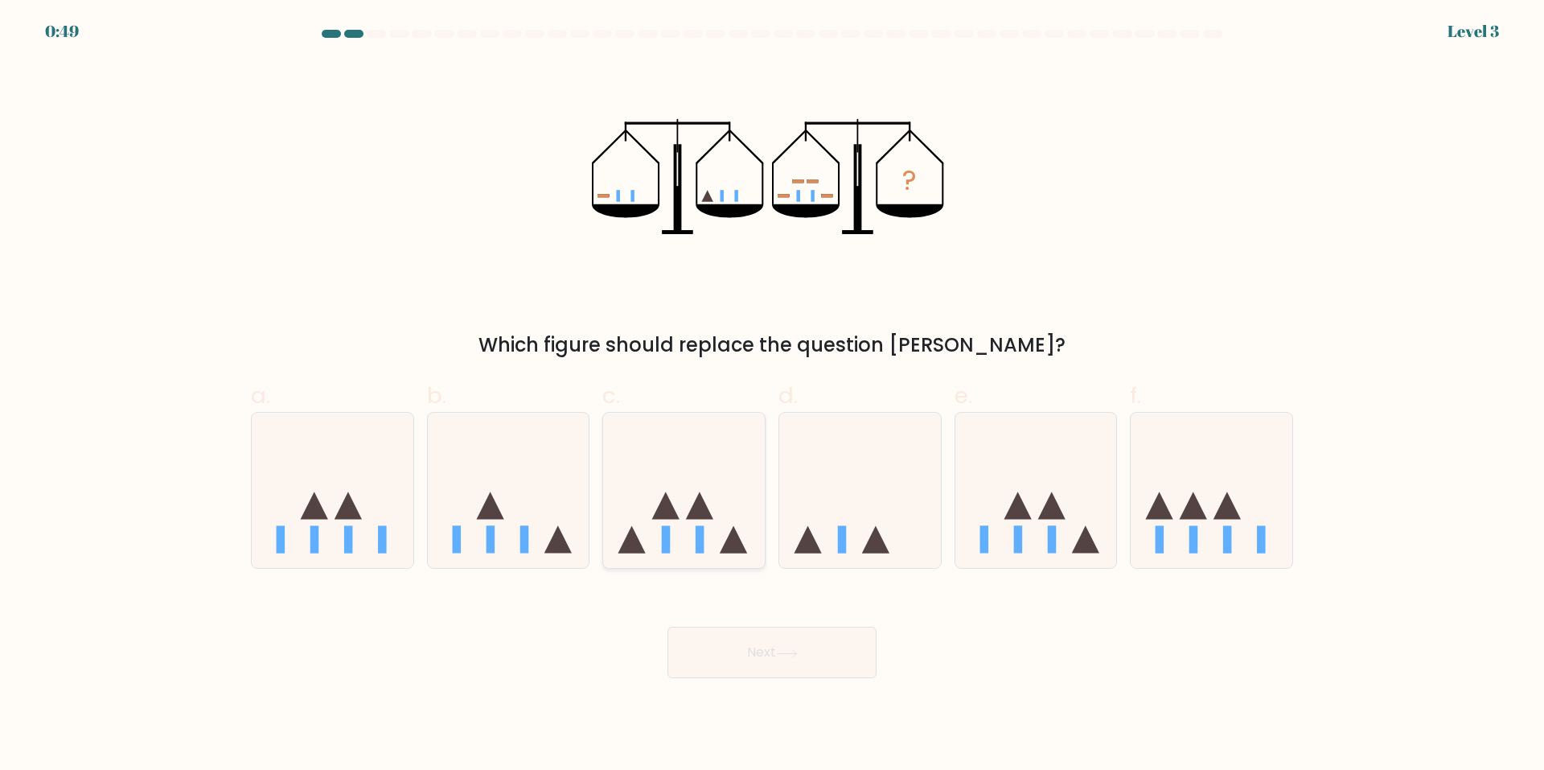
click at [637, 489] on icon at bounding box center [684, 491] width 162 height 134
click at [772, 396] on input "c." at bounding box center [772, 390] width 1 height 10
radio input "true"
click at [829, 664] on button "Next" at bounding box center [772, 652] width 209 height 51
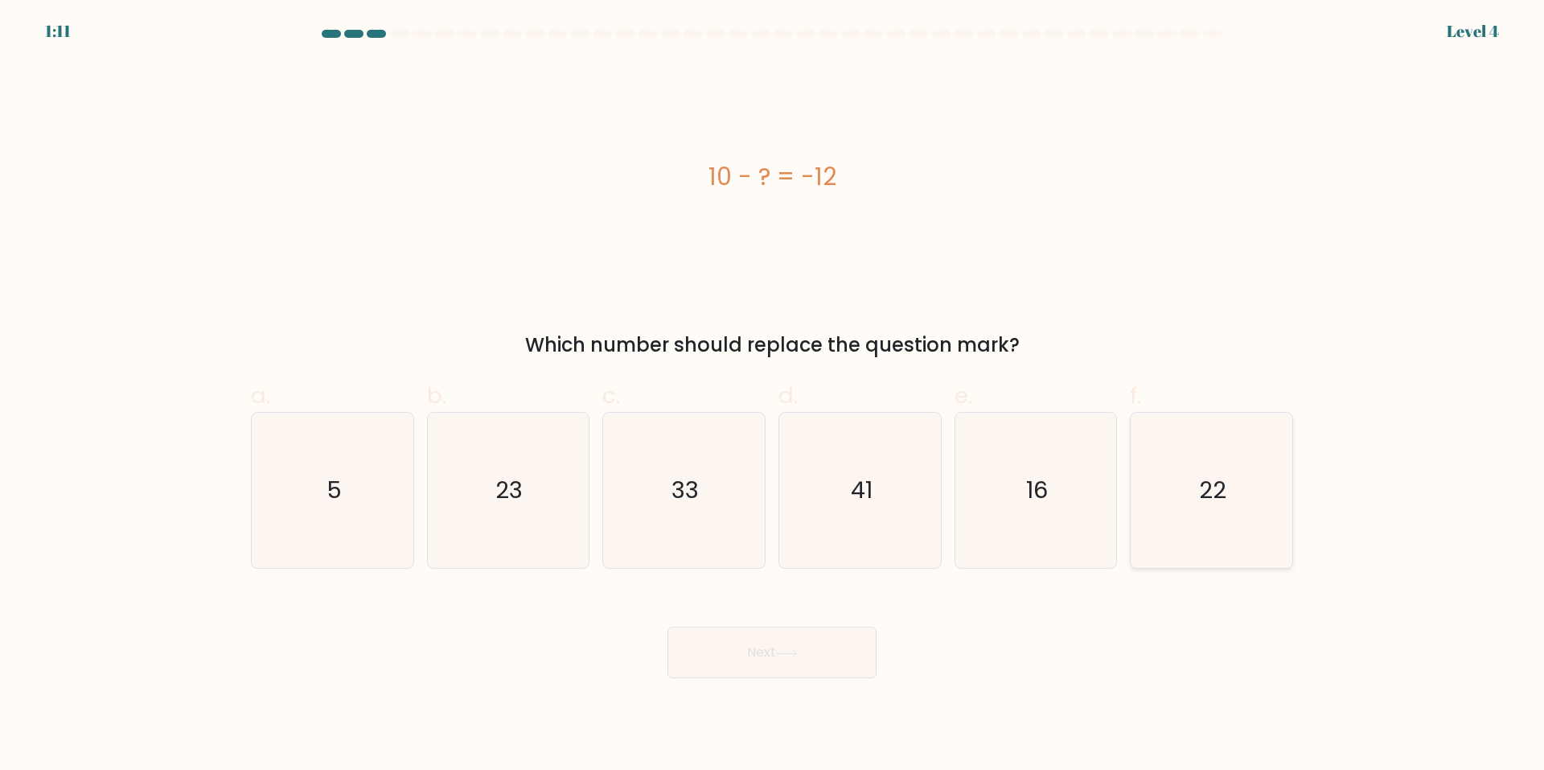
click at [1174, 504] on icon "22" at bounding box center [1211, 490] width 155 height 155
click at [773, 396] on input "f. 22" at bounding box center [772, 390] width 1 height 10
radio input "true"
click at [824, 661] on button "Next" at bounding box center [772, 652] width 209 height 51
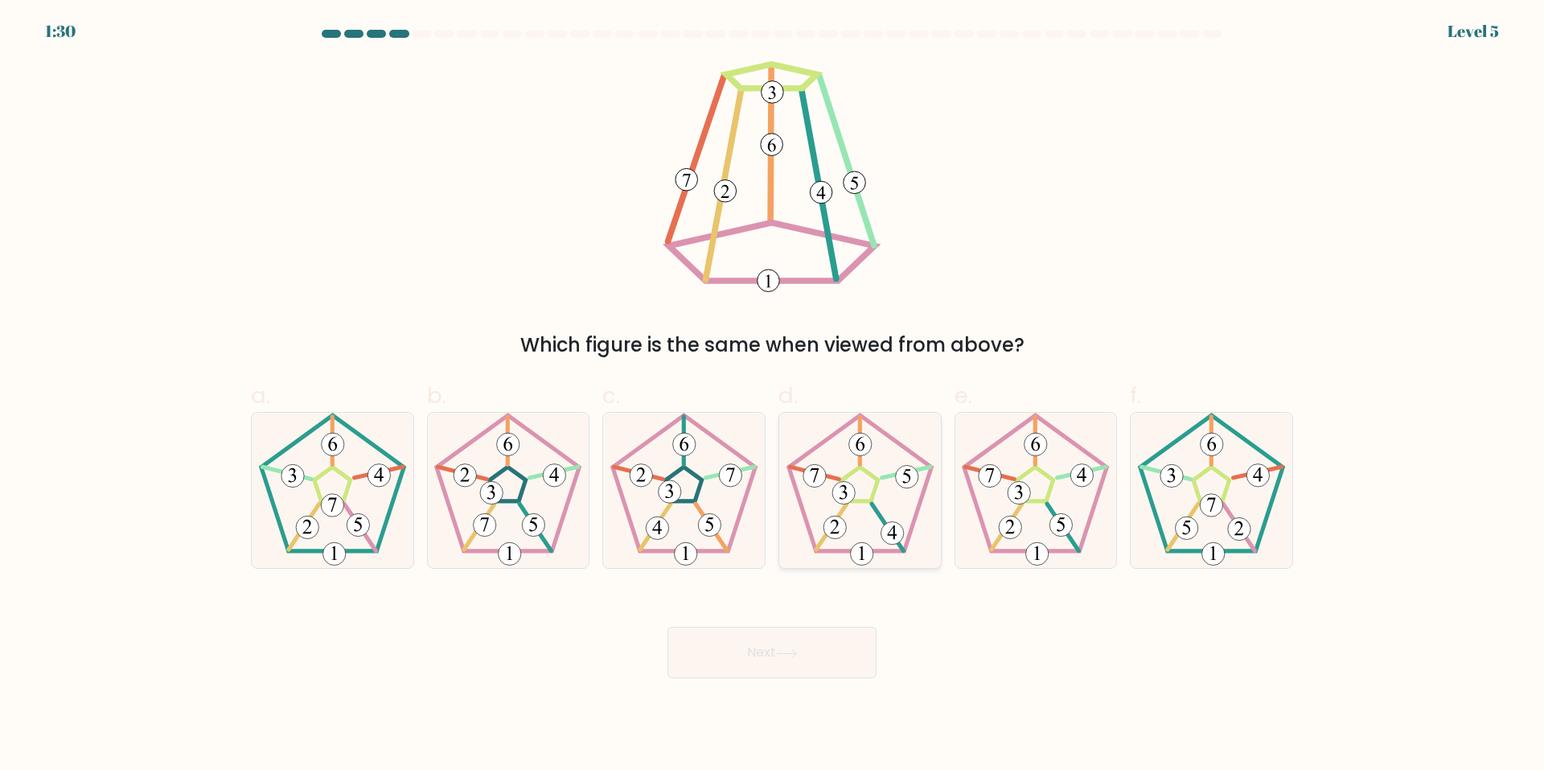
click at [879, 500] on icon at bounding box center [860, 490] width 155 height 155
click at [773, 396] on input "d." at bounding box center [772, 390] width 1 height 10
radio input "true"
click at [844, 650] on button "Next" at bounding box center [772, 652] width 209 height 51
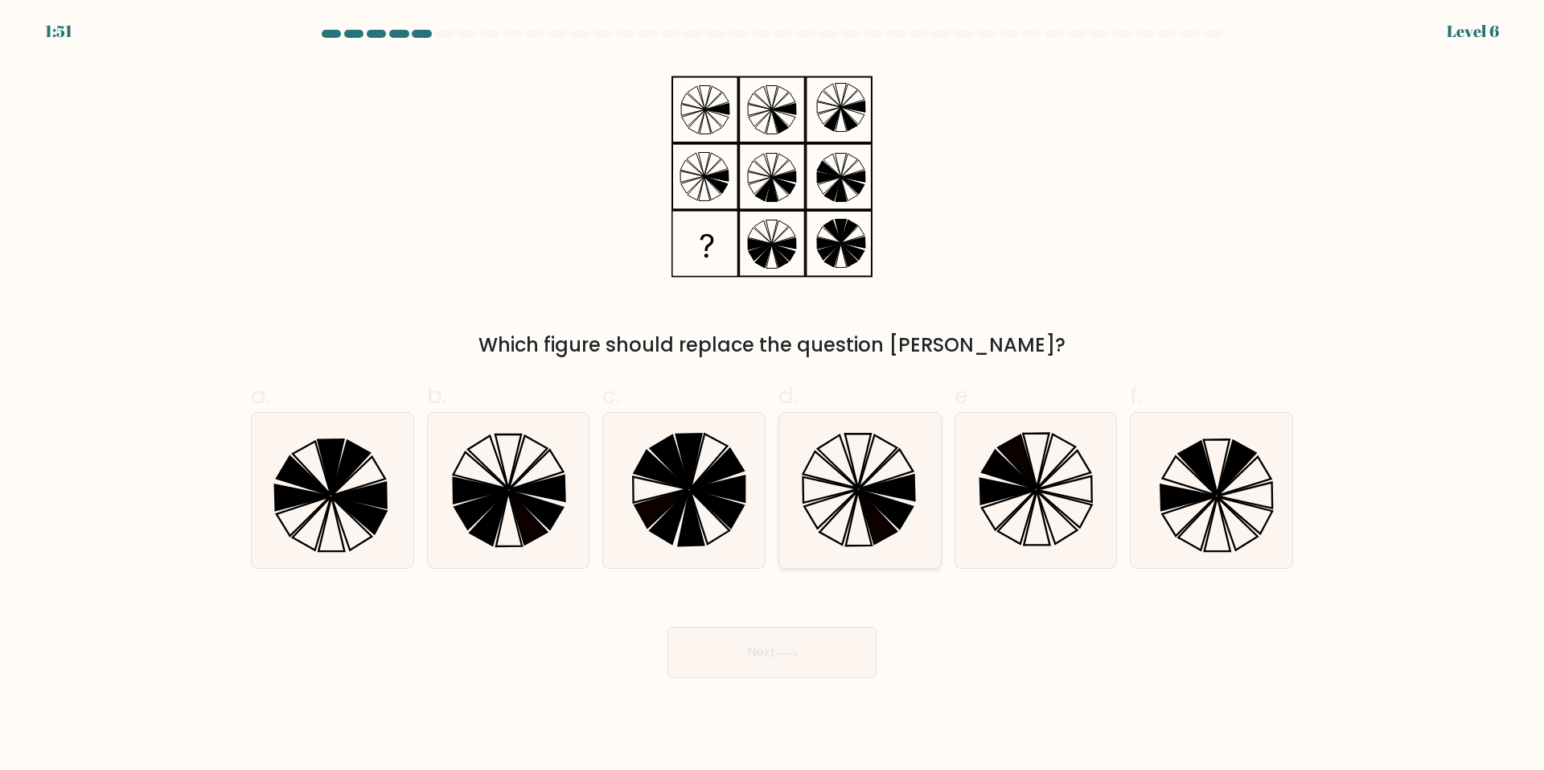
click at [876, 500] on icon at bounding box center [886, 509] width 54 height 39
click at [773, 396] on input "d." at bounding box center [772, 390] width 1 height 10
radio input "true"
click at [813, 648] on button "Next" at bounding box center [772, 652] width 209 height 51
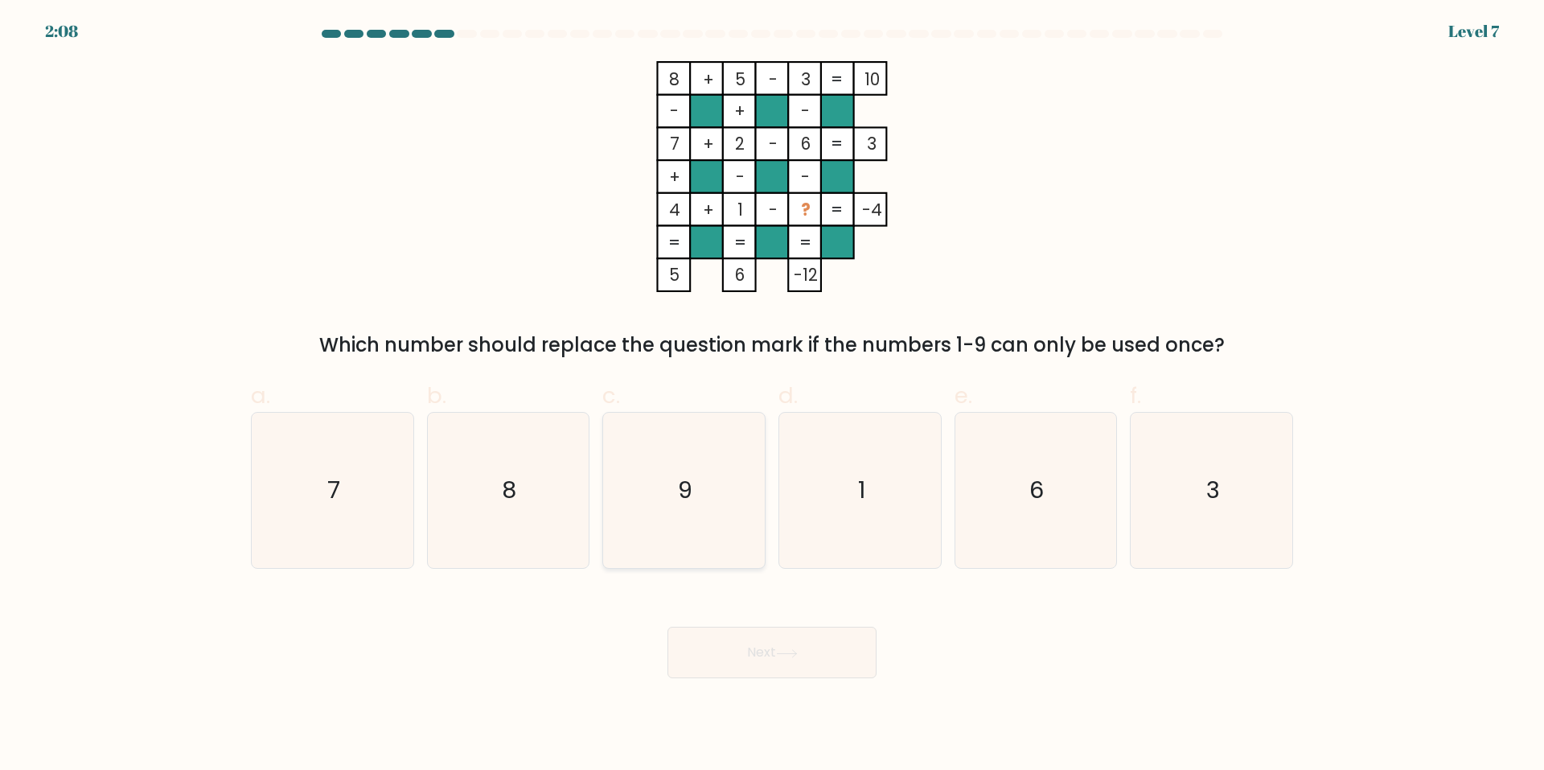
click at [691, 496] on text "9" at bounding box center [686, 491] width 14 height 32
click at [772, 396] on input "c. 9" at bounding box center [772, 390] width 1 height 10
radio input "true"
click at [790, 663] on button "Next" at bounding box center [772, 652] width 209 height 51
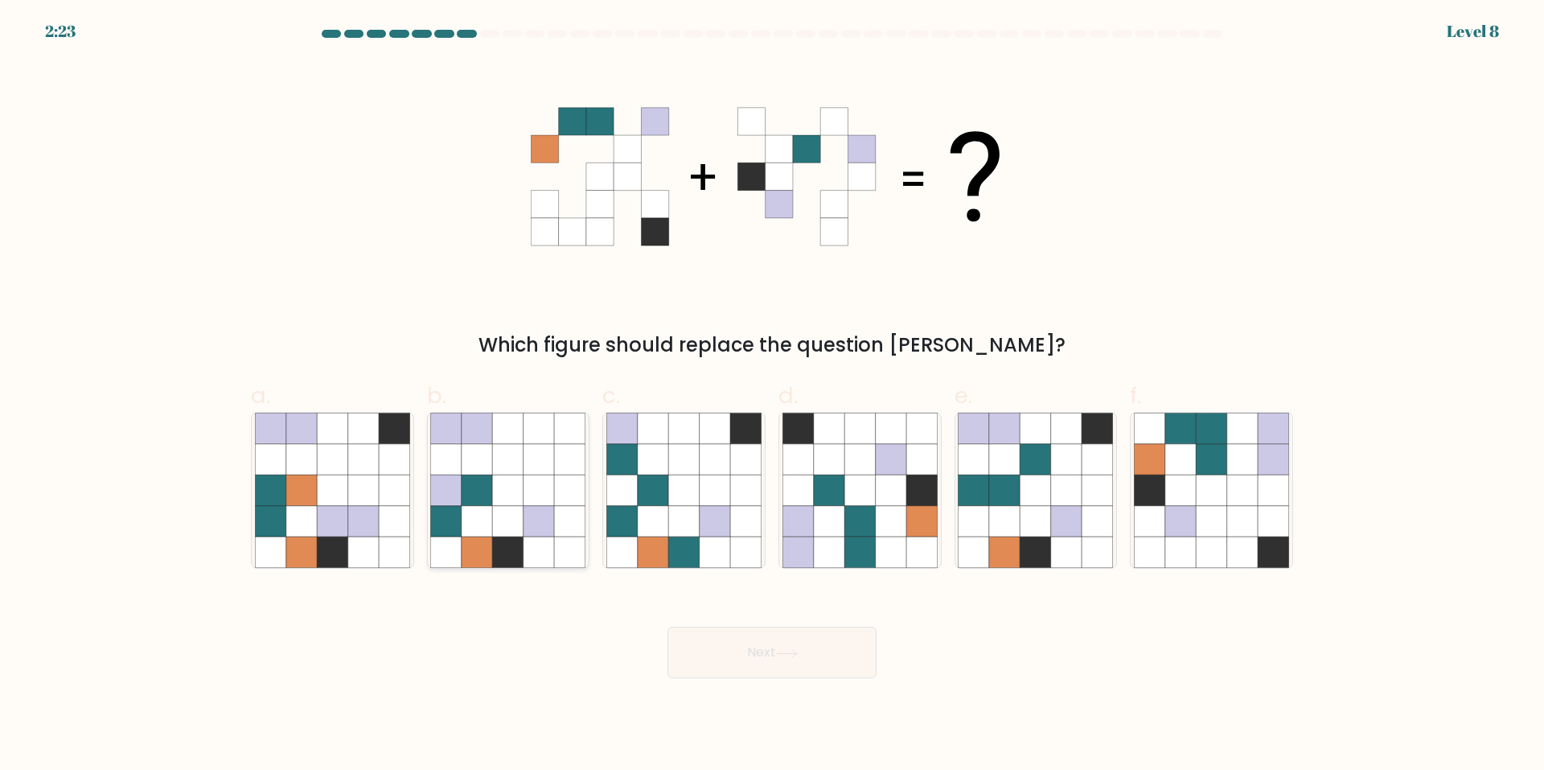
click at [492, 512] on icon at bounding box center [477, 521] width 31 height 31
click at [772, 396] on input "b." at bounding box center [772, 390] width 1 height 10
radio input "true"
click at [806, 667] on button "Next" at bounding box center [772, 652] width 209 height 51
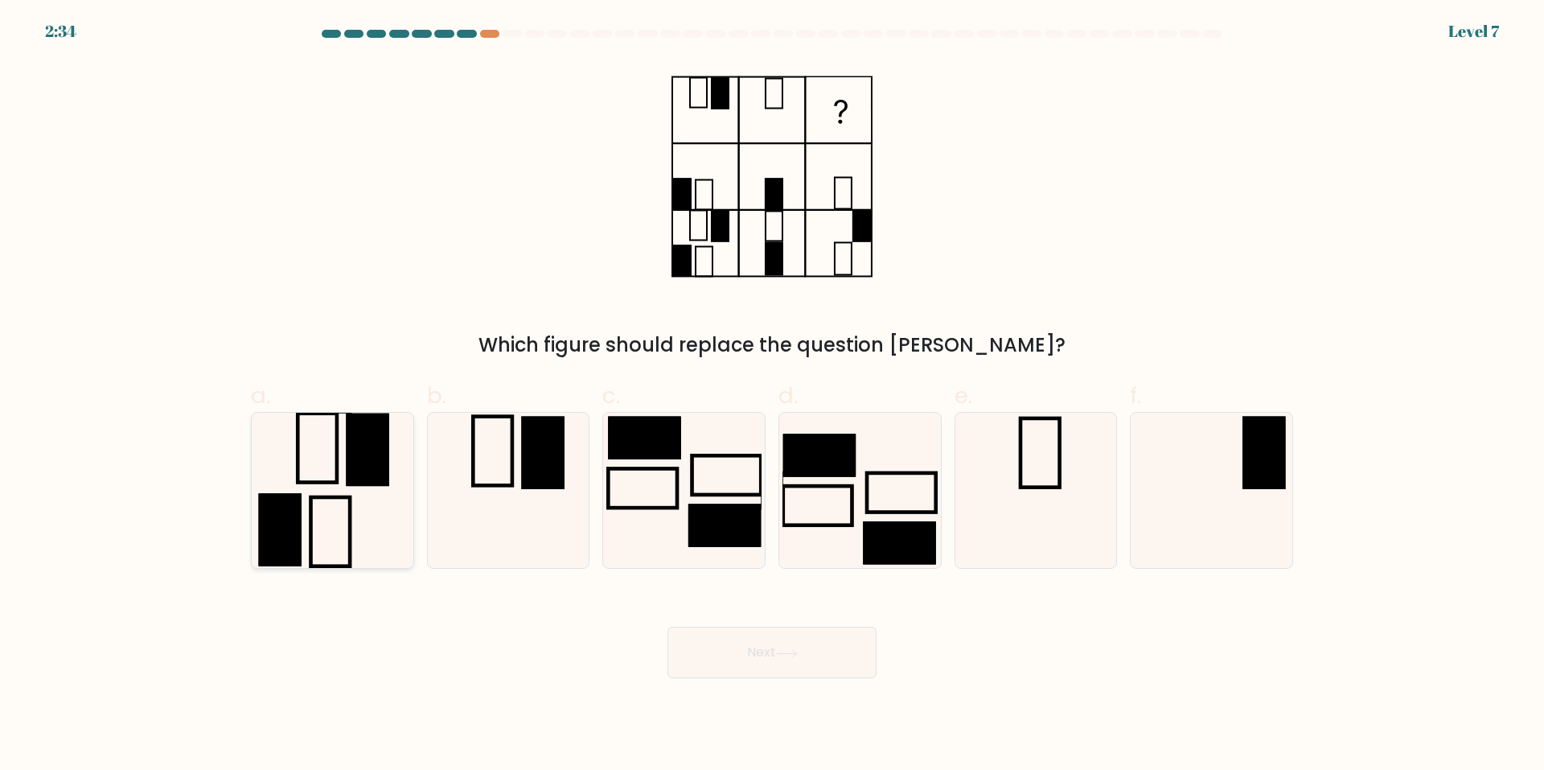
click at [384, 480] on rect at bounding box center [367, 449] width 43 height 72
click at [772, 396] on input "a." at bounding box center [772, 390] width 1 height 10
radio input "true"
click at [791, 655] on icon at bounding box center [787, 653] width 22 height 9
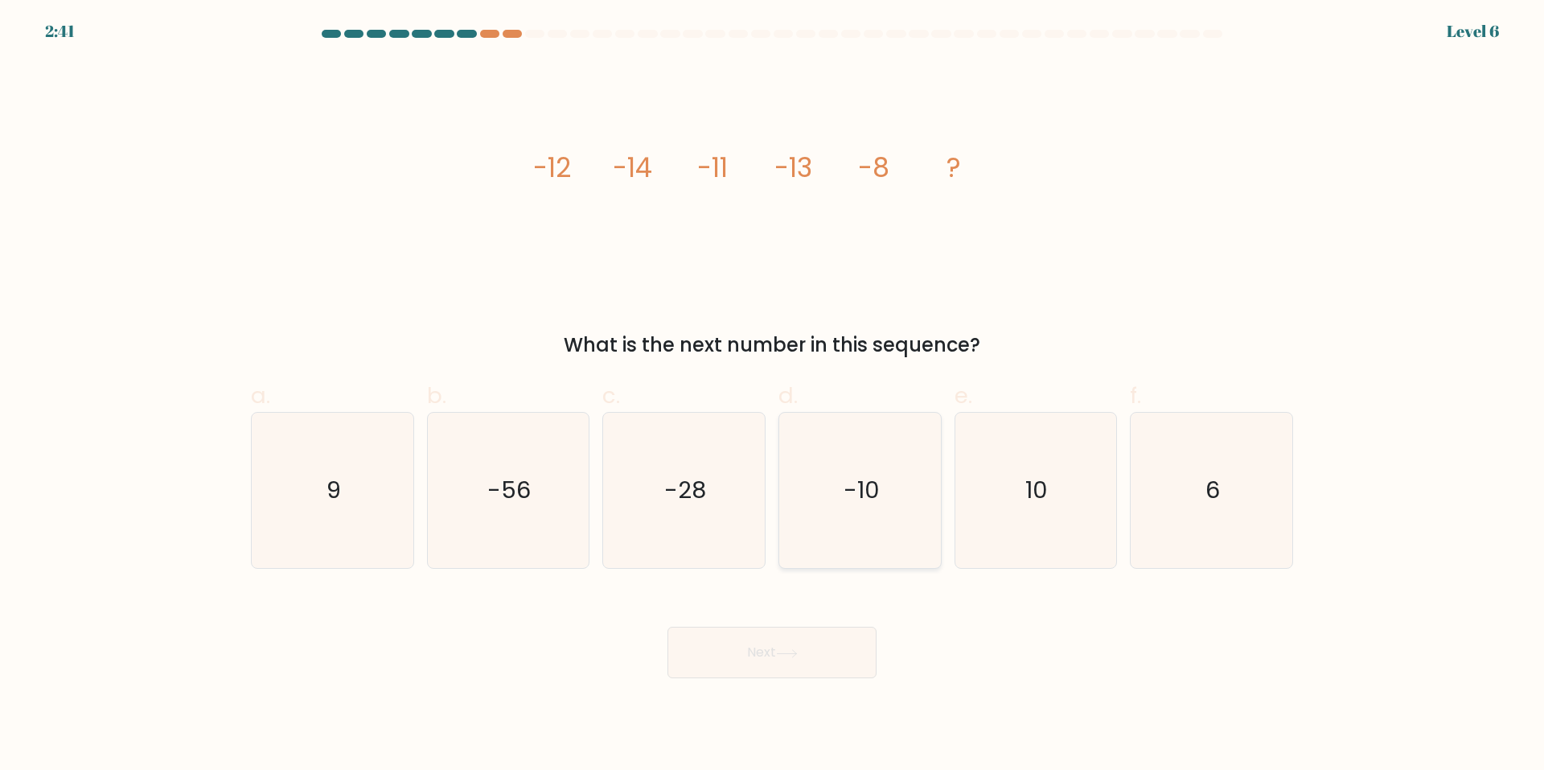
click at [848, 485] on text "-10" at bounding box center [862, 491] width 36 height 32
click at [773, 396] on input "d. -10" at bounding box center [772, 390] width 1 height 10
radio input "true"
click at [803, 650] on button "Next" at bounding box center [772, 652] width 209 height 51
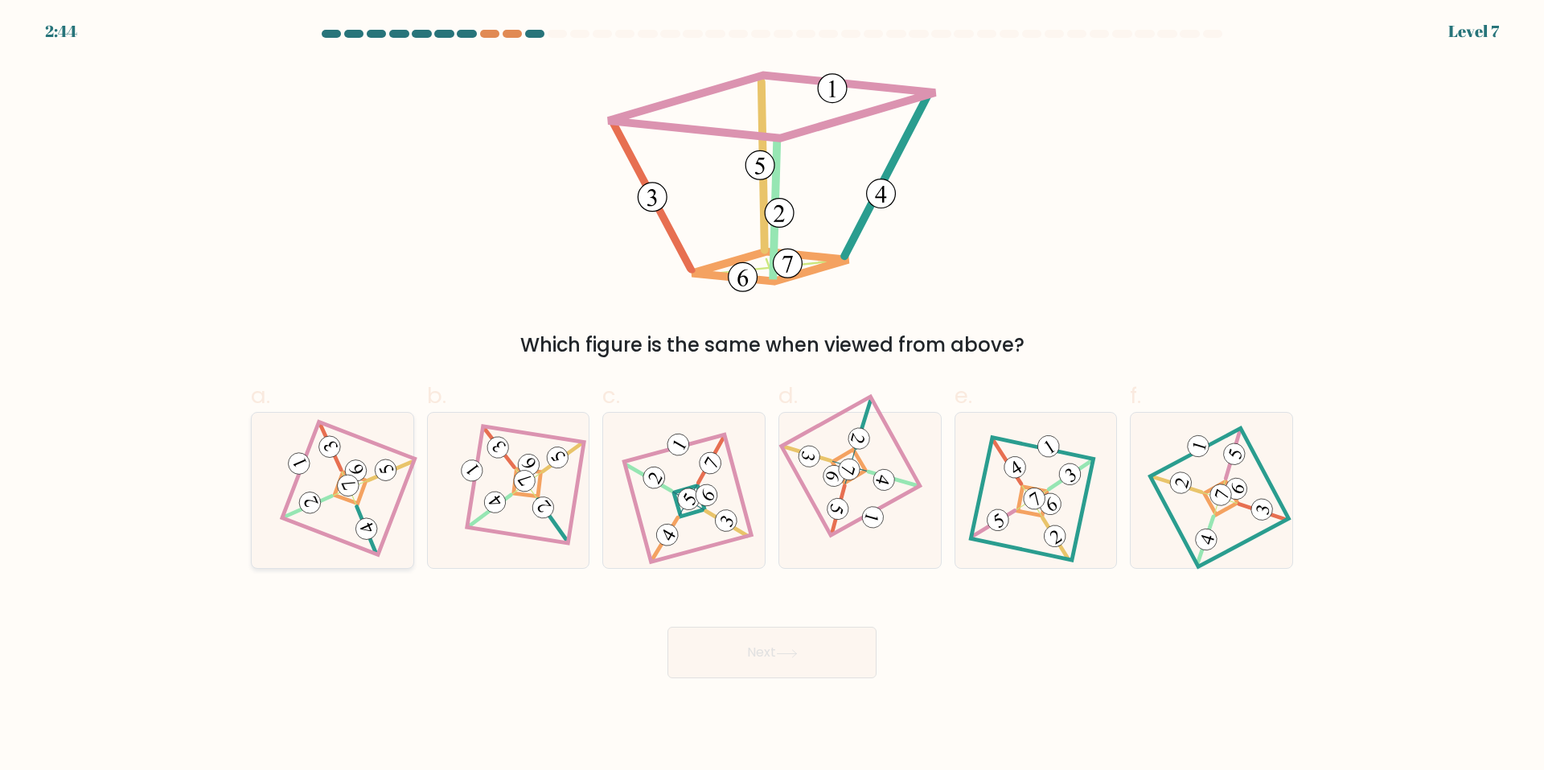
click at [368, 454] on icon at bounding box center [332, 491] width 107 height 124
click at [772, 396] on input "a." at bounding box center [772, 390] width 1 height 10
radio input "true"
click at [742, 640] on button "Next" at bounding box center [772, 652] width 209 height 51
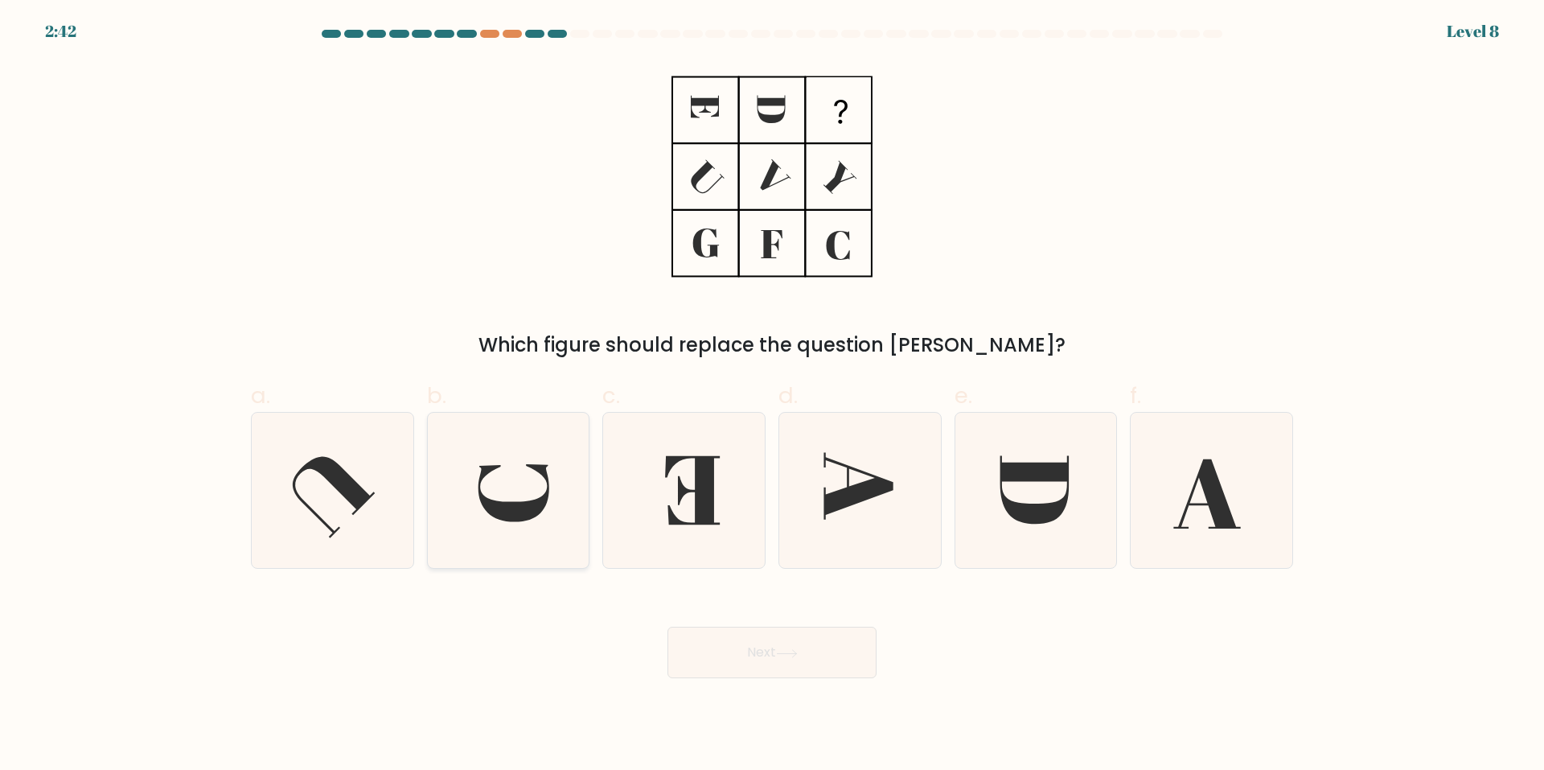
click at [541, 486] on icon at bounding box center [507, 490] width 155 height 155
click at [772, 396] on input "b." at bounding box center [772, 390] width 1 height 10
radio input "true"
click at [829, 653] on button "Next" at bounding box center [772, 652] width 209 height 51
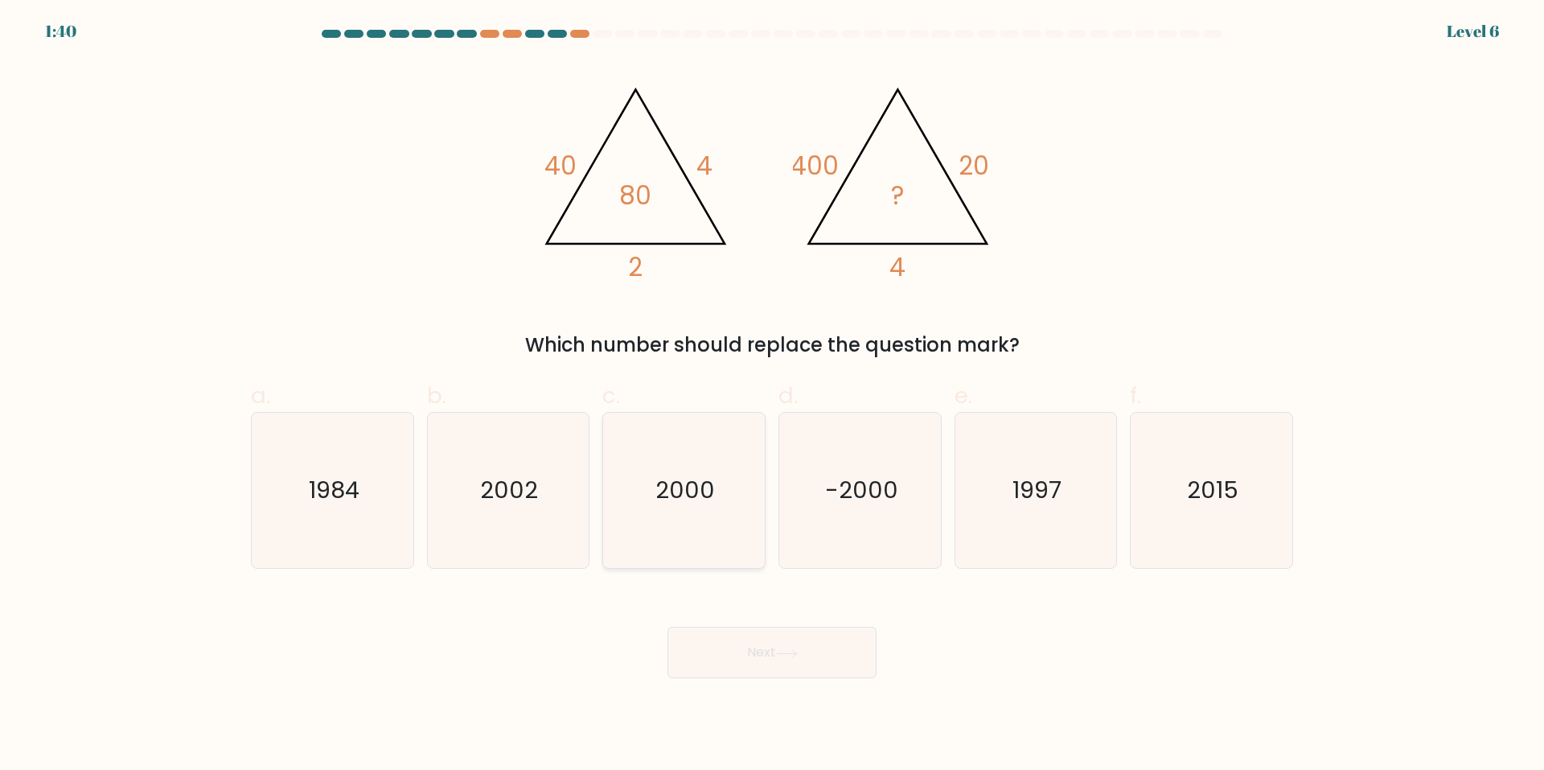
click at [681, 517] on icon "2000" at bounding box center [684, 490] width 155 height 155
click at [772, 396] on input "c. 2000" at bounding box center [772, 390] width 1 height 10
radio input "true"
click at [796, 652] on icon at bounding box center [787, 653] width 22 height 9
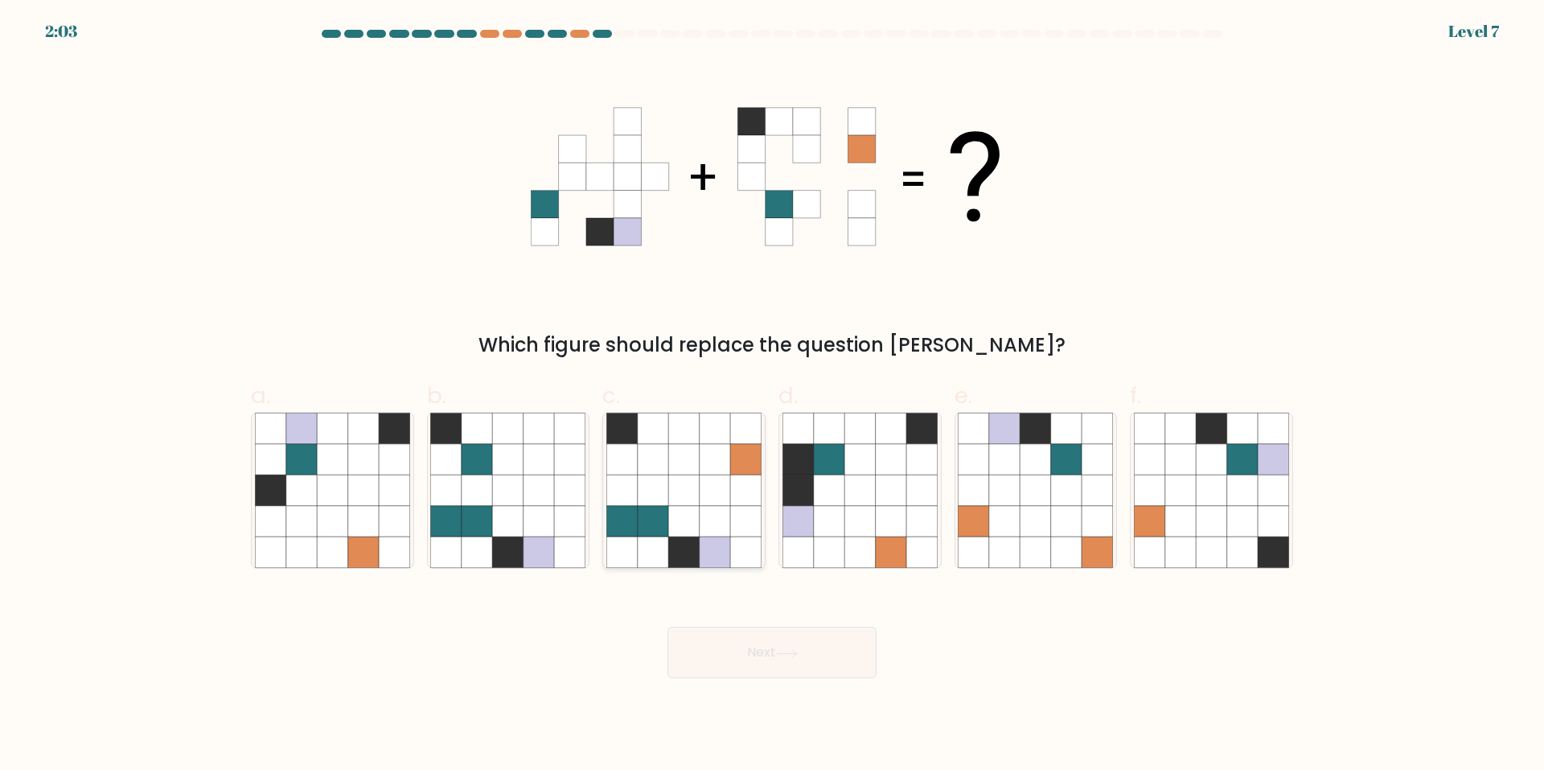
click at [677, 489] on icon at bounding box center [683, 490] width 31 height 31
click at [772, 396] on input "c." at bounding box center [772, 390] width 1 height 10
radio input "true"
click at [807, 647] on button "Next" at bounding box center [772, 652] width 209 height 51
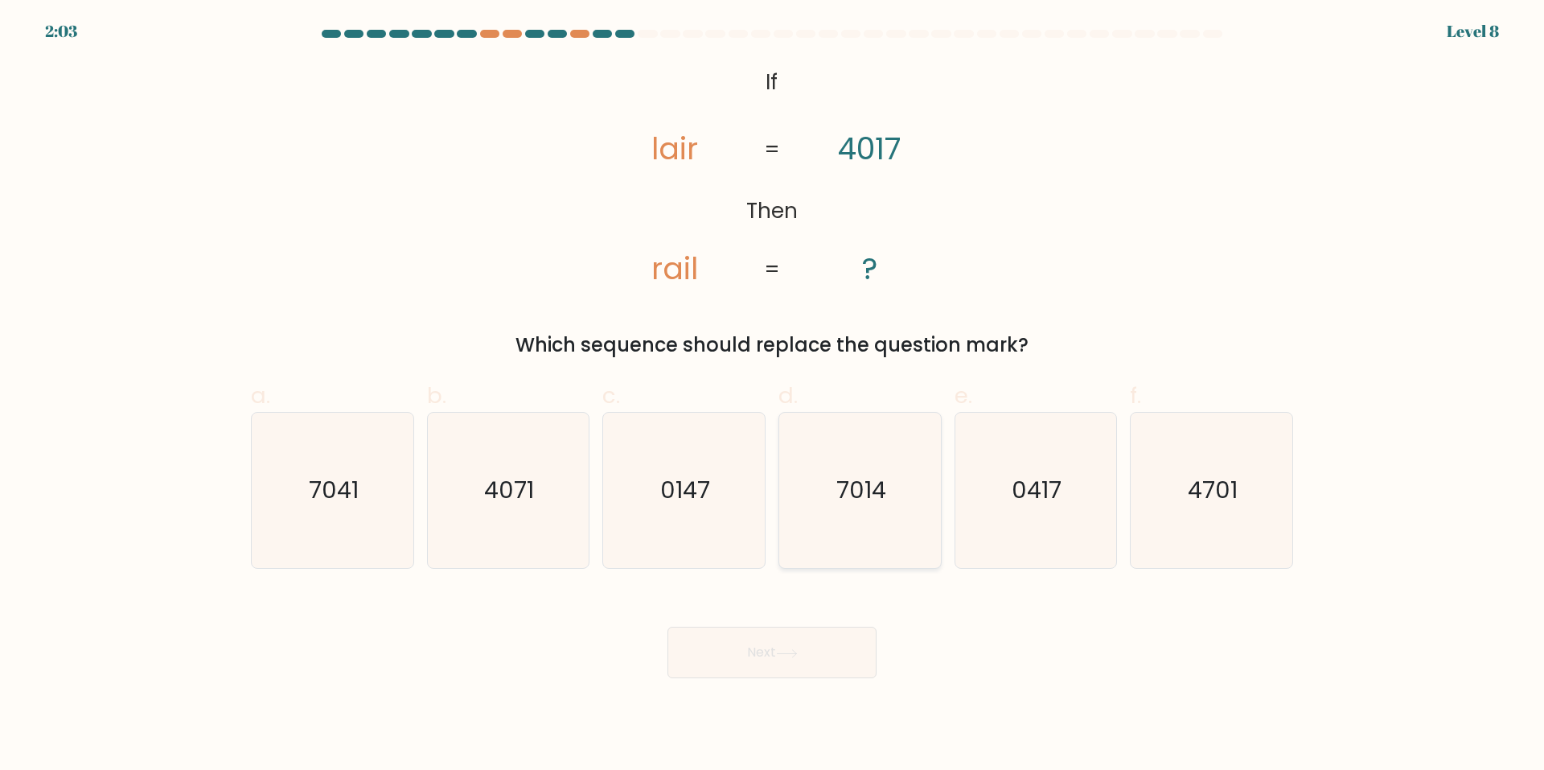
click at [867, 470] on icon "7014" at bounding box center [860, 490] width 155 height 155
click at [773, 396] on input "d. 7014" at bounding box center [772, 390] width 1 height 10
radio input "true"
click at [774, 651] on button "Next" at bounding box center [772, 652] width 209 height 51
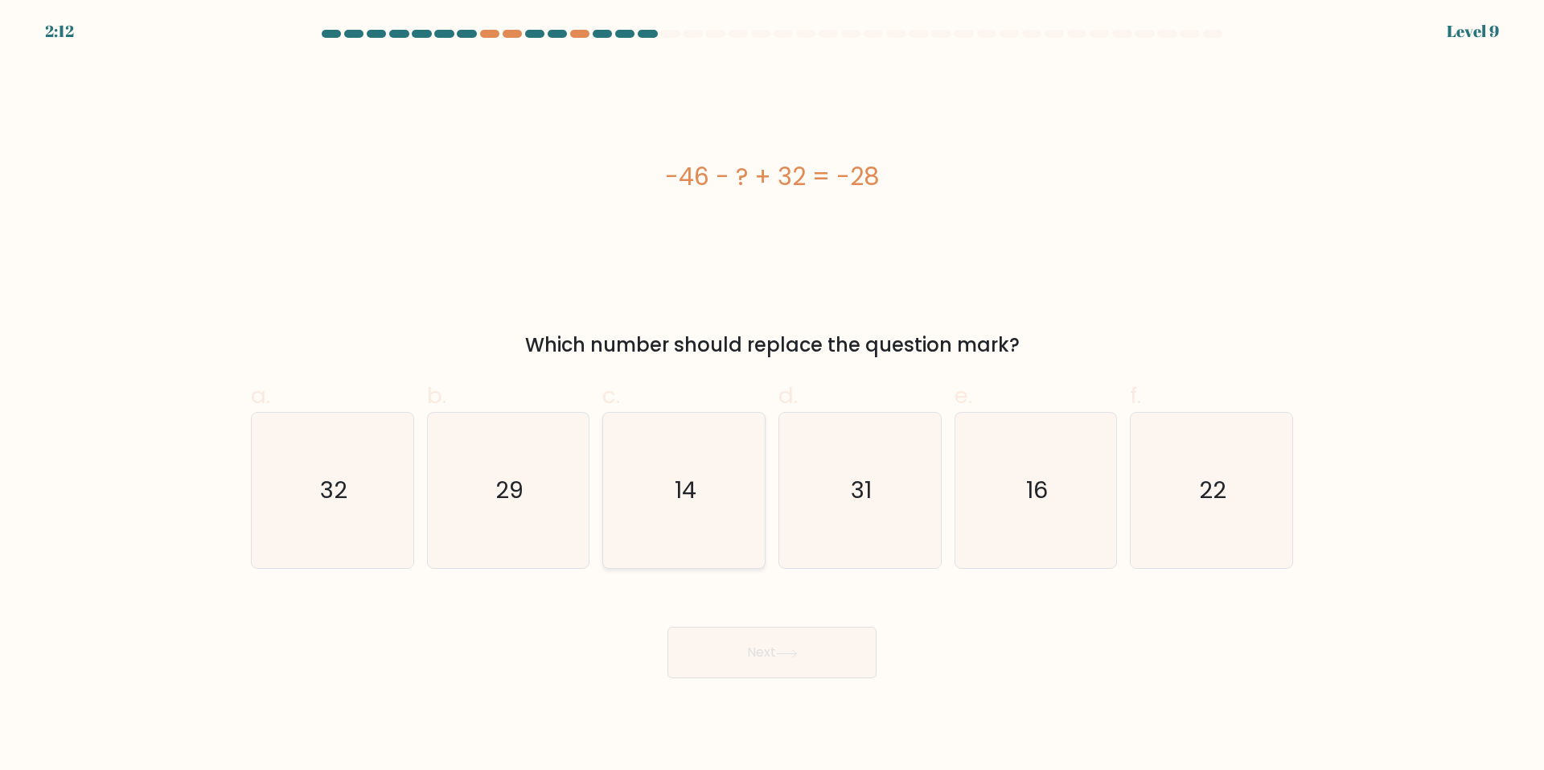
click at [660, 446] on icon "14" at bounding box center [684, 490] width 155 height 155
click at [772, 396] on input "c. 14" at bounding box center [772, 390] width 1 height 10
radio input "true"
click at [805, 659] on button "Next" at bounding box center [772, 652] width 209 height 51
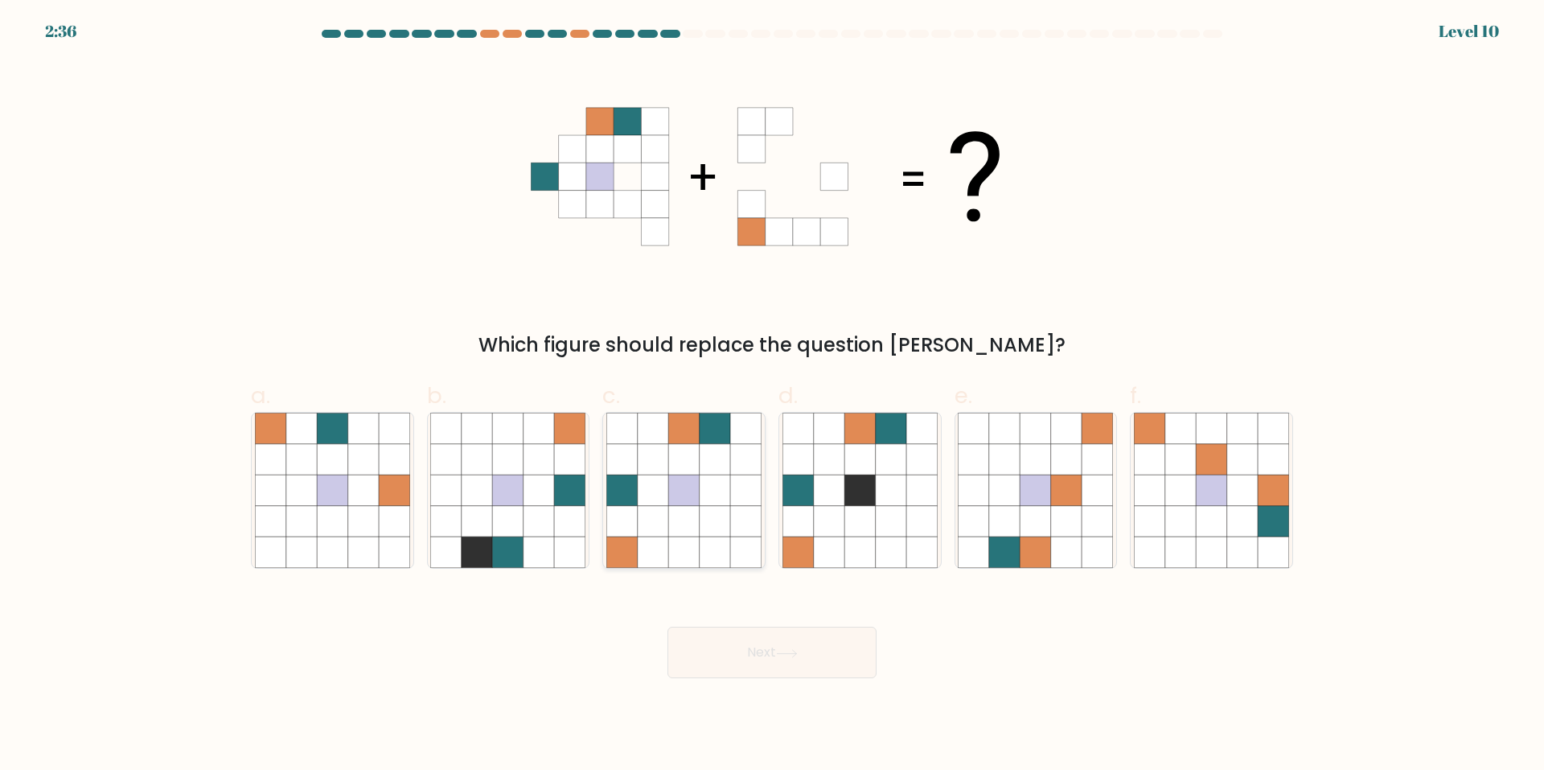
click at [714, 498] on icon at bounding box center [715, 490] width 31 height 31
click at [772, 396] on input "c." at bounding box center [772, 390] width 1 height 10
radio input "true"
click at [739, 633] on button "Next" at bounding box center [772, 652] width 209 height 51
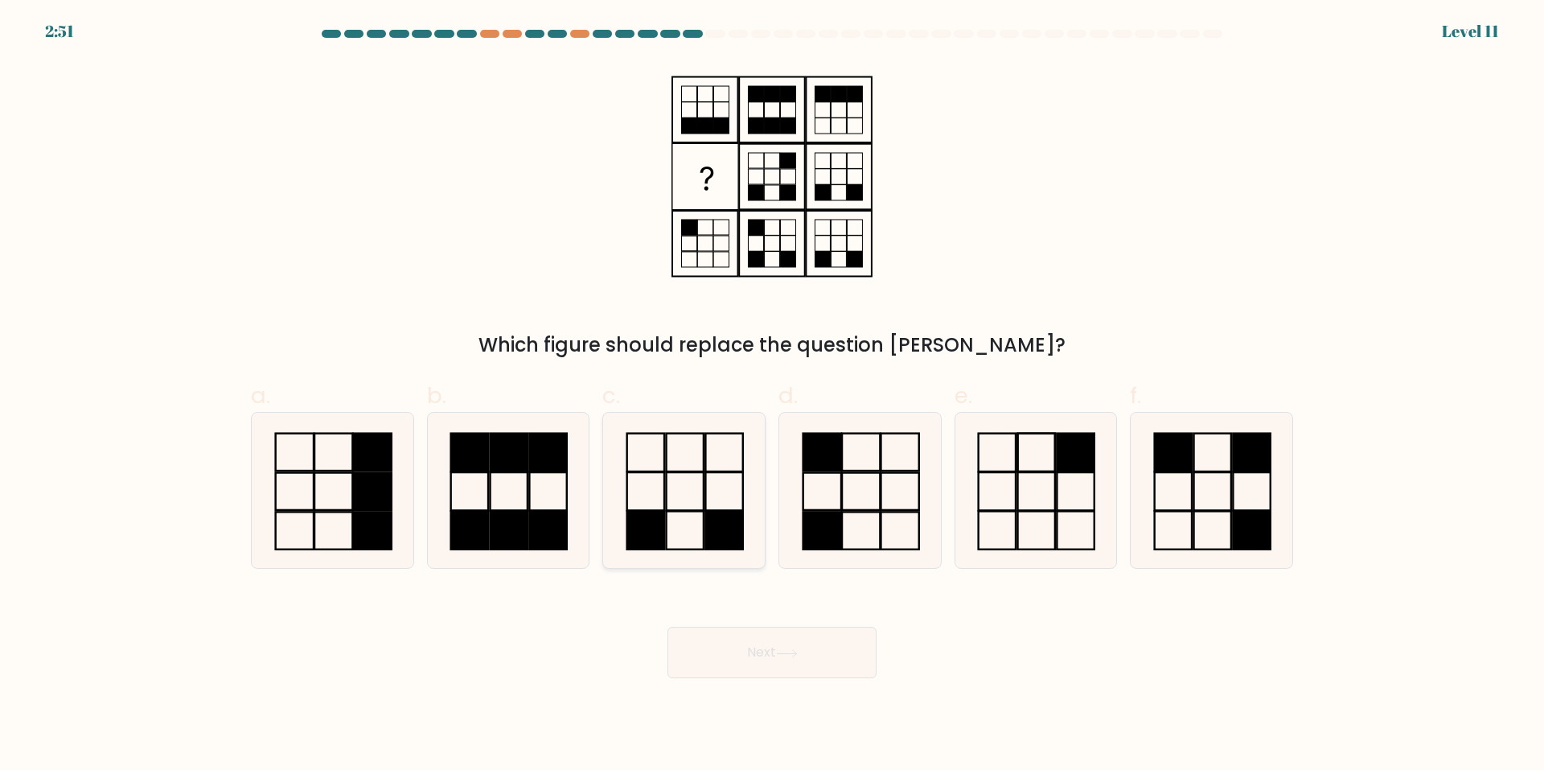
click at [709, 479] on icon at bounding box center [684, 490] width 155 height 155
click at [772, 396] on input "c." at bounding box center [772, 390] width 1 height 10
radio input "true"
click at [793, 663] on button "Next" at bounding box center [772, 652] width 209 height 51
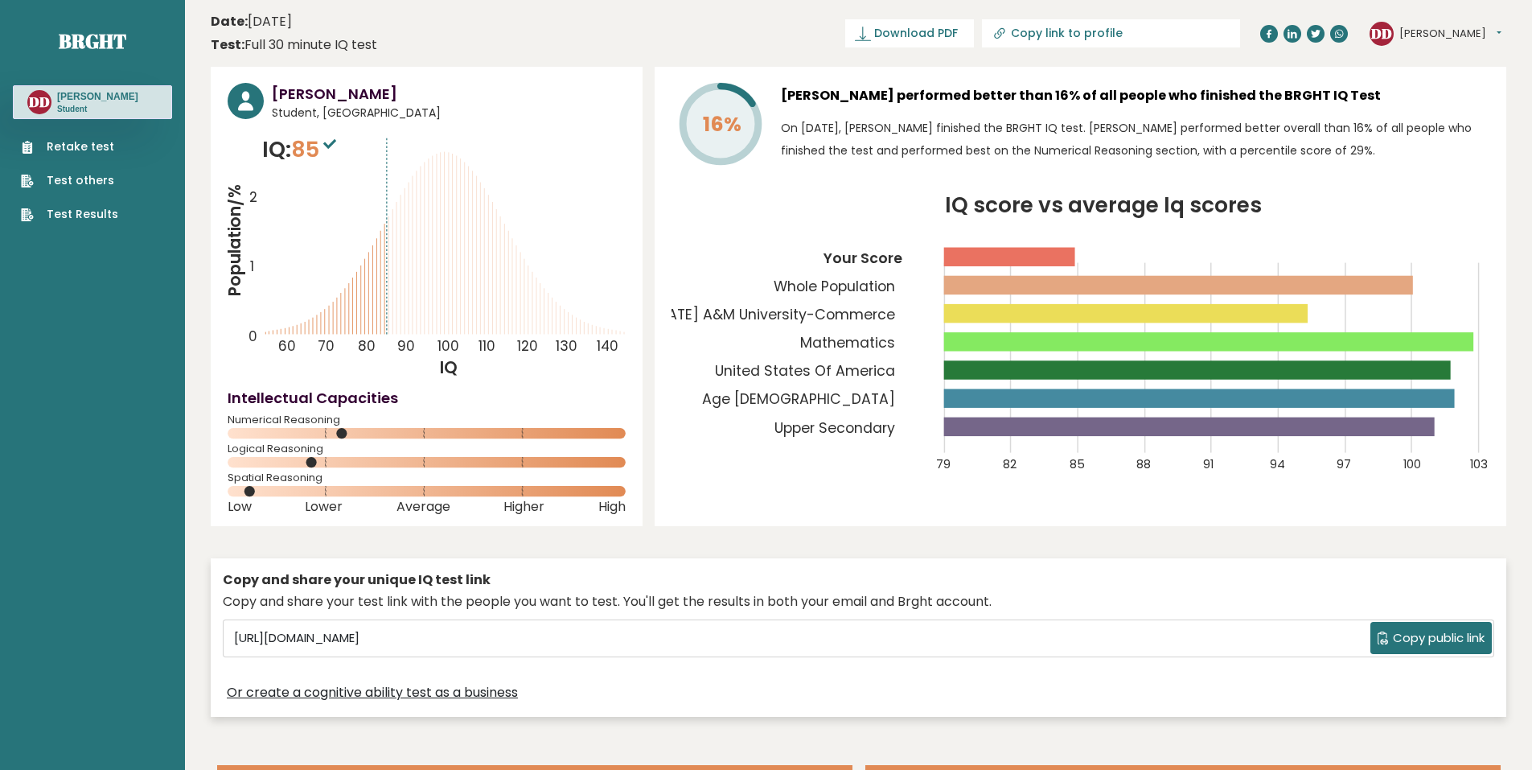
click at [88, 140] on link "Retake test" at bounding box center [69, 146] width 97 height 17
click at [63, 142] on link "Retake test" at bounding box center [69, 146] width 97 height 17
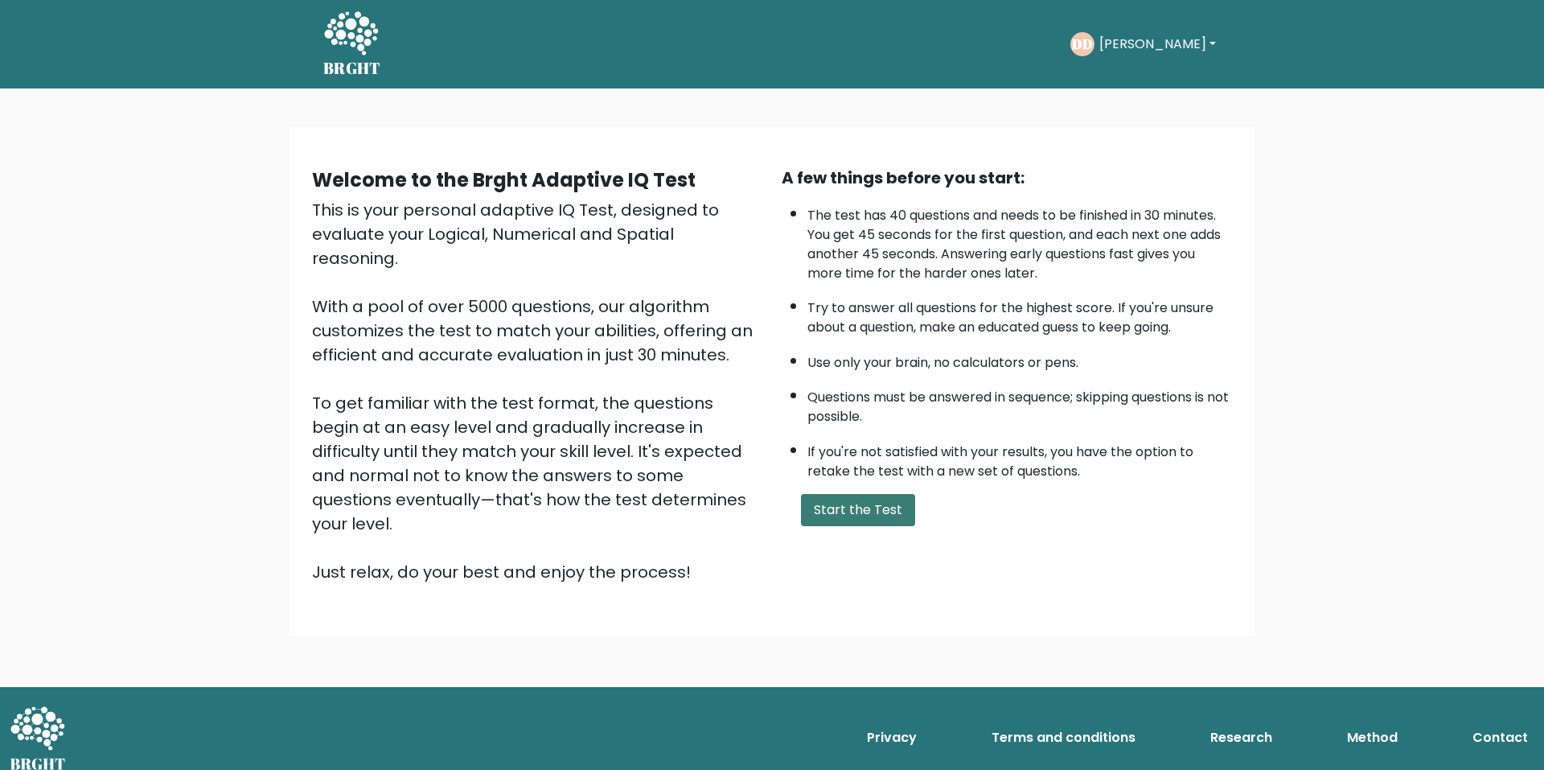
click at [836, 503] on button "Start the Test" at bounding box center [858, 510] width 114 height 32
click at [889, 504] on button "Start the Test" at bounding box center [858, 510] width 114 height 32
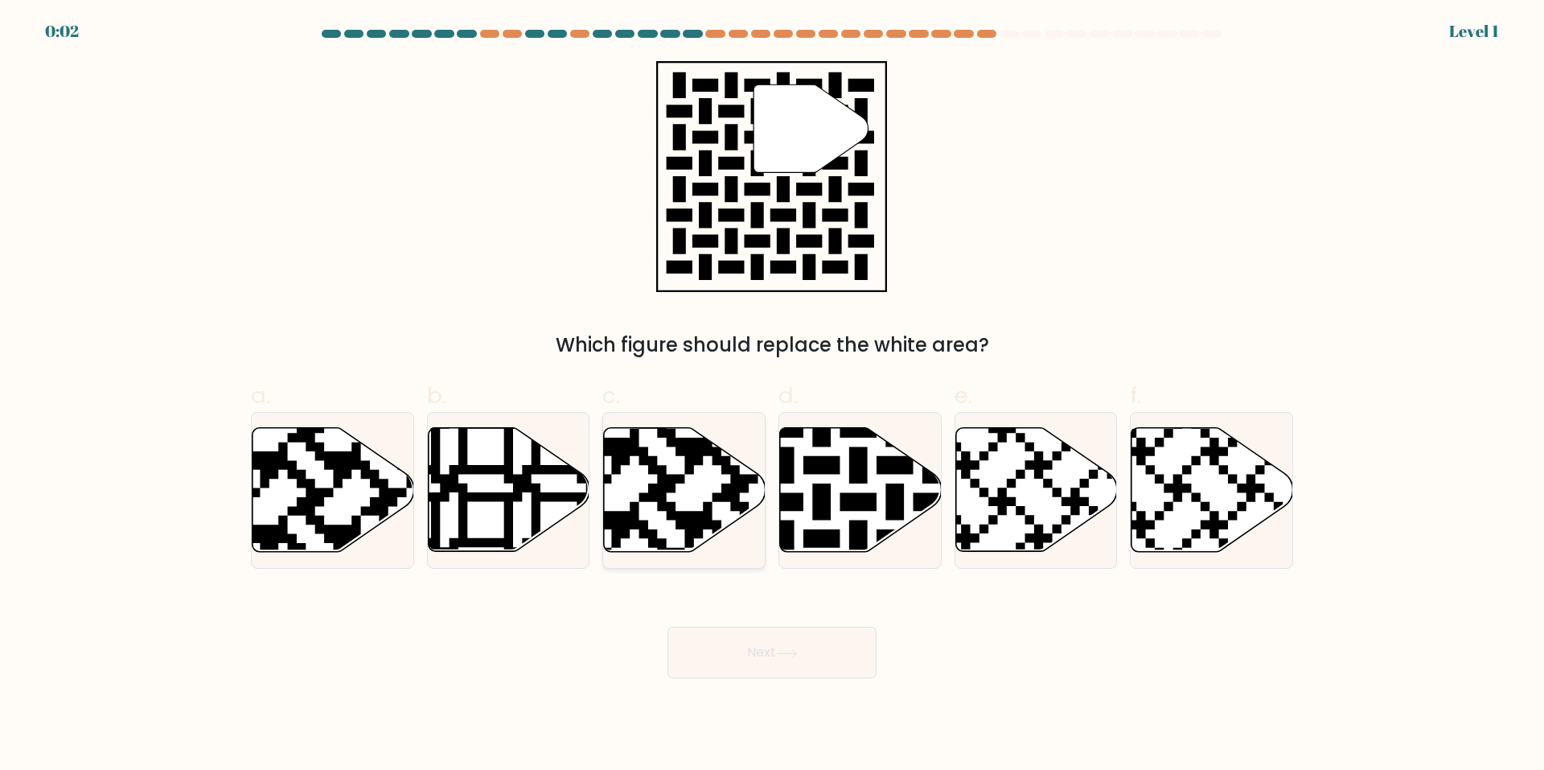
click at [716, 450] on icon at bounding box center [629, 556] width 293 height 293
click at [772, 396] on input "c." at bounding box center [772, 390] width 1 height 10
radio input "true"
click at [784, 631] on button "Next" at bounding box center [772, 652] width 209 height 51
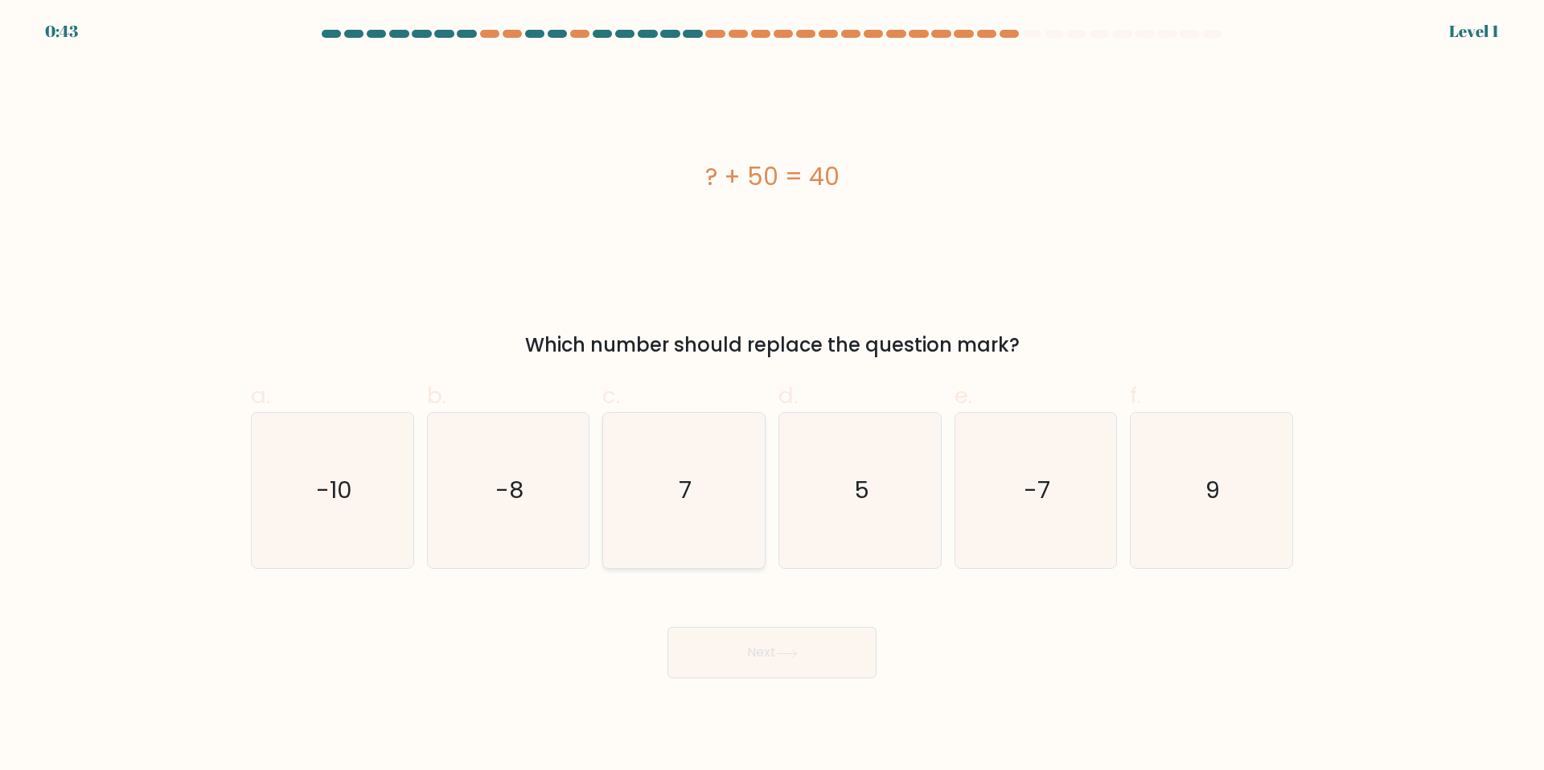
click at [667, 471] on icon "7" at bounding box center [684, 490] width 155 height 155
click at [772, 396] on input "c. 7" at bounding box center [772, 390] width 1 height 10
radio input "true"
click at [768, 670] on button "Next" at bounding box center [772, 652] width 209 height 51
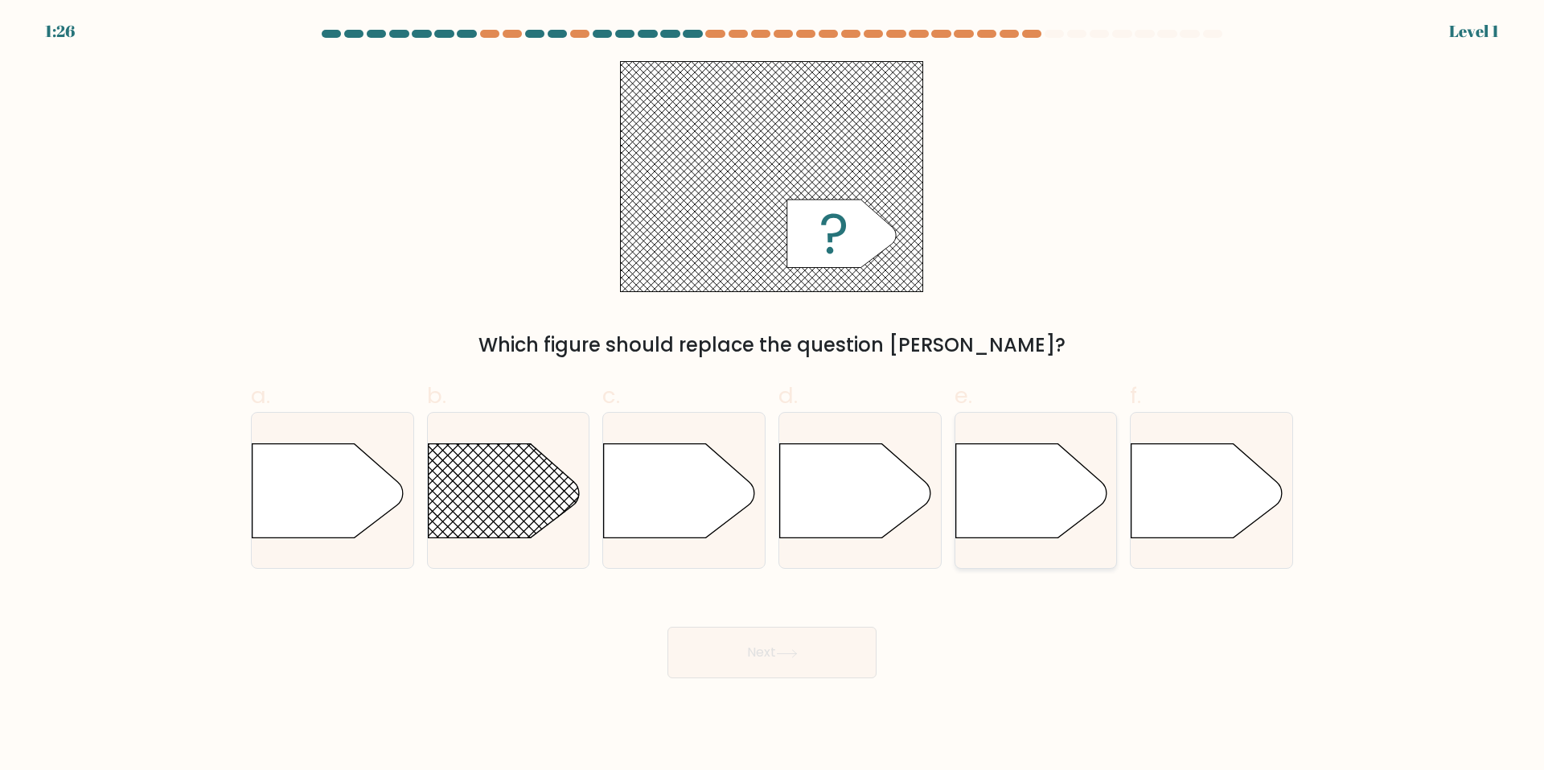
click at [960, 471] on icon at bounding box center [1031, 490] width 151 height 94
click at [773, 396] on input "e." at bounding box center [772, 390] width 1 height 10
radio input "true"
click at [752, 660] on button "Next" at bounding box center [772, 652] width 209 height 51
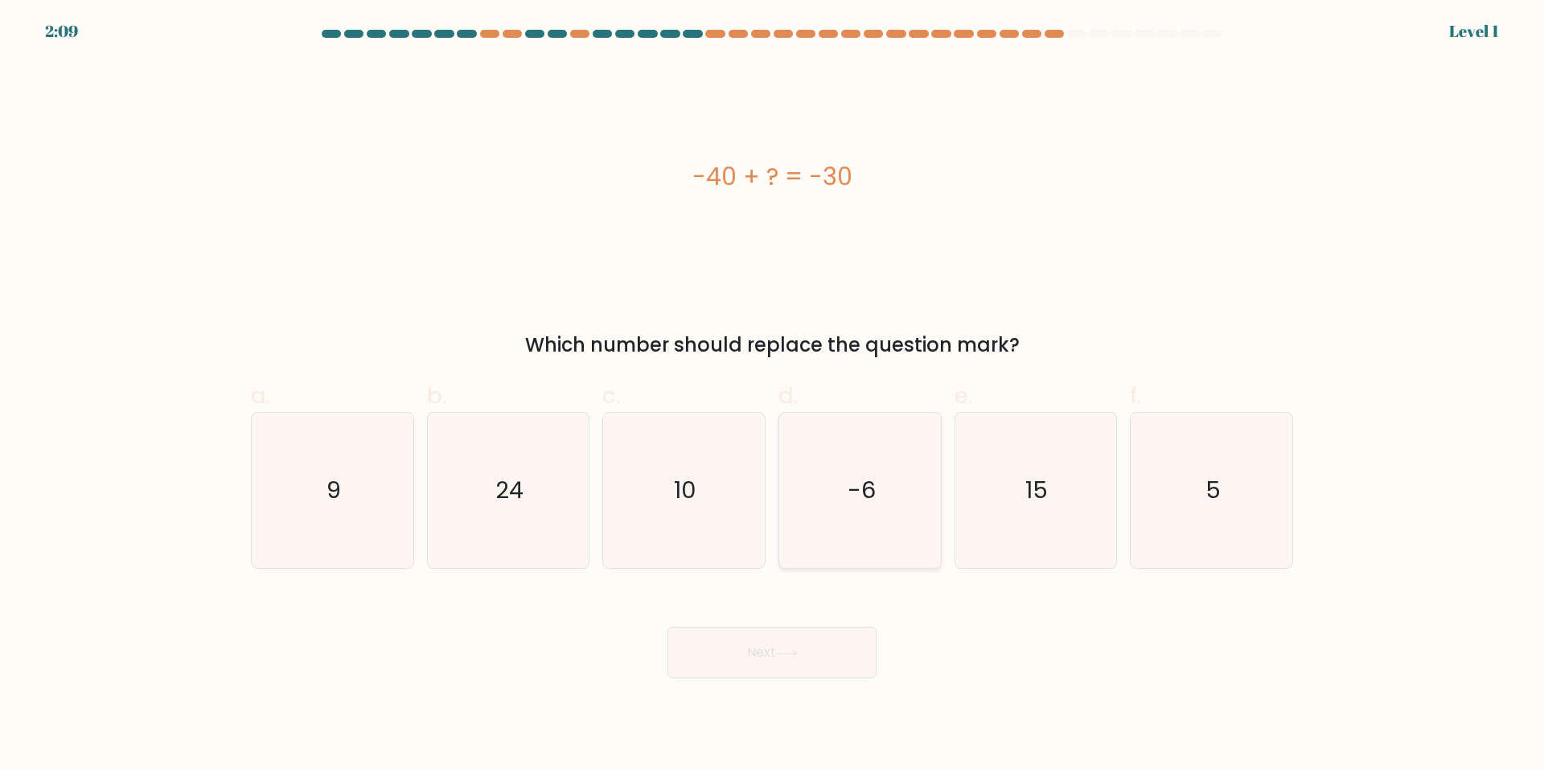
click at [873, 475] on text "-6" at bounding box center [862, 491] width 28 height 32
click at [773, 396] on input "d. -6" at bounding box center [772, 390] width 1 height 10
radio input "true"
click at [788, 646] on button "Next" at bounding box center [772, 652] width 209 height 51
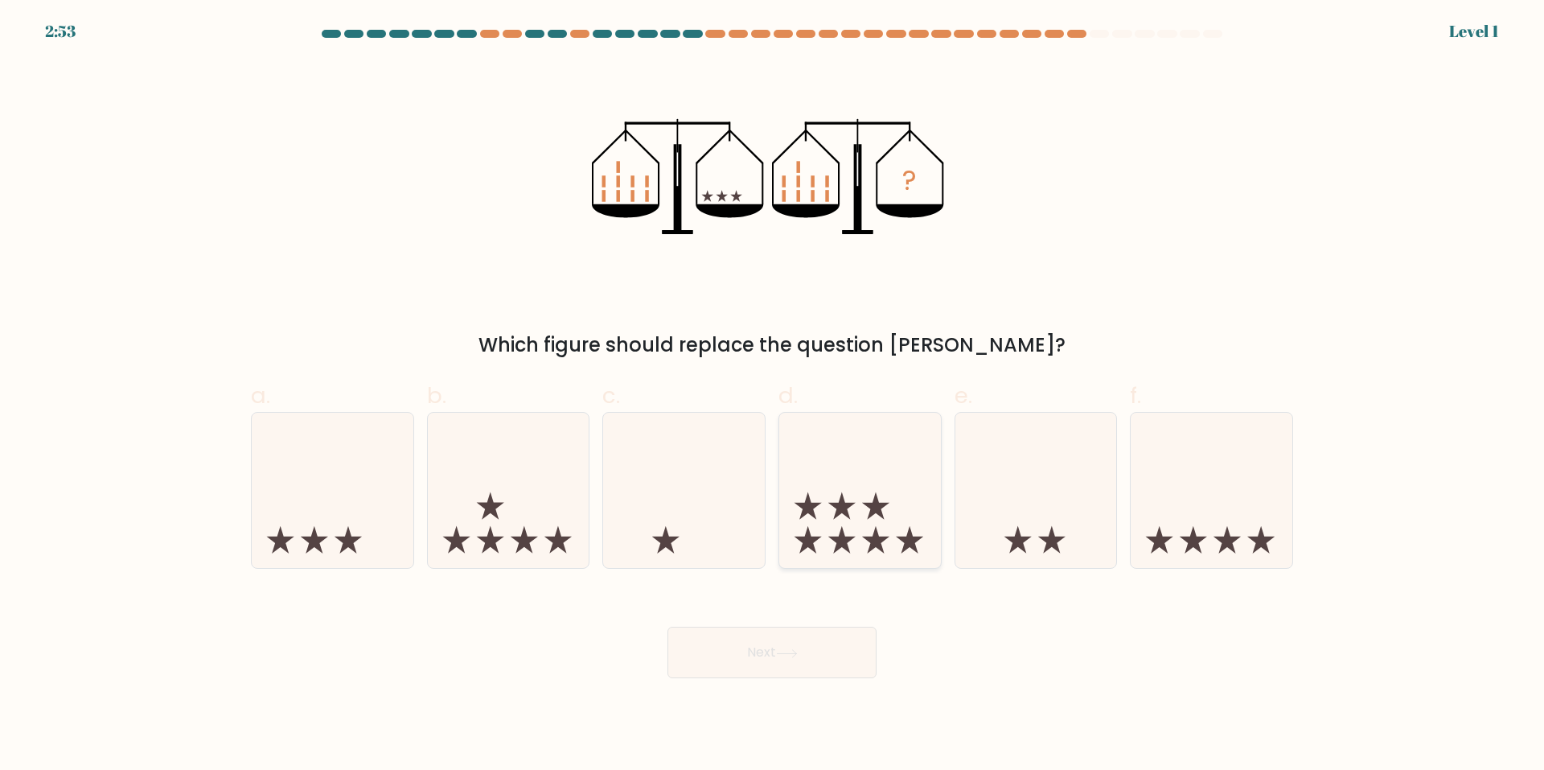
click at [882, 459] on icon at bounding box center [860, 491] width 162 height 134
click at [773, 396] on input "d." at bounding box center [772, 390] width 1 height 10
radio input "true"
click at [812, 660] on button "Next" at bounding box center [772, 652] width 209 height 51
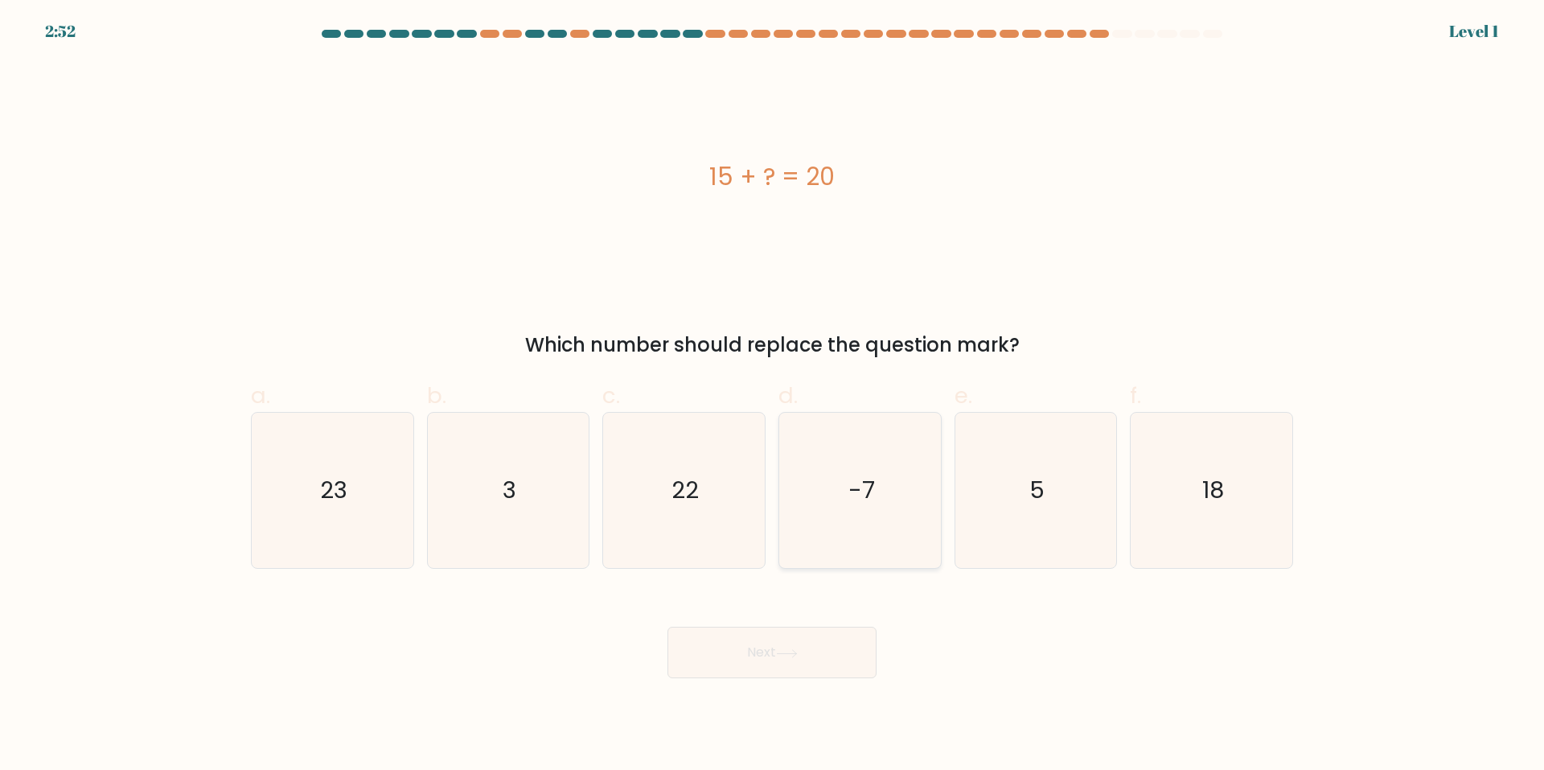
click at [861, 464] on icon "-7" at bounding box center [860, 490] width 155 height 155
click at [773, 396] on input "d. -7" at bounding box center [772, 390] width 1 height 10
radio input "true"
click at [815, 668] on button "Next" at bounding box center [772, 652] width 209 height 51
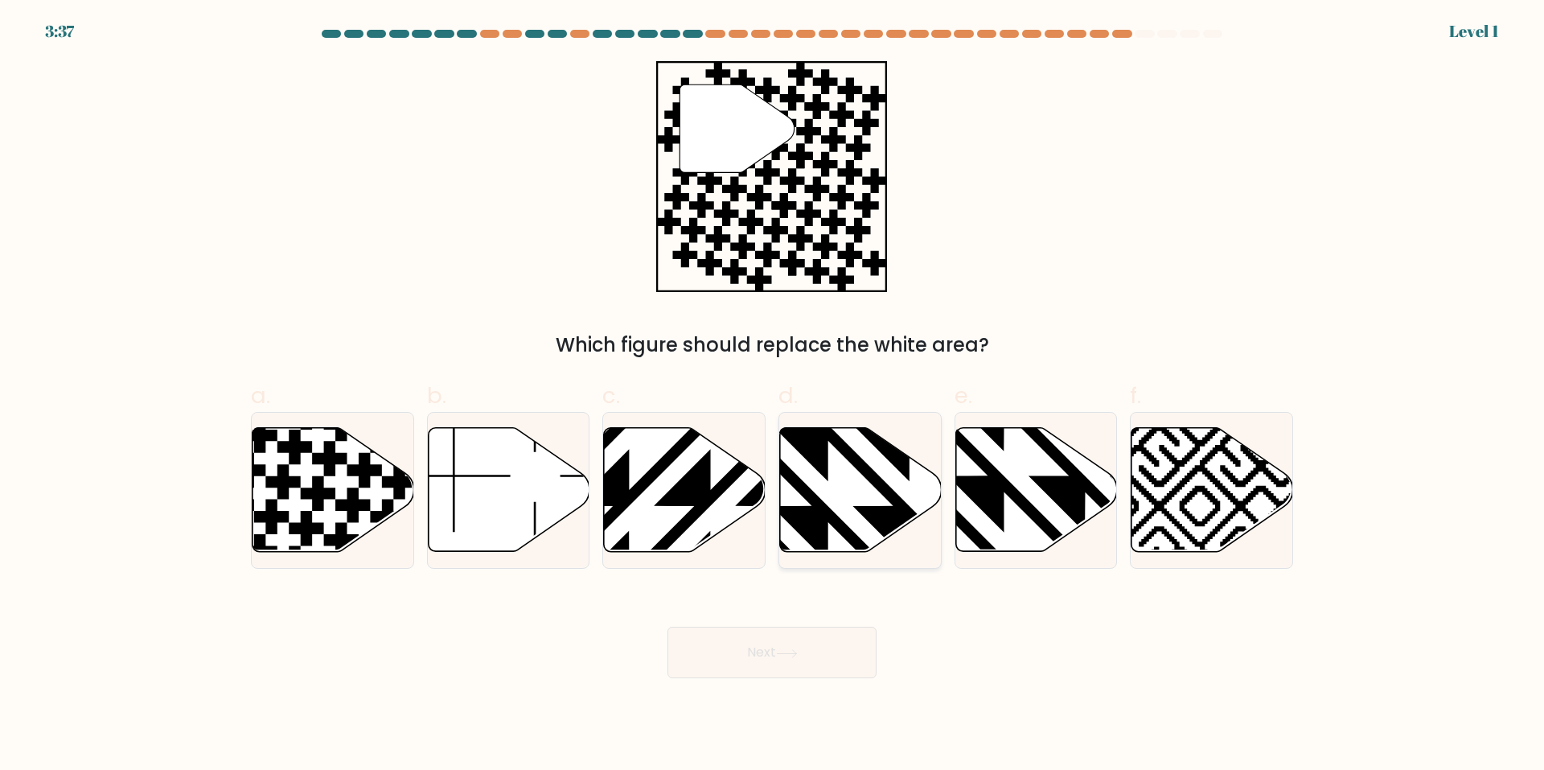
click at [866, 494] on icon at bounding box center [861, 490] width 162 height 124
click at [773, 396] on input "d." at bounding box center [772, 390] width 1 height 10
radio input "true"
click at [829, 657] on button "Next" at bounding box center [772, 652] width 209 height 51
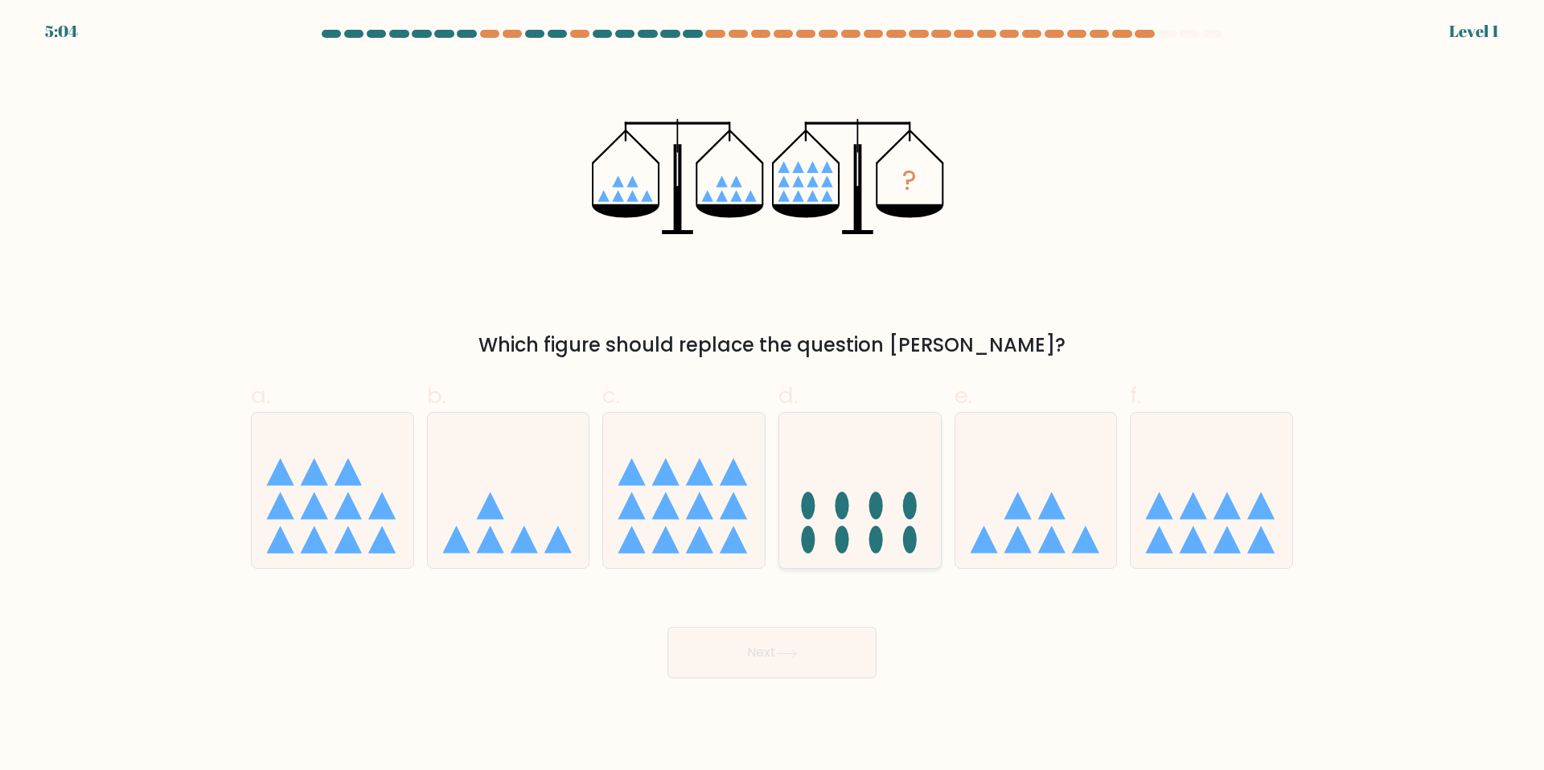
click at [886, 494] on icon at bounding box center [860, 491] width 162 height 134
click at [773, 396] on input "d." at bounding box center [772, 390] width 1 height 10
radio input "true"
click at [830, 662] on button "Next" at bounding box center [772, 652] width 209 height 51
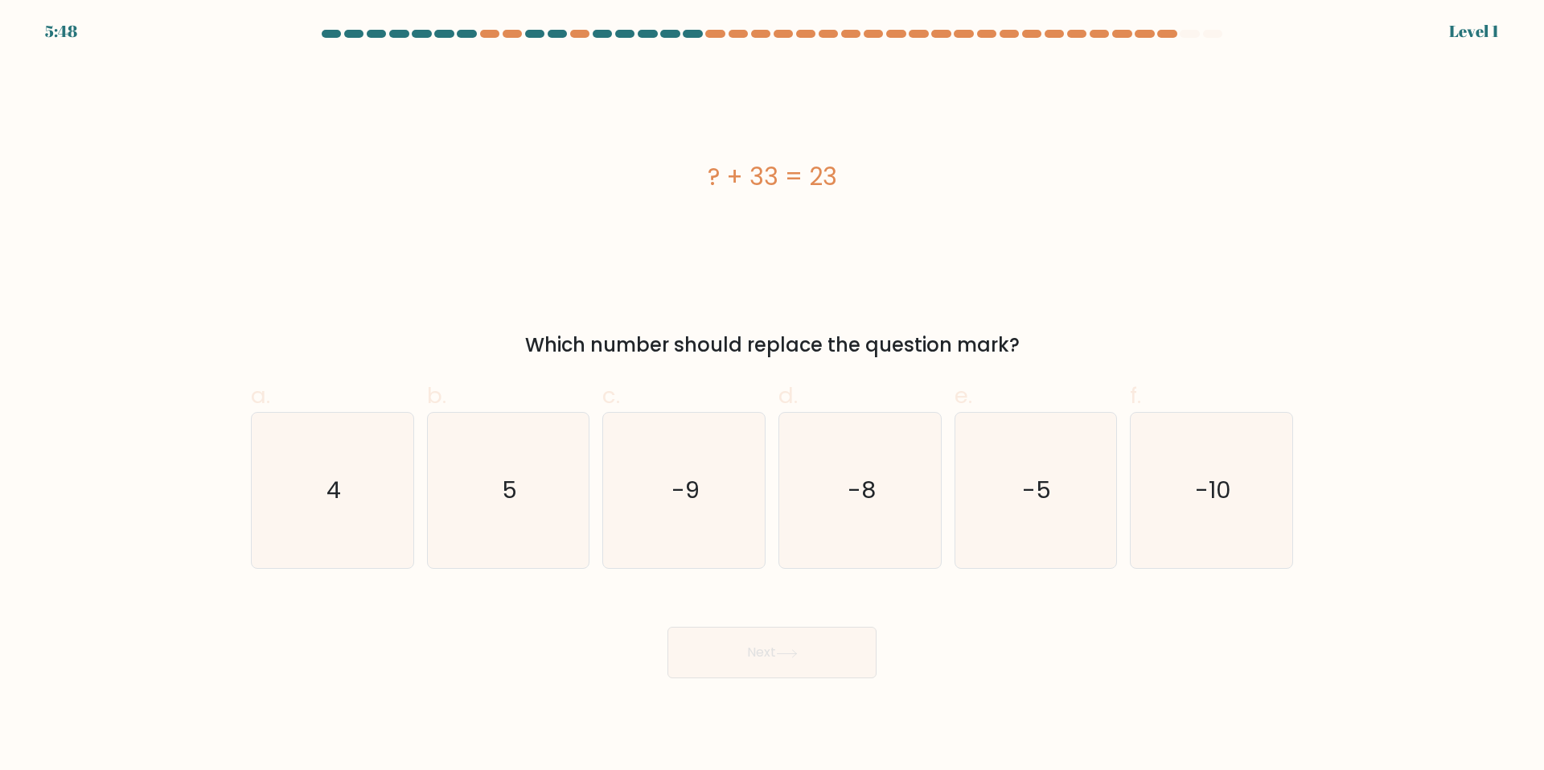
click at [874, 477] on text "-8" at bounding box center [862, 491] width 28 height 32
click at [773, 396] on input "d. -8" at bounding box center [772, 390] width 1 height 10
radio input "true"
click at [833, 641] on button "Next" at bounding box center [772, 652] width 209 height 51
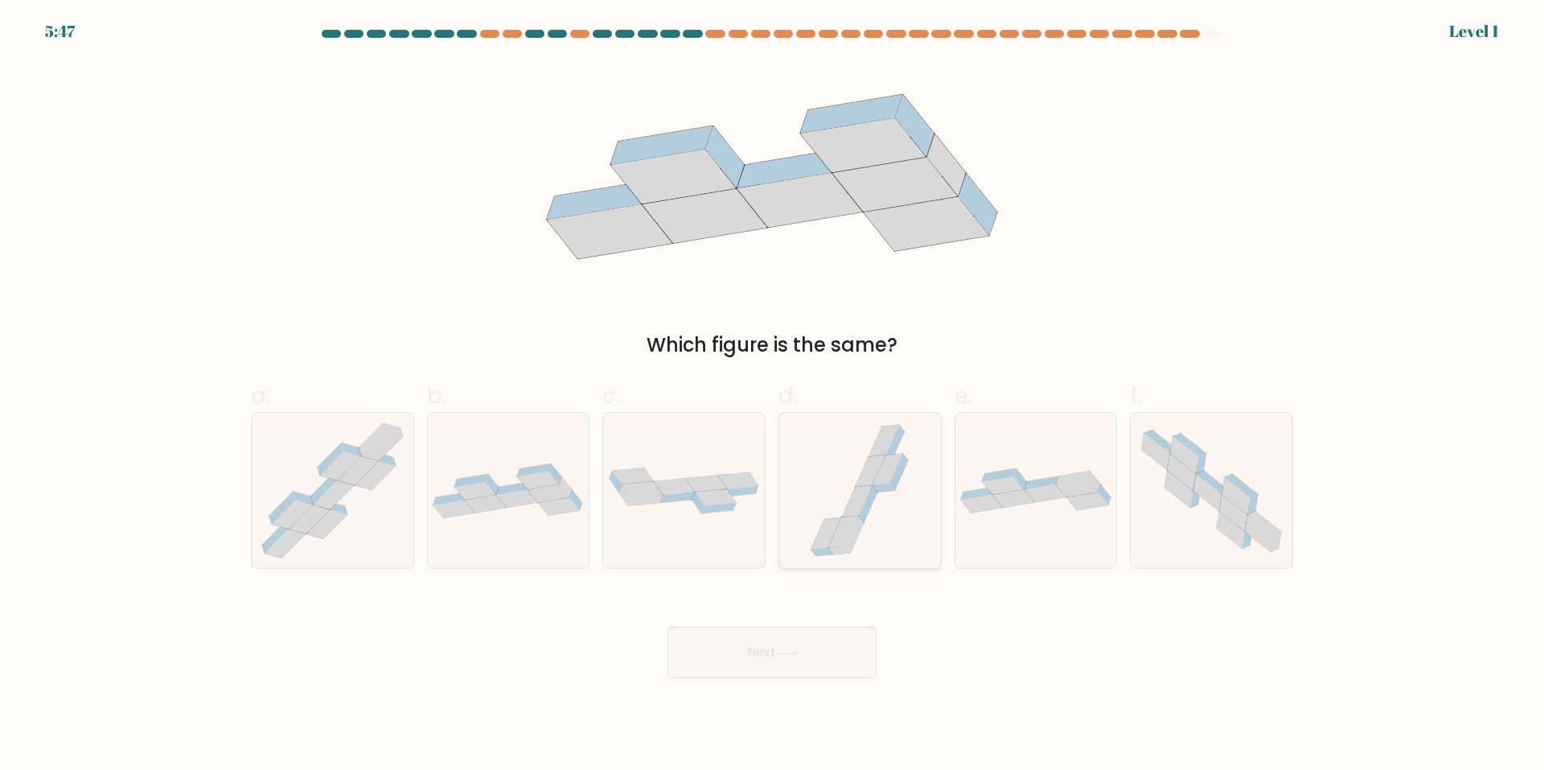
click at [873, 481] on icon at bounding box center [871, 470] width 31 height 31
click at [773, 396] on input "d." at bounding box center [772, 390] width 1 height 10
radio input "true"
click at [822, 651] on button "Next" at bounding box center [772, 652] width 209 height 51
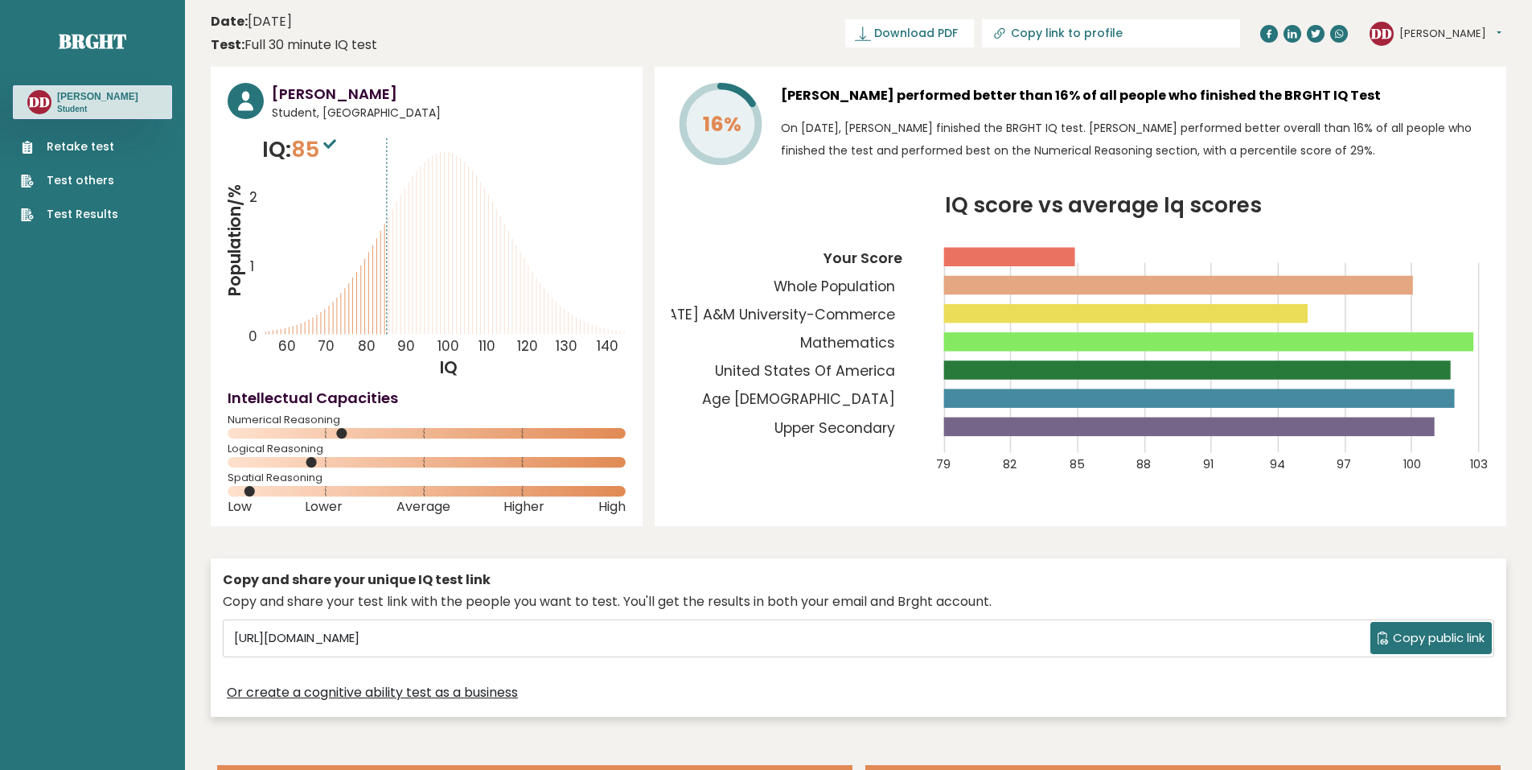
click at [84, 149] on link "Retake test" at bounding box center [69, 146] width 97 height 17
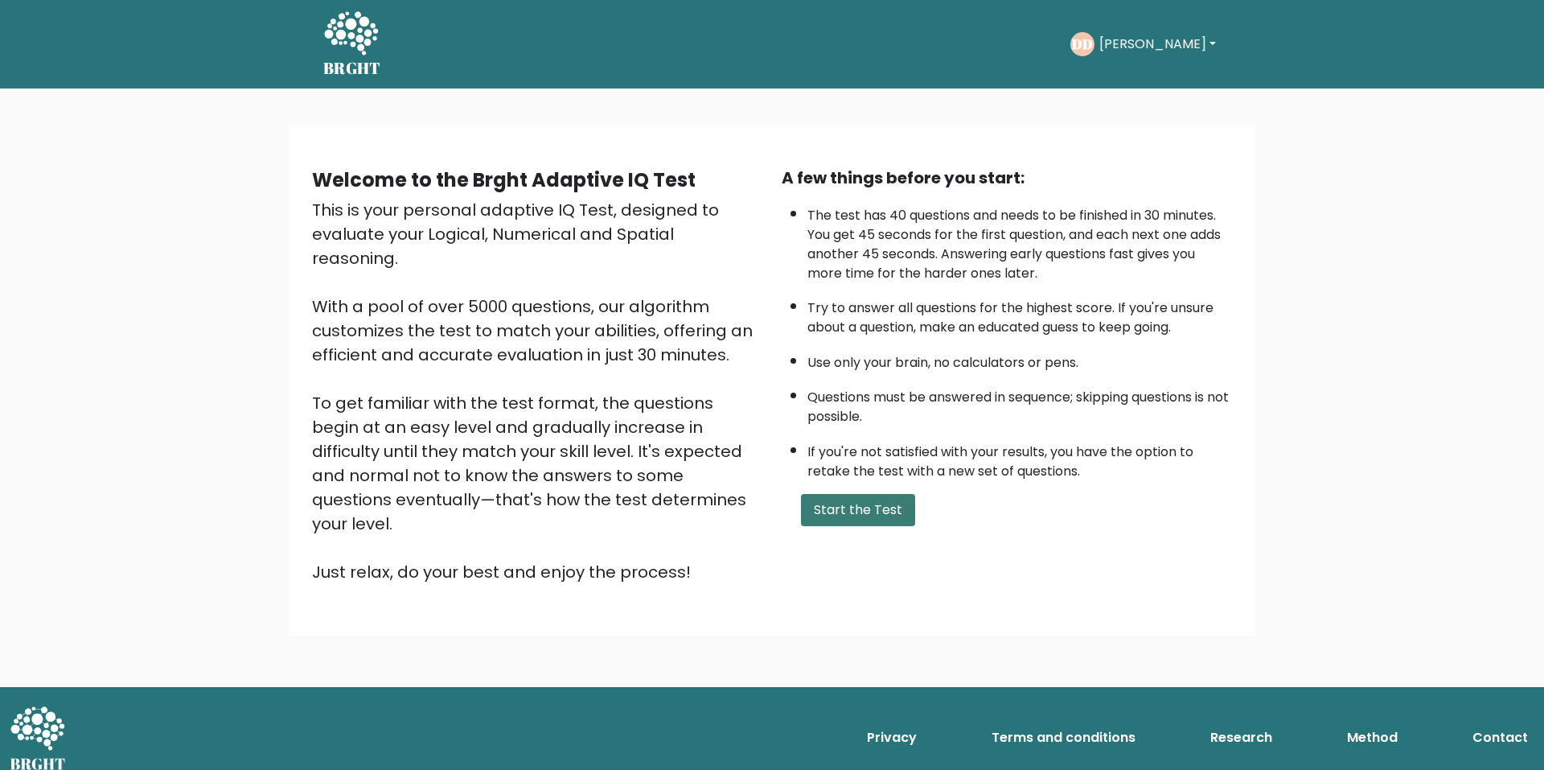
click at [849, 503] on button "Start the Test" at bounding box center [858, 510] width 114 height 32
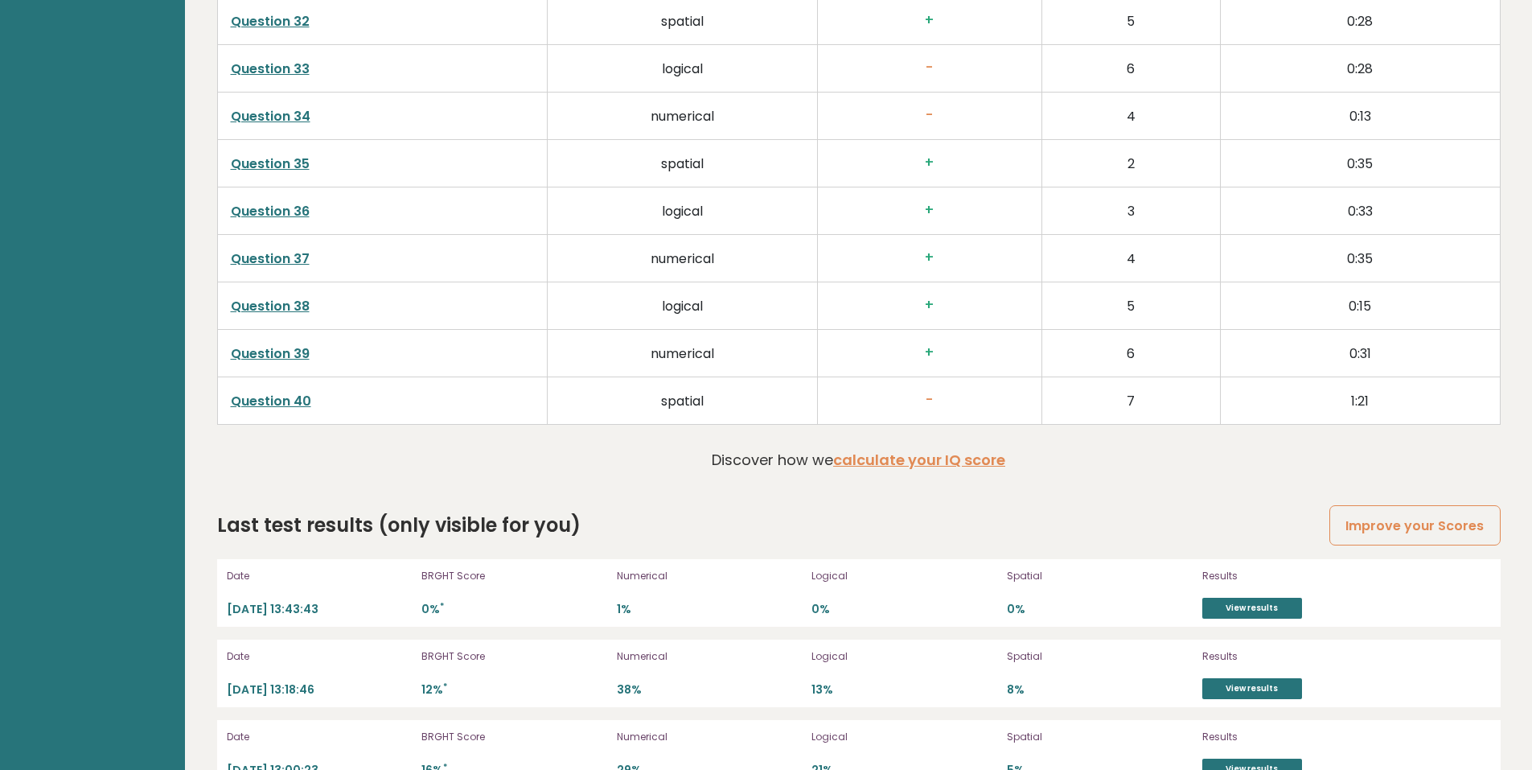
scroll to position [4274, 0]
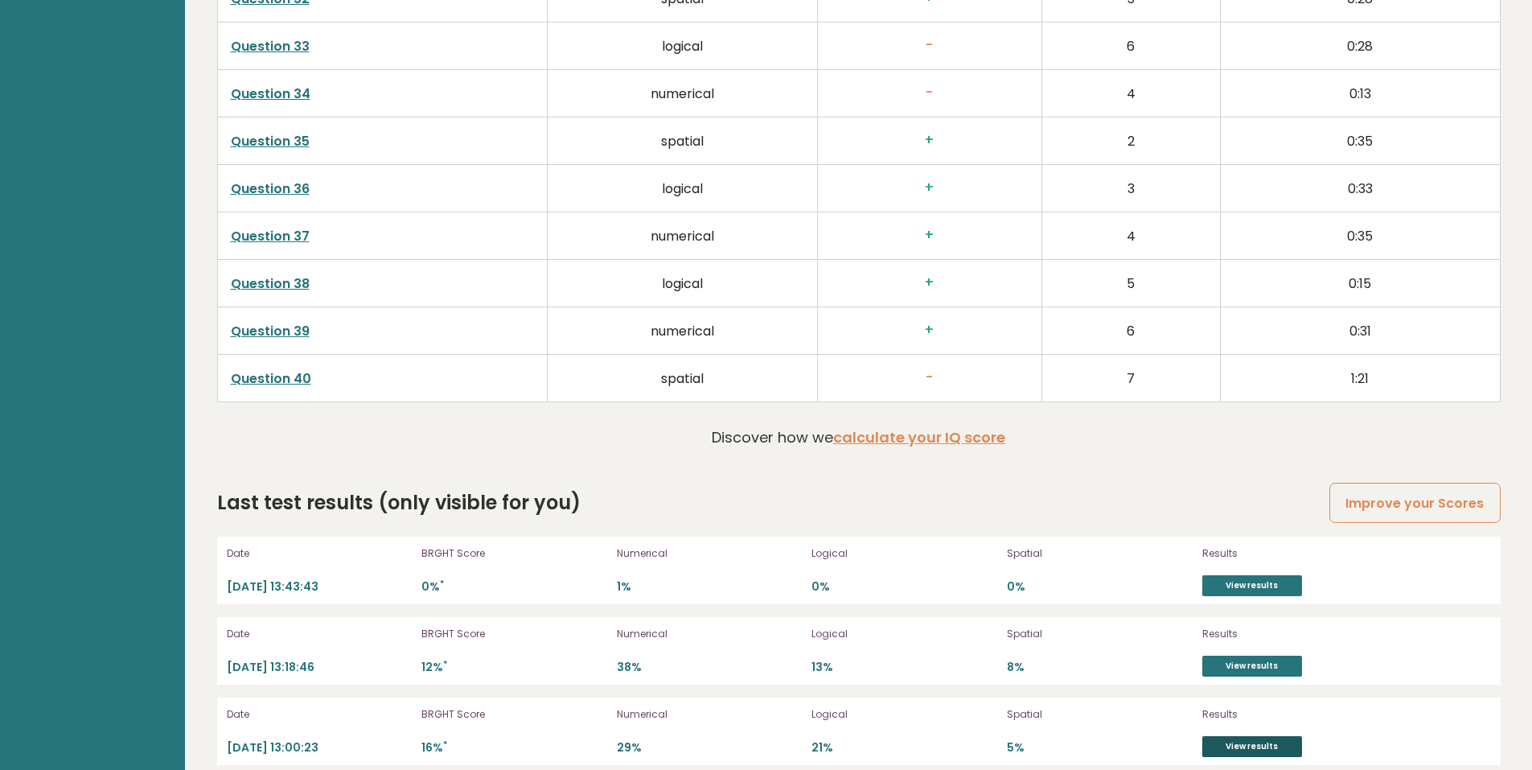
click at [1225, 736] on link "View results" at bounding box center [1253, 746] width 100 height 21
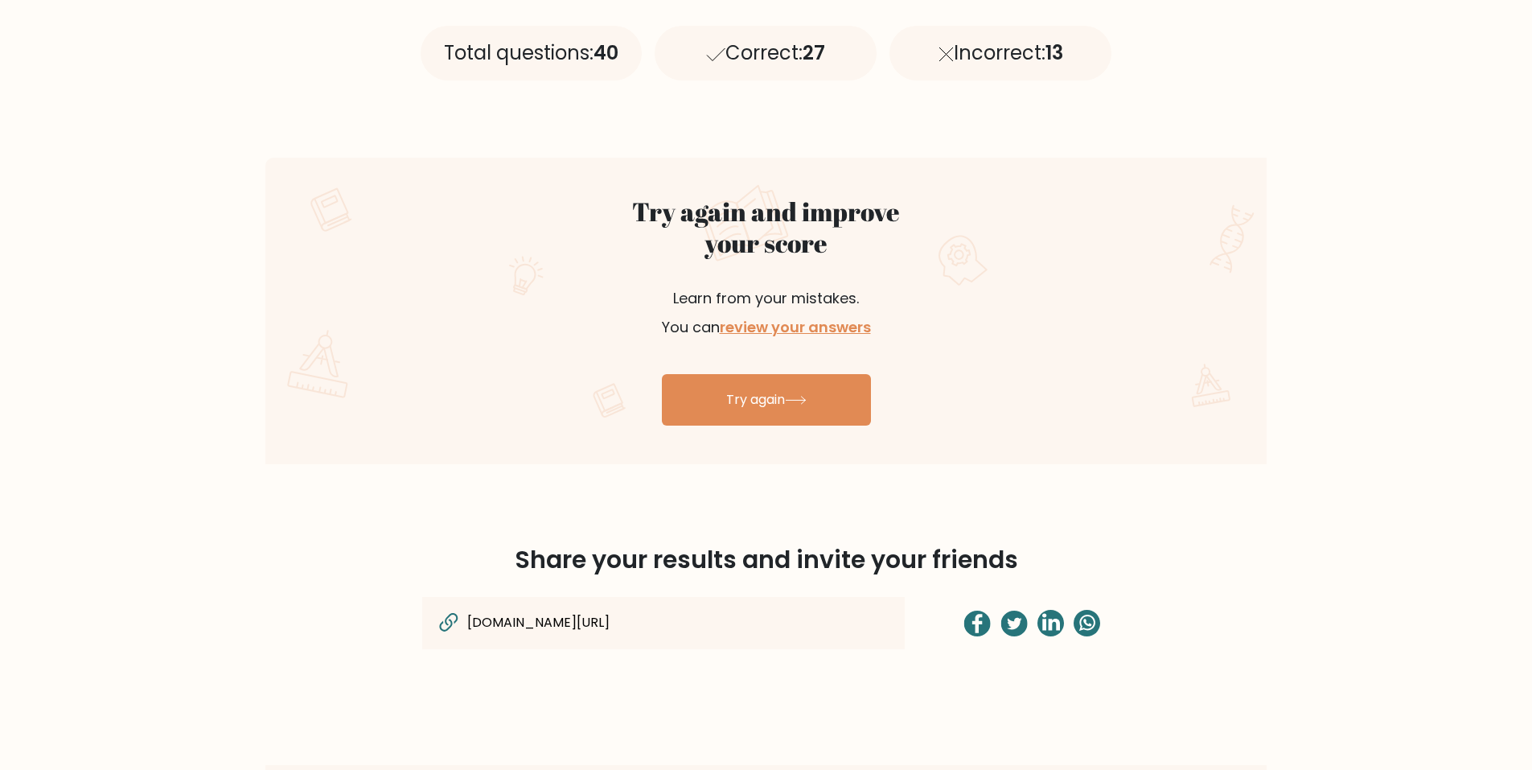
scroll to position [724, 0]
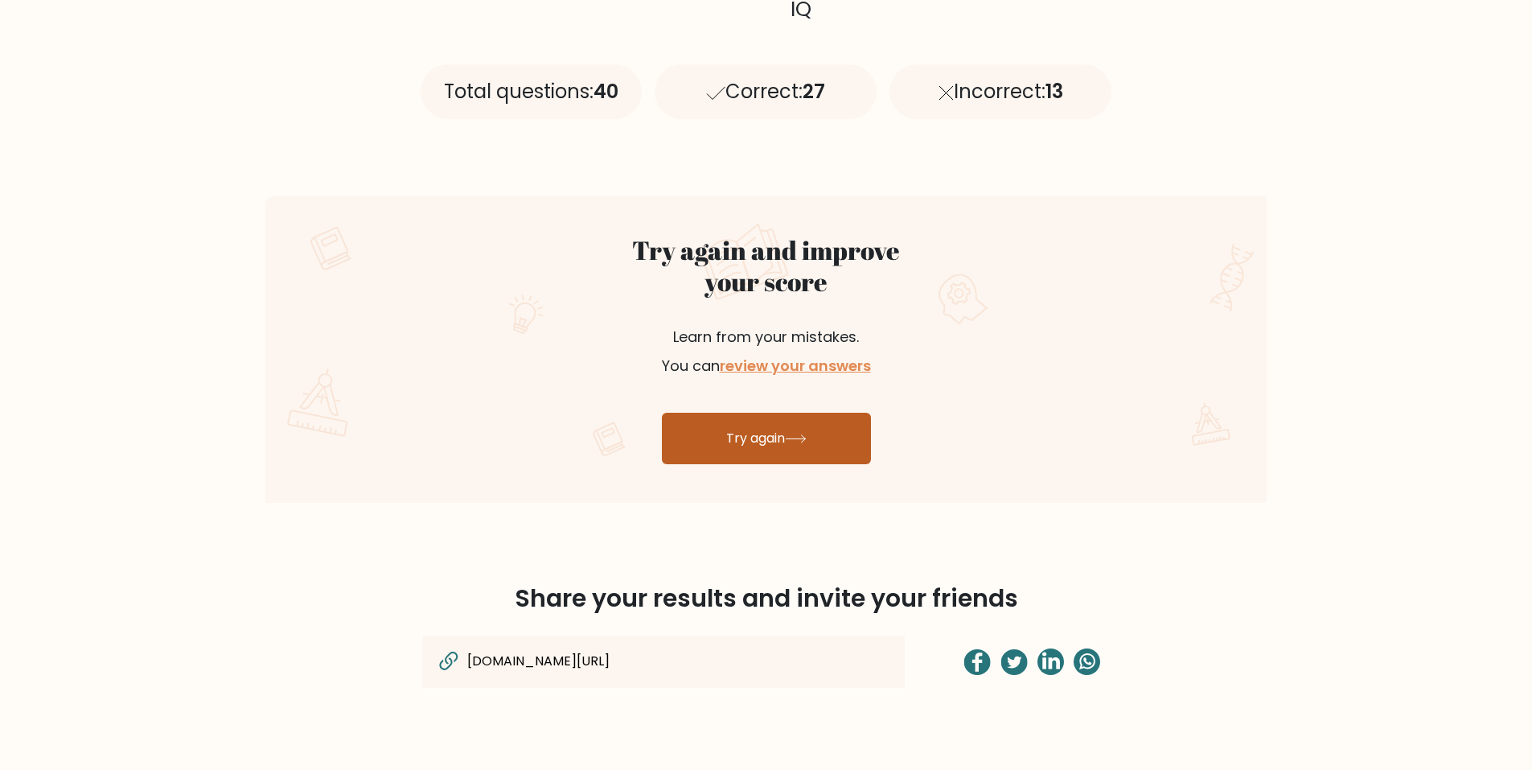
click at [742, 444] on link "Try again" at bounding box center [766, 438] width 209 height 51
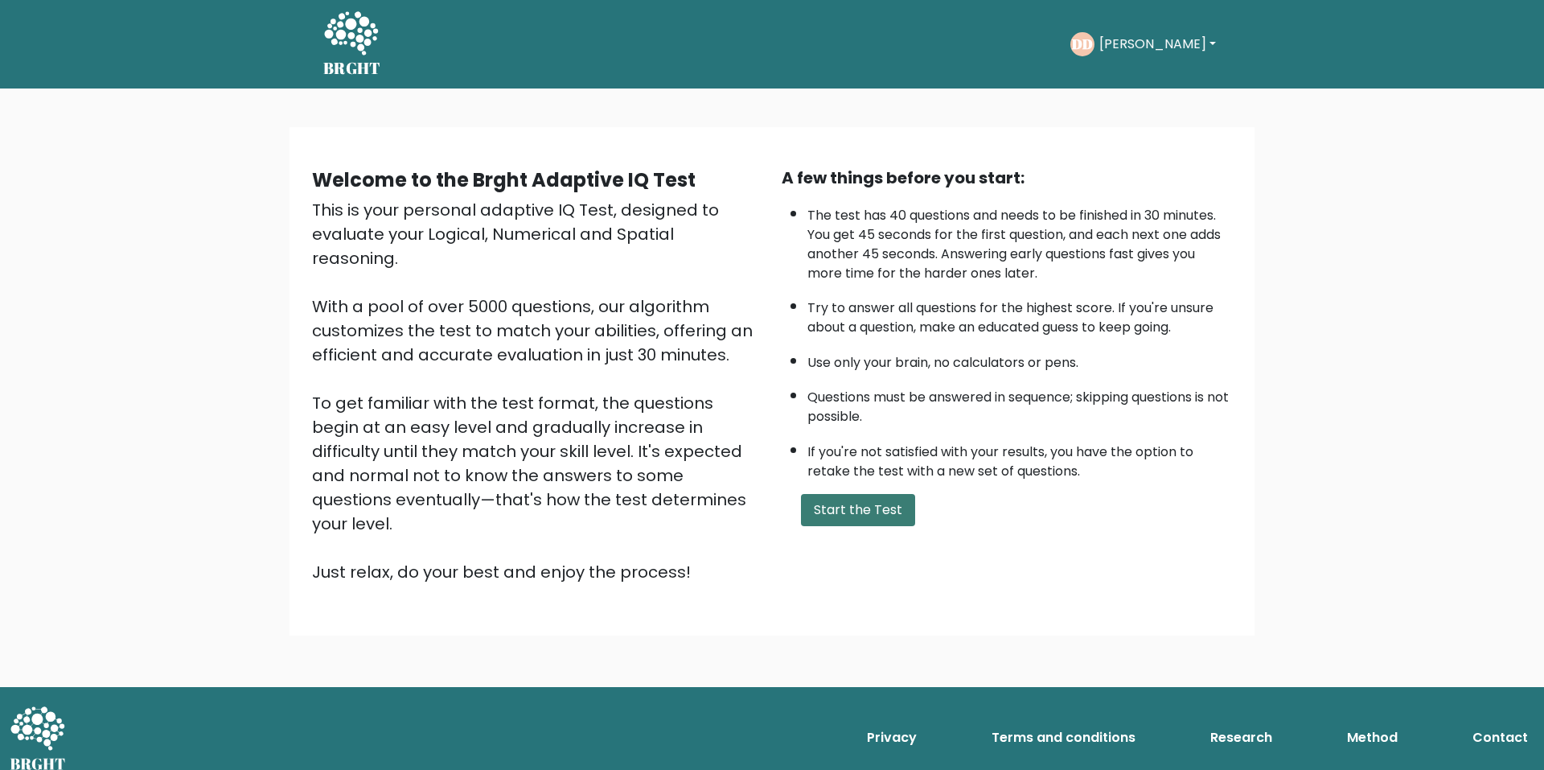
click at [849, 504] on button "Start the Test" at bounding box center [858, 510] width 114 height 32
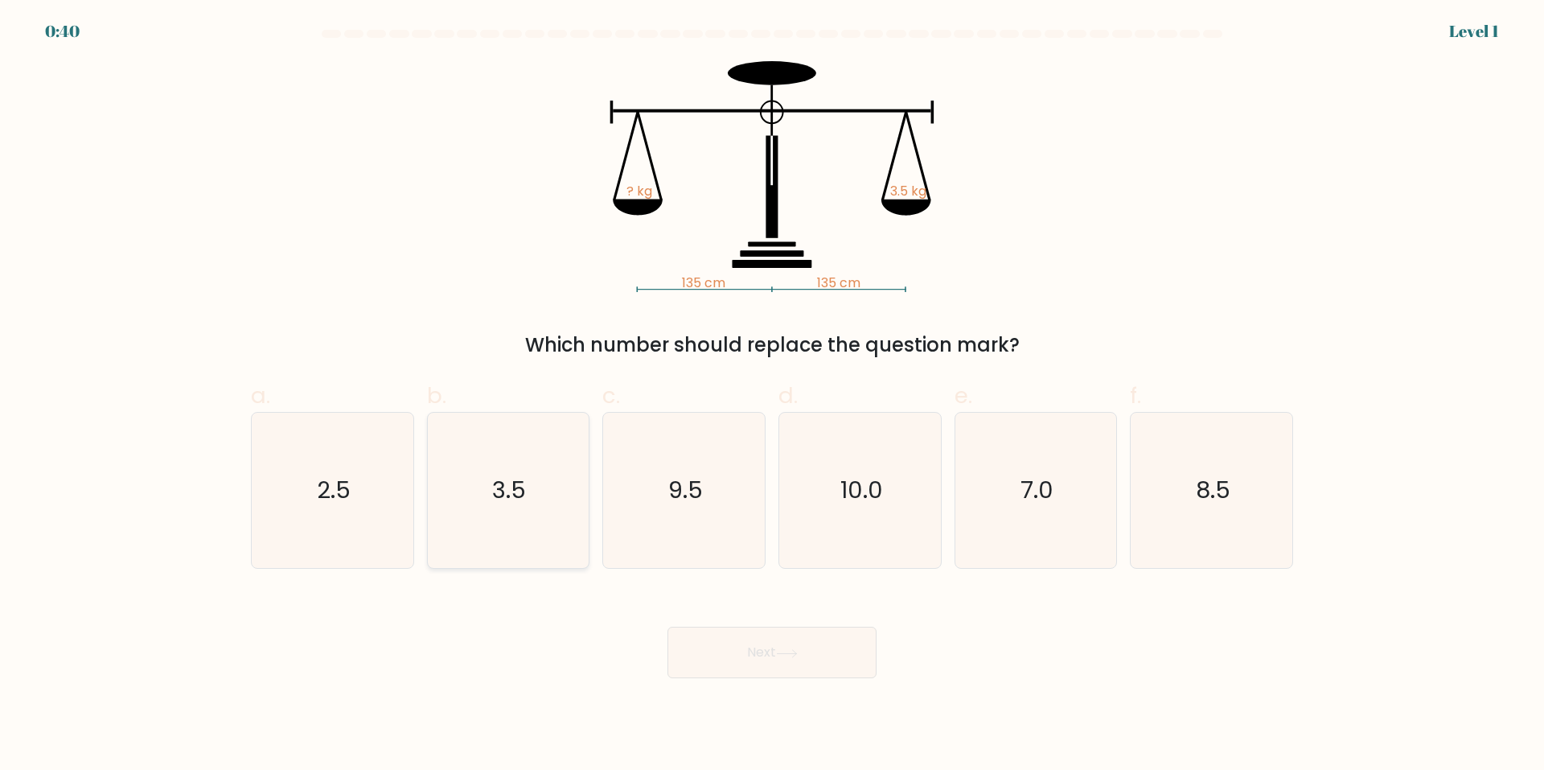
click at [546, 495] on icon "3.5" at bounding box center [507, 490] width 155 height 155
click at [772, 396] on input "b. 3.5" at bounding box center [772, 390] width 1 height 10
radio input "true"
click at [772, 653] on button "Next" at bounding box center [772, 652] width 209 height 51
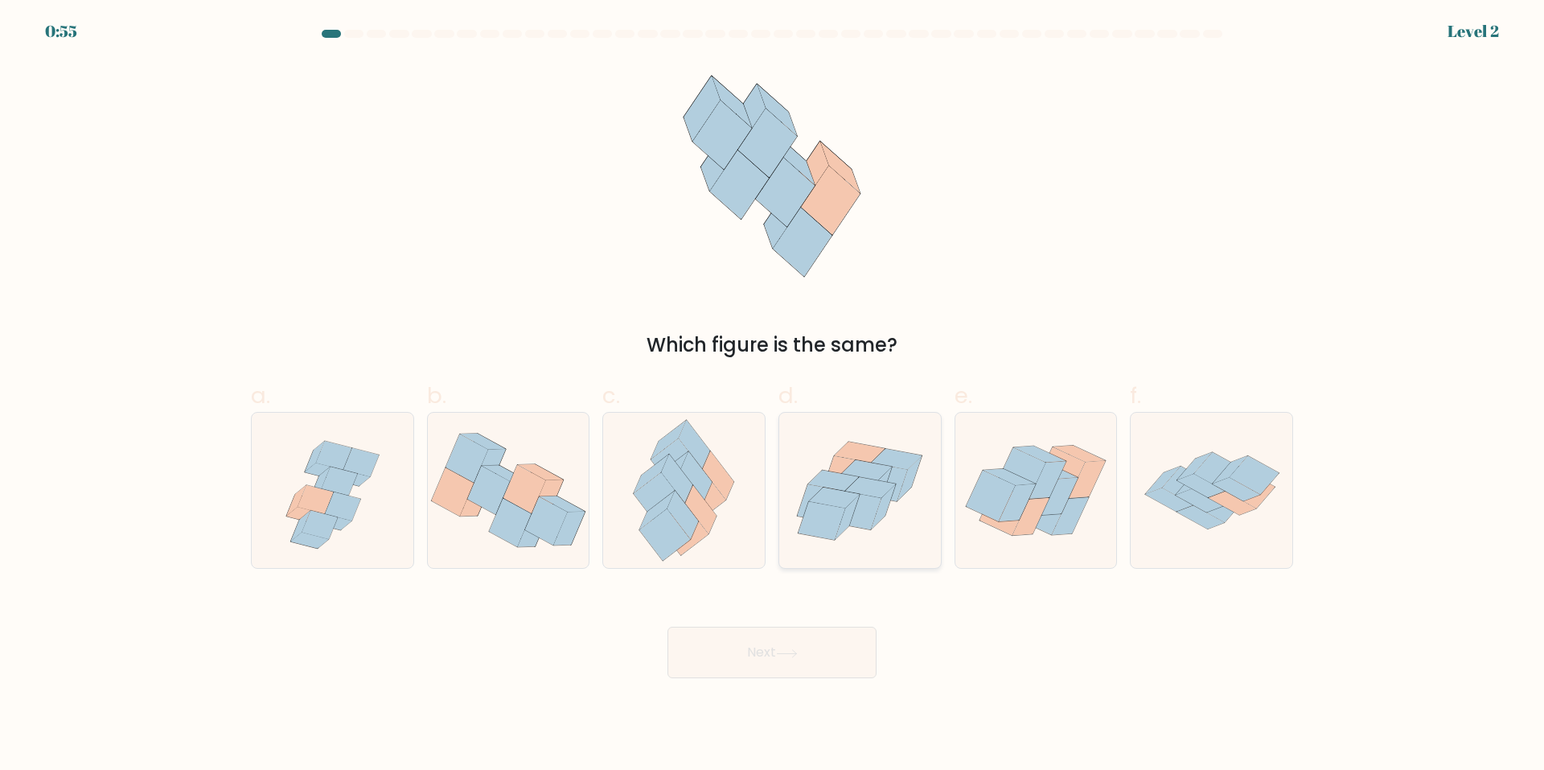
click at [830, 465] on icon at bounding box center [860, 490] width 162 height 139
click at [773, 396] on input "d." at bounding box center [772, 390] width 1 height 10
radio input "true"
click at [742, 645] on button "Next" at bounding box center [772, 652] width 209 height 51
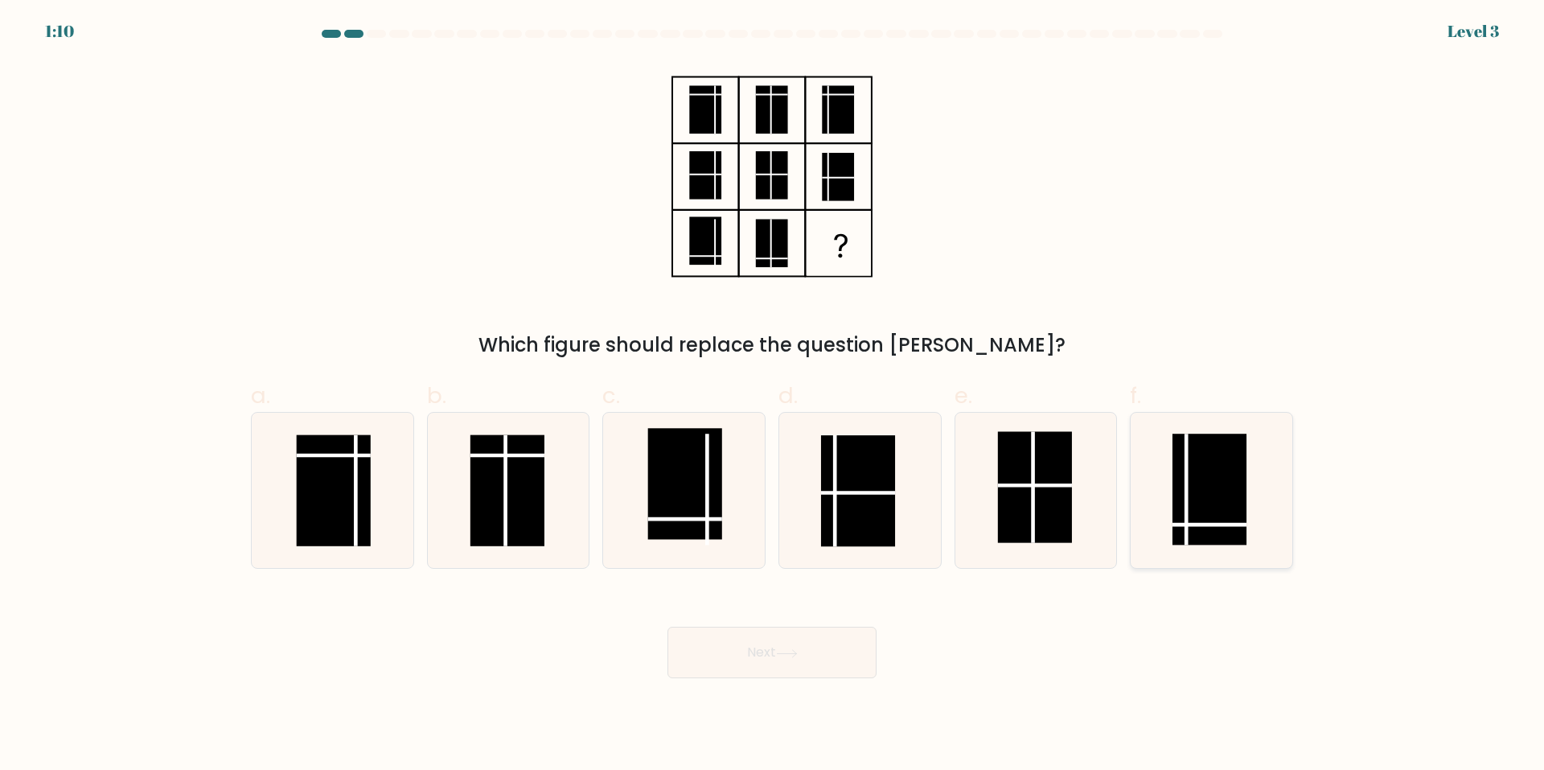
click at [1275, 463] on icon at bounding box center [1211, 490] width 155 height 155
click at [773, 396] on input "f." at bounding box center [772, 390] width 1 height 10
radio input "true"
click at [767, 655] on button "Next" at bounding box center [772, 652] width 209 height 51
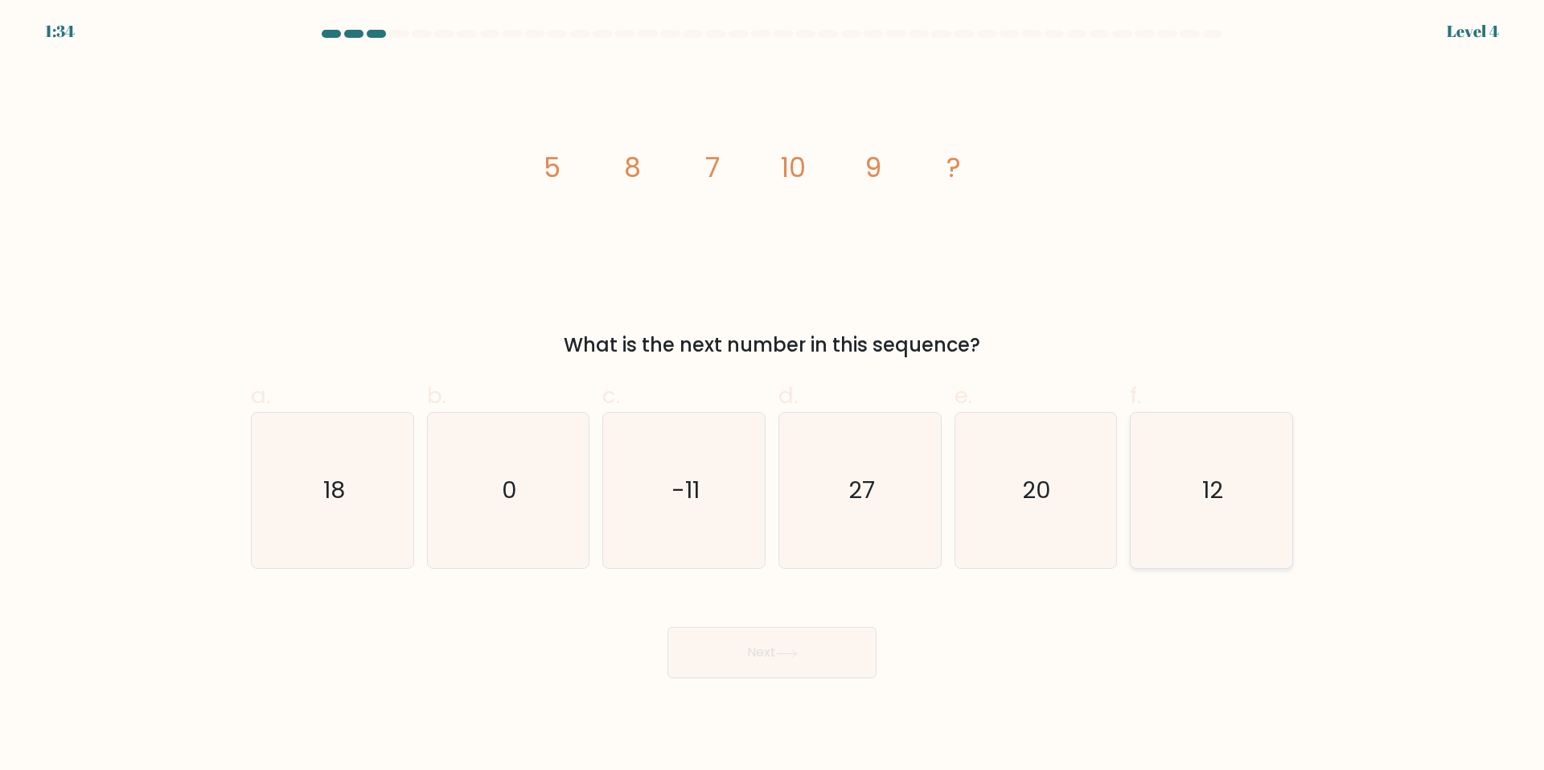
click at [1252, 492] on icon "12" at bounding box center [1211, 490] width 155 height 155
click at [773, 396] on input "f. 12" at bounding box center [772, 390] width 1 height 10
radio input "true"
click at [716, 650] on button "Next" at bounding box center [772, 652] width 209 height 51
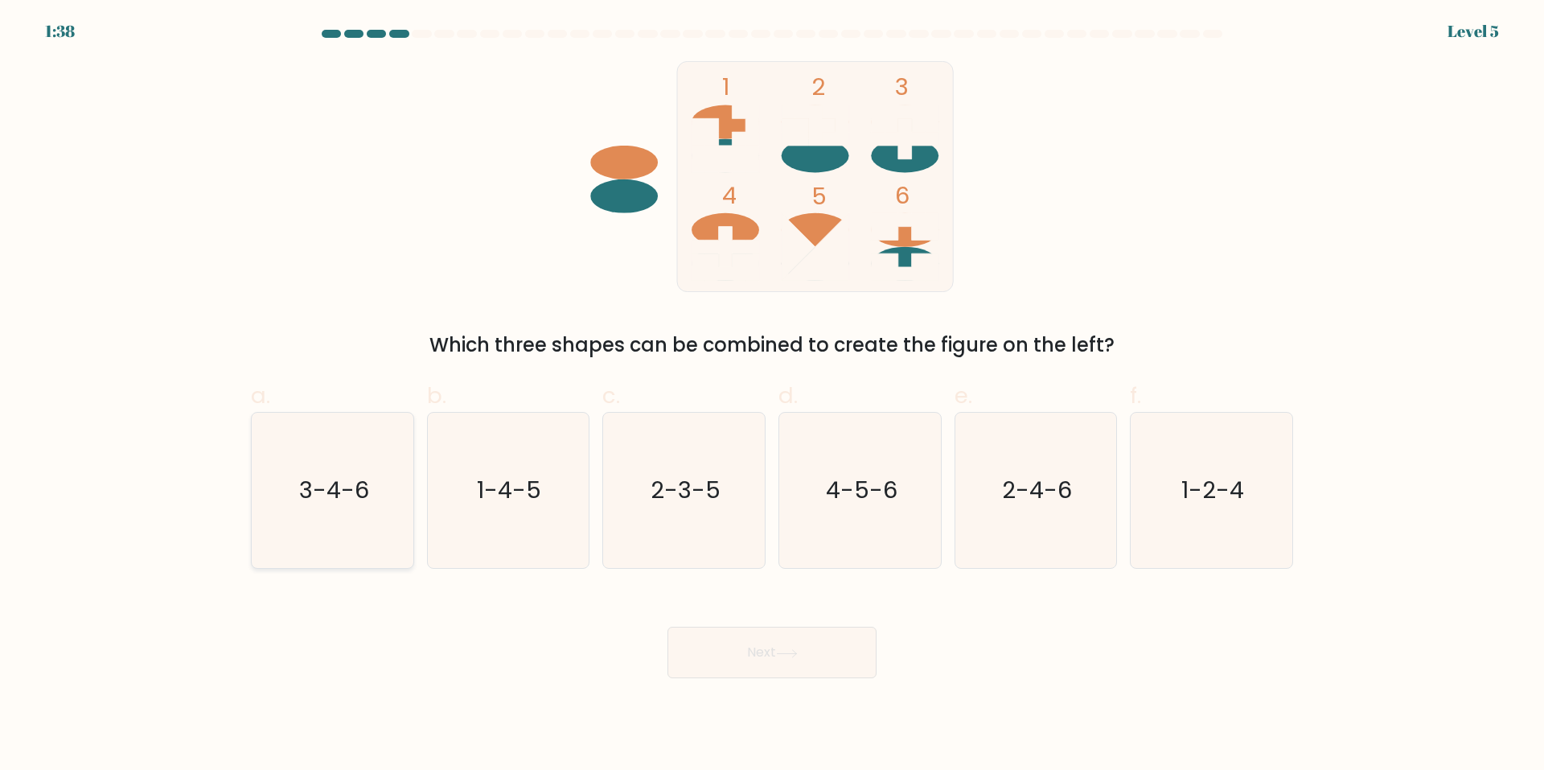
click at [323, 482] on text "3-4-6" at bounding box center [334, 491] width 70 height 32
click at [772, 396] on input "a. 3-4-6" at bounding box center [772, 390] width 1 height 10
radio input "true"
click at [833, 656] on button "Next" at bounding box center [772, 652] width 209 height 51
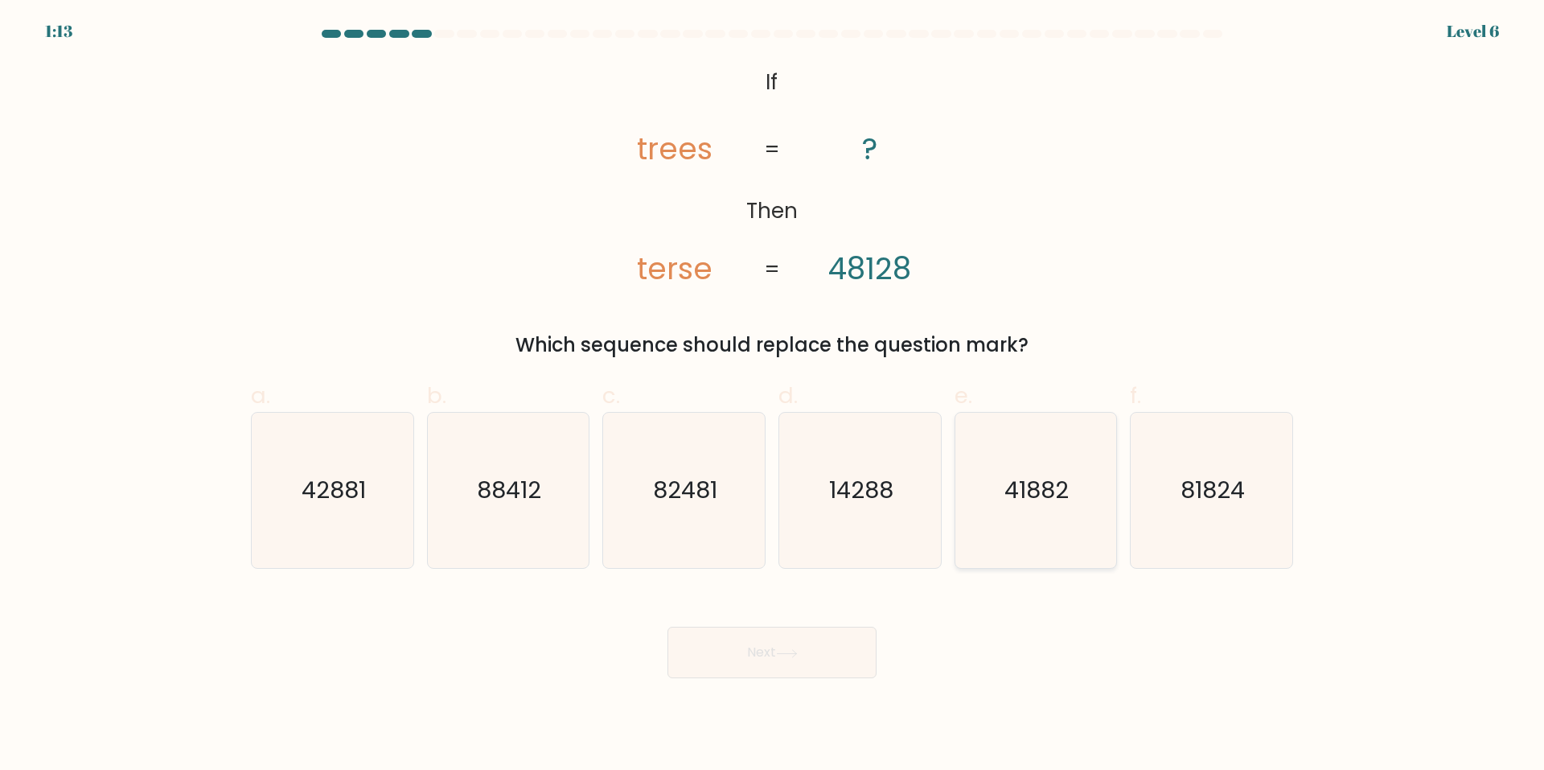
click at [1029, 442] on icon "41882" at bounding box center [1035, 490] width 155 height 155
click at [773, 396] on input "e. 41882" at bounding box center [772, 390] width 1 height 10
radio input "true"
click at [822, 645] on button "Next" at bounding box center [772, 652] width 209 height 51
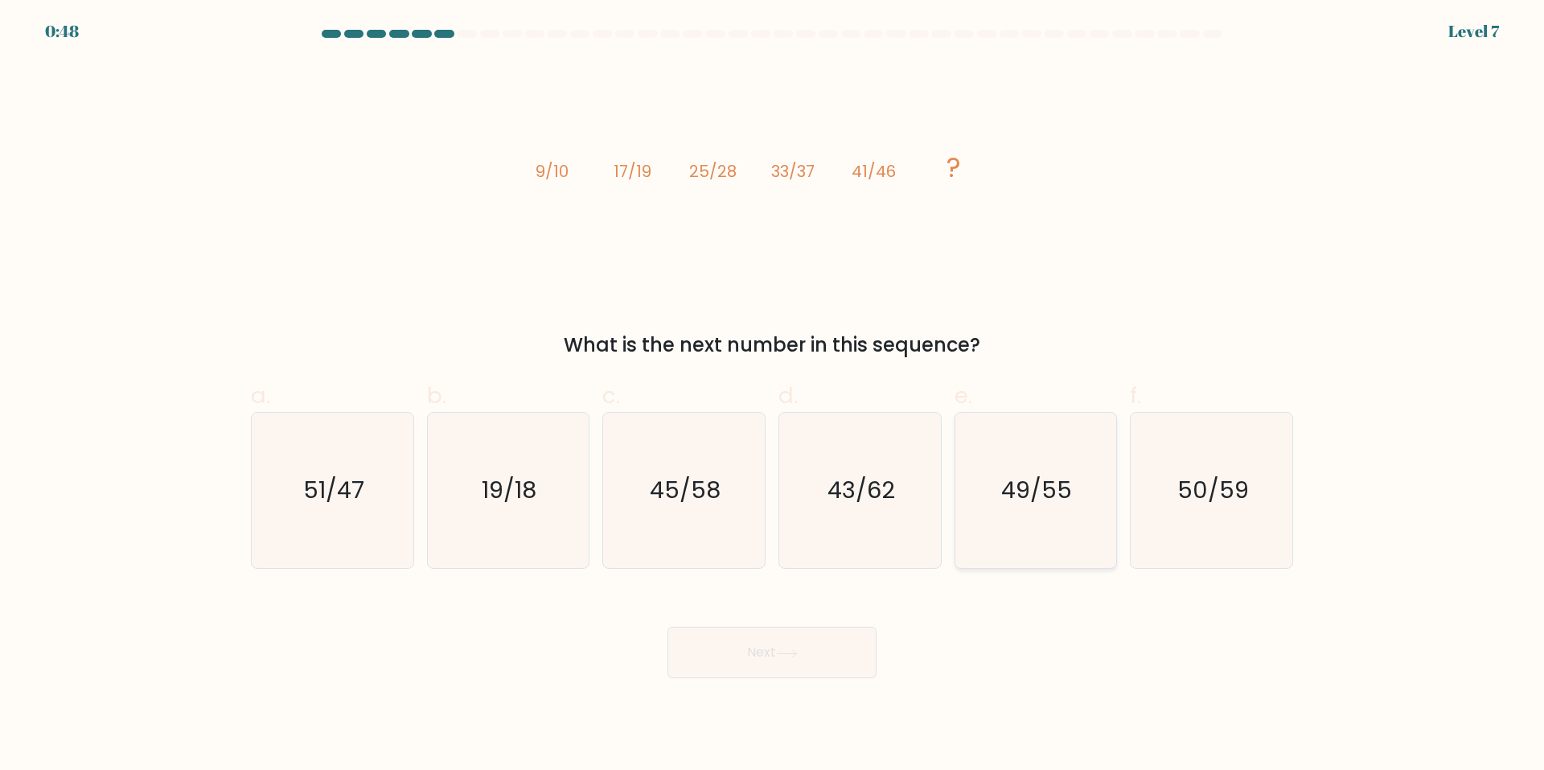
click at [1042, 496] on text "49/55" at bounding box center [1037, 491] width 71 height 32
click at [773, 396] on input "e. 49/55" at bounding box center [772, 390] width 1 height 10
radio input "true"
click at [831, 661] on button "Next" at bounding box center [772, 652] width 209 height 51
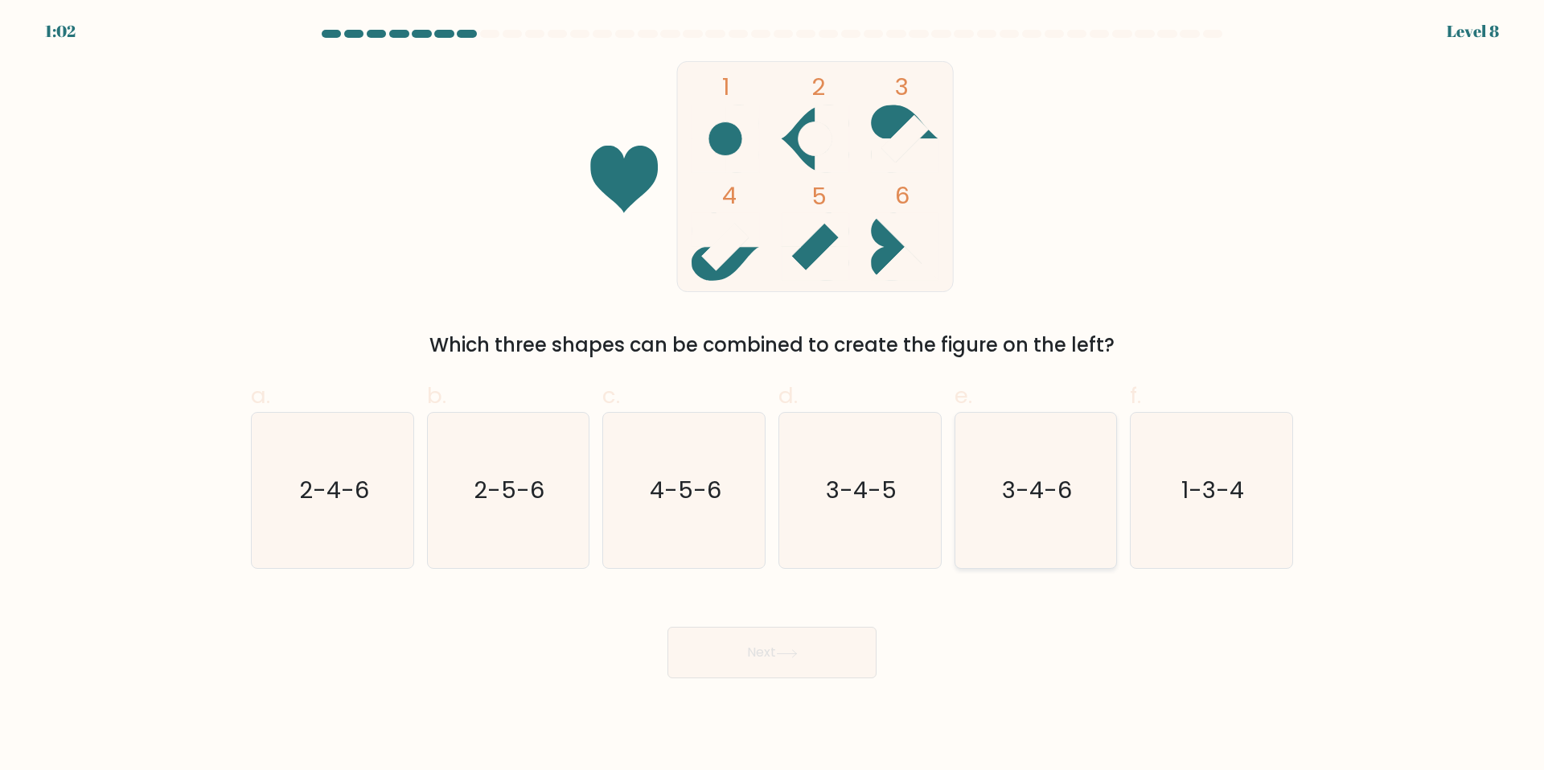
click at [1011, 494] on text "3-4-6" at bounding box center [1037, 491] width 70 height 32
click at [773, 396] on input "e. 3-4-6" at bounding box center [772, 390] width 1 height 10
radio input "true"
click at [750, 658] on button "Next" at bounding box center [772, 652] width 209 height 51
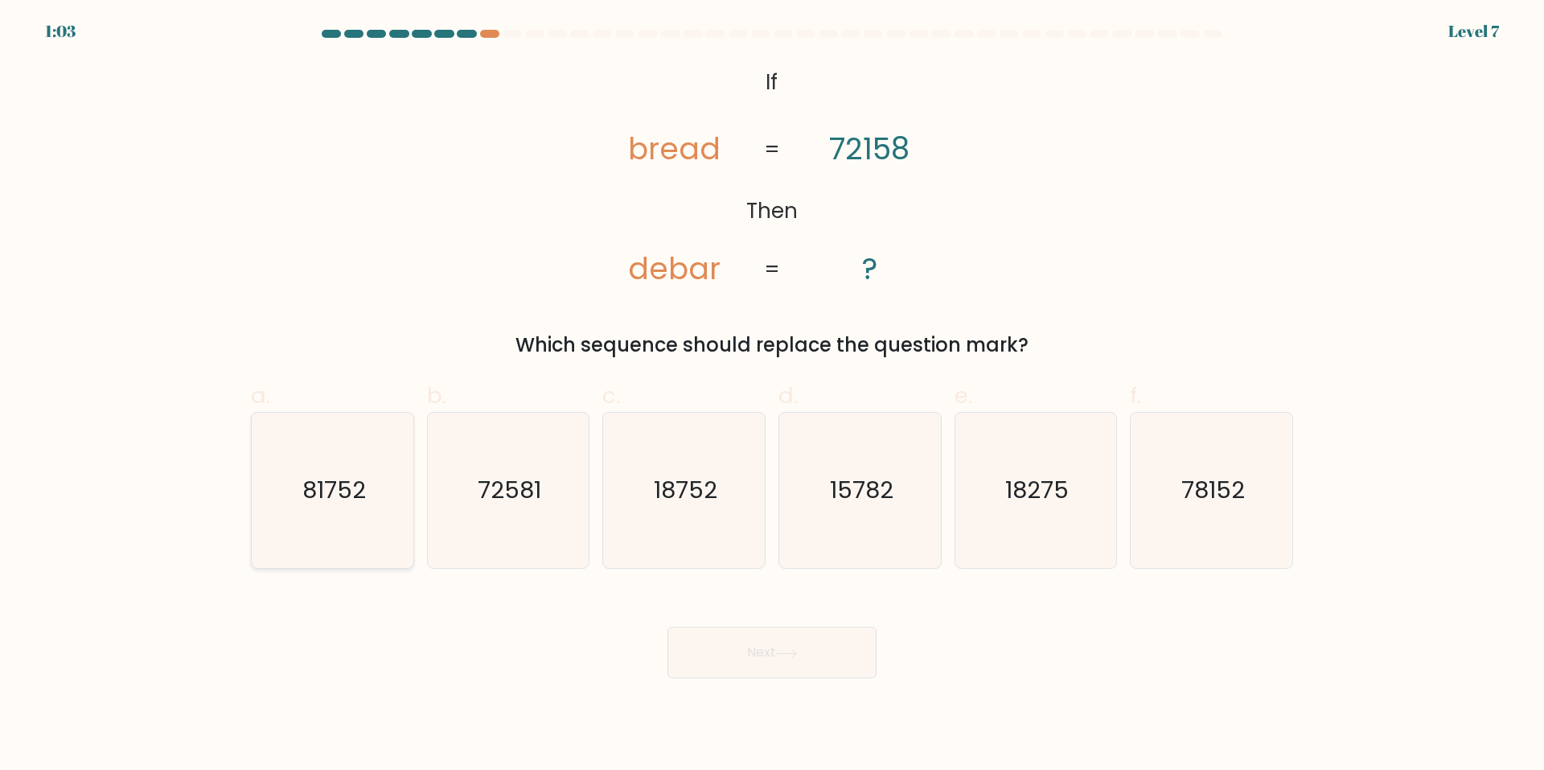
click at [343, 468] on icon "81752" at bounding box center [332, 490] width 155 height 155
click at [772, 396] on input "a. 81752" at bounding box center [772, 390] width 1 height 10
radio input "true"
click at [803, 646] on button "Next" at bounding box center [772, 652] width 209 height 51
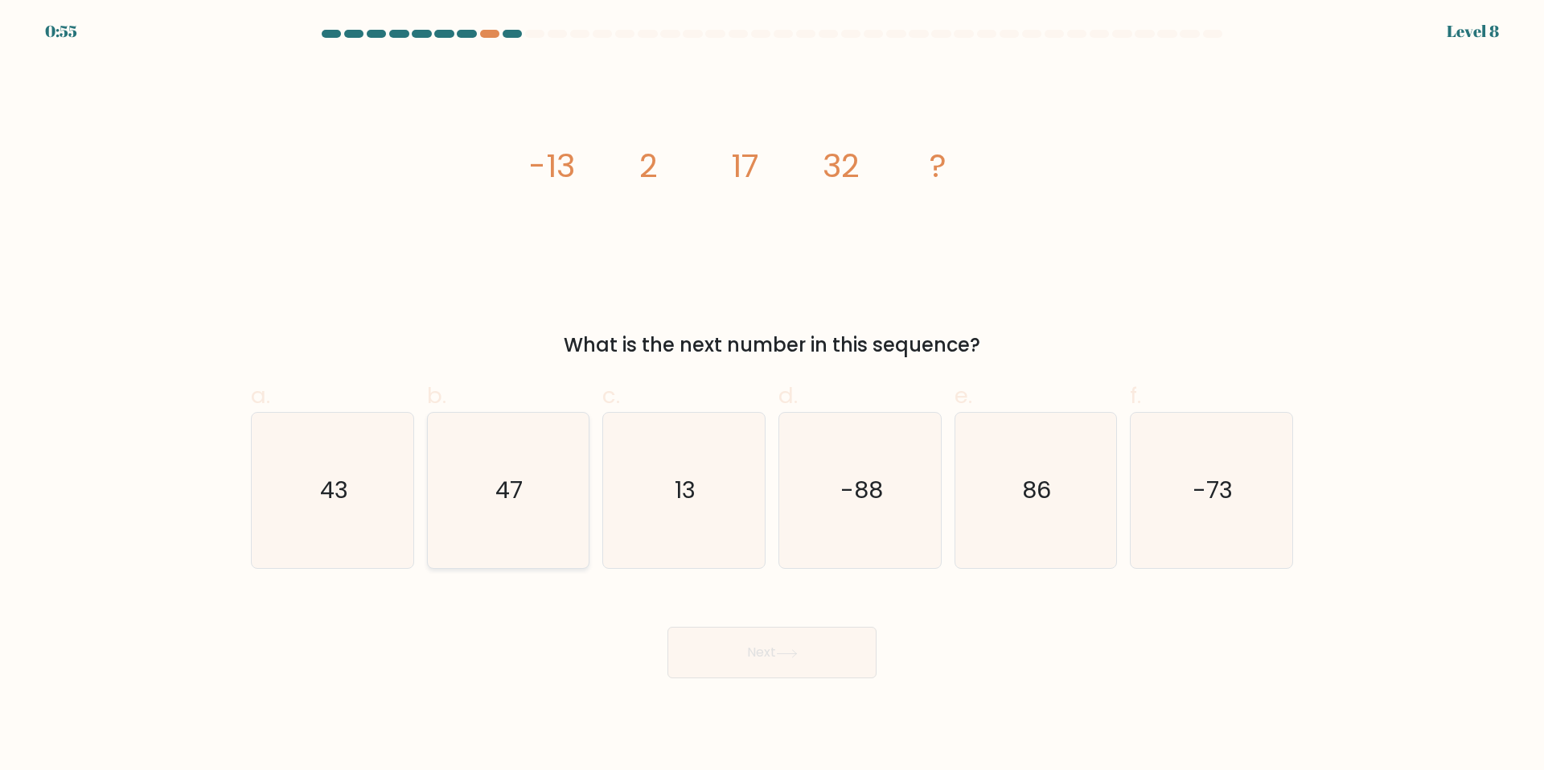
click at [535, 489] on icon "47" at bounding box center [507, 490] width 155 height 155
click at [772, 396] on input "b. 47" at bounding box center [772, 390] width 1 height 10
radio input "true"
click at [760, 658] on button "Next" at bounding box center [772, 652] width 209 height 51
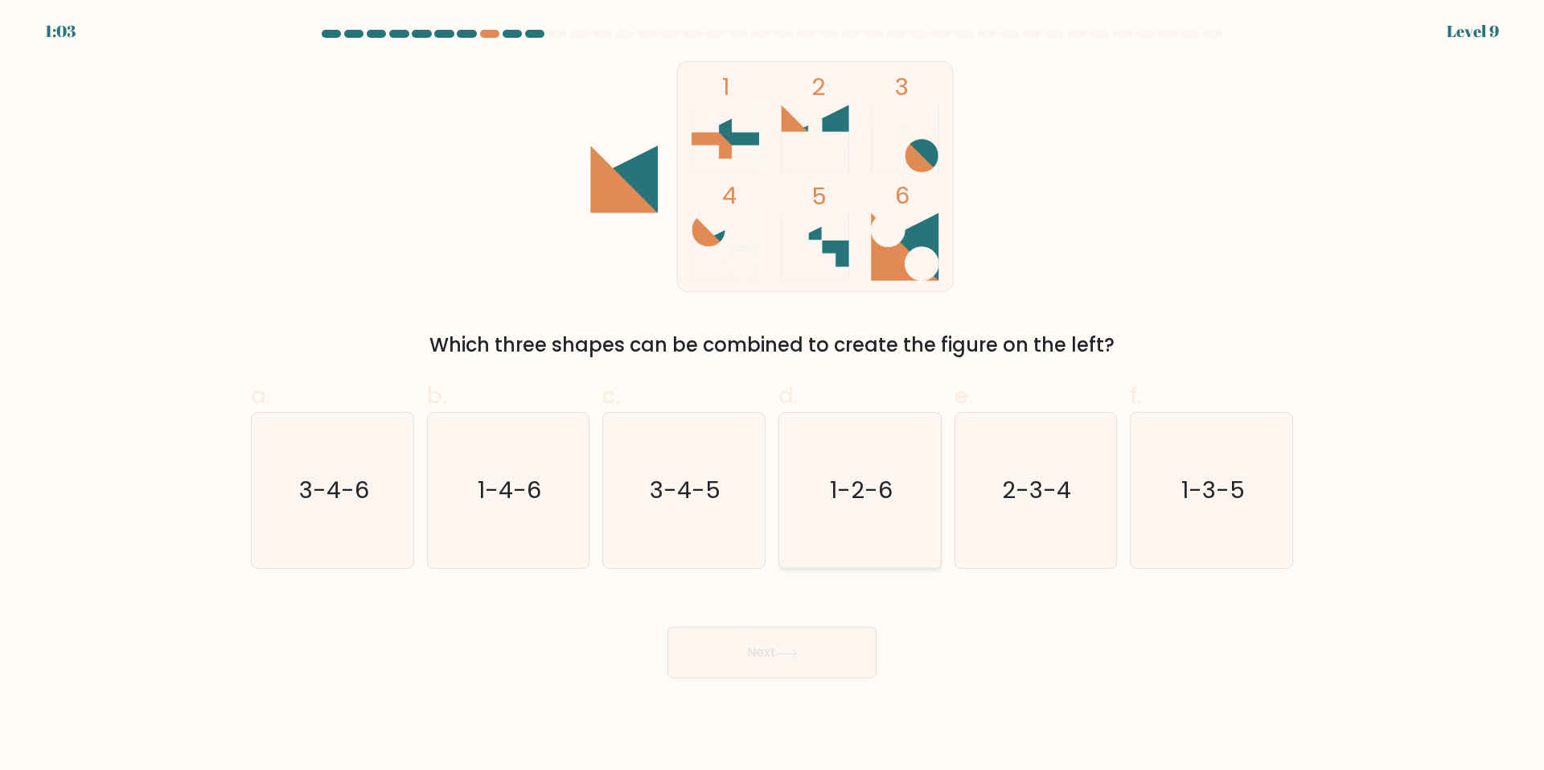
click at [899, 467] on icon "1-2-6" at bounding box center [860, 490] width 155 height 155
click at [773, 396] on input "d. 1-2-6" at bounding box center [772, 390] width 1 height 10
radio input "true"
click at [779, 651] on button "Next" at bounding box center [772, 652] width 209 height 51
